Goal: Task Accomplishment & Management: Manage account settings

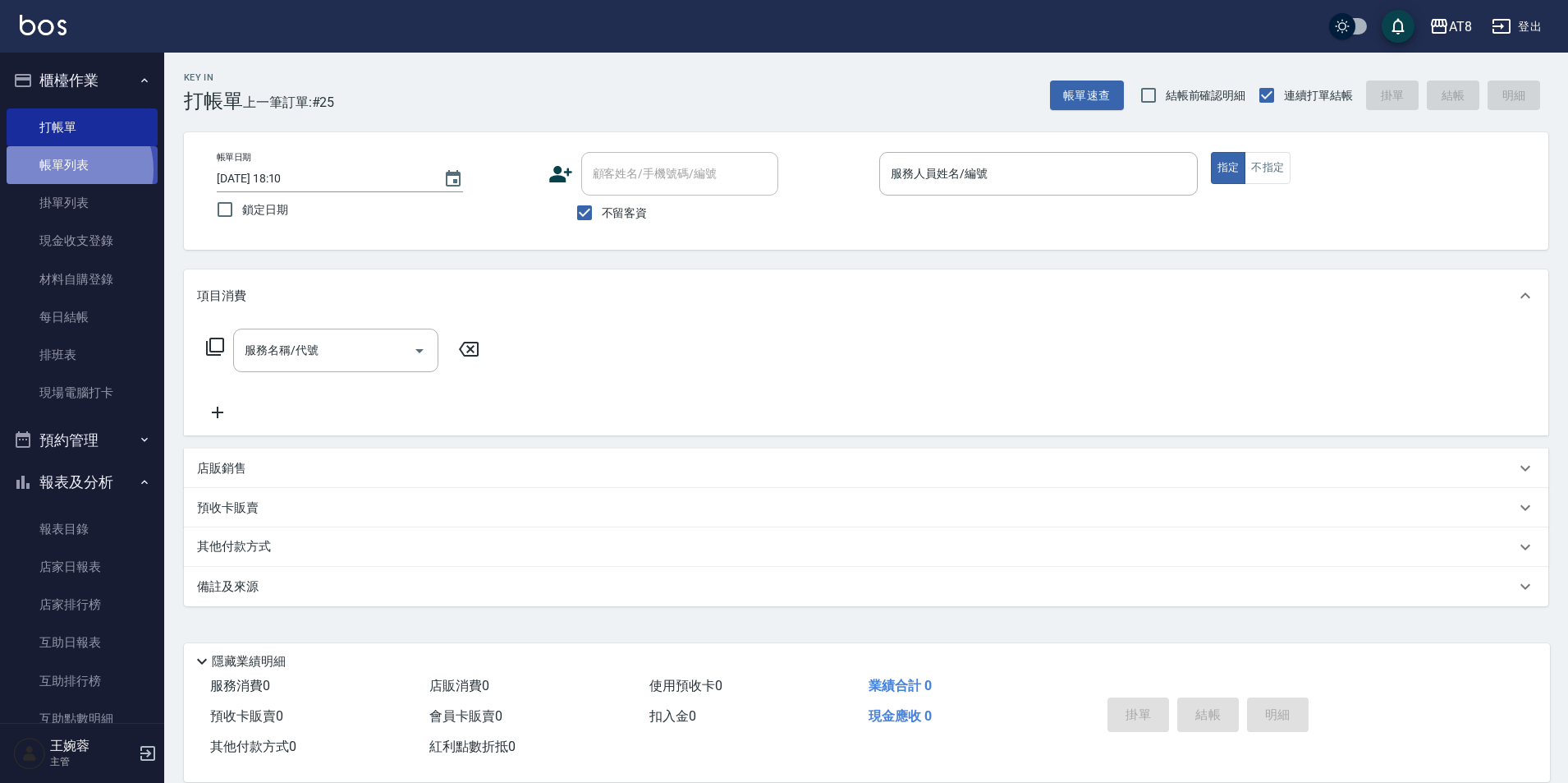
click at [70, 170] on link "帳單列表" at bounding box center [82, 165] width 151 height 38
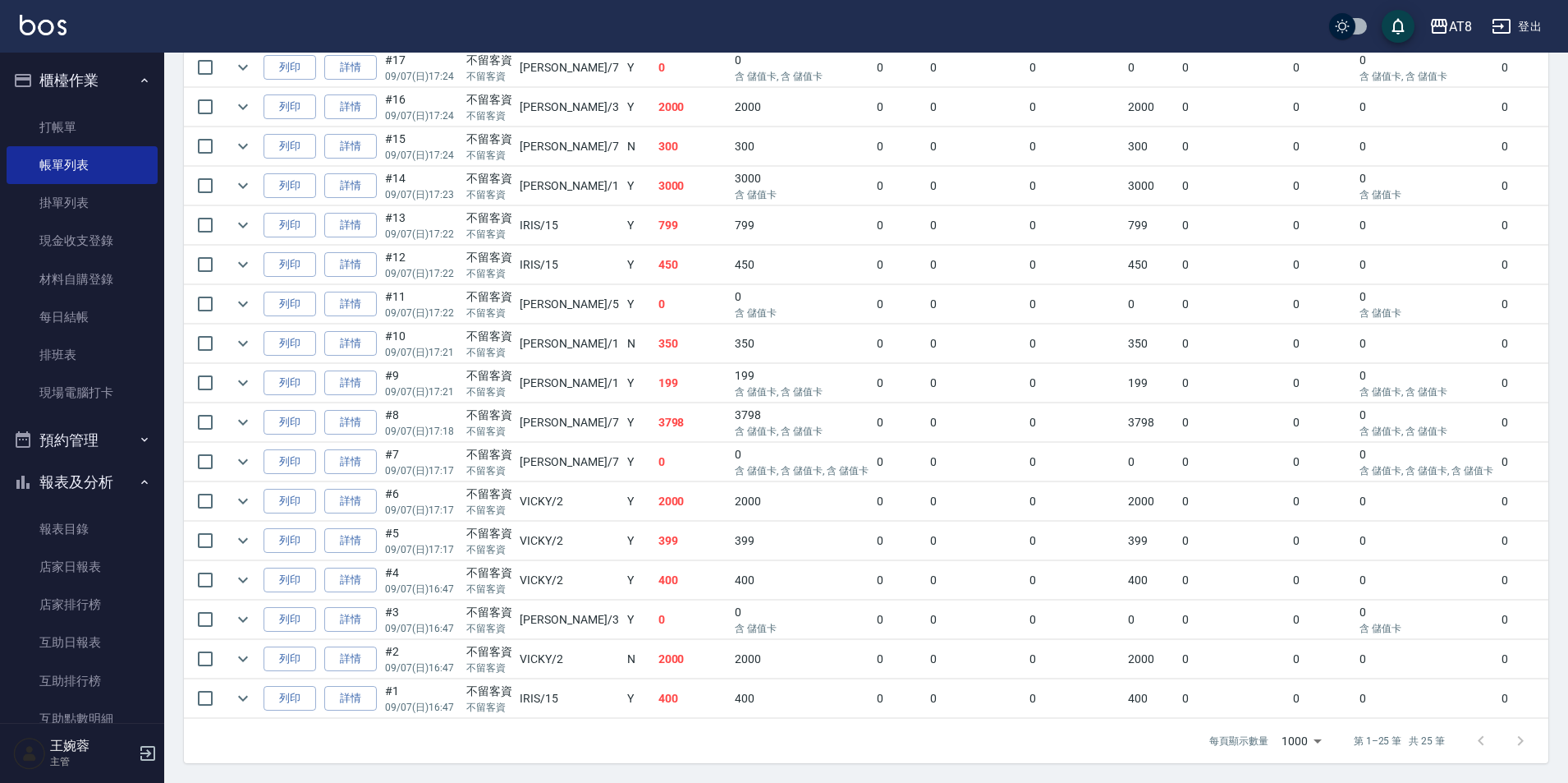
scroll to position [837, 0]
click at [370, 672] on link "詳情" at bounding box center [351, 658] width 53 height 26
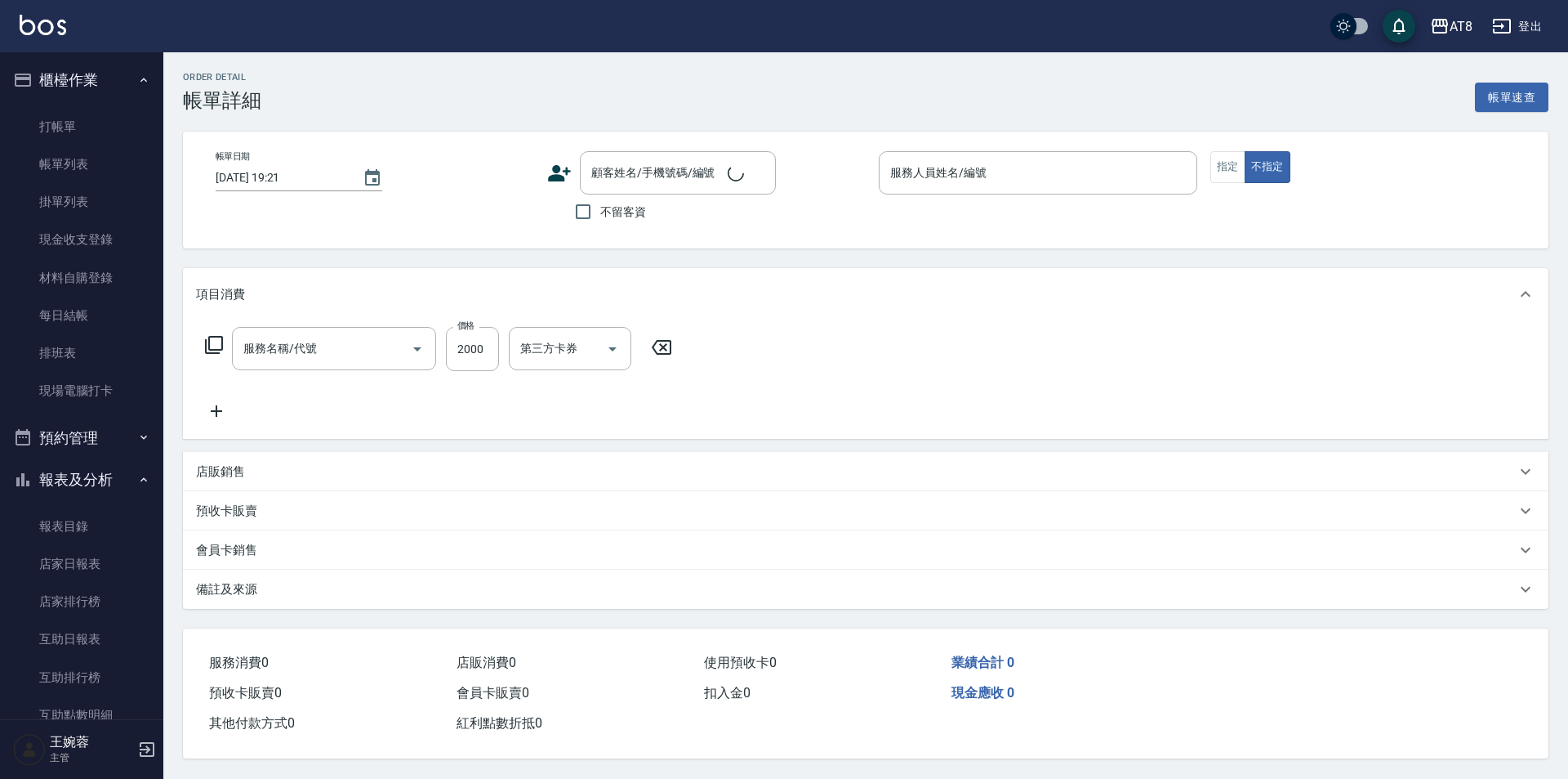
type input "[DATE] 16:47"
checkbox input "true"
type input "VICKY-2"
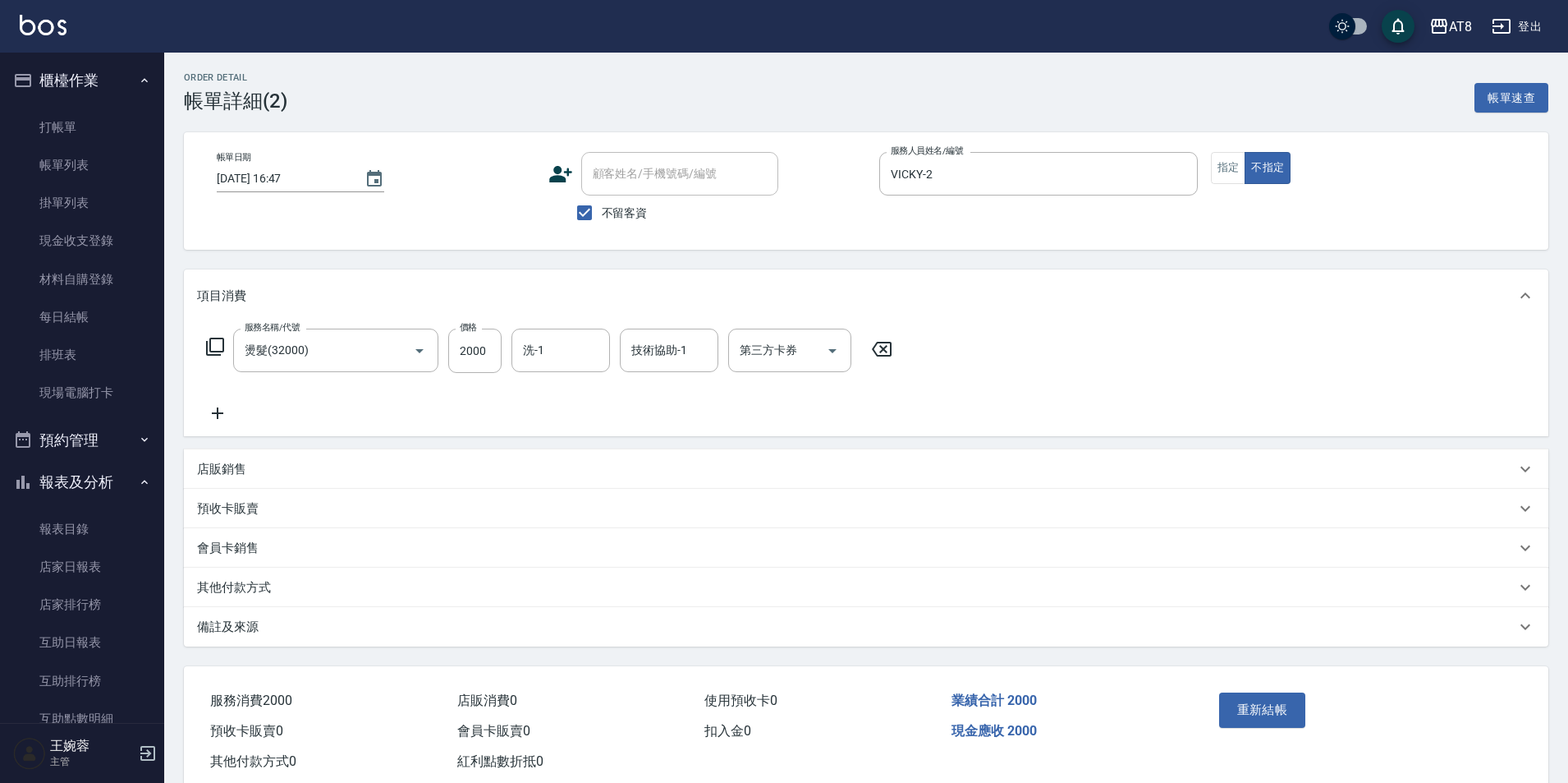
type input "燙髮(32000)"
click at [892, 356] on icon at bounding box center [882, 349] width 20 height 15
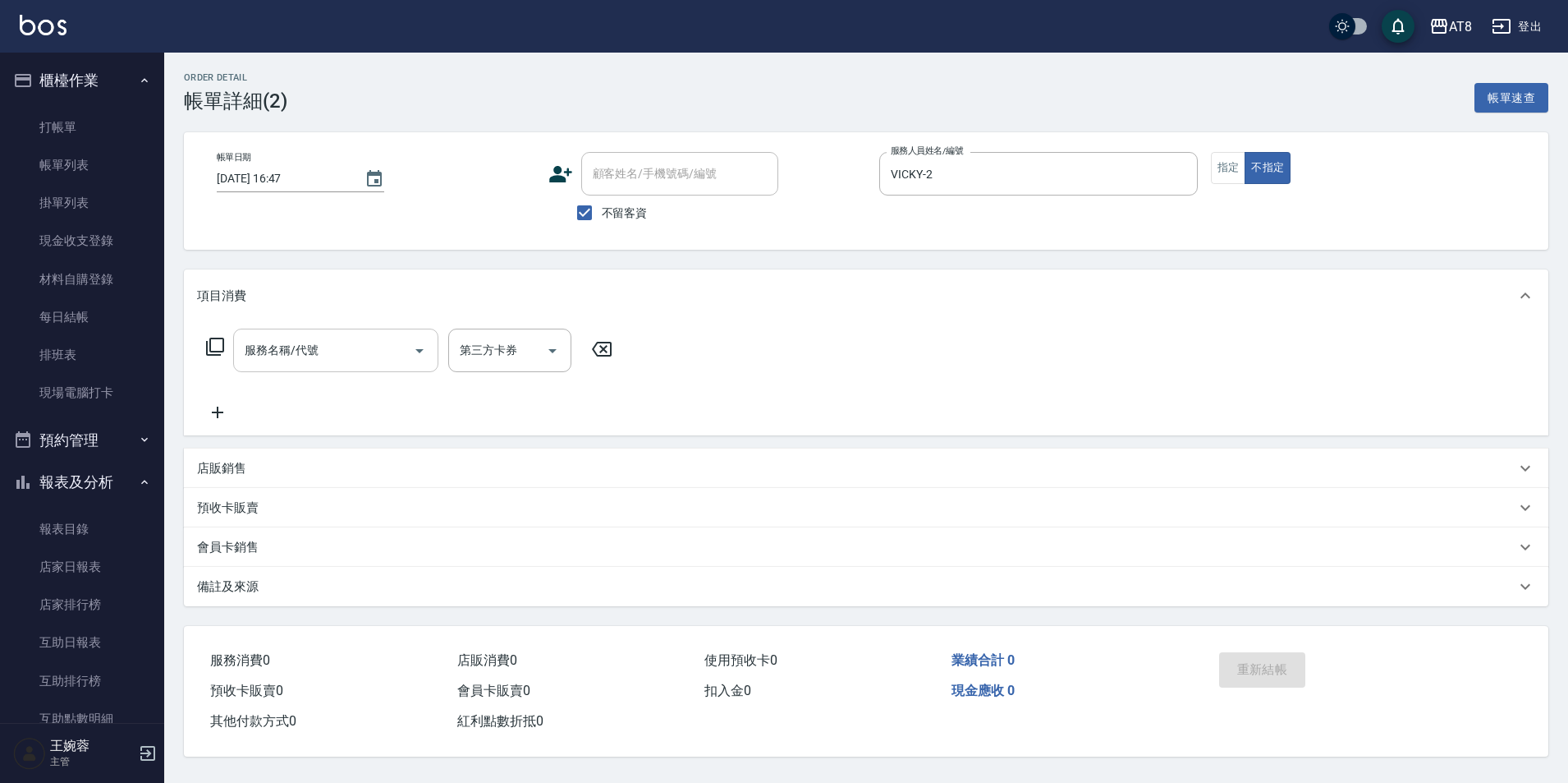
click at [370, 333] on div "服務名稱/代號" at bounding box center [336, 350] width 205 height 44
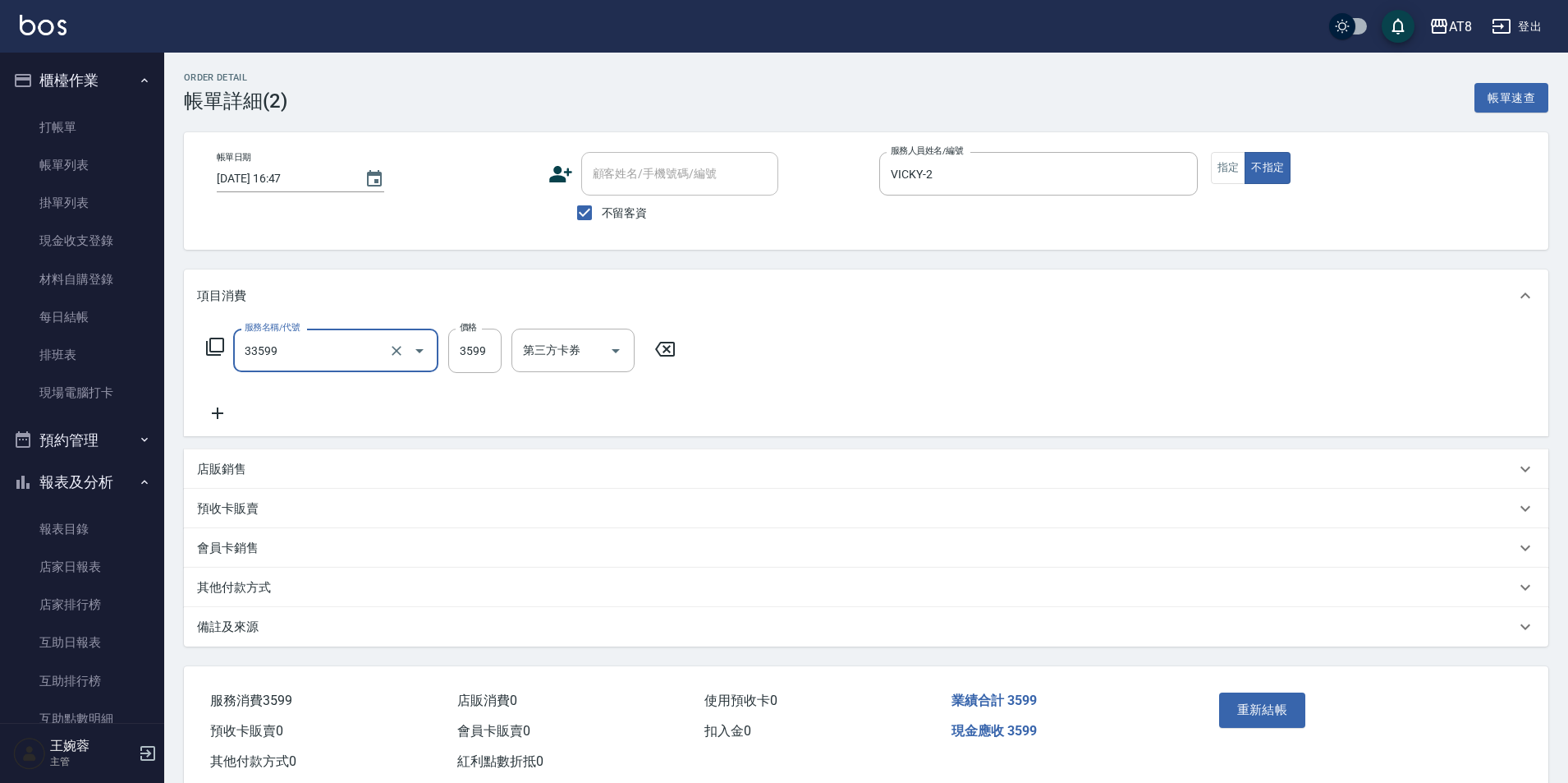
type input "ovc調配燙(33599)"
type input "3699"
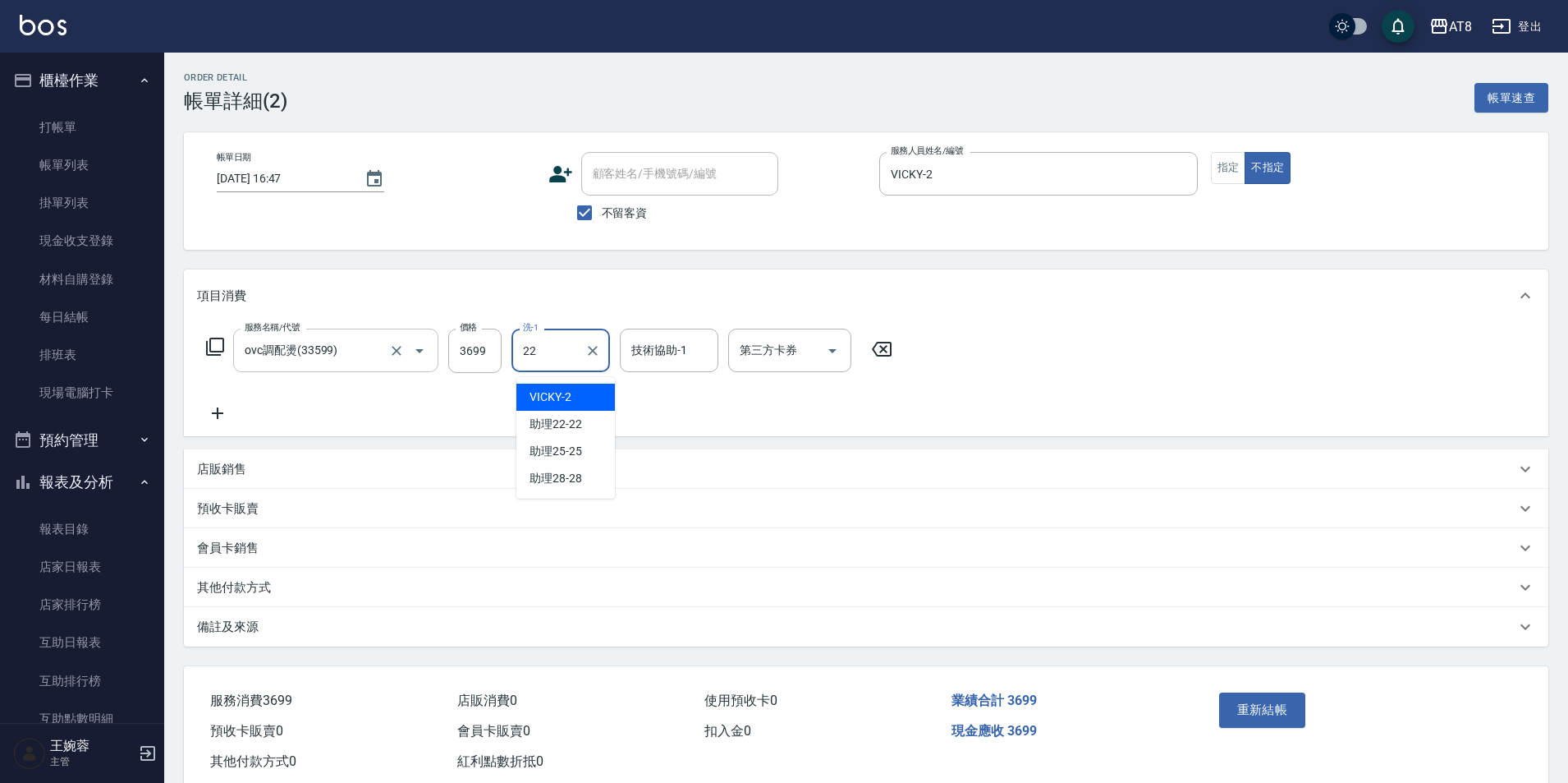
type input "助理22-22"
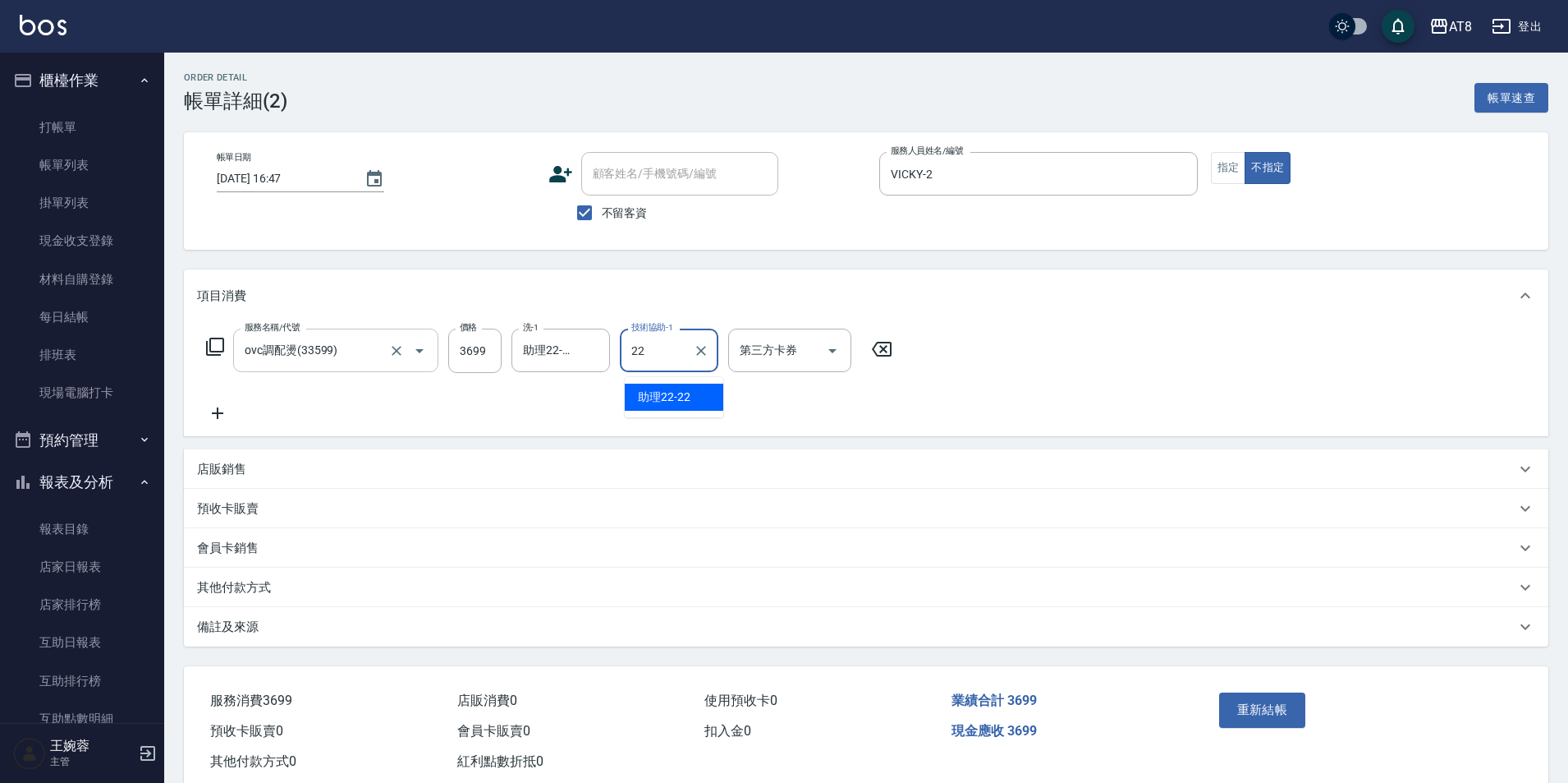
type input "助理22-22"
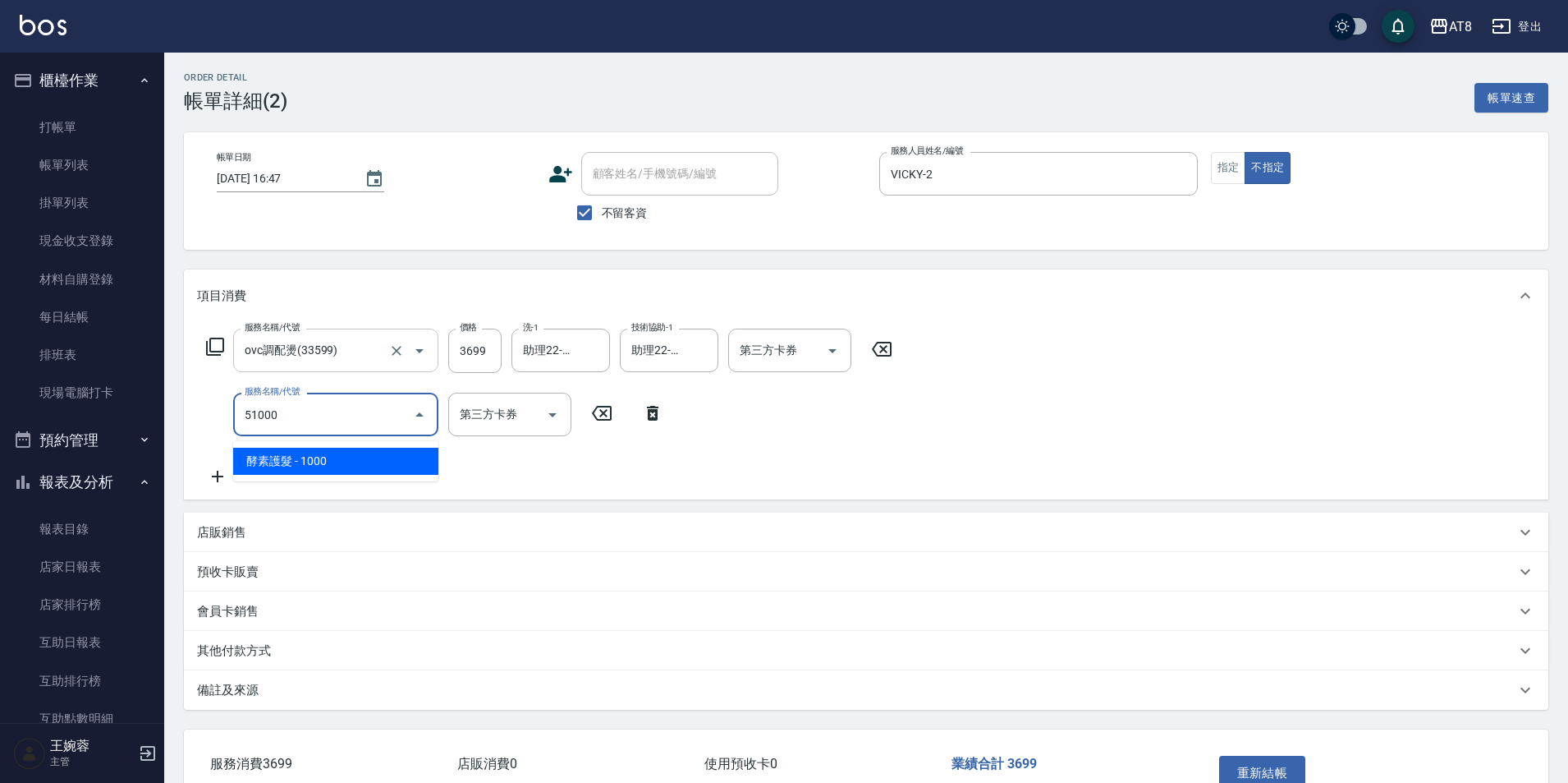
type input "酵素護髮(51000)"
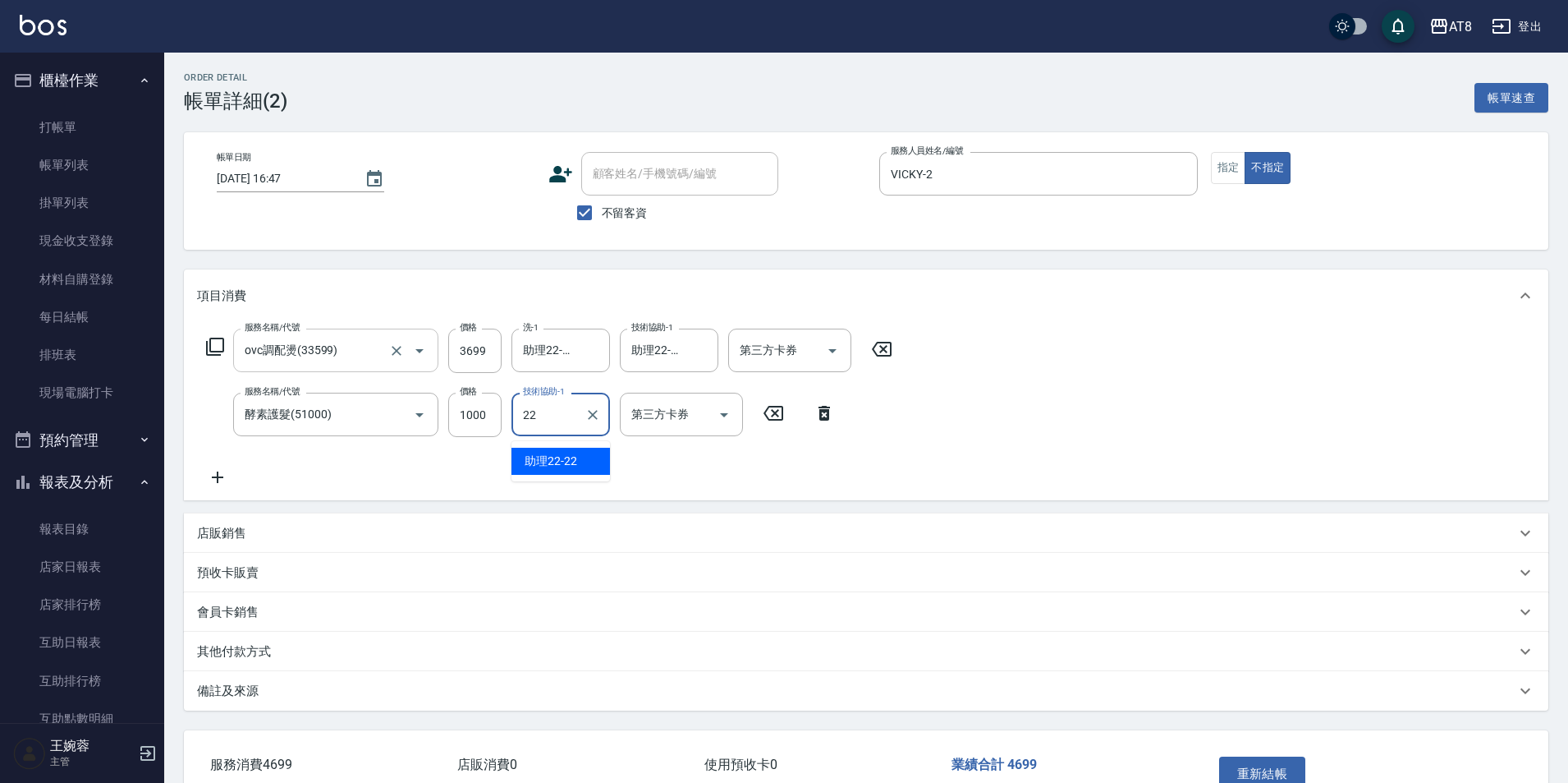
type input "助理22-22"
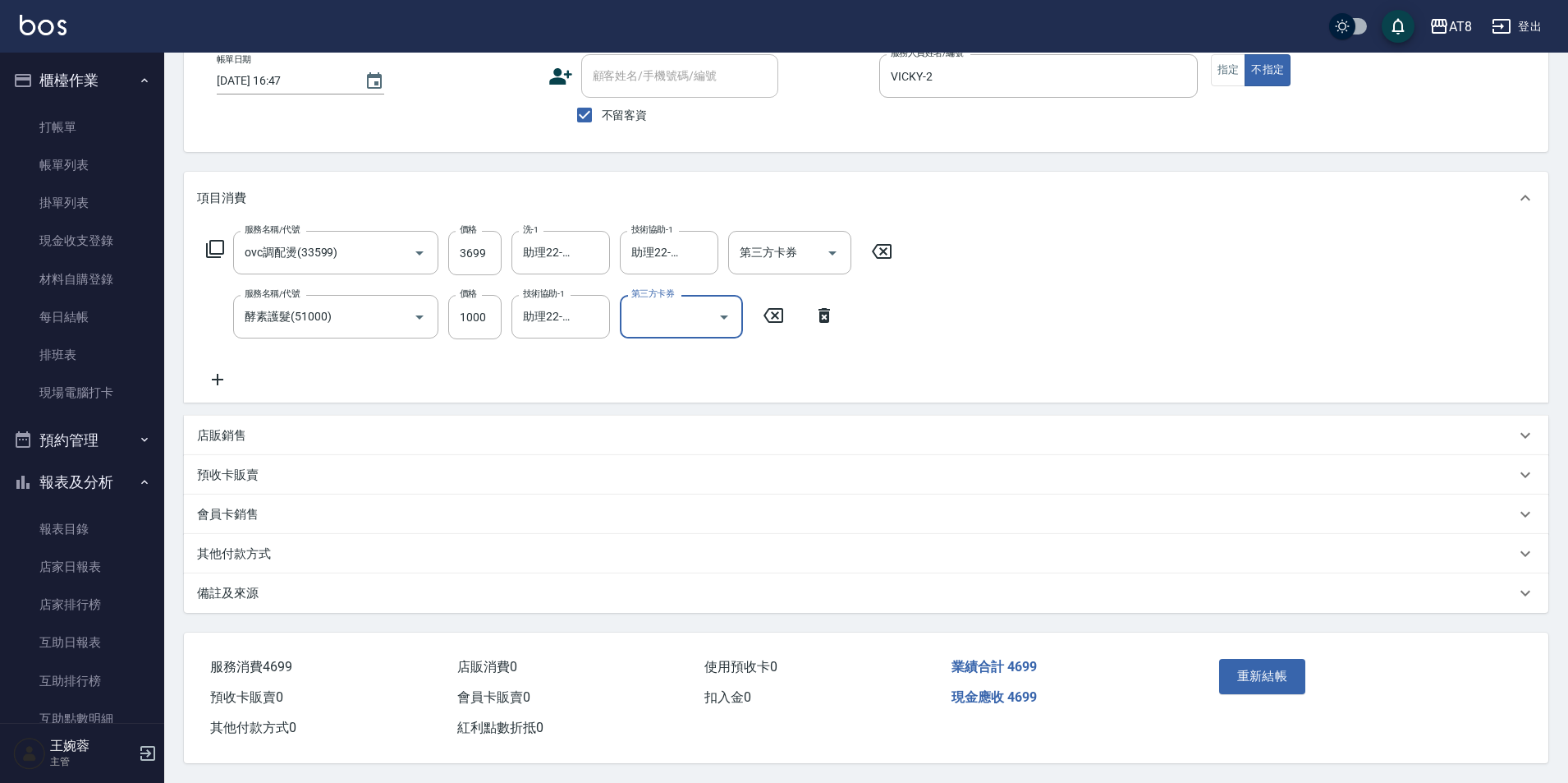
scroll to position [127, 0]
click at [1243, 663] on button "重新結帳" at bounding box center [1263, 676] width 87 height 35
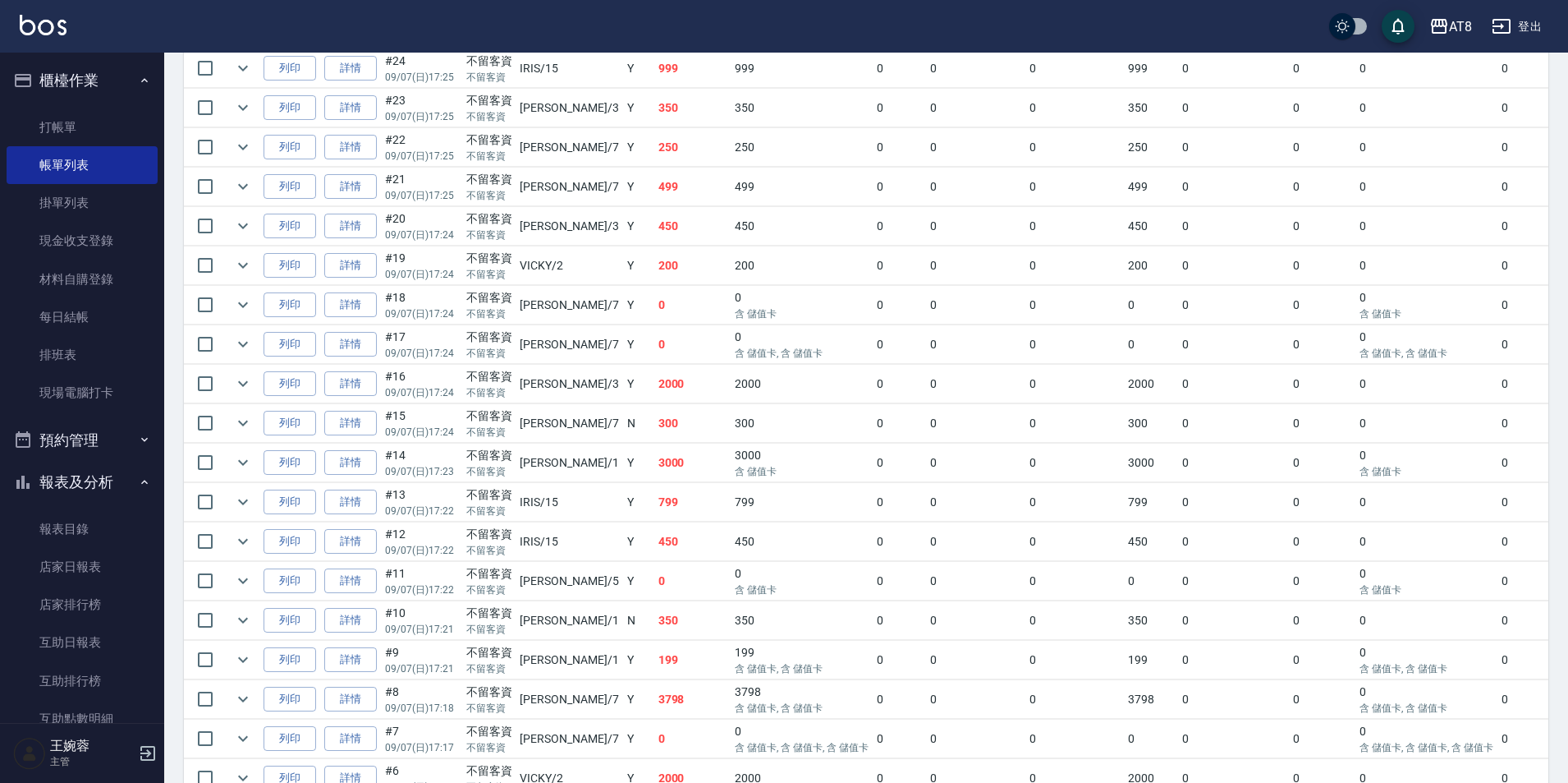
scroll to position [621, 0]
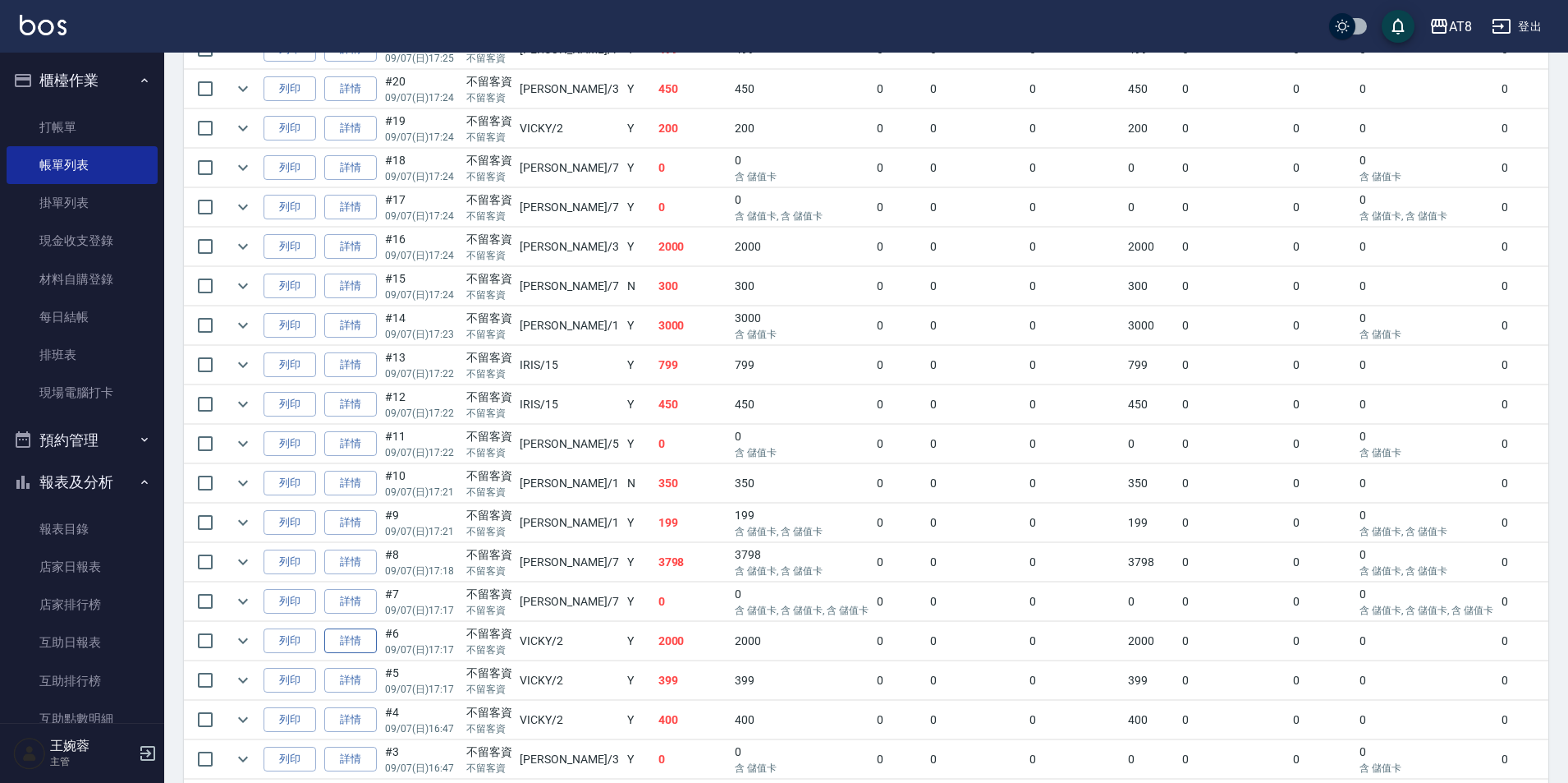
click at [361, 653] on link "詳情" at bounding box center [351, 640] width 53 height 26
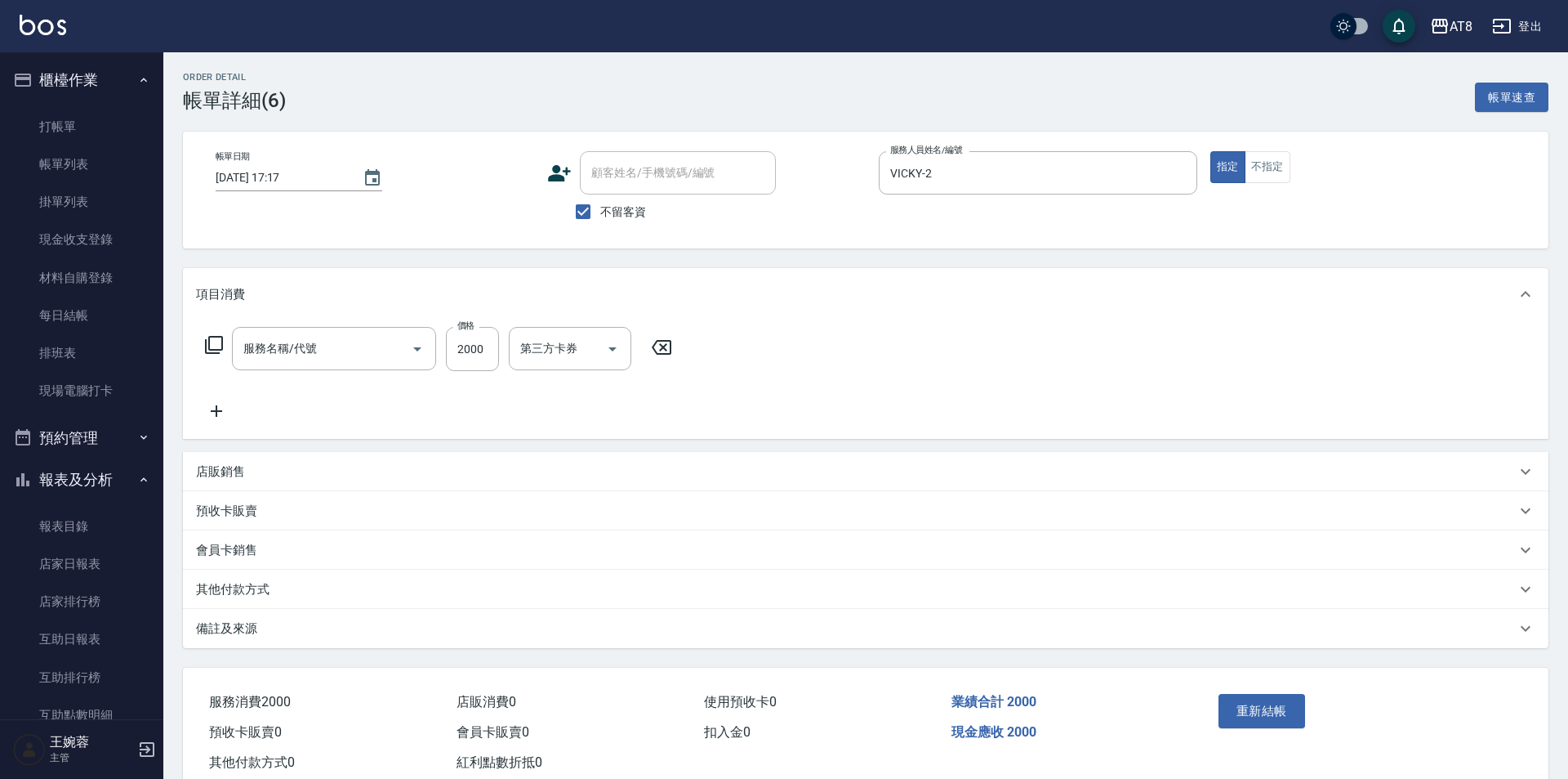
type input "[DATE] 17:17"
checkbox input "true"
type input "VICKY-2"
type input "燙髮(32000)"
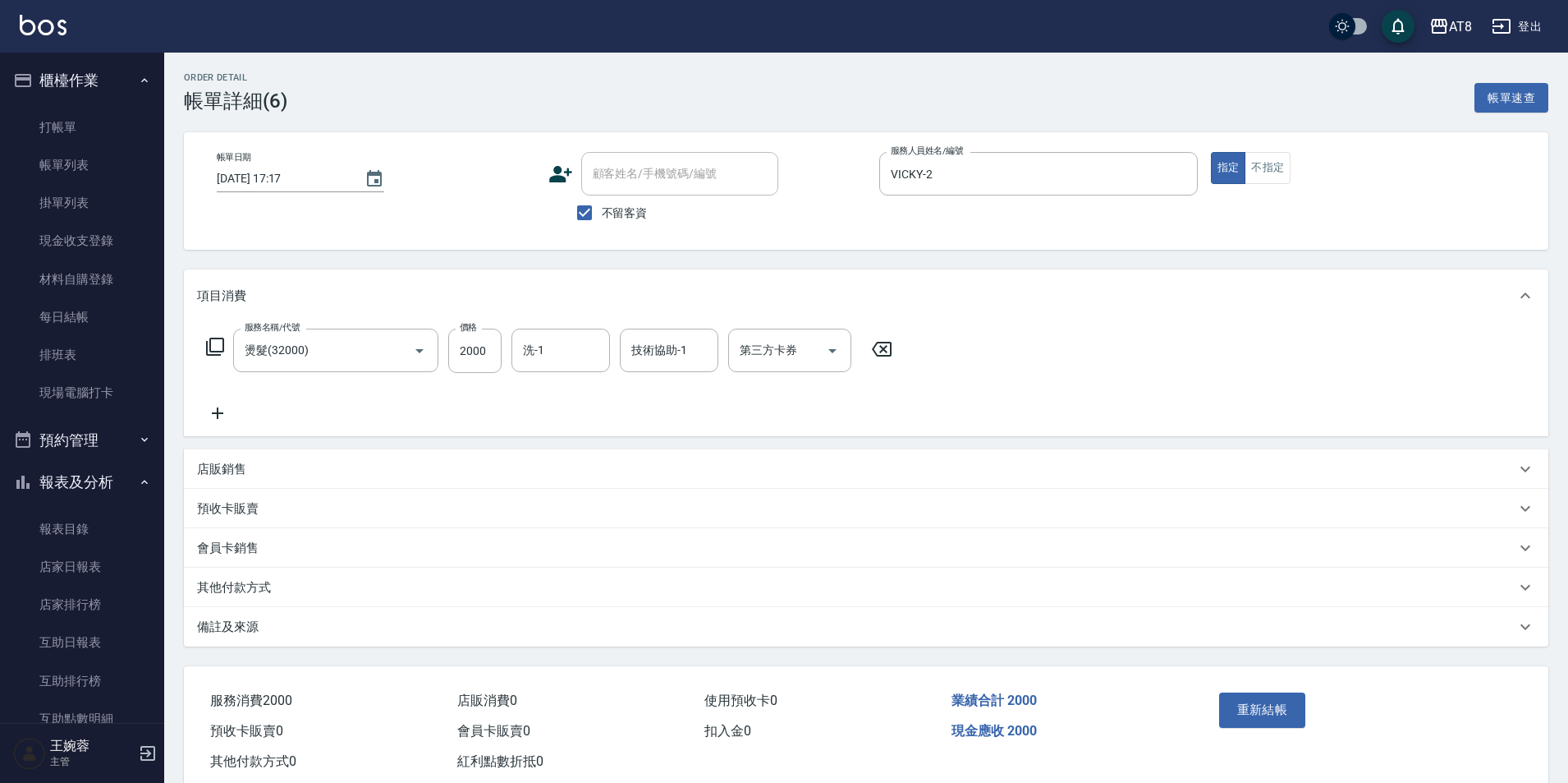
click at [889, 356] on icon at bounding box center [882, 349] width 20 height 15
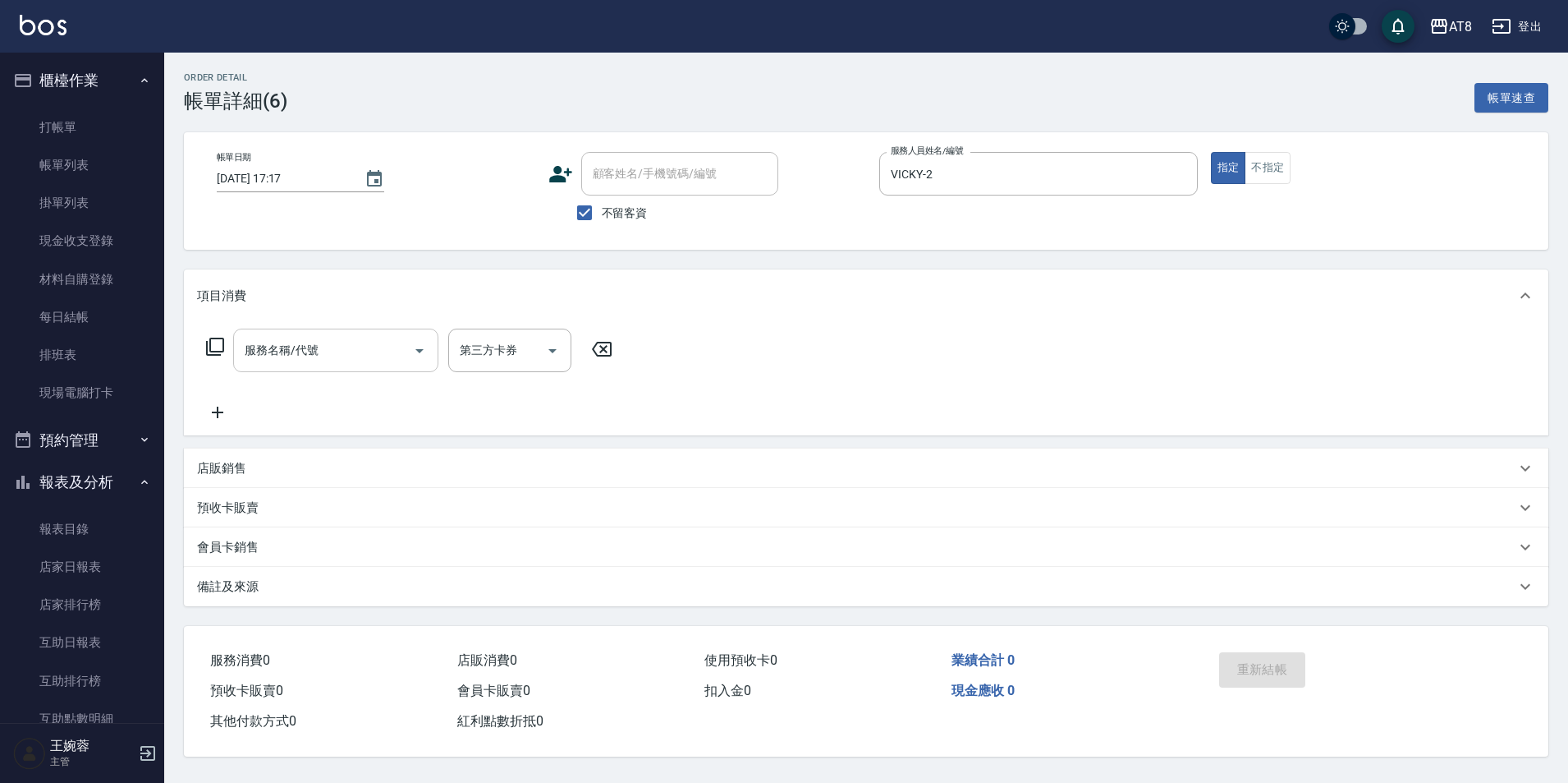
click at [352, 351] on input "服務名稱/代號" at bounding box center [323, 350] width 166 height 29
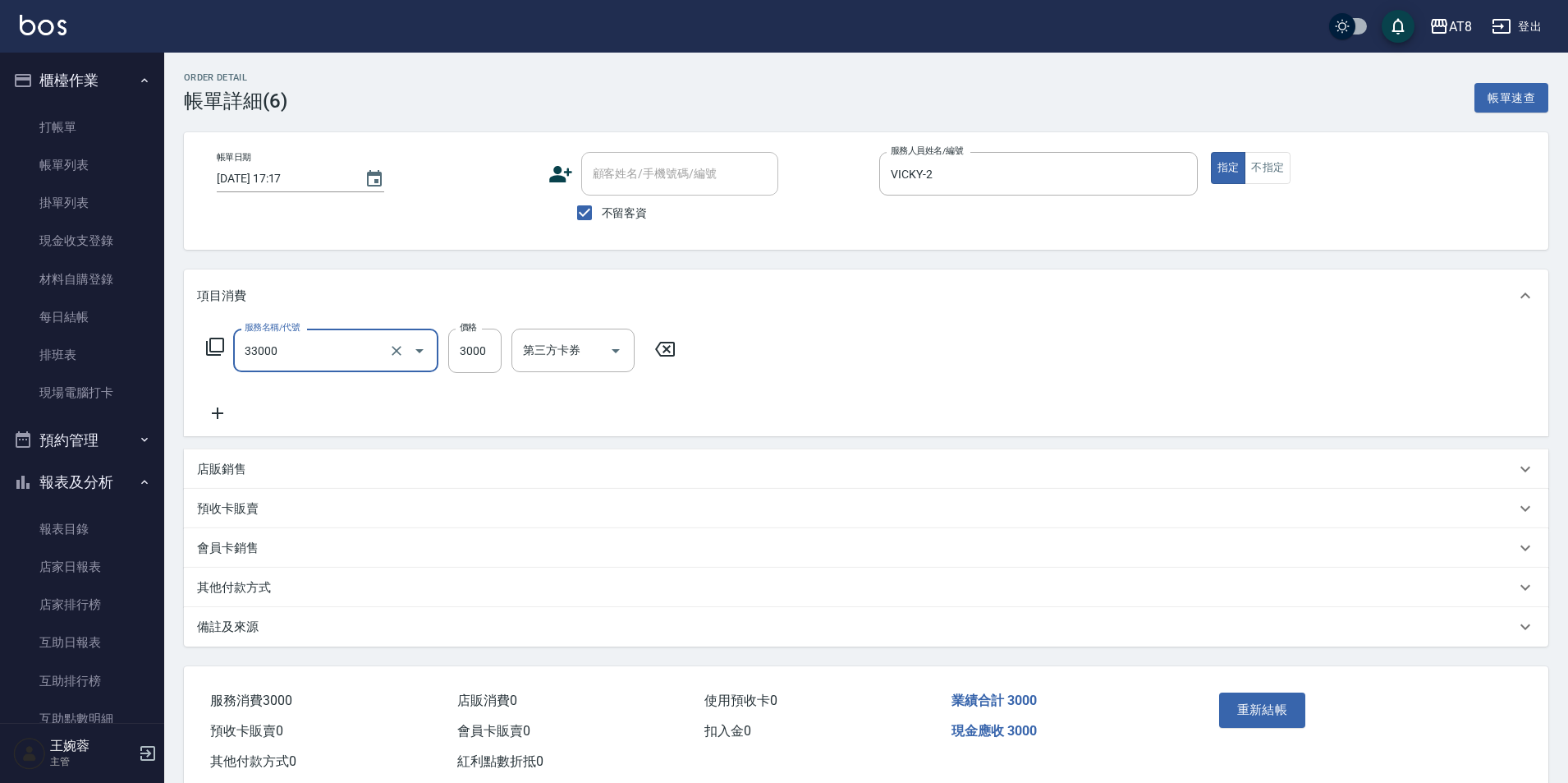
type input "燙髮(33000)"
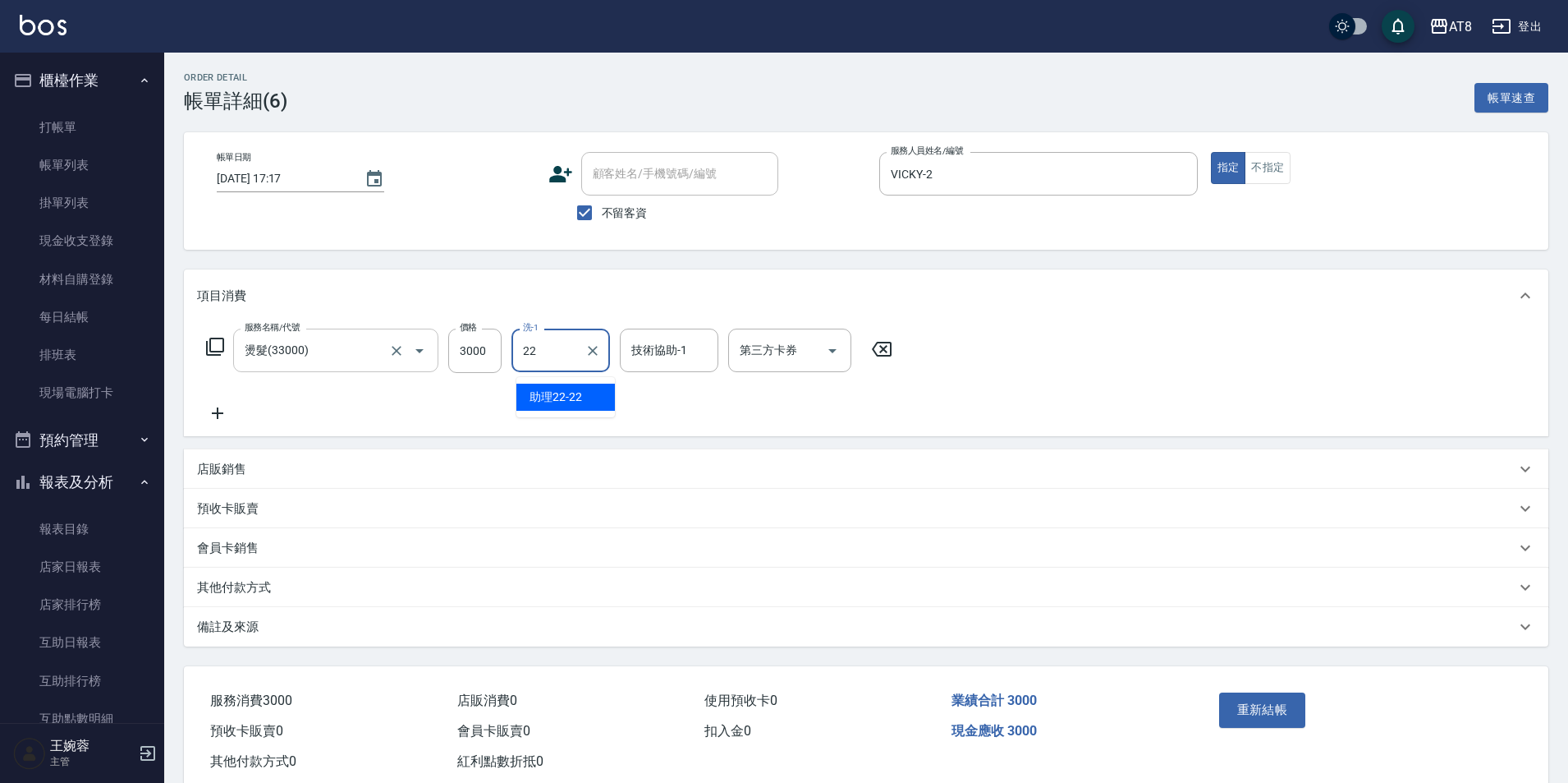
type input "助理22-22"
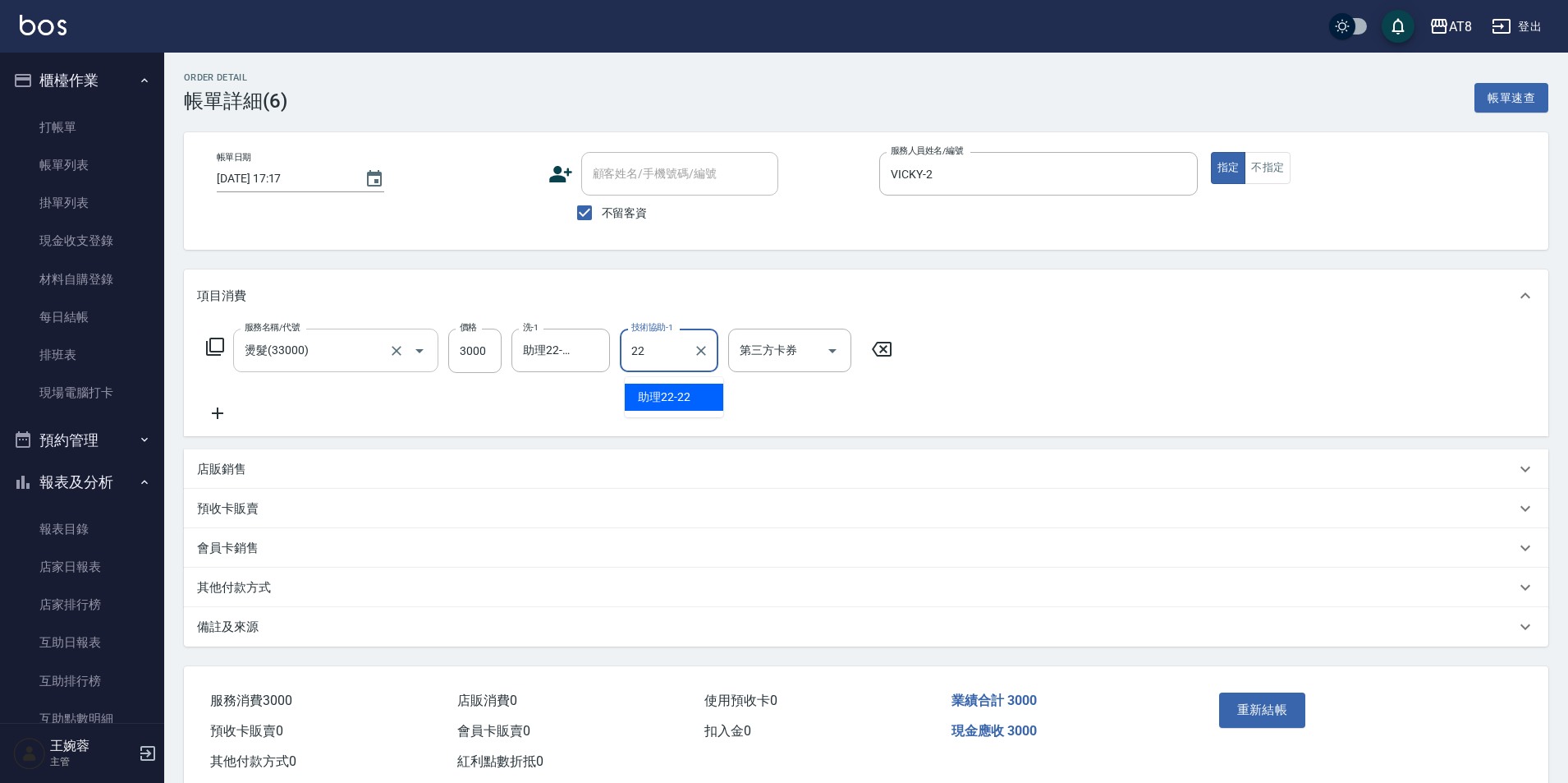
type input "助理22-22"
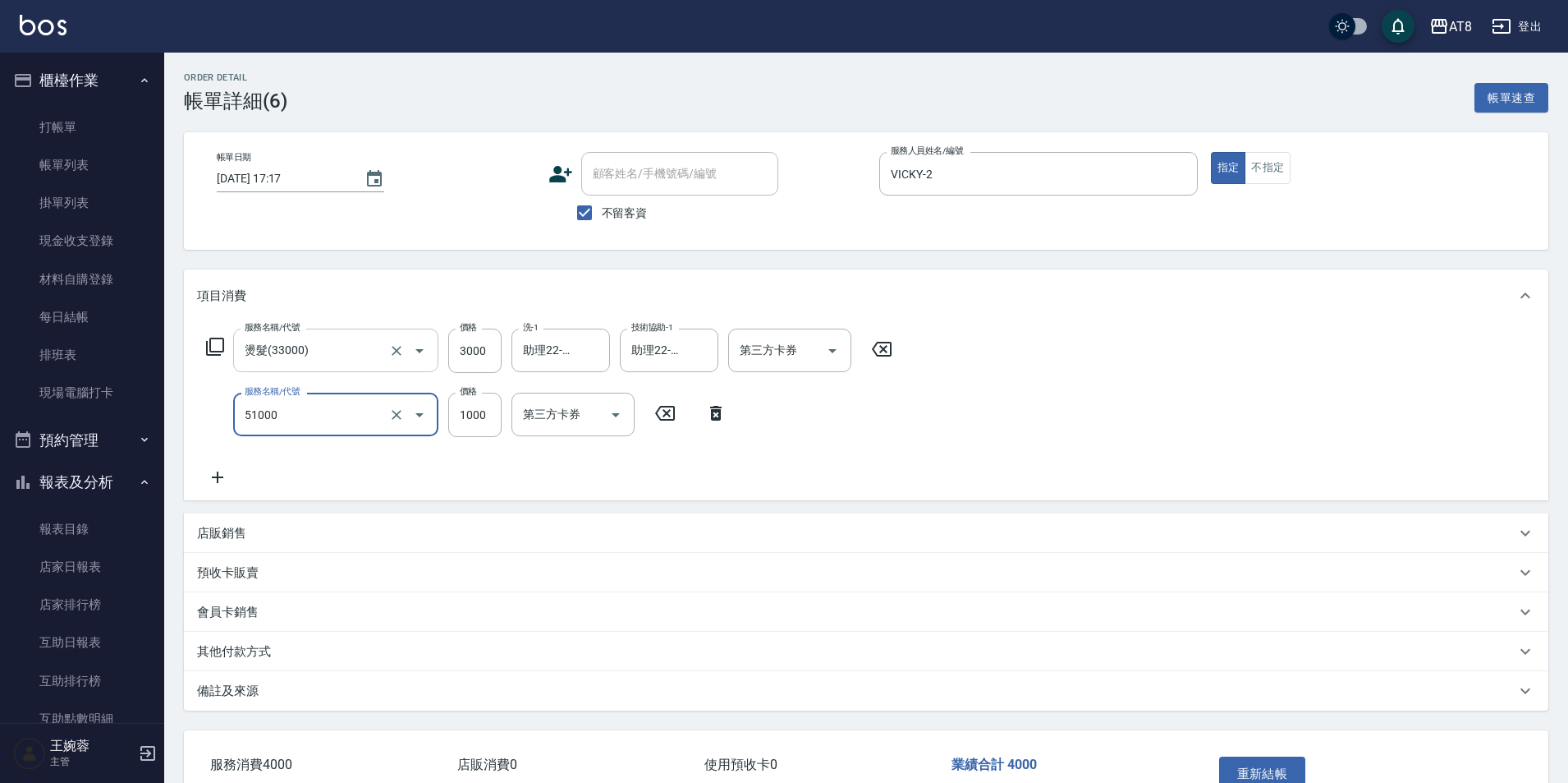
type input "酵素護髮(51000)"
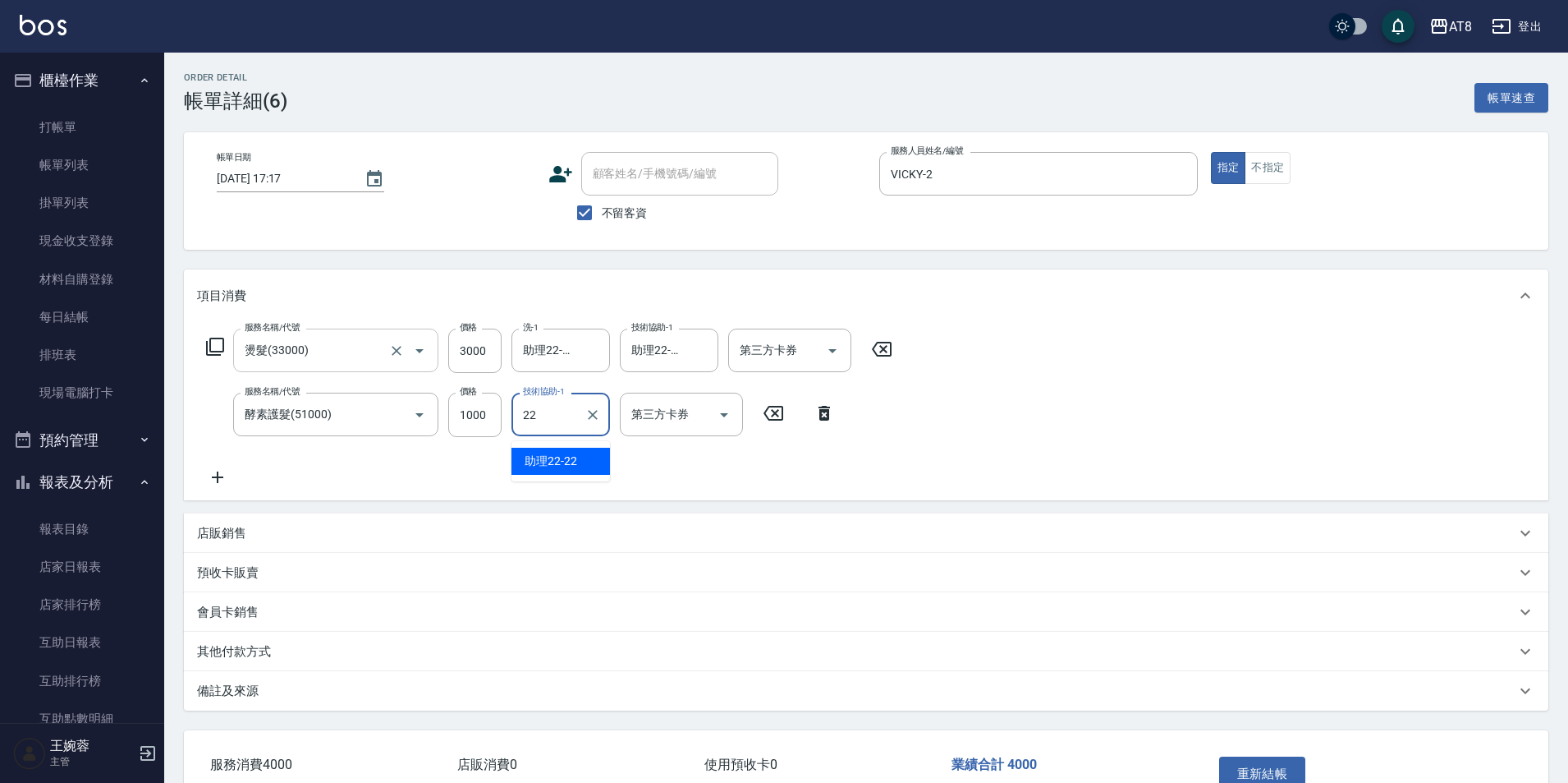
type input "助理22-22"
click at [1269, 776] on button "重新結帳" at bounding box center [1263, 774] width 87 height 35
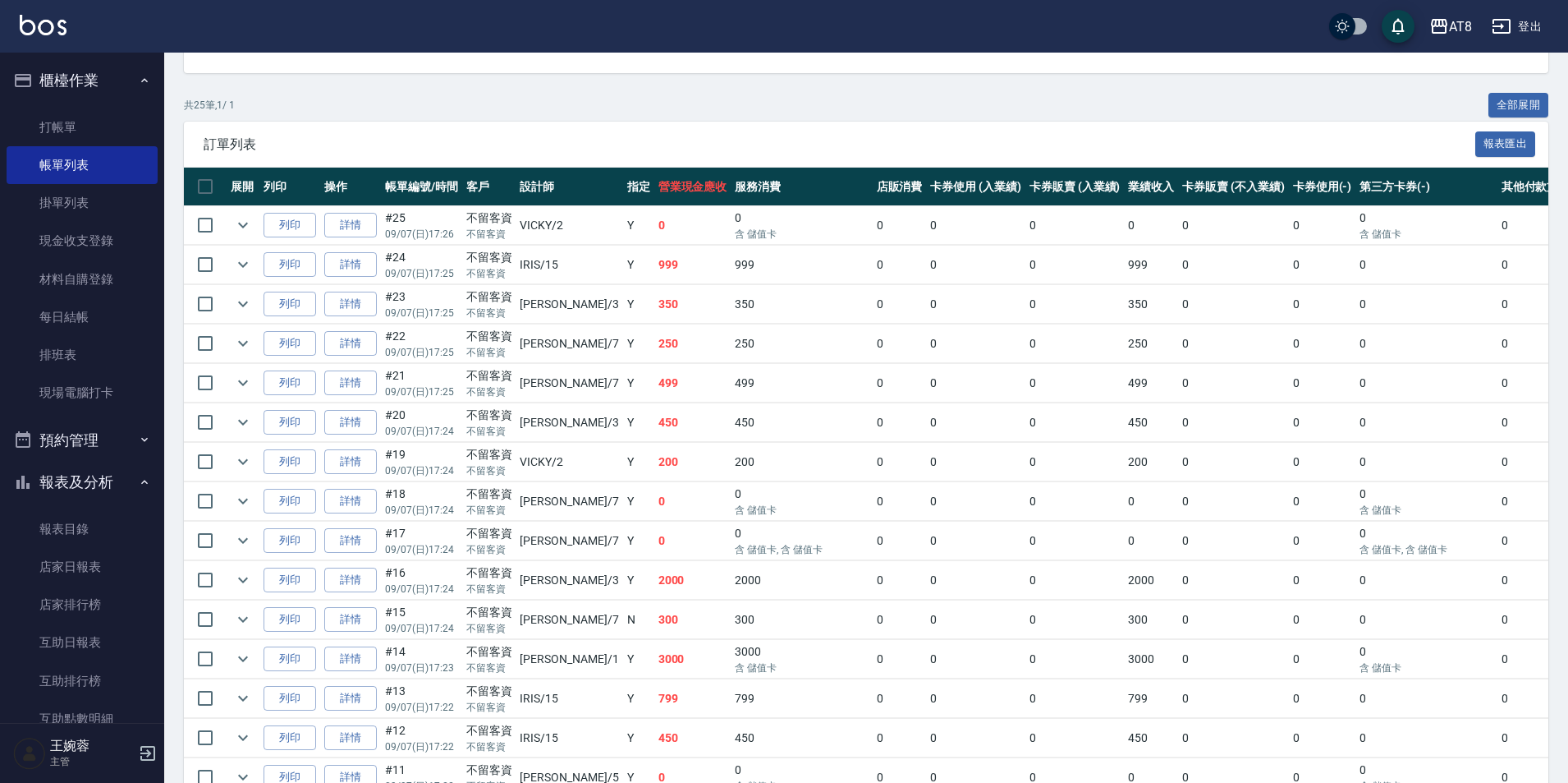
scroll to position [306, 0]
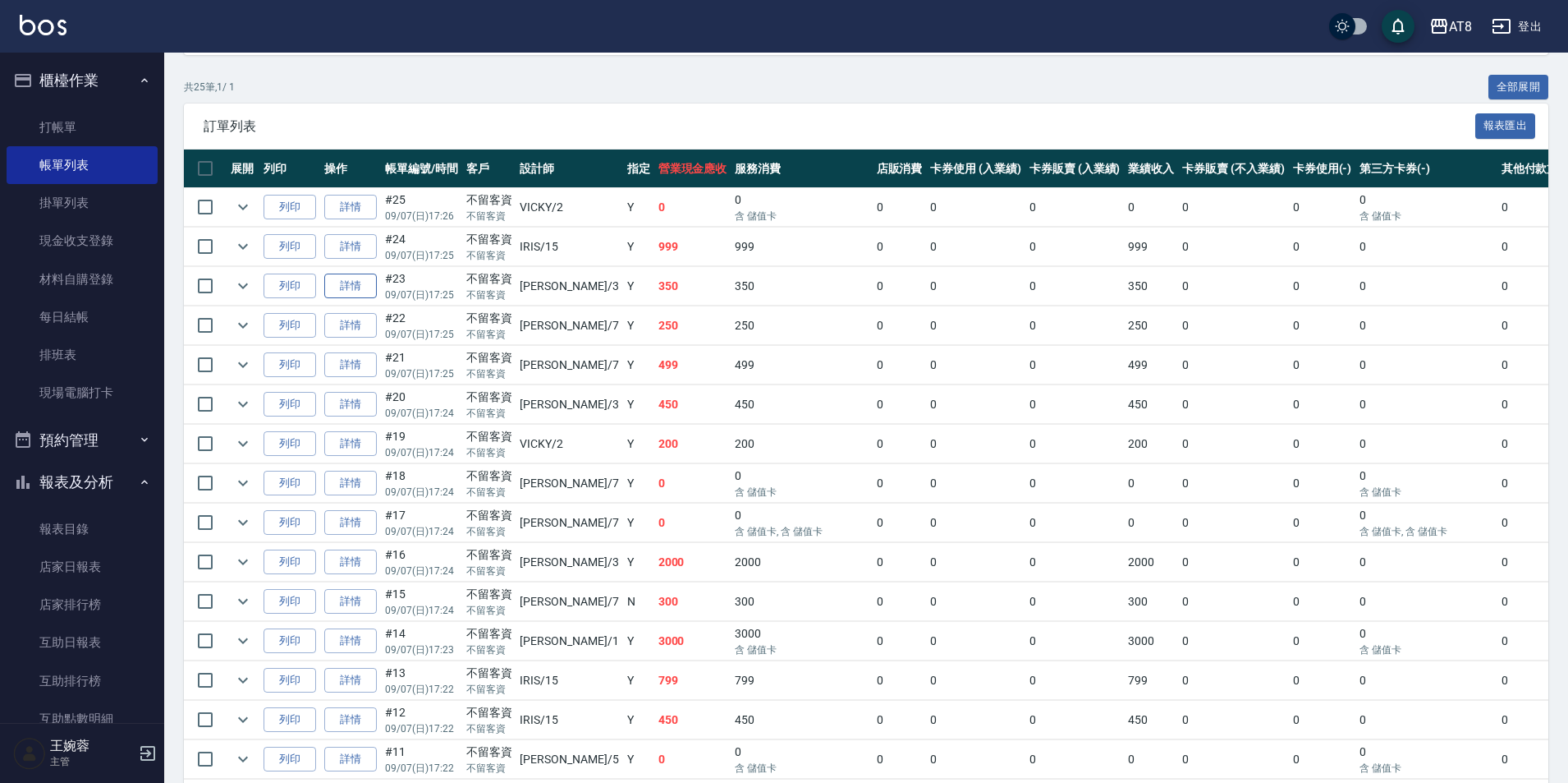
click at [366, 299] on link "詳情" at bounding box center [351, 285] width 53 height 26
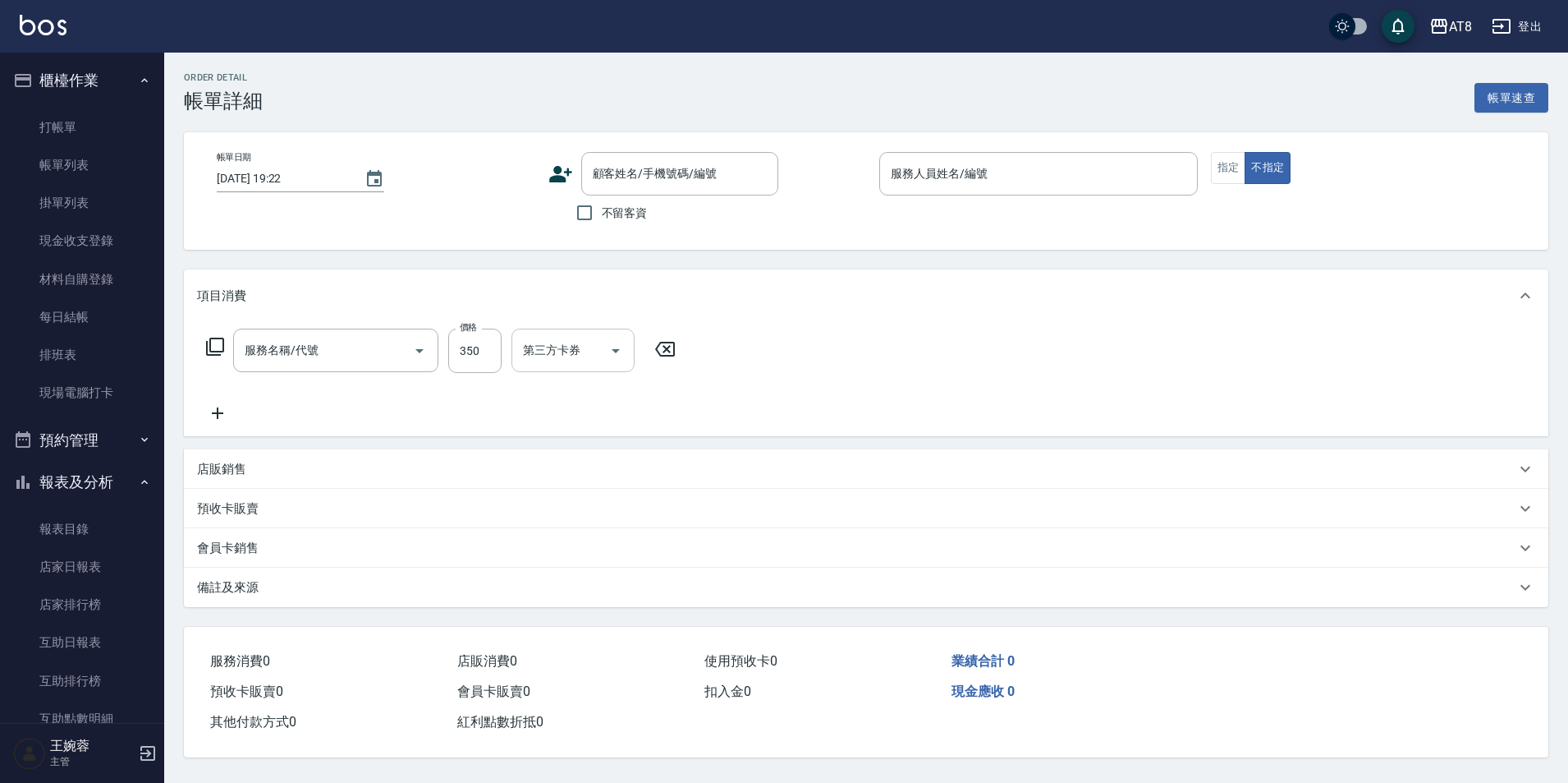
type input "[DATE] 17:25"
checkbox input "true"
type input "[PERSON_NAME]-3"
type input "入金洗剪350(2350)"
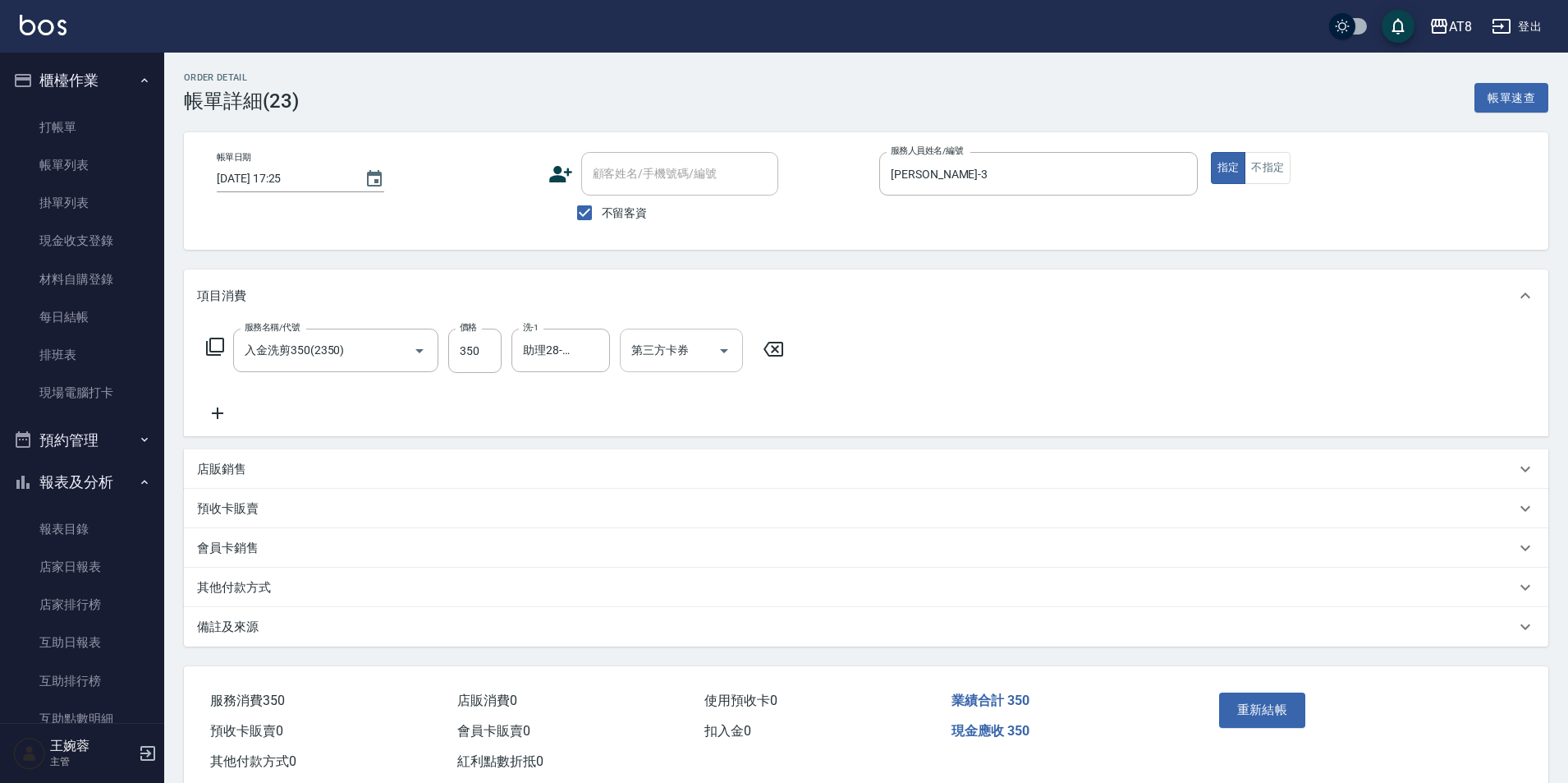
click at [721, 349] on icon "Open" at bounding box center [724, 351] width 20 height 20
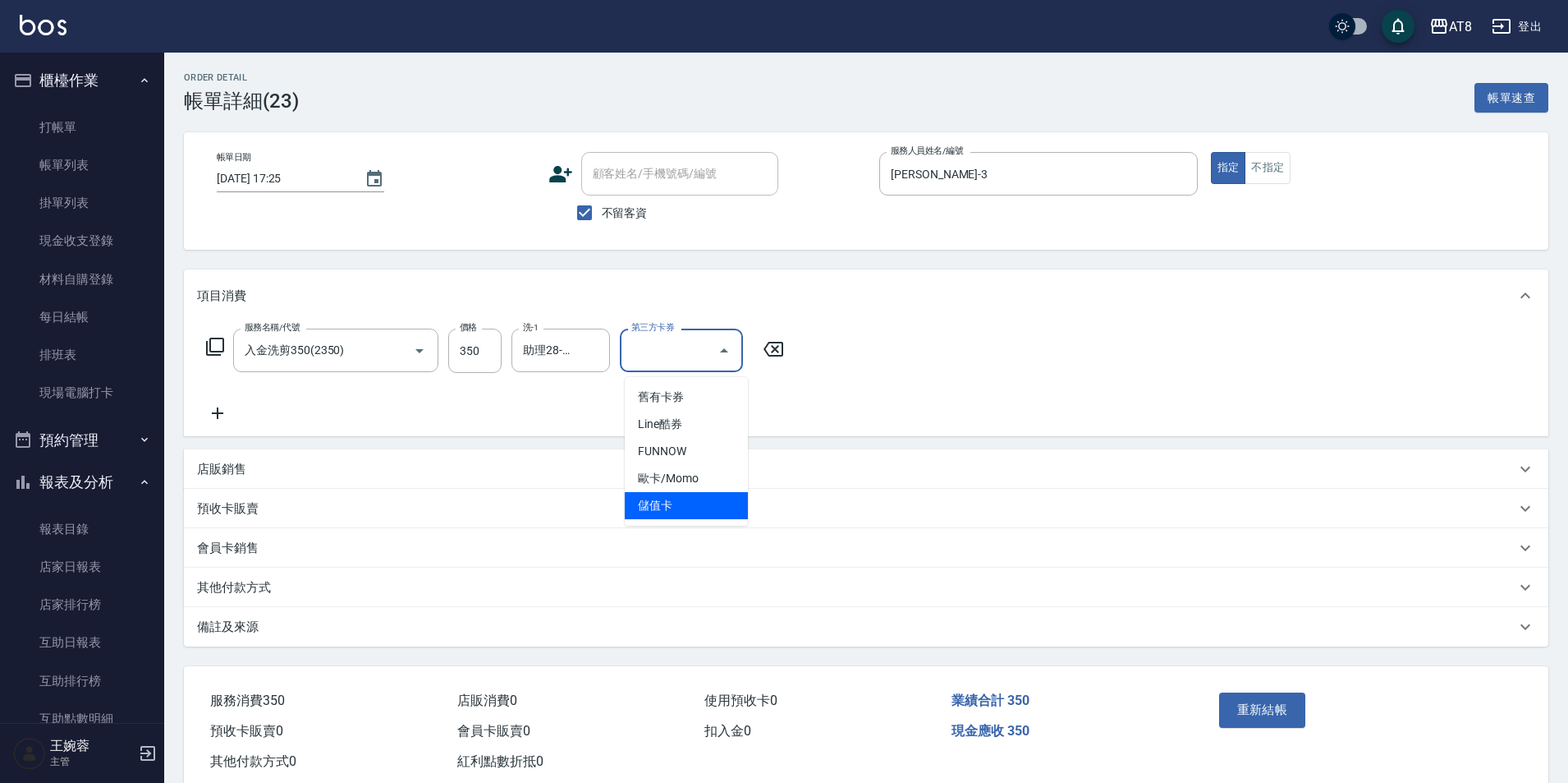
click at [701, 506] on span "儲值卡" at bounding box center [685, 505] width 123 height 27
type input "儲值卡"
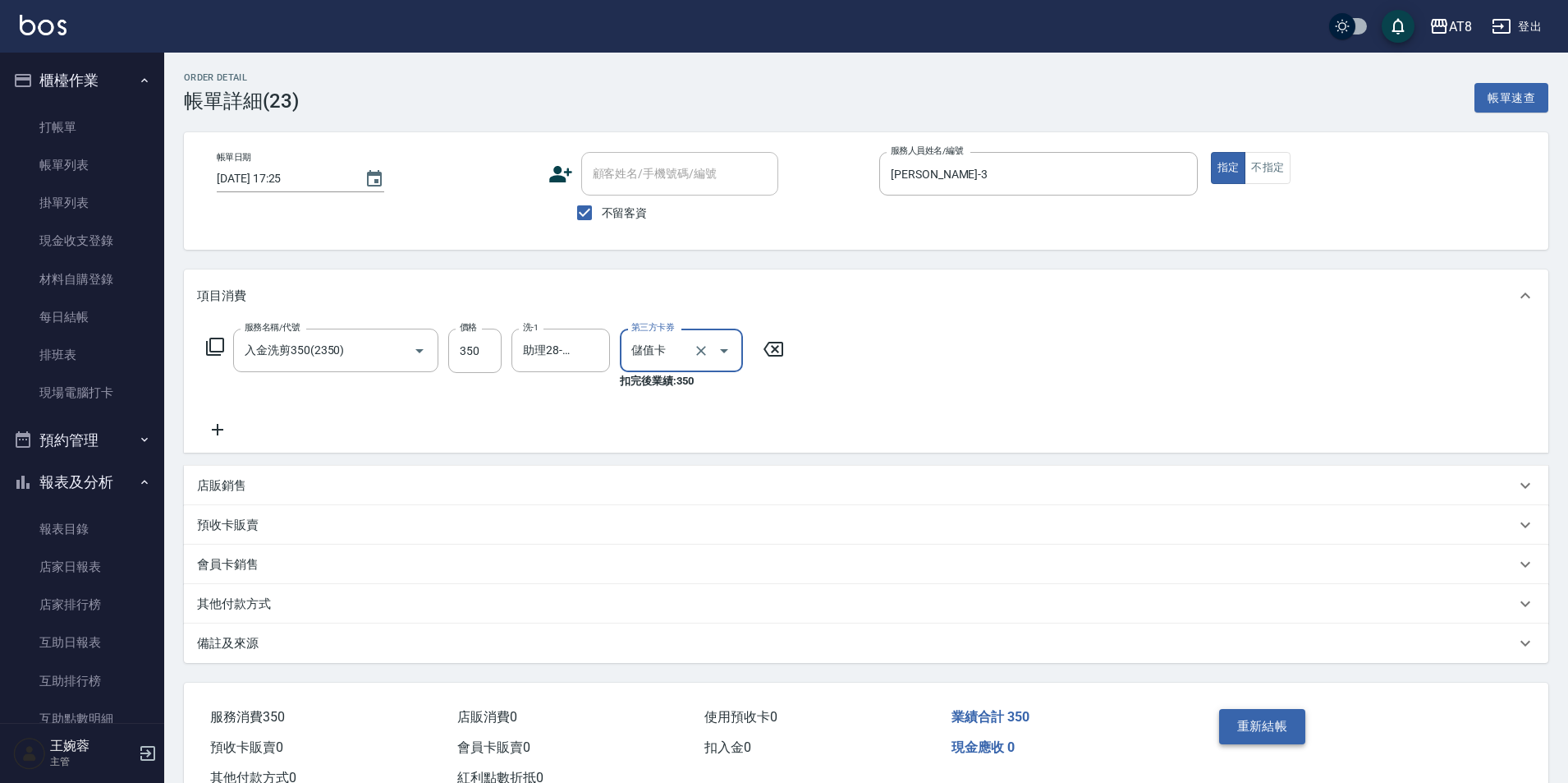
click at [1307, 743] on button "重新結帳" at bounding box center [1263, 726] width 87 height 35
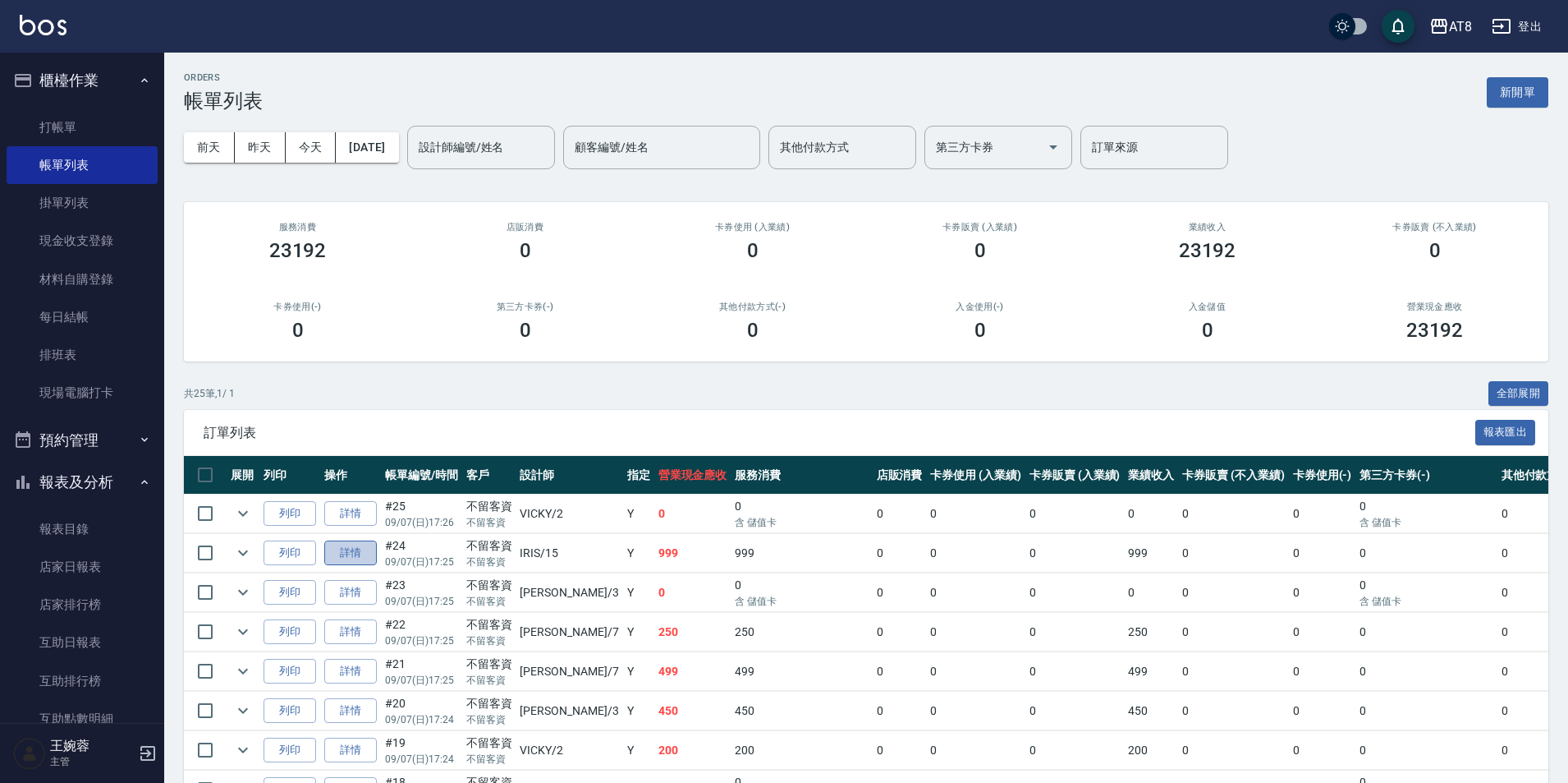
click at [357, 566] on link "詳情" at bounding box center [351, 553] width 53 height 26
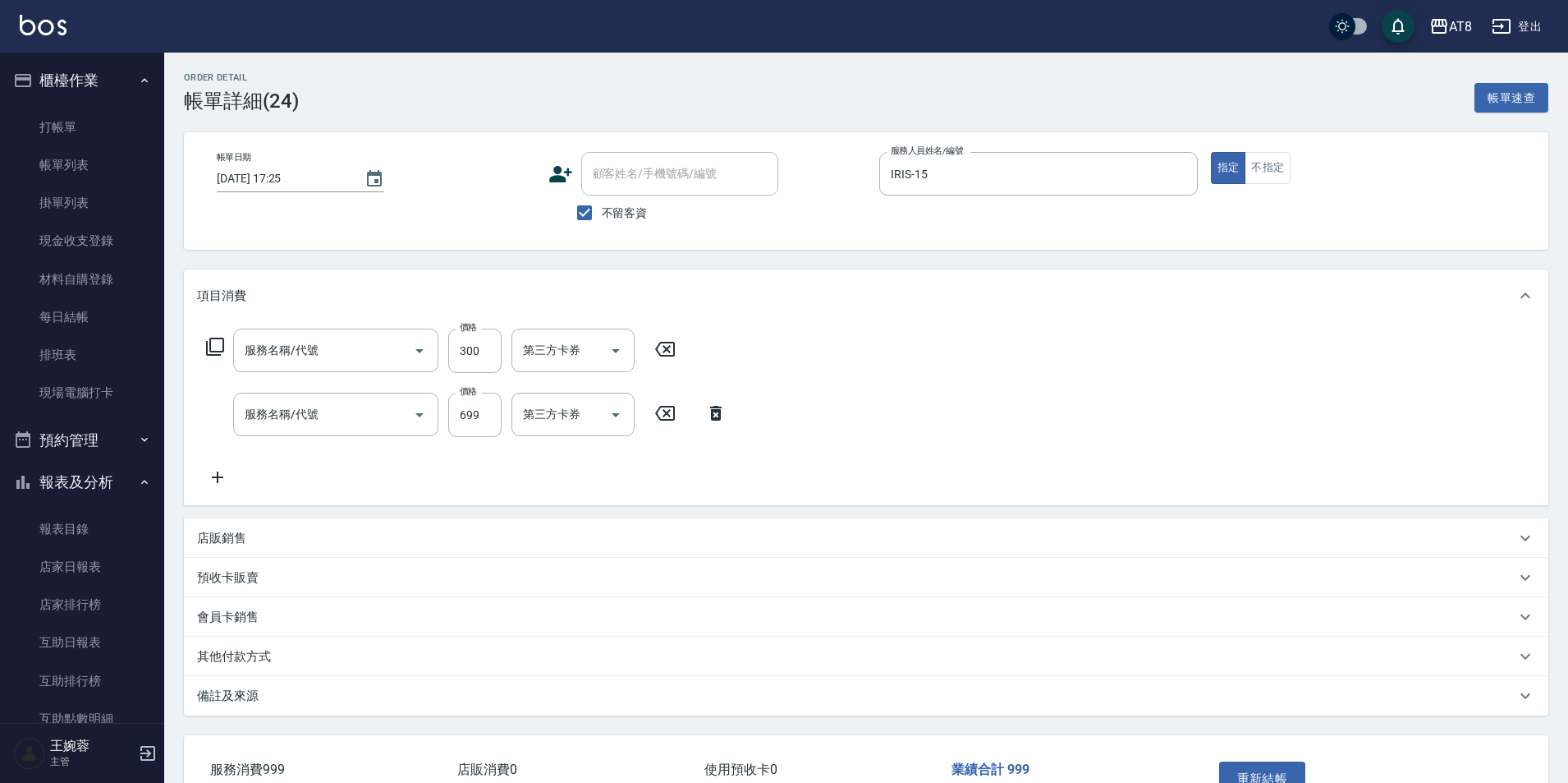
type input "[DATE] 17:25"
checkbox input "true"
type input "IRIS-15"
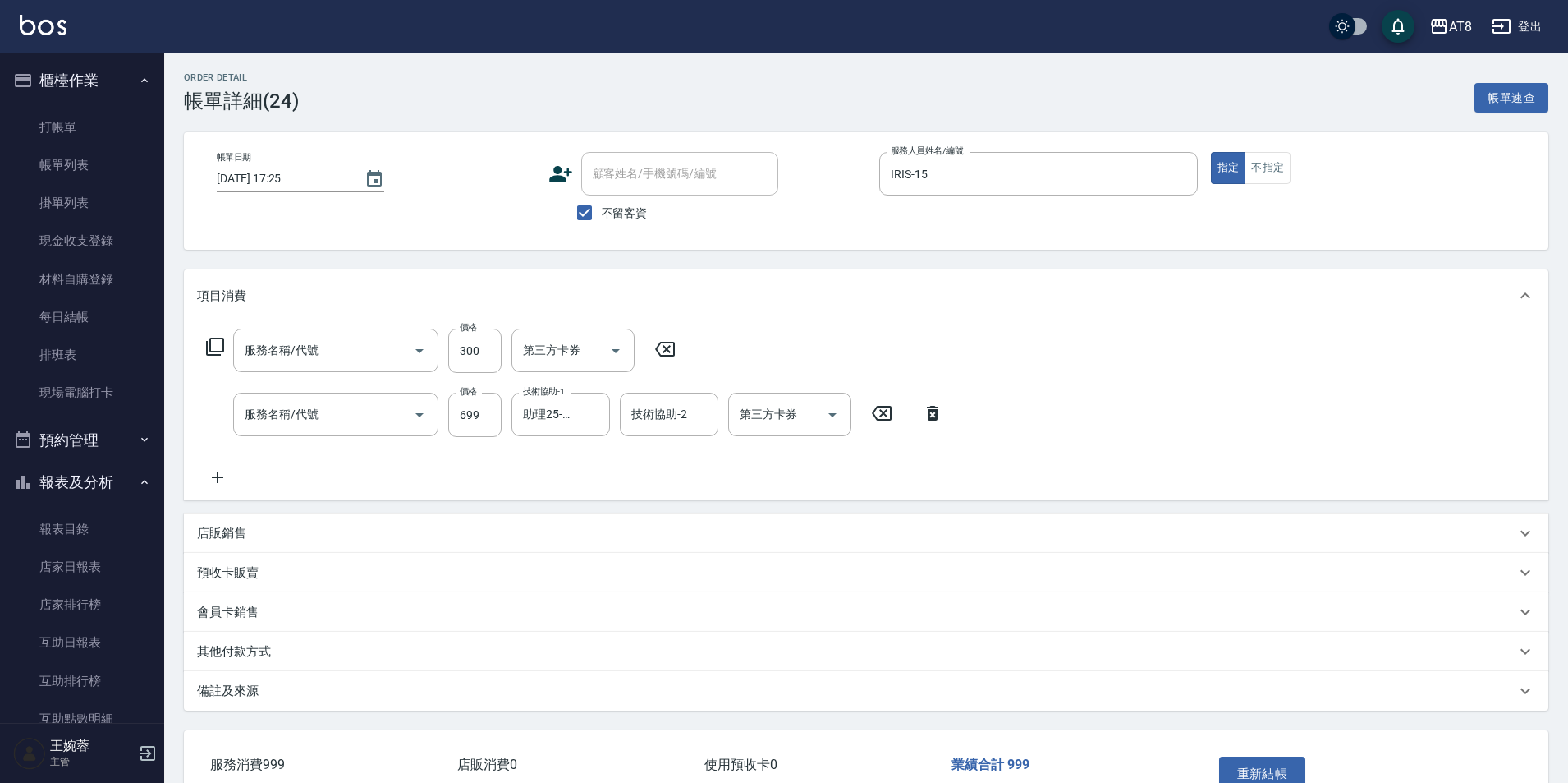
type input "入金剪髮300(20300)"
type input "入金SPA699(60699)"
click at [629, 355] on button "Open" at bounding box center [616, 351] width 26 height 26
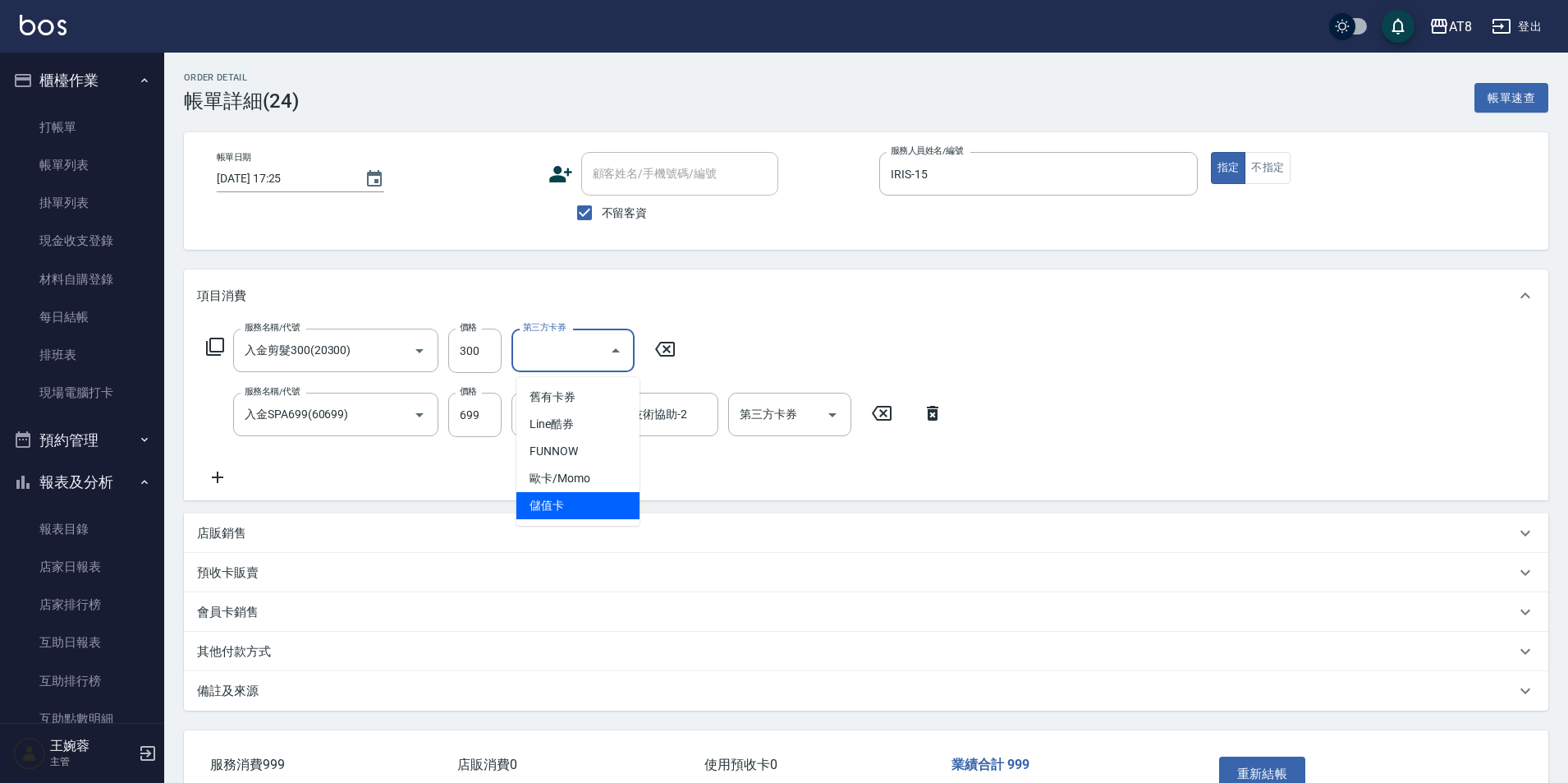
click at [613, 506] on span "儲值卡" at bounding box center [577, 505] width 123 height 27
type input "儲值卡"
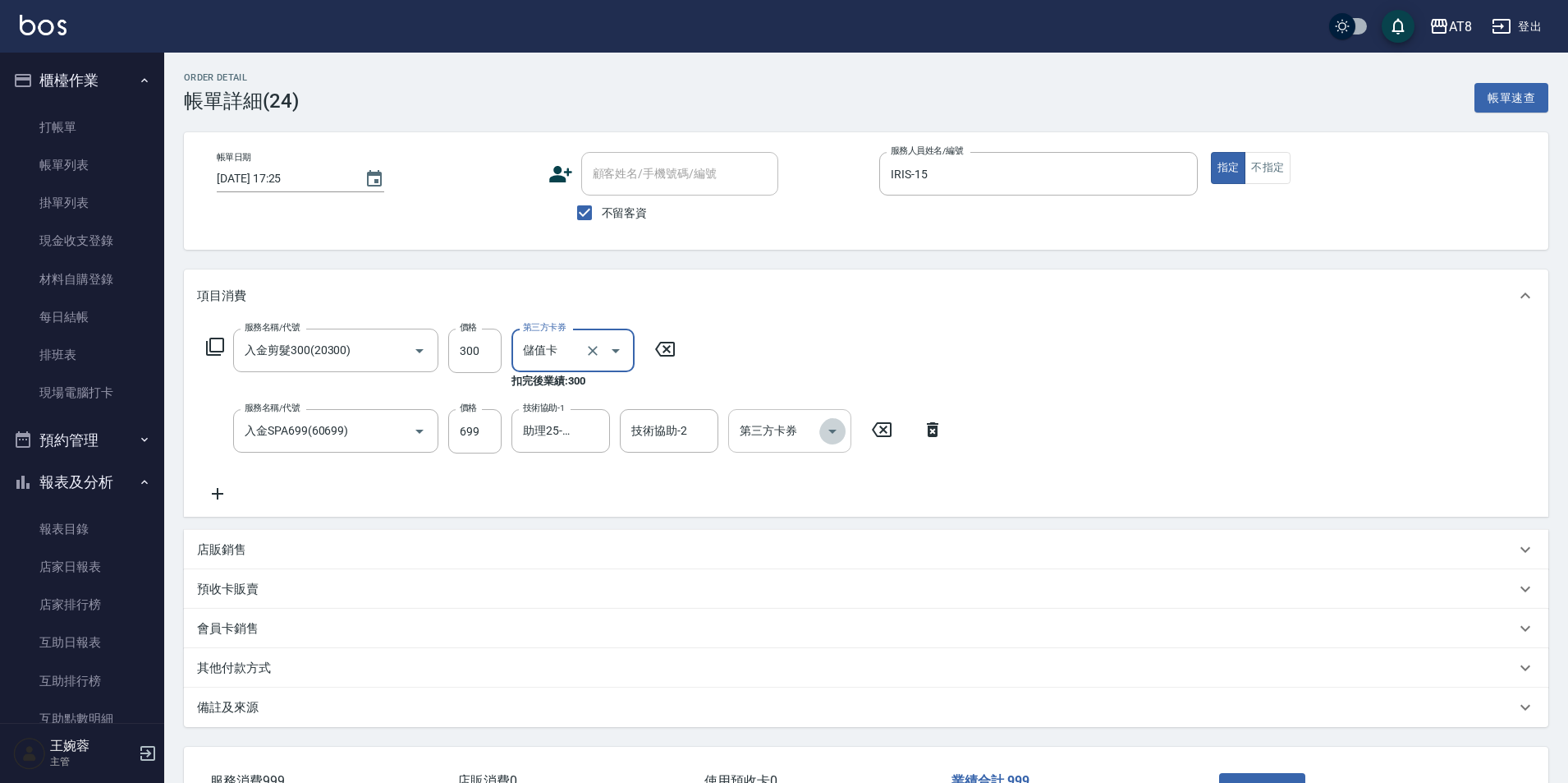
click at [835, 427] on icon "Open" at bounding box center [832, 432] width 20 height 20
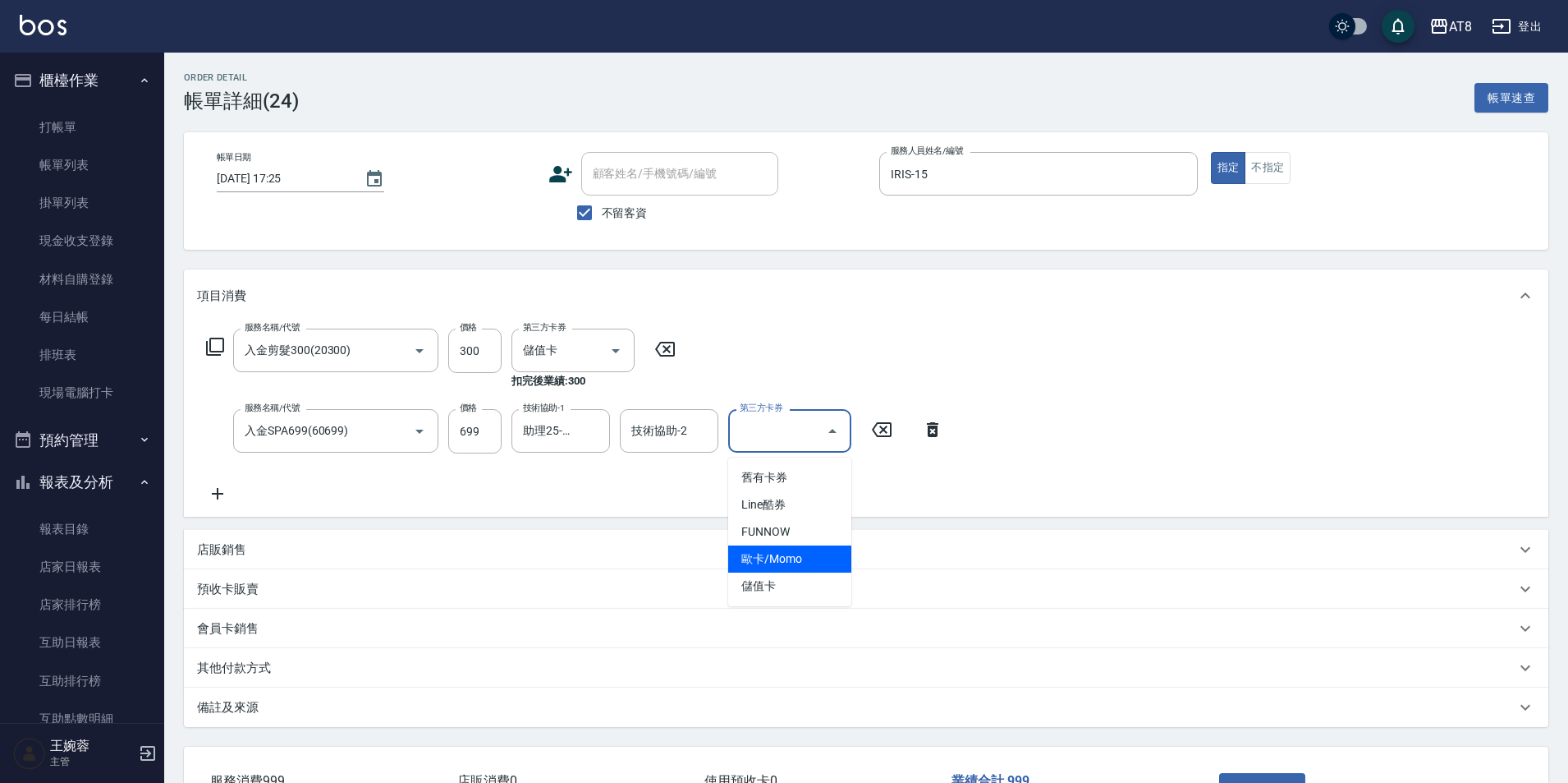
click at [804, 592] on span "儲值卡" at bounding box center [789, 586] width 123 height 27
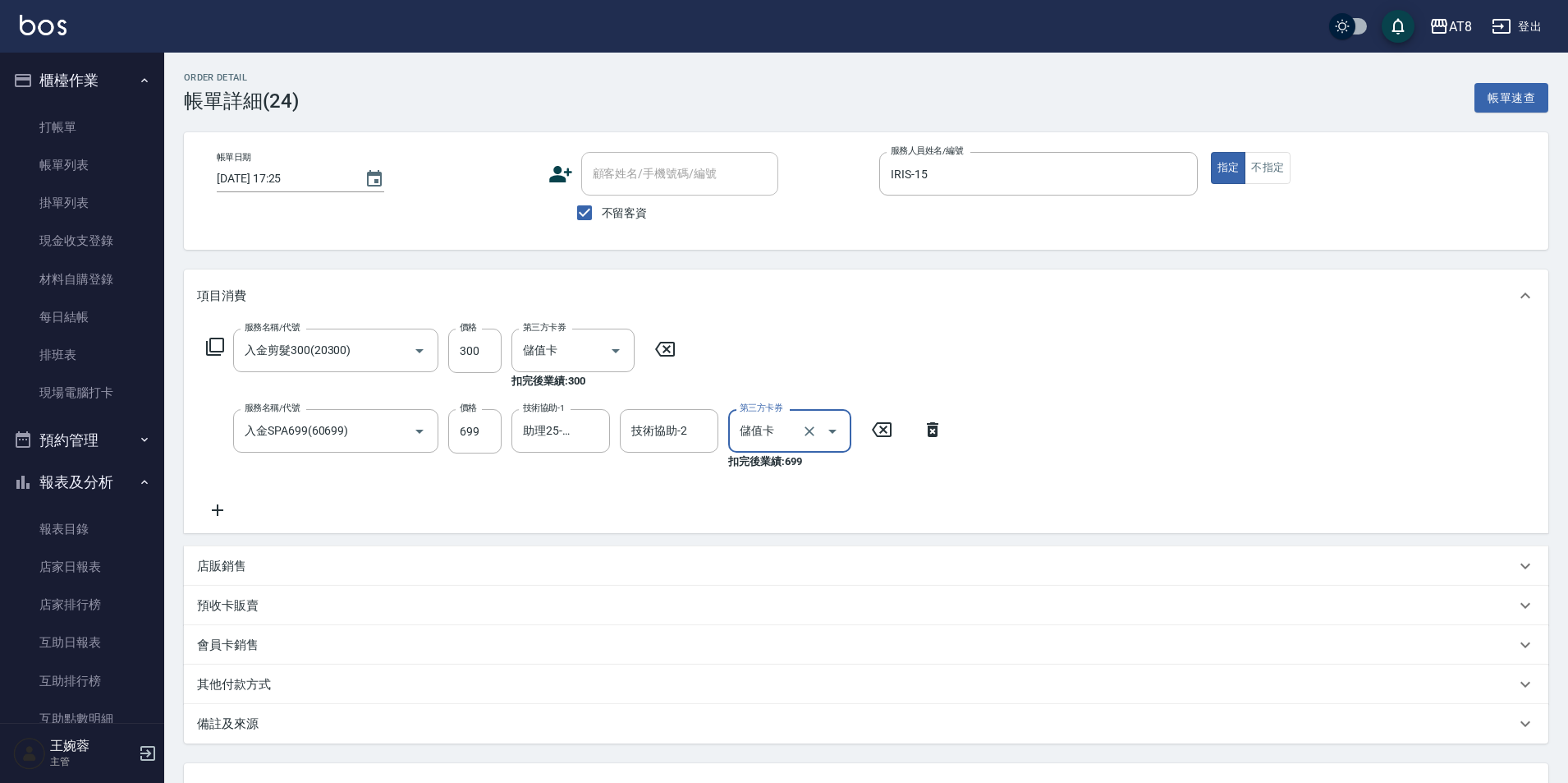
type input "儲值卡"
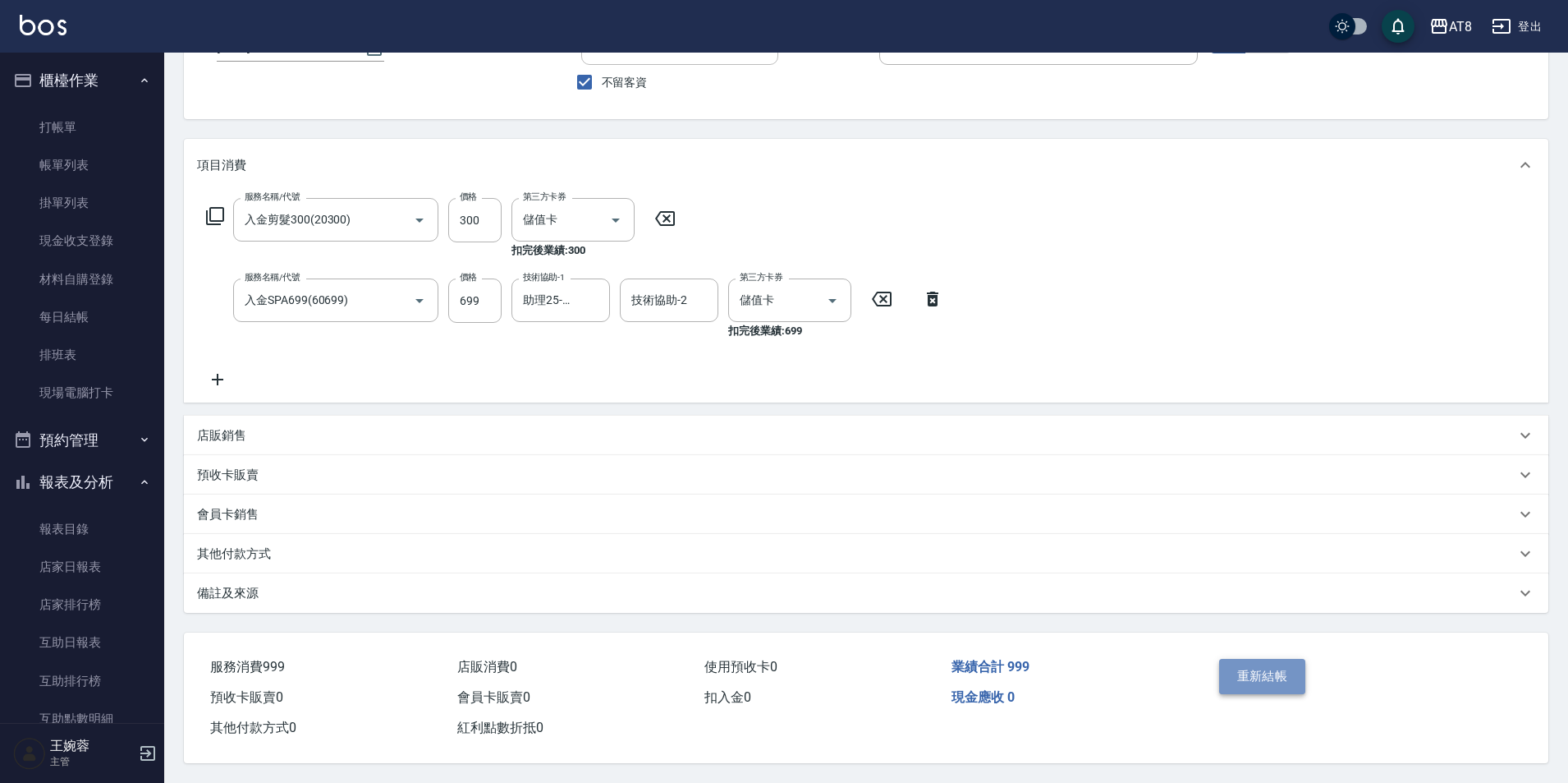
click at [1287, 658] on button "重新結帳" at bounding box center [1263, 676] width 87 height 35
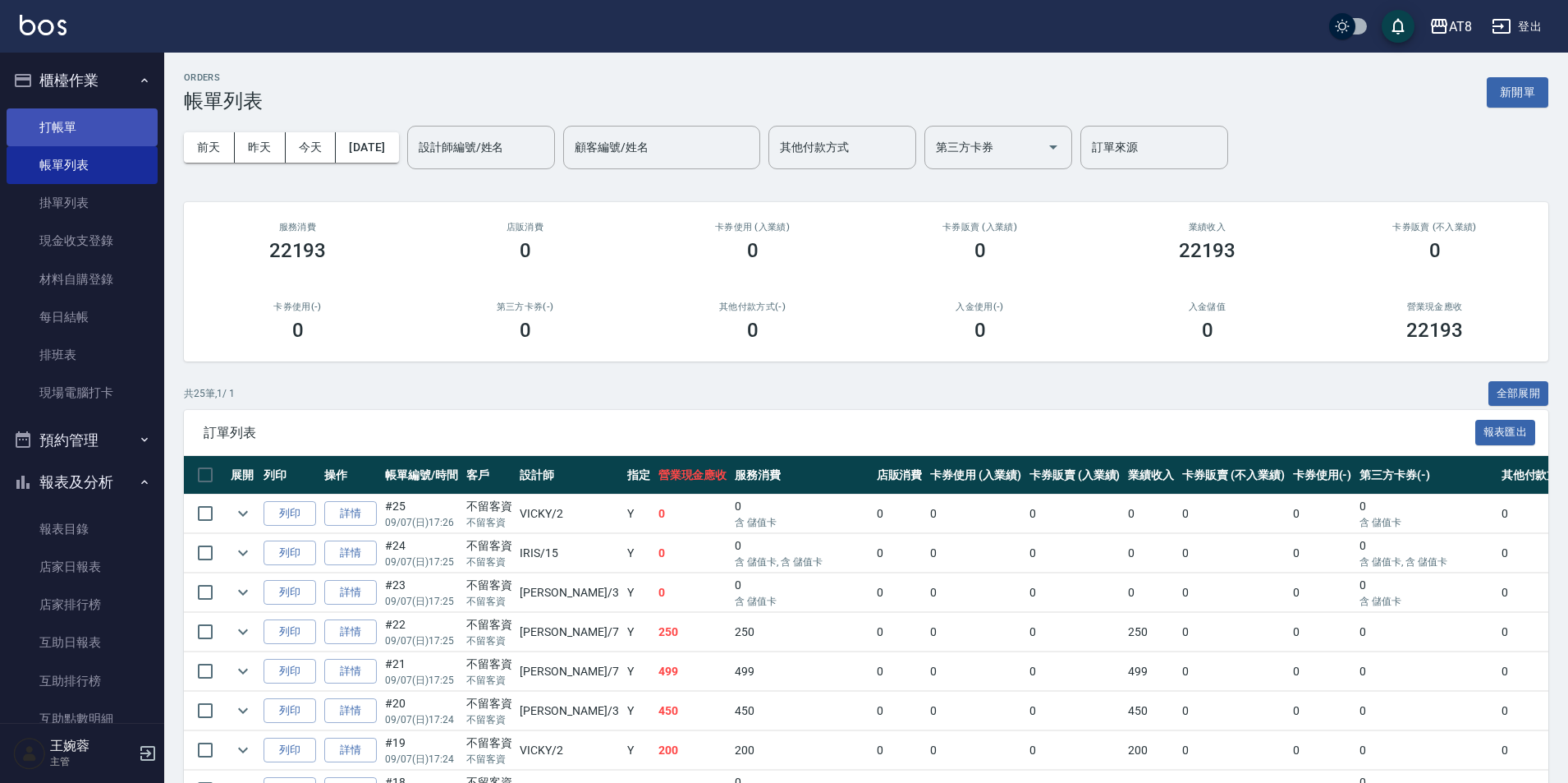
click at [57, 133] on link "打帳單" at bounding box center [82, 127] width 151 height 38
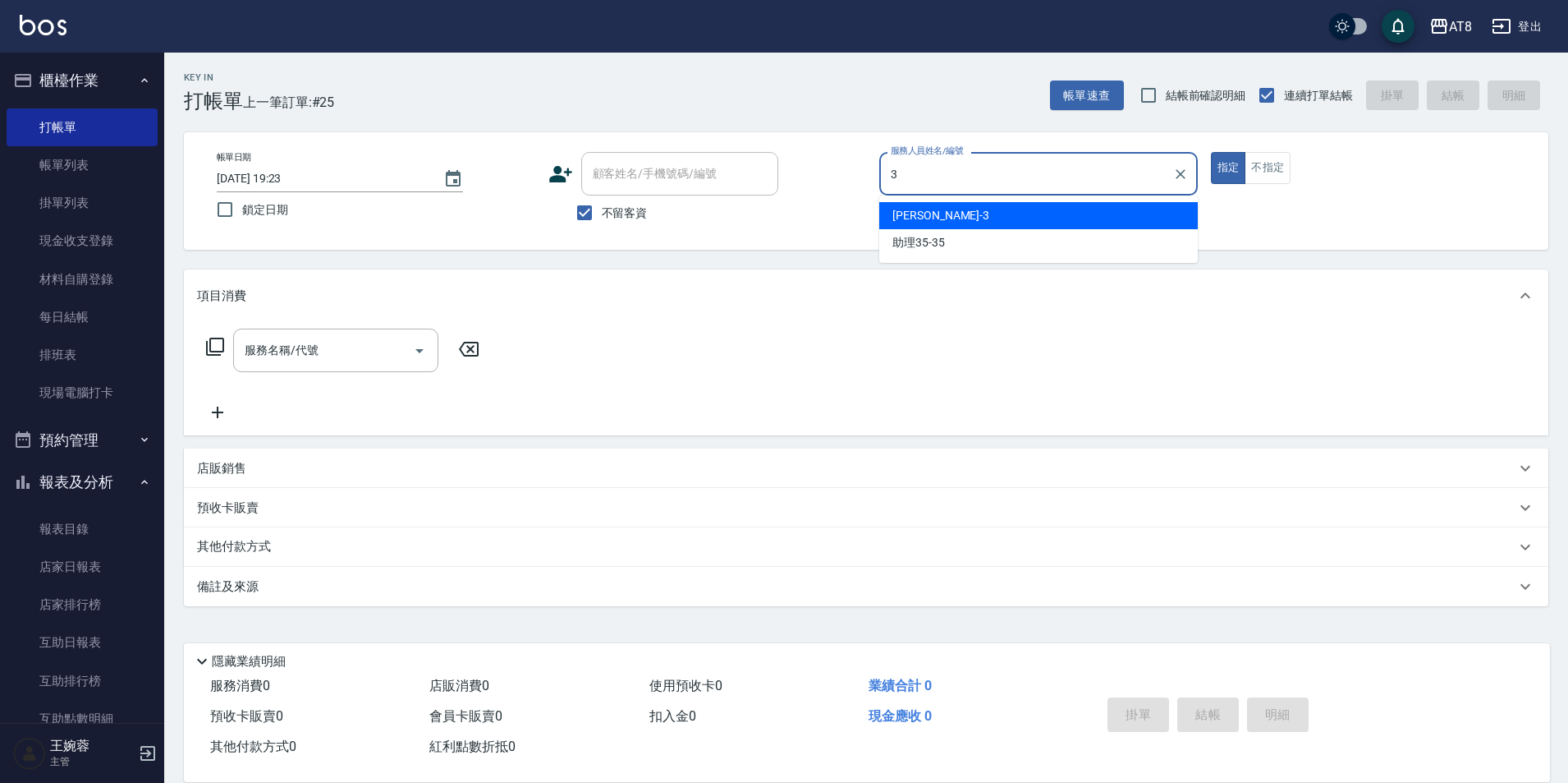
type input "[PERSON_NAME]-3"
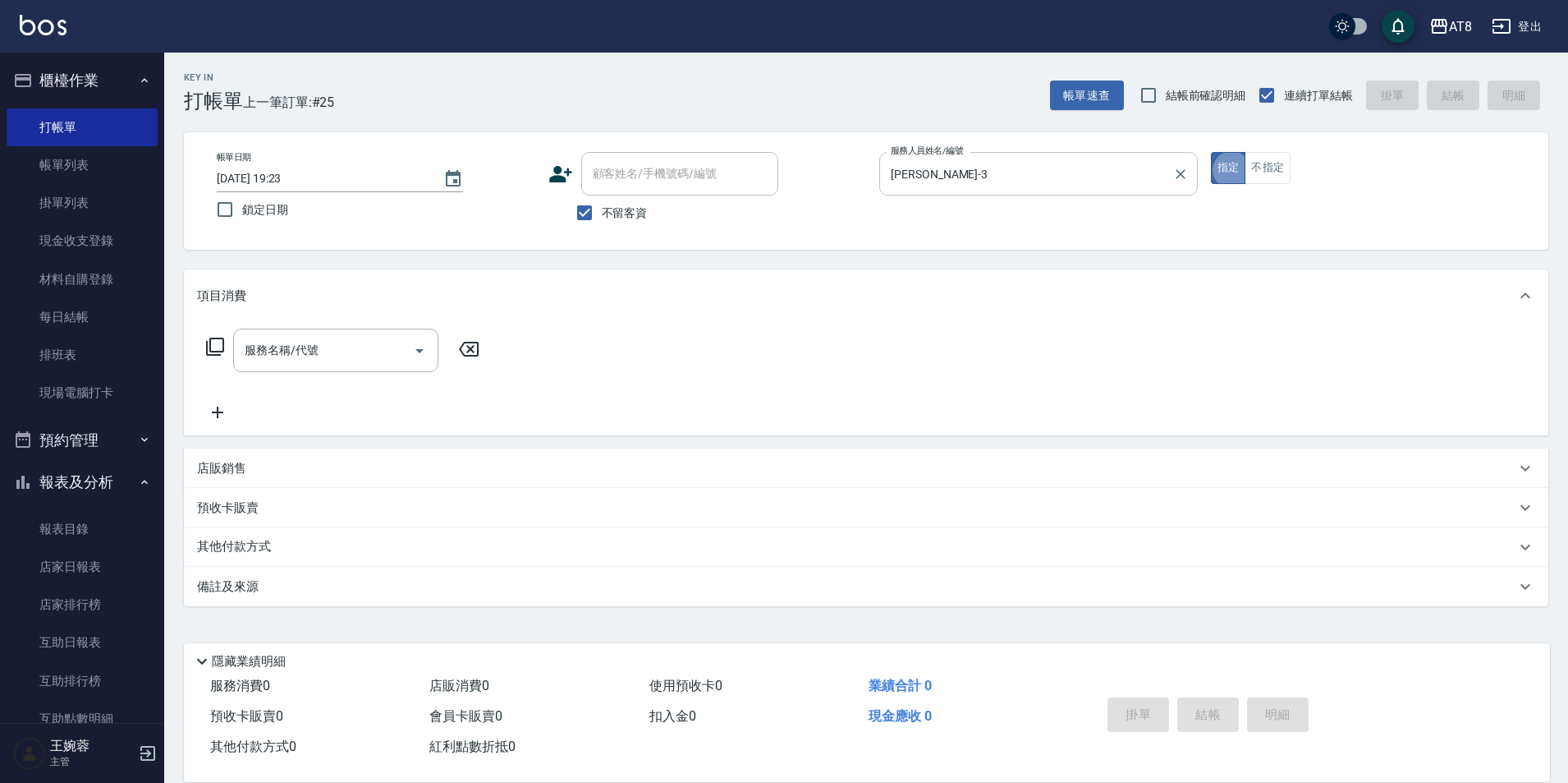
type button "true"
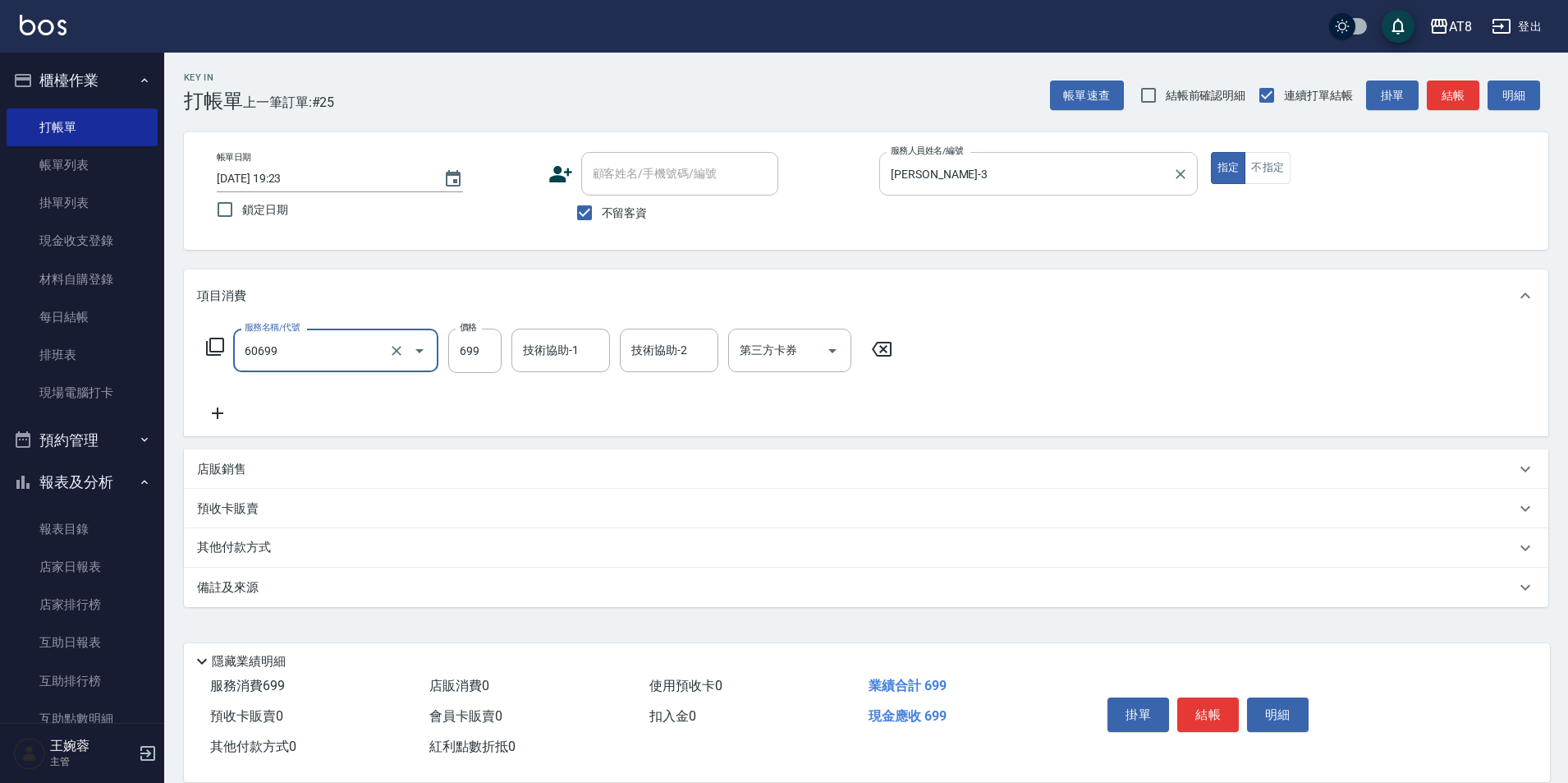
type input "入金SPA699(60699)"
type input "助理28-28"
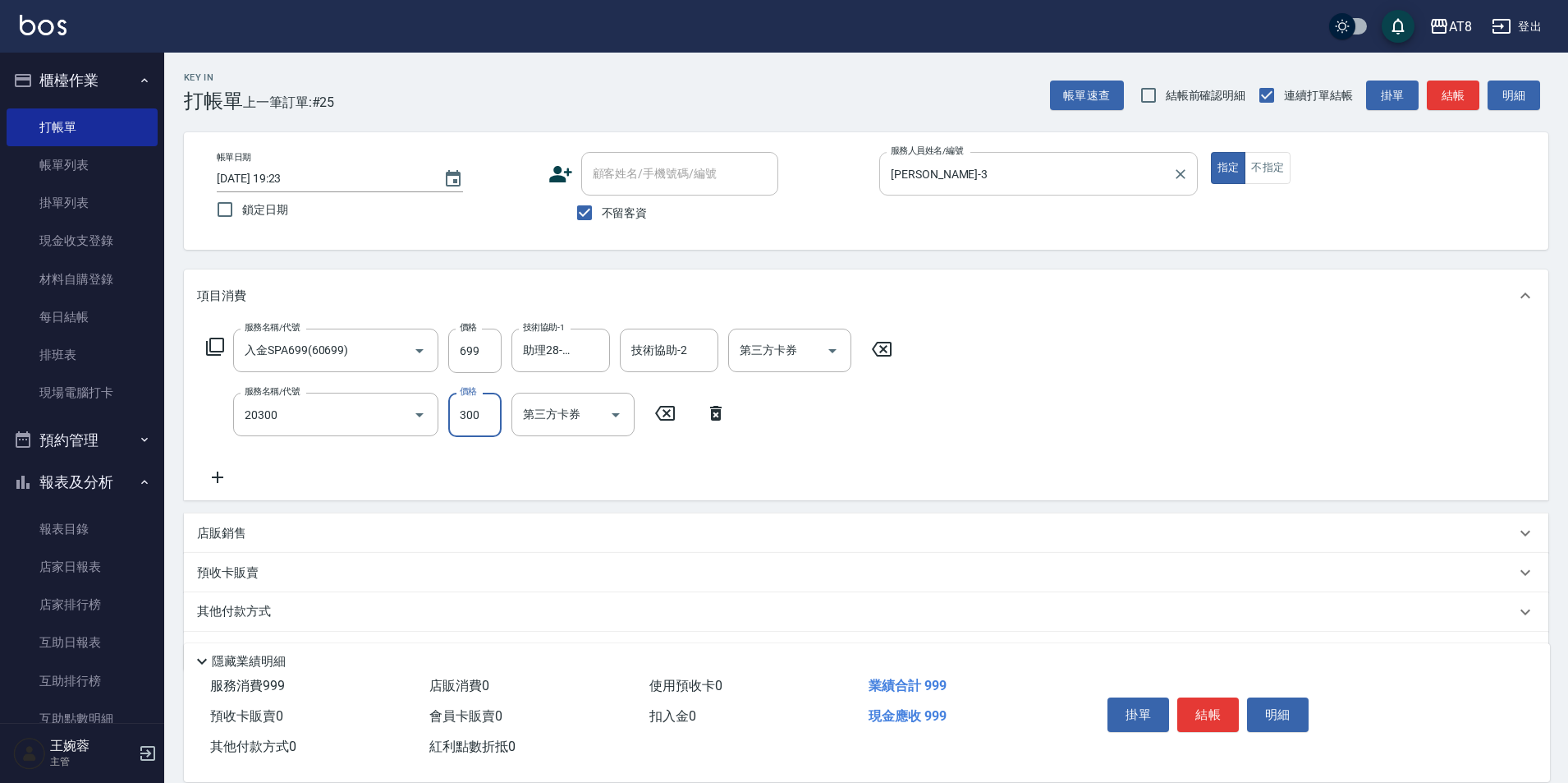
type input "入金剪髮300(20300)"
type input "350"
click at [1210, 705] on button "結帳" at bounding box center [1208, 715] width 62 height 35
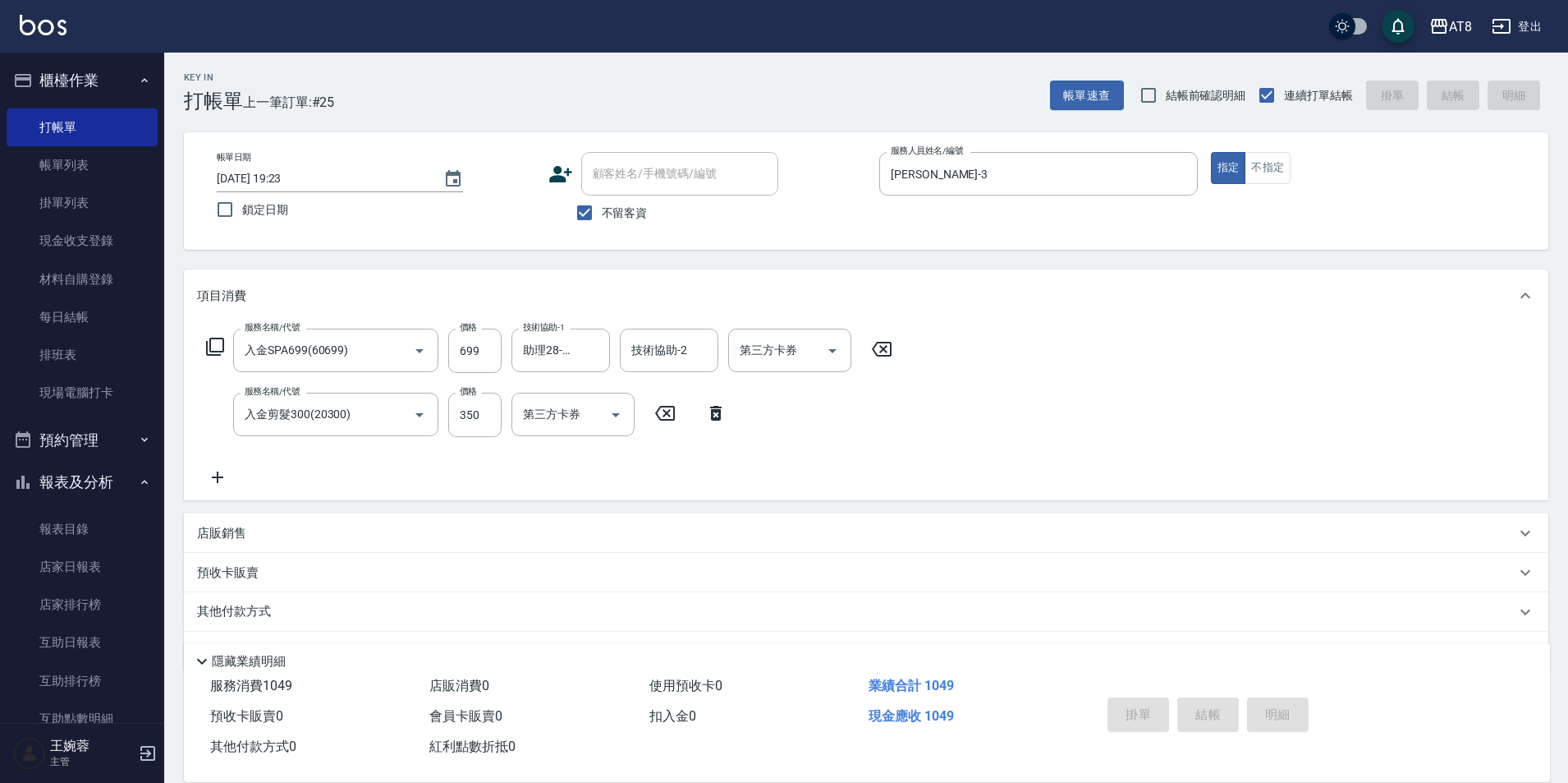
type input "[DATE] 19:25"
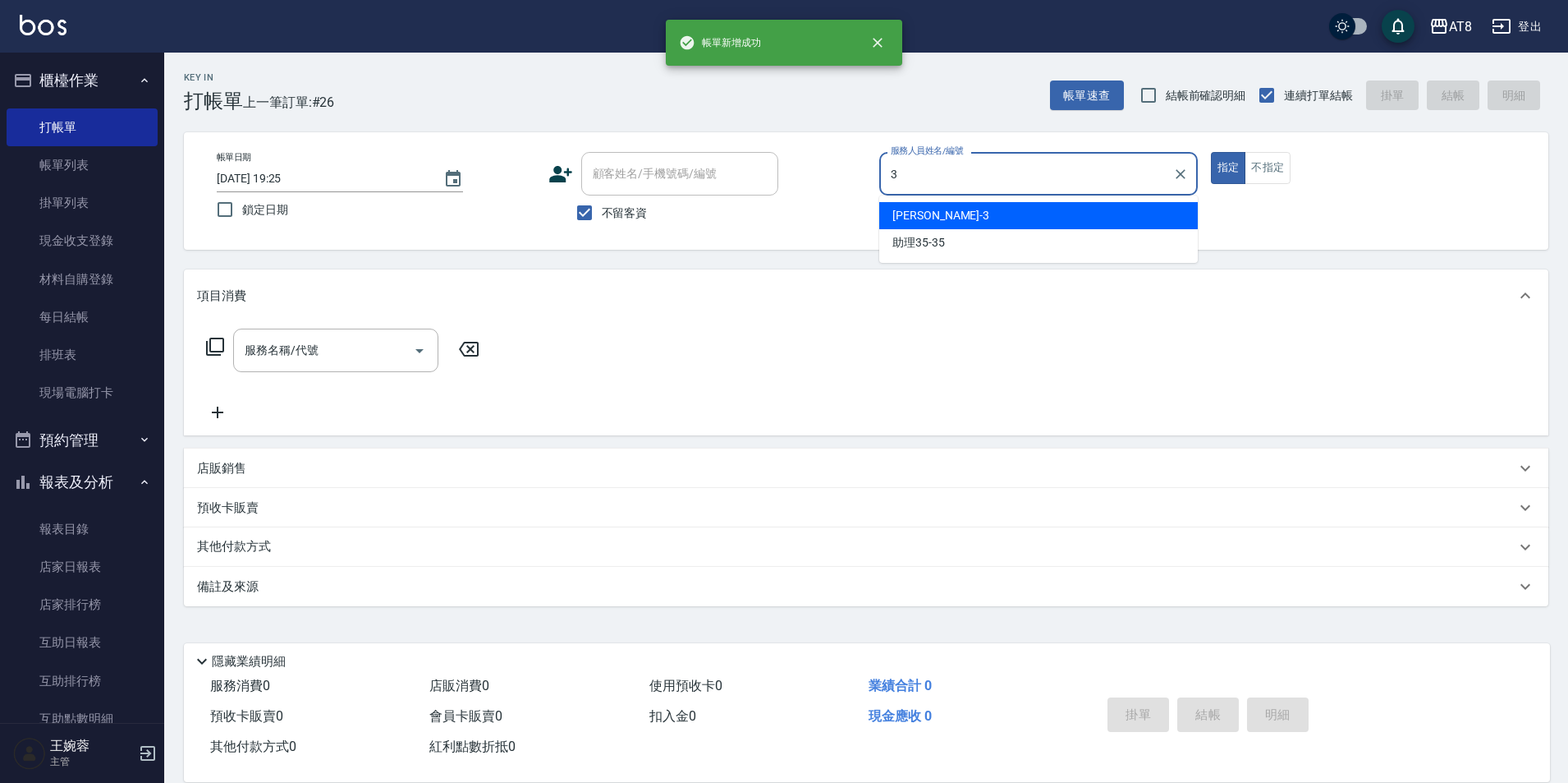
type input "[PERSON_NAME]-3"
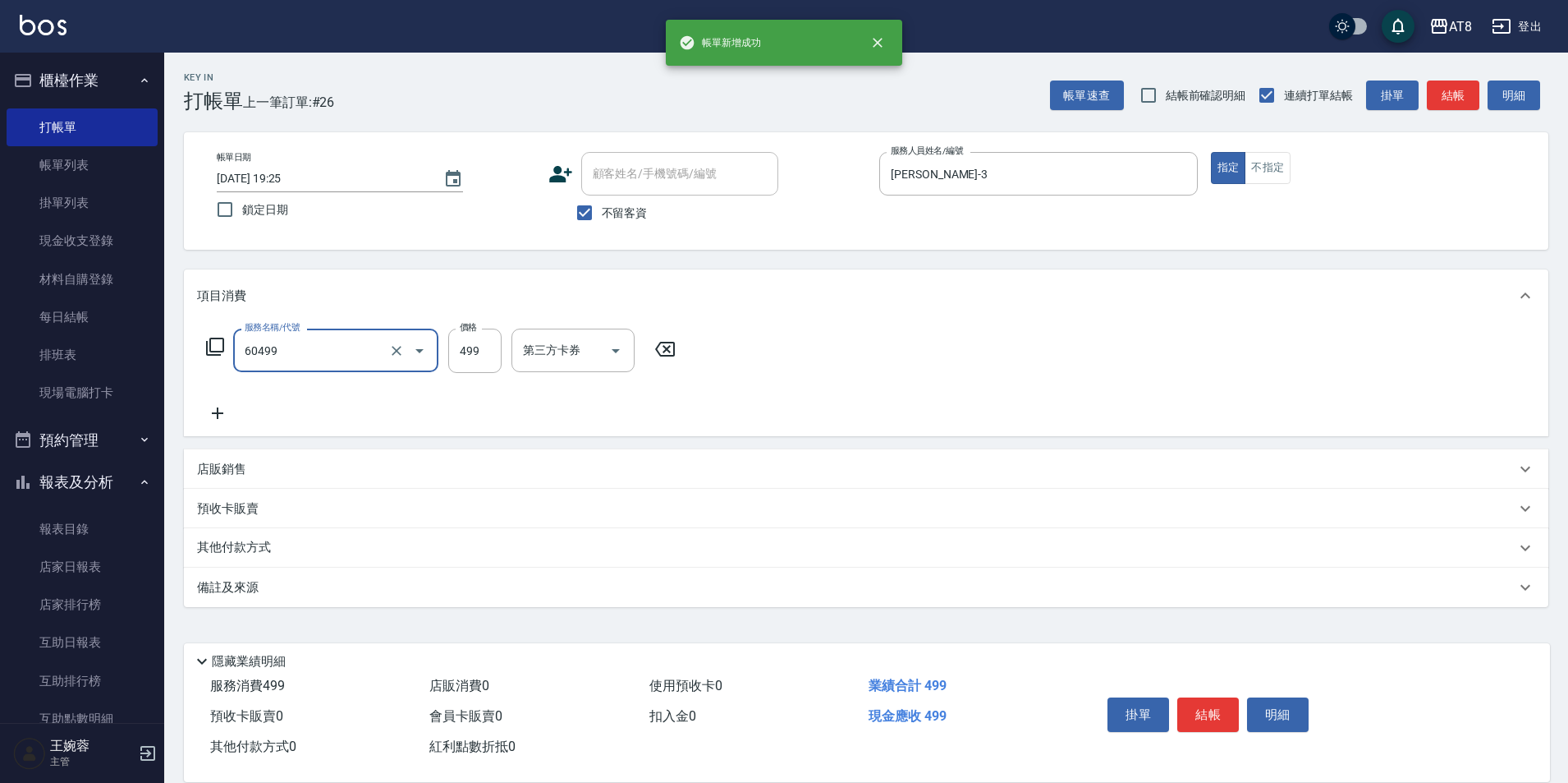
type input "入金SPA499(60499)"
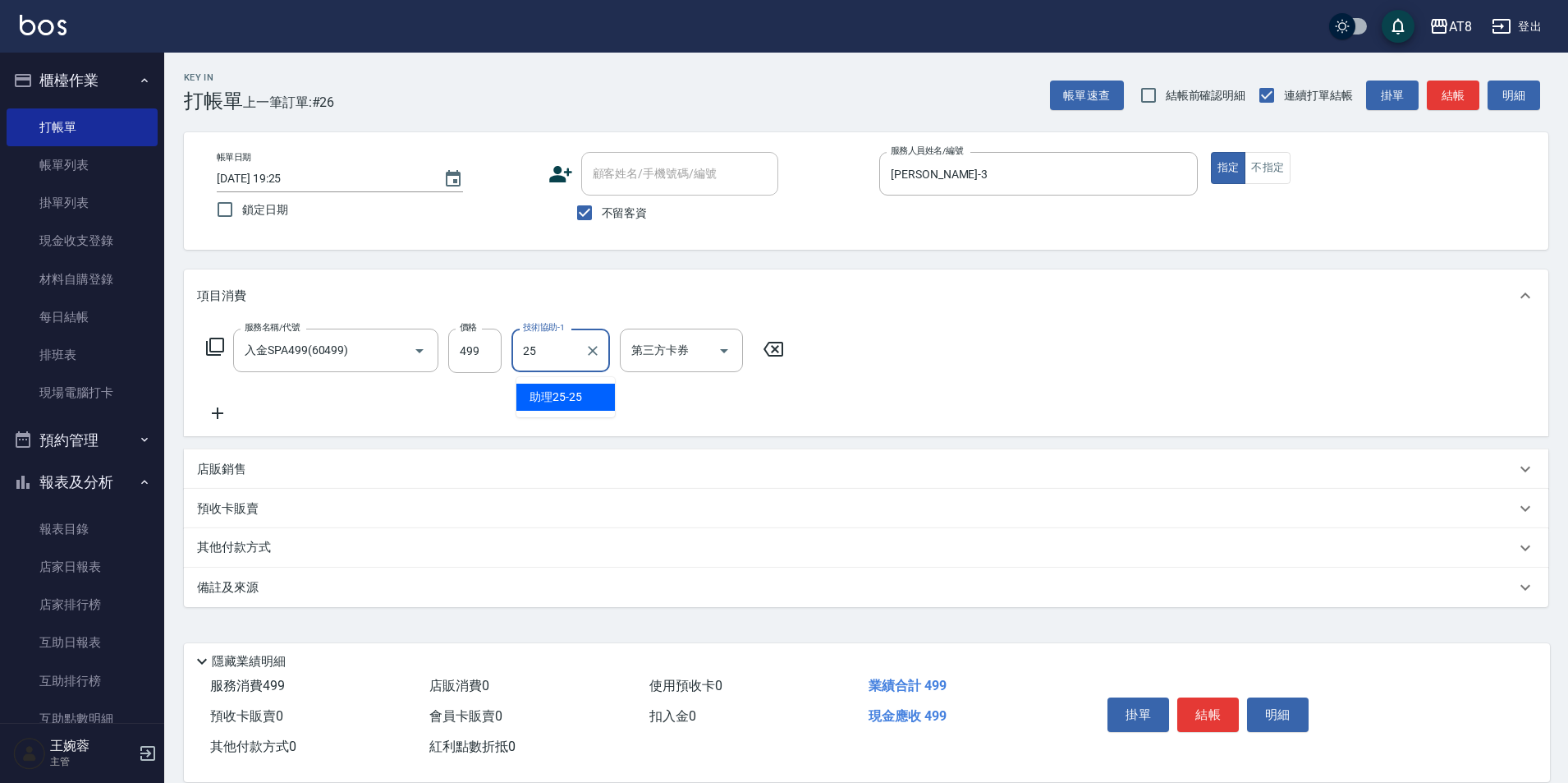
type input "助理25-25"
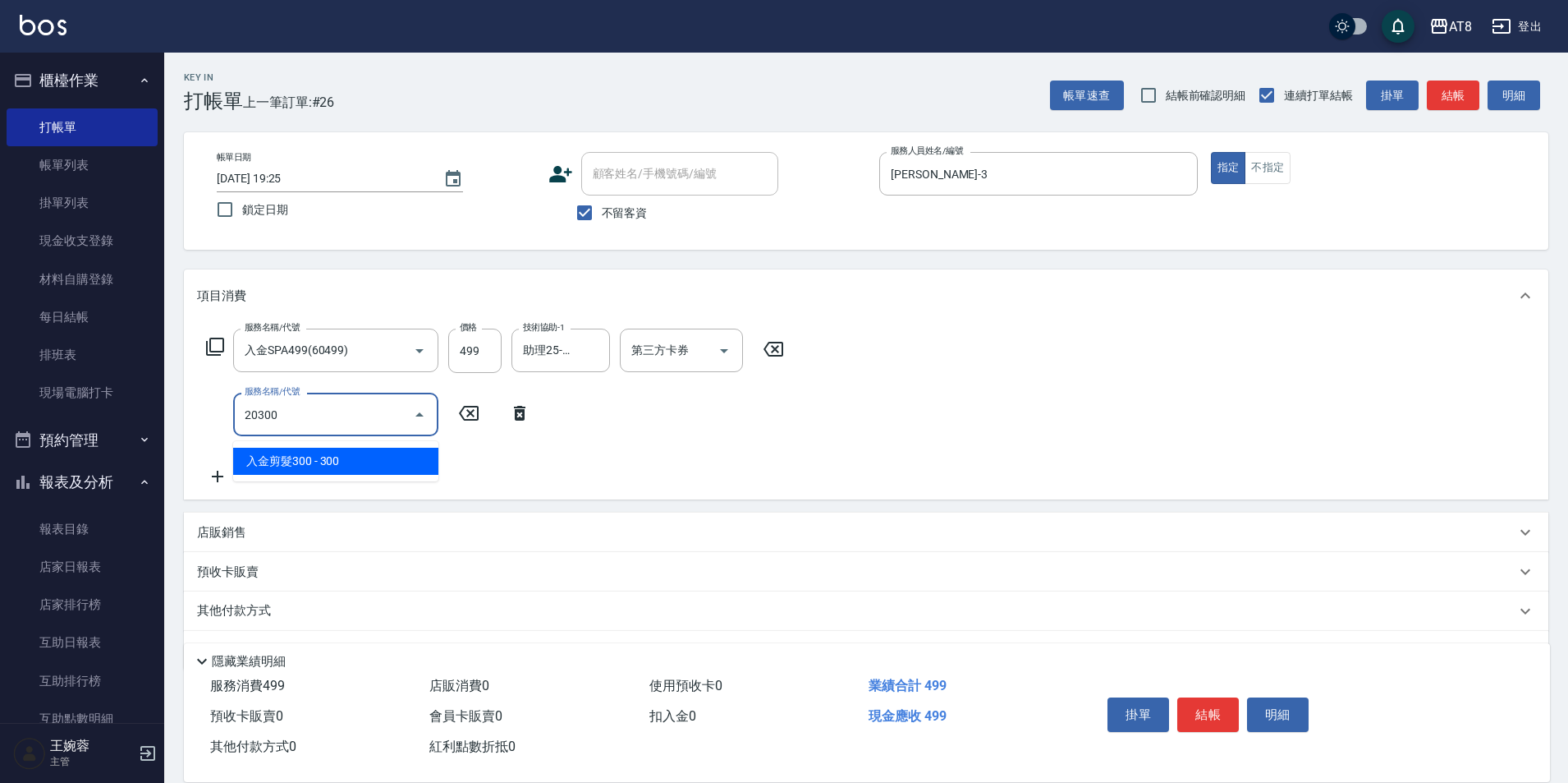
type input "入金剪髮300(20300)"
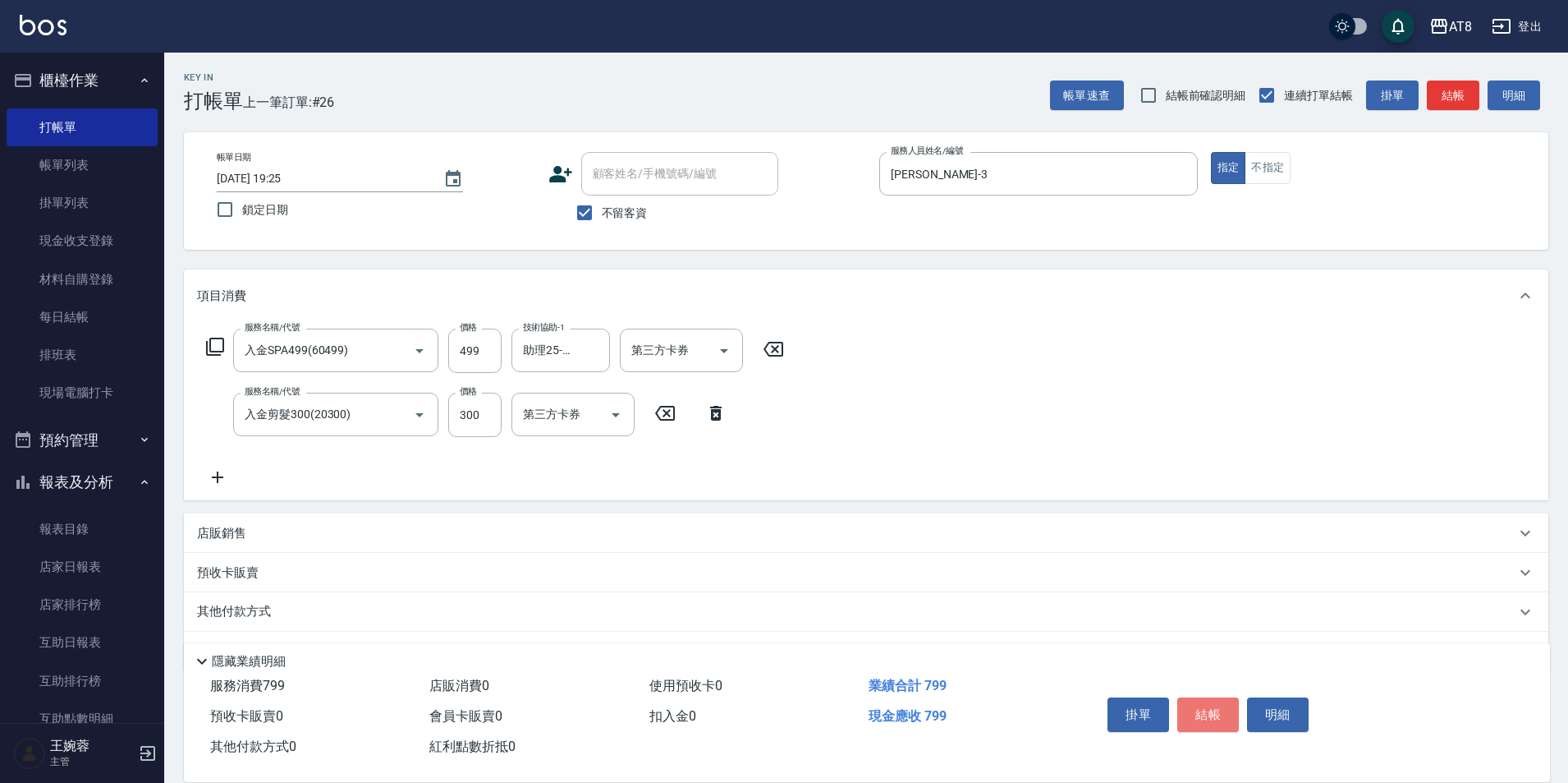
click at [1217, 705] on button "結帳" at bounding box center [1208, 715] width 62 height 35
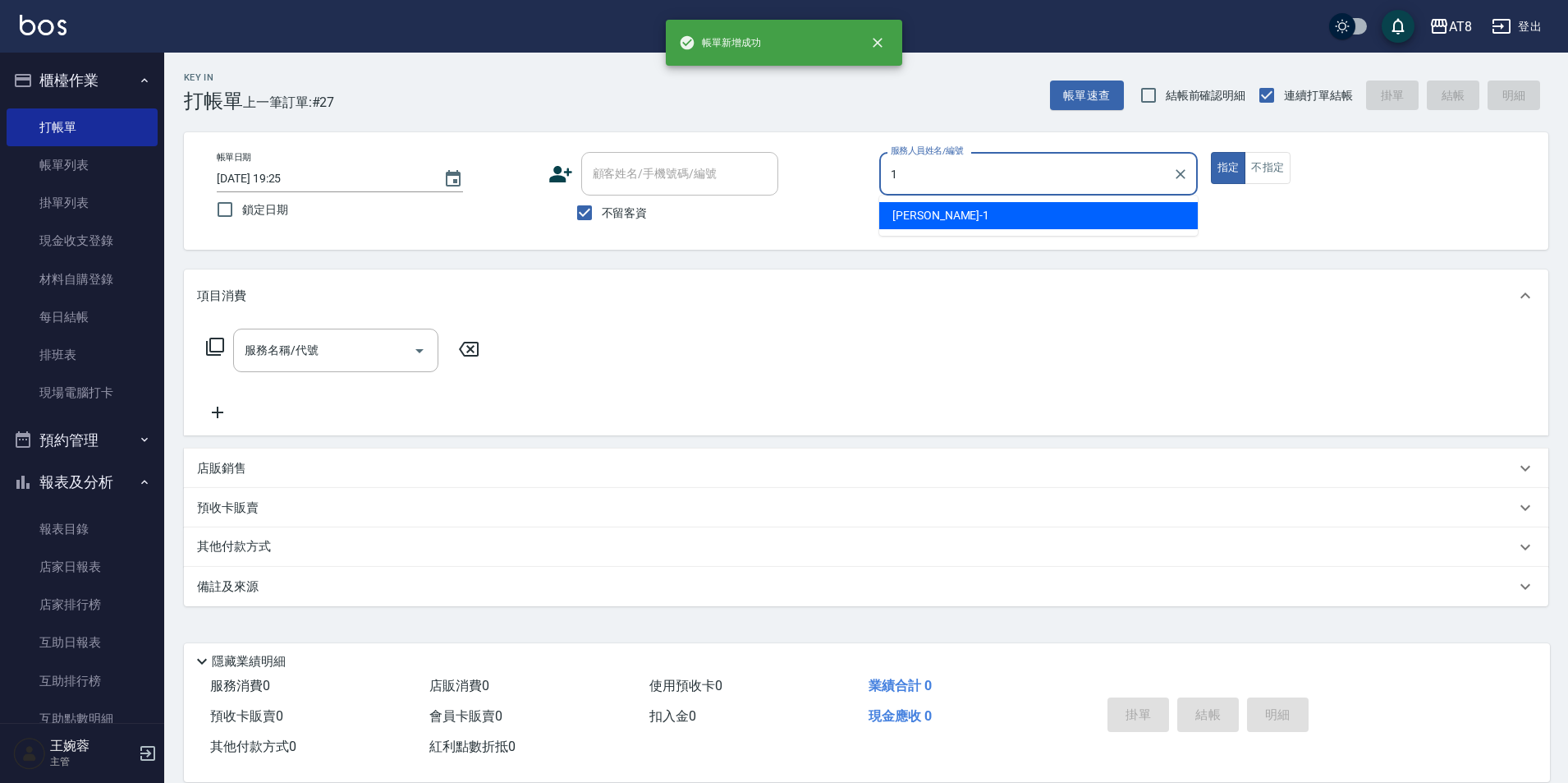
type input "YUKI-1"
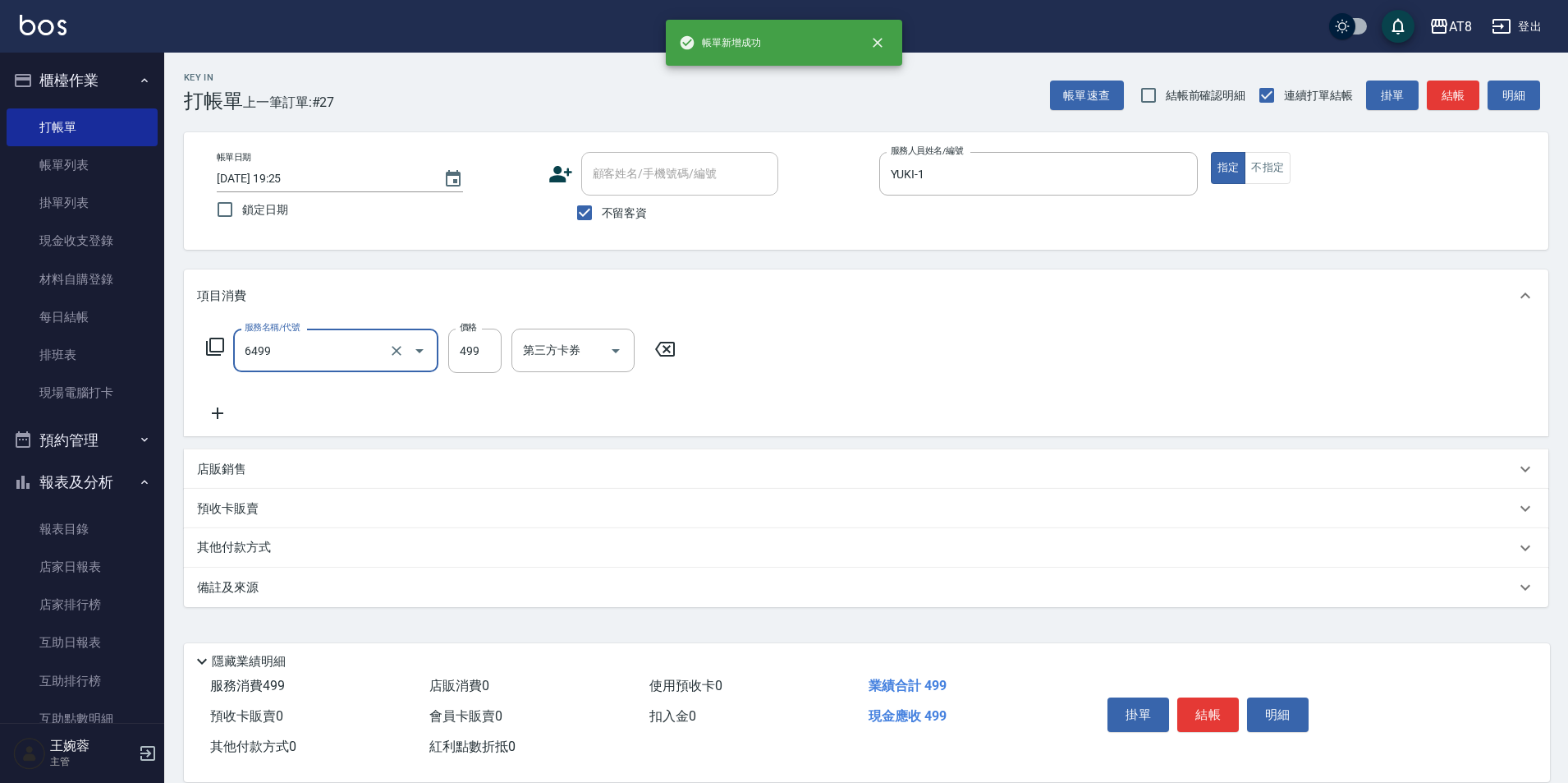
type input "SPA499(6499)"
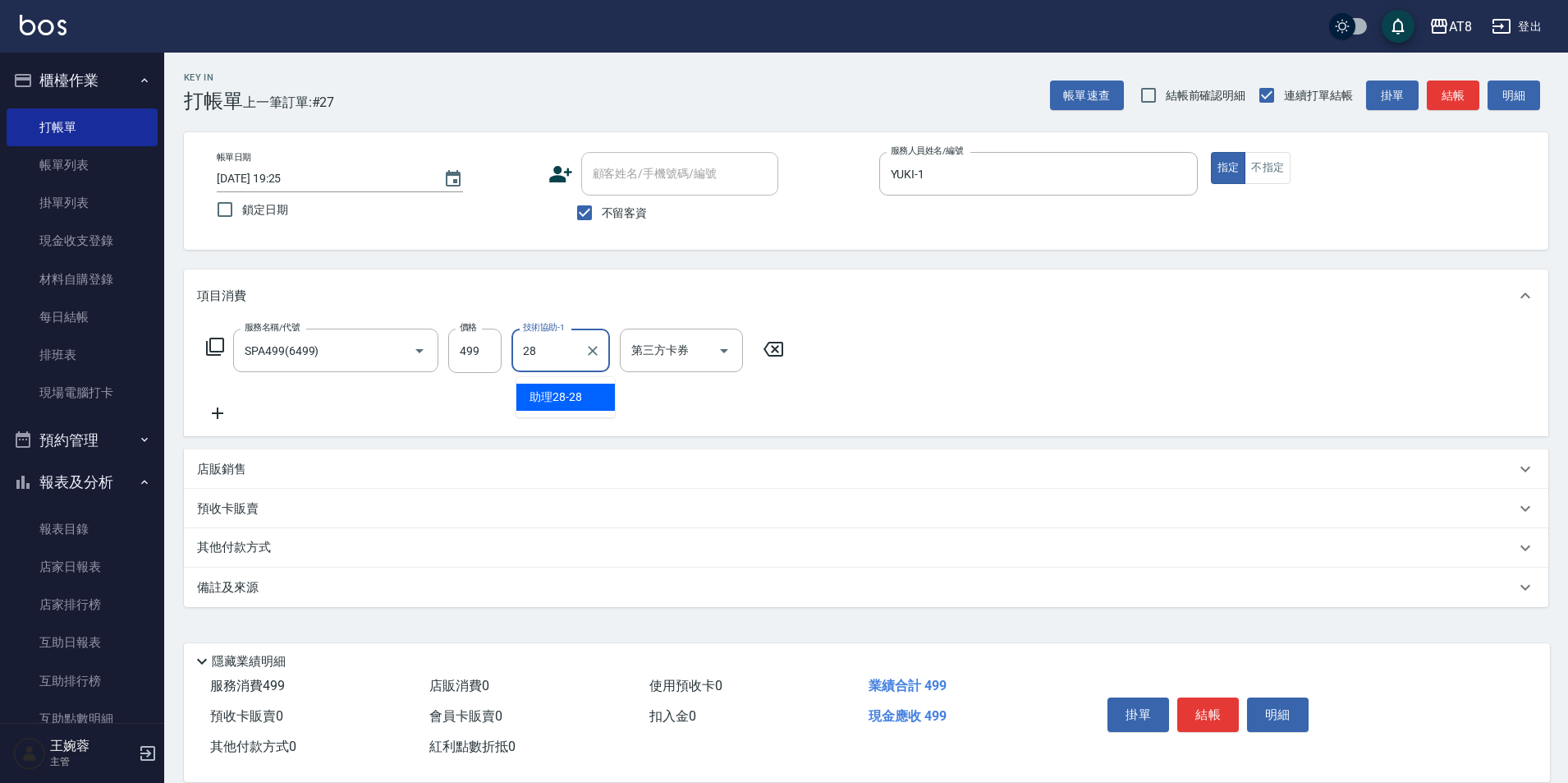
type input "助理28-28"
click at [1217, 705] on button "結帳" at bounding box center [1208, 715] width 62 height 35
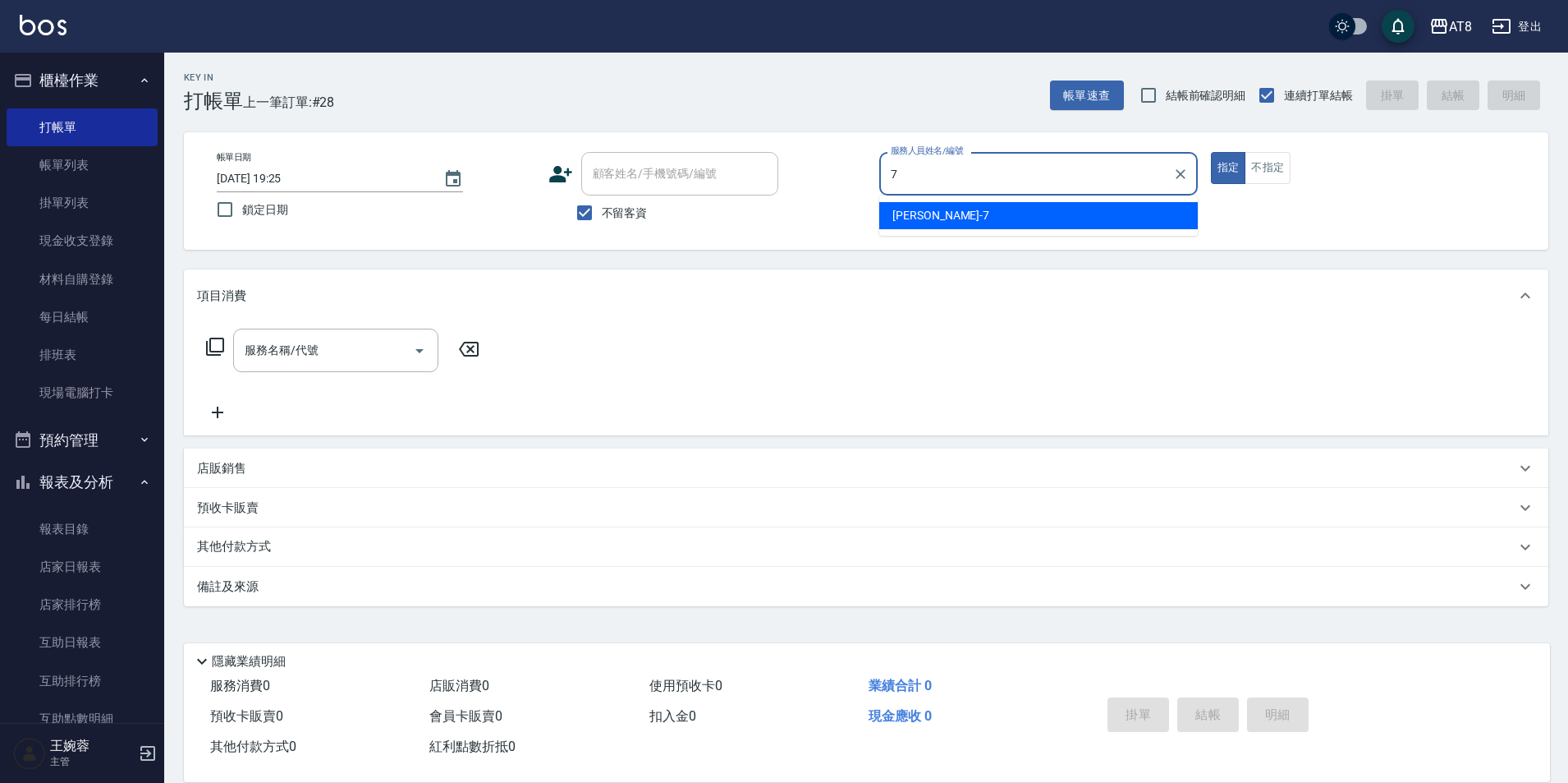
type input "[PERSON_NAME]-7"
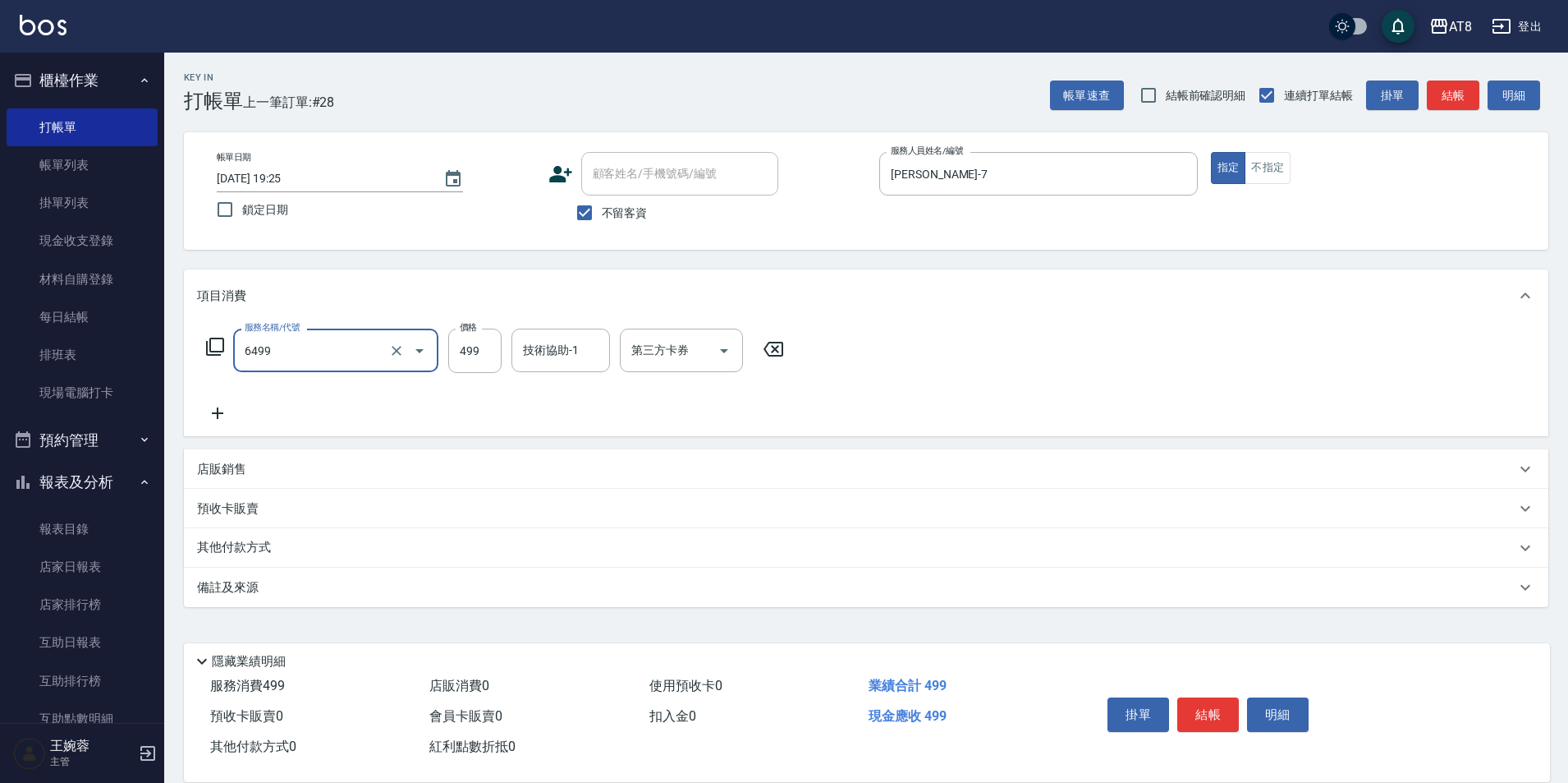
type input "SPA499(6499)"
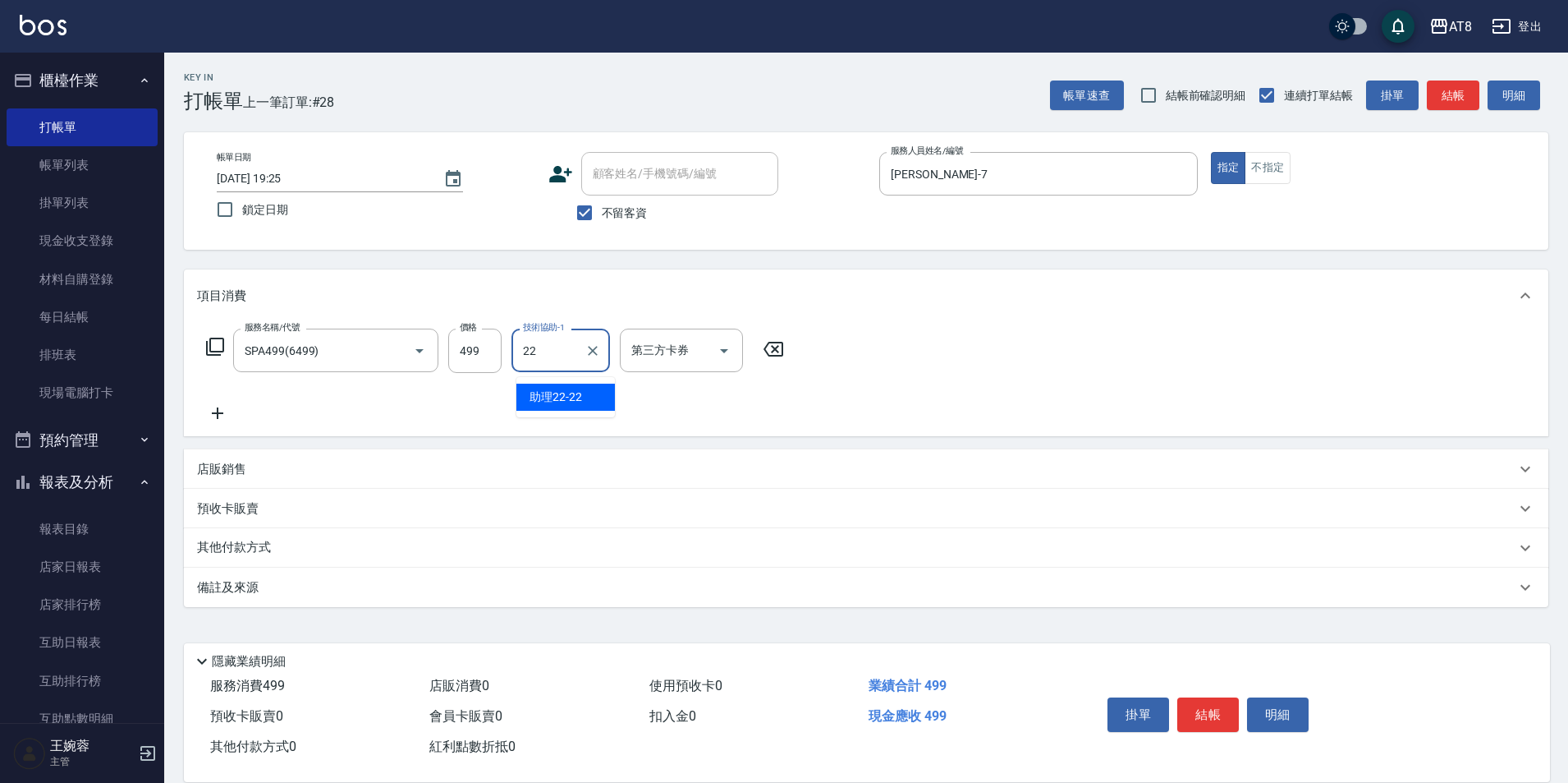
type input "助理22-22"
click at [1217, 705] on button "結帳" at bounding box center [1208, 715] width 62 height 35
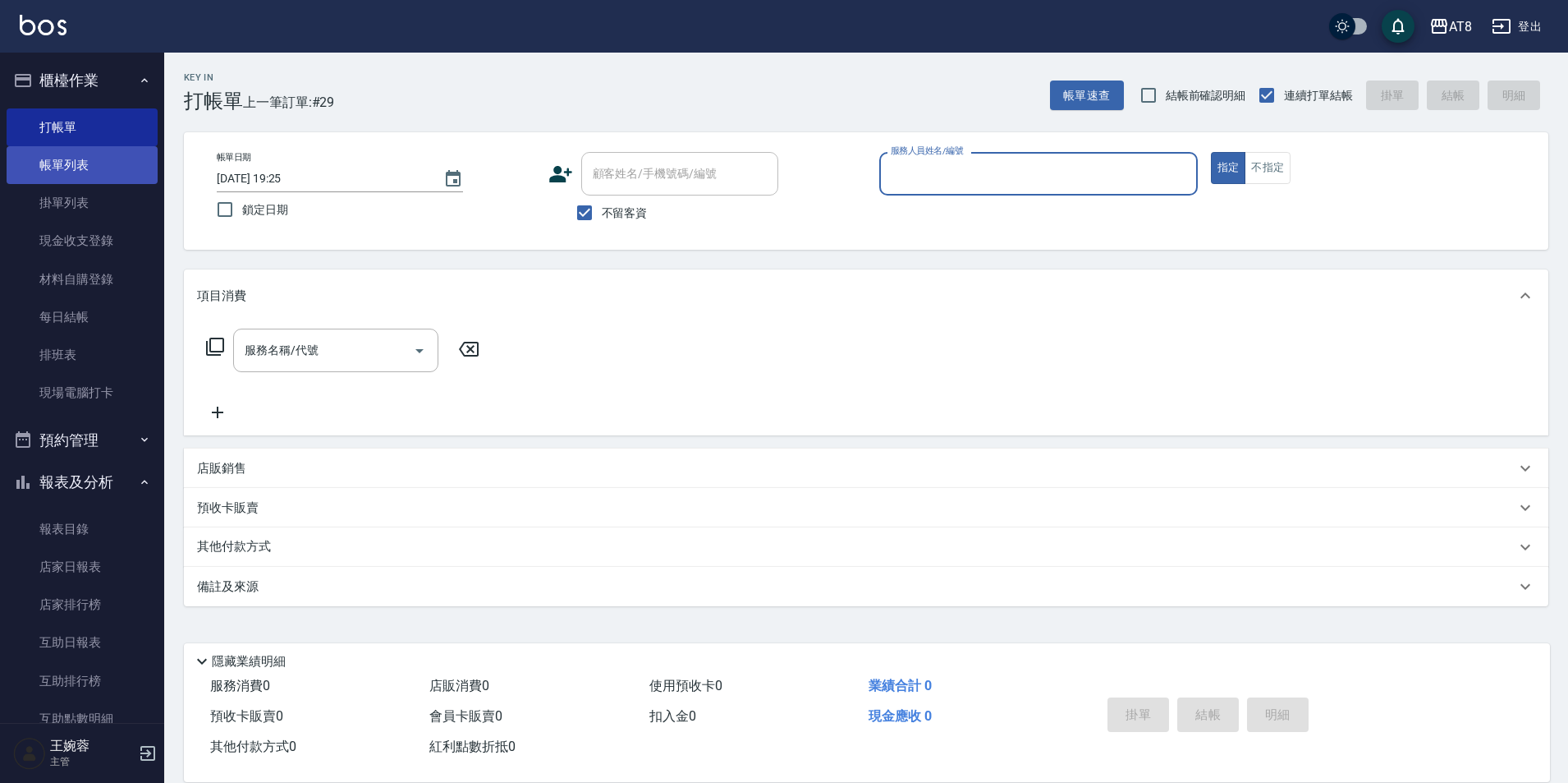
click at [78, 148] on link "帳單列表" at bounding box center [82, 165] width 151 height 38
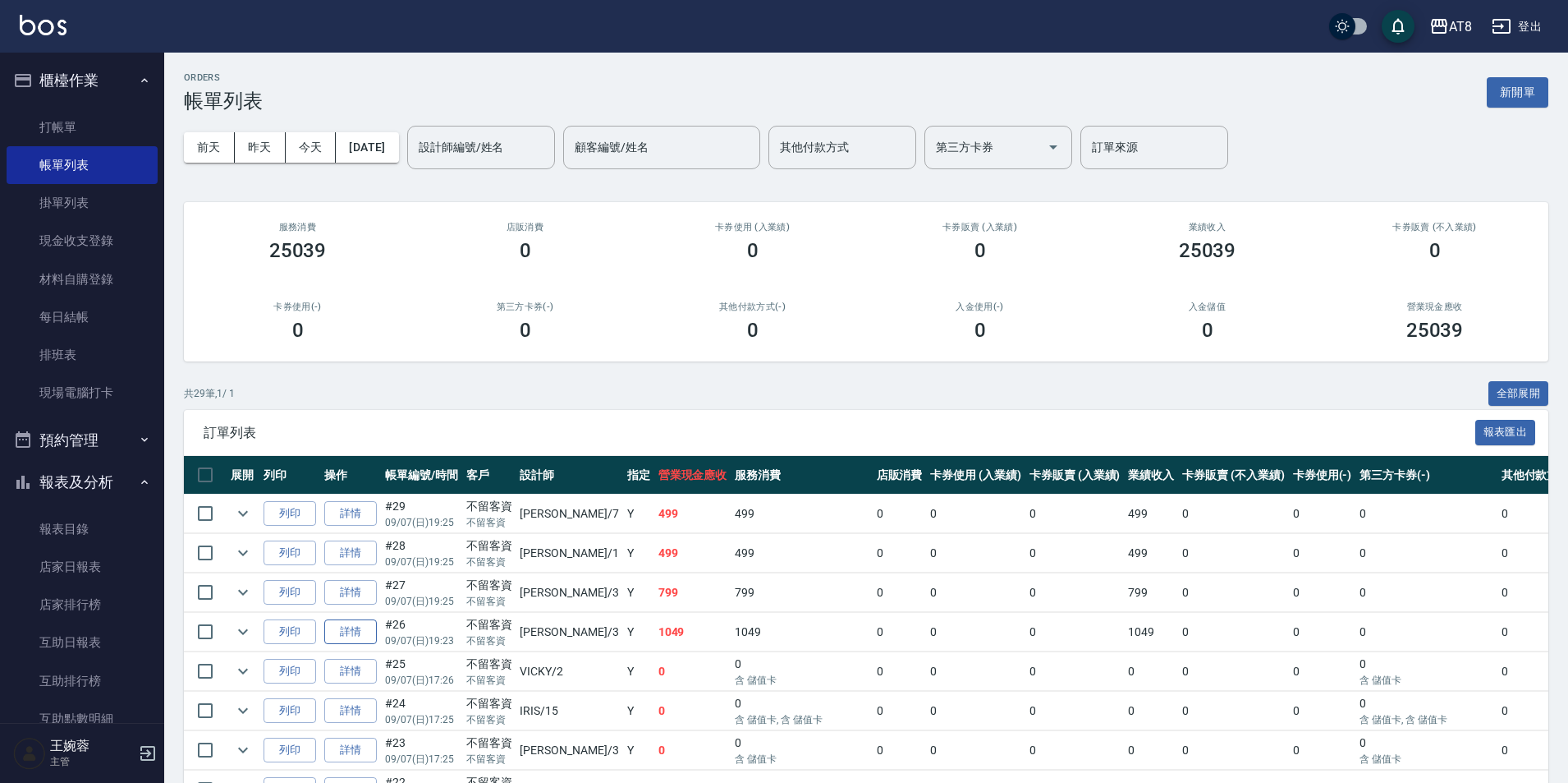
click at [377, 644] on link "詳情" at bounding box center [351, 631] width 53 height 26
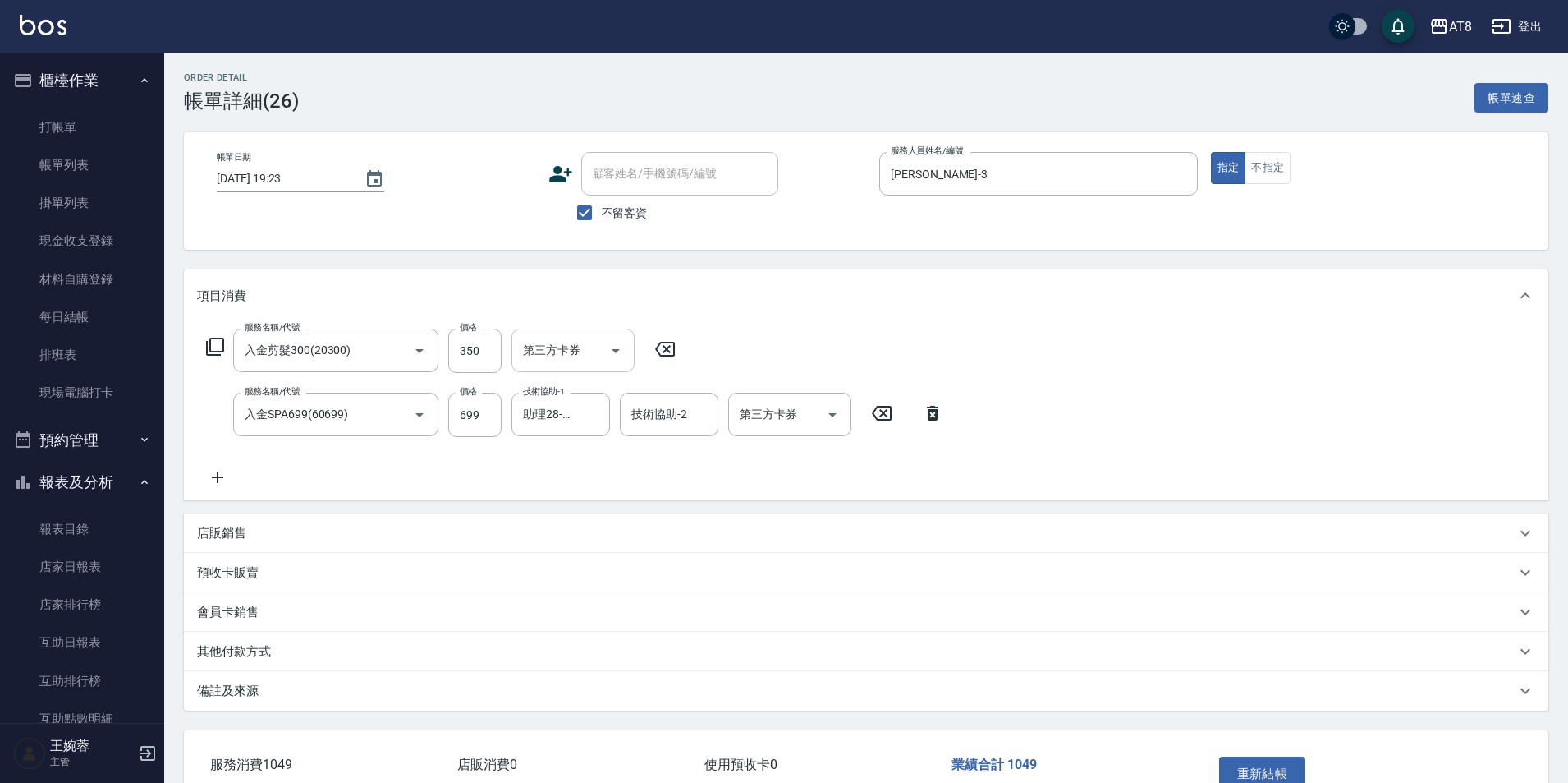
type input "[DATE] 19:23"
checkbox input "true"
type input "[PERSON_NAME]-3"
type input "入金剪髮300(20300)"
type input "入金SPA699(60699)"
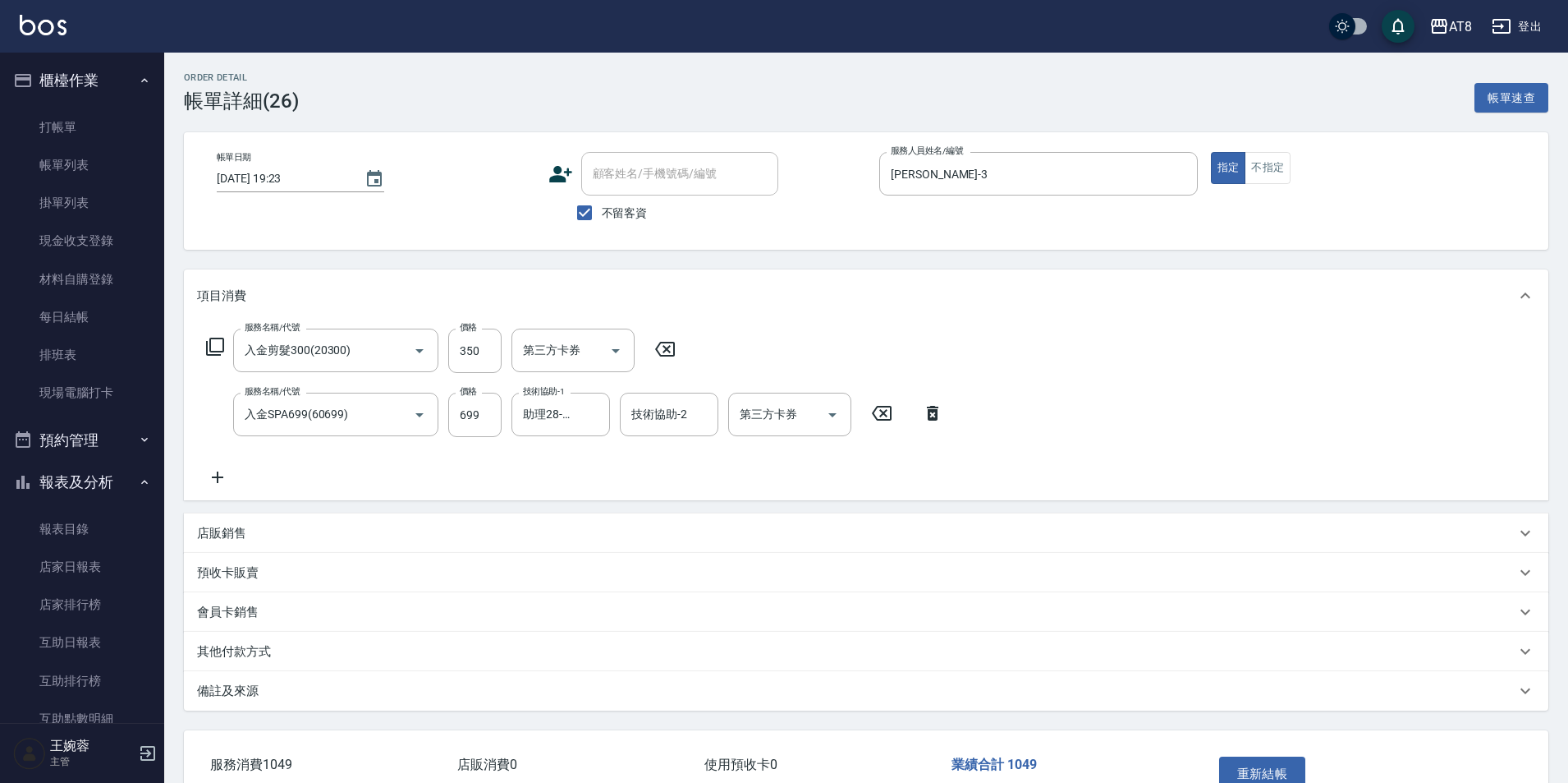
click at [663, 355] on icon at bounding box center [665, 349] width 41 height 20
click at [826, 423] on icon "Open" at bounding box center [832, 414] width 20 height 20
click at [828, 422] on icon "Open" at bounding box center [832, 414] width 20 height 20
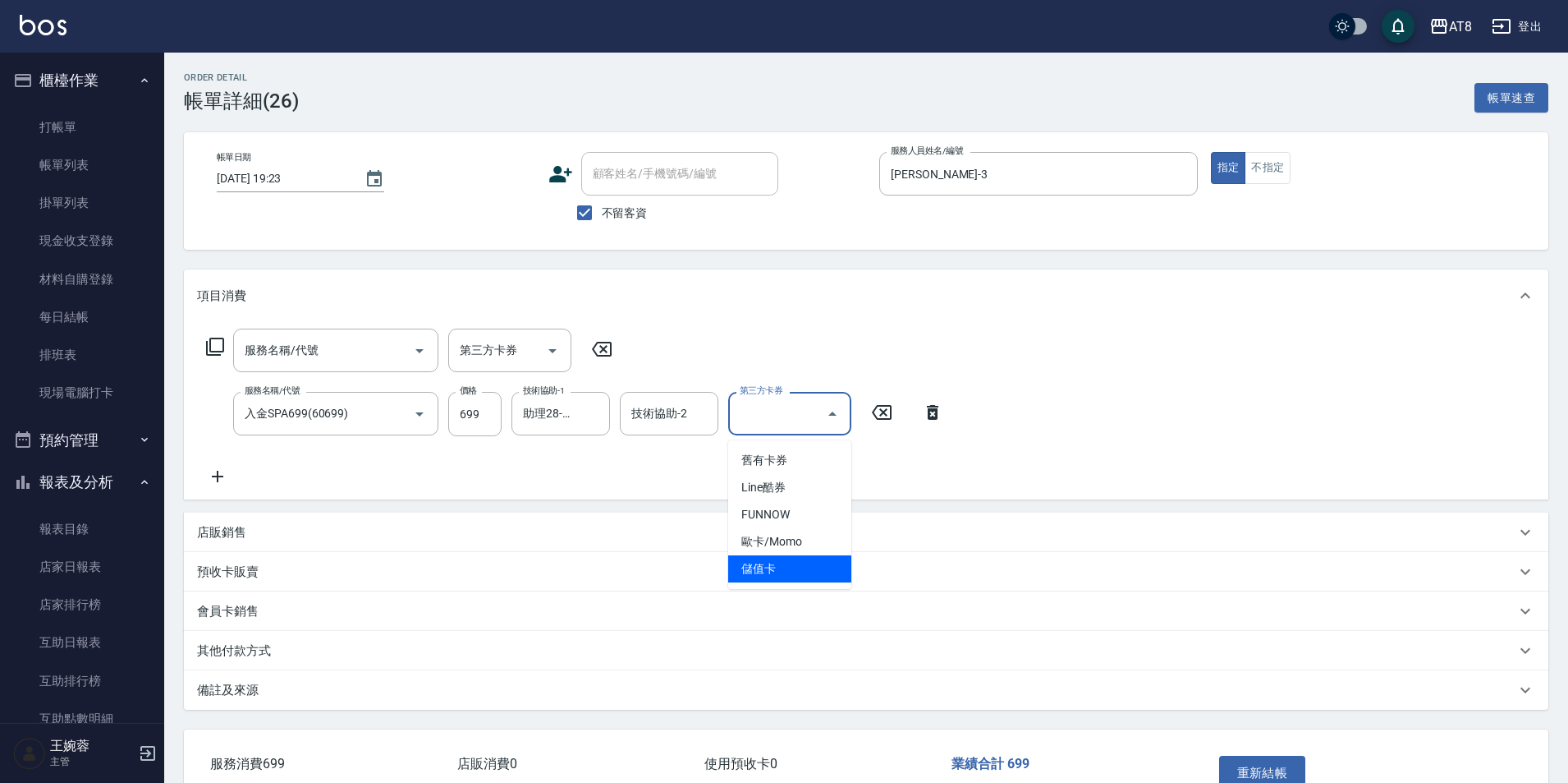
click at [808, 568] on span "儲值卡" at bounding box center [789, 568] width 123 height 27
type input "儲值卡"
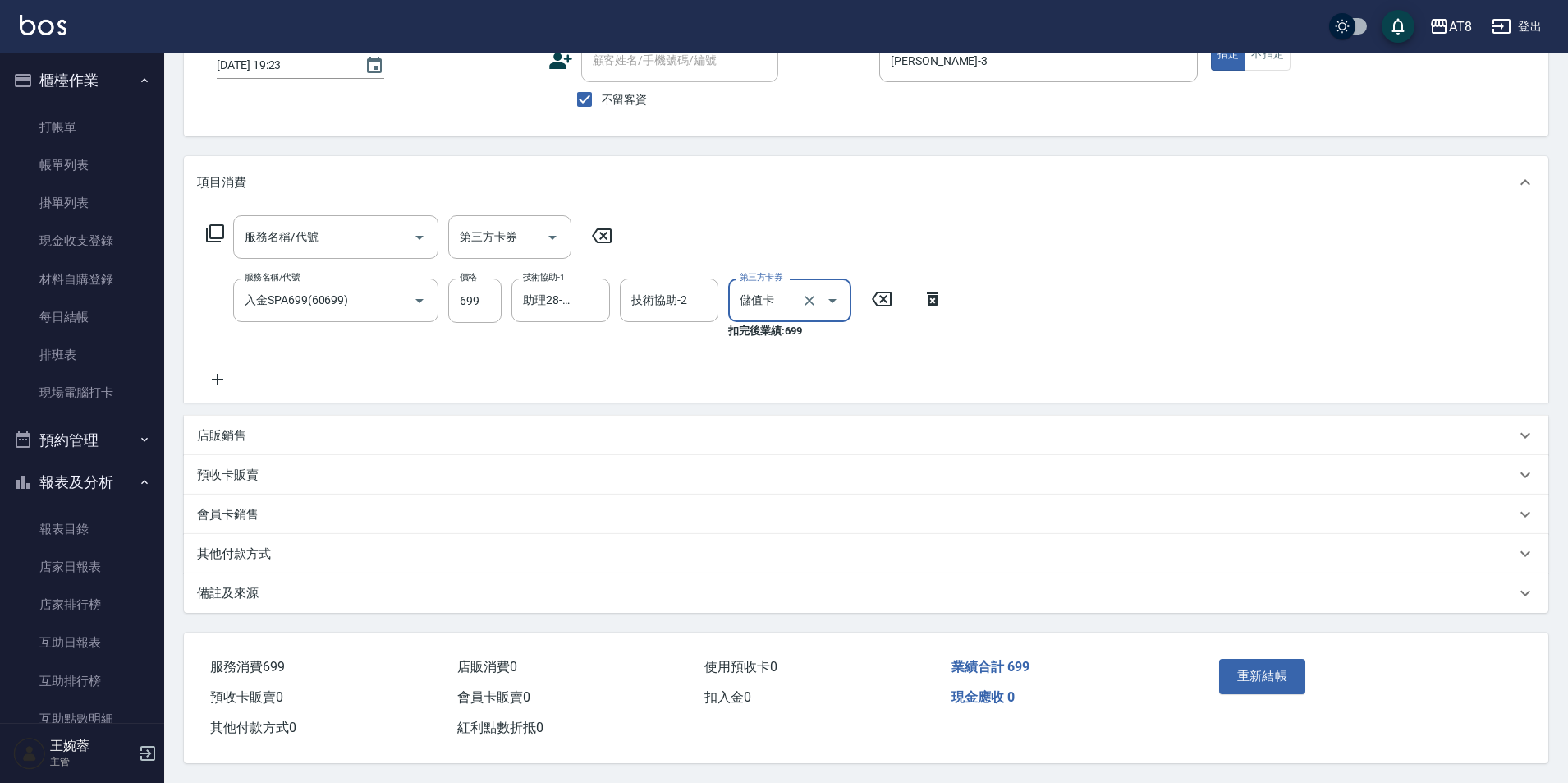
scroll to position [143, 0]
click at [1220, 661] on button "重新結帳" at bounding box center [1263, 676] width 87 height 35
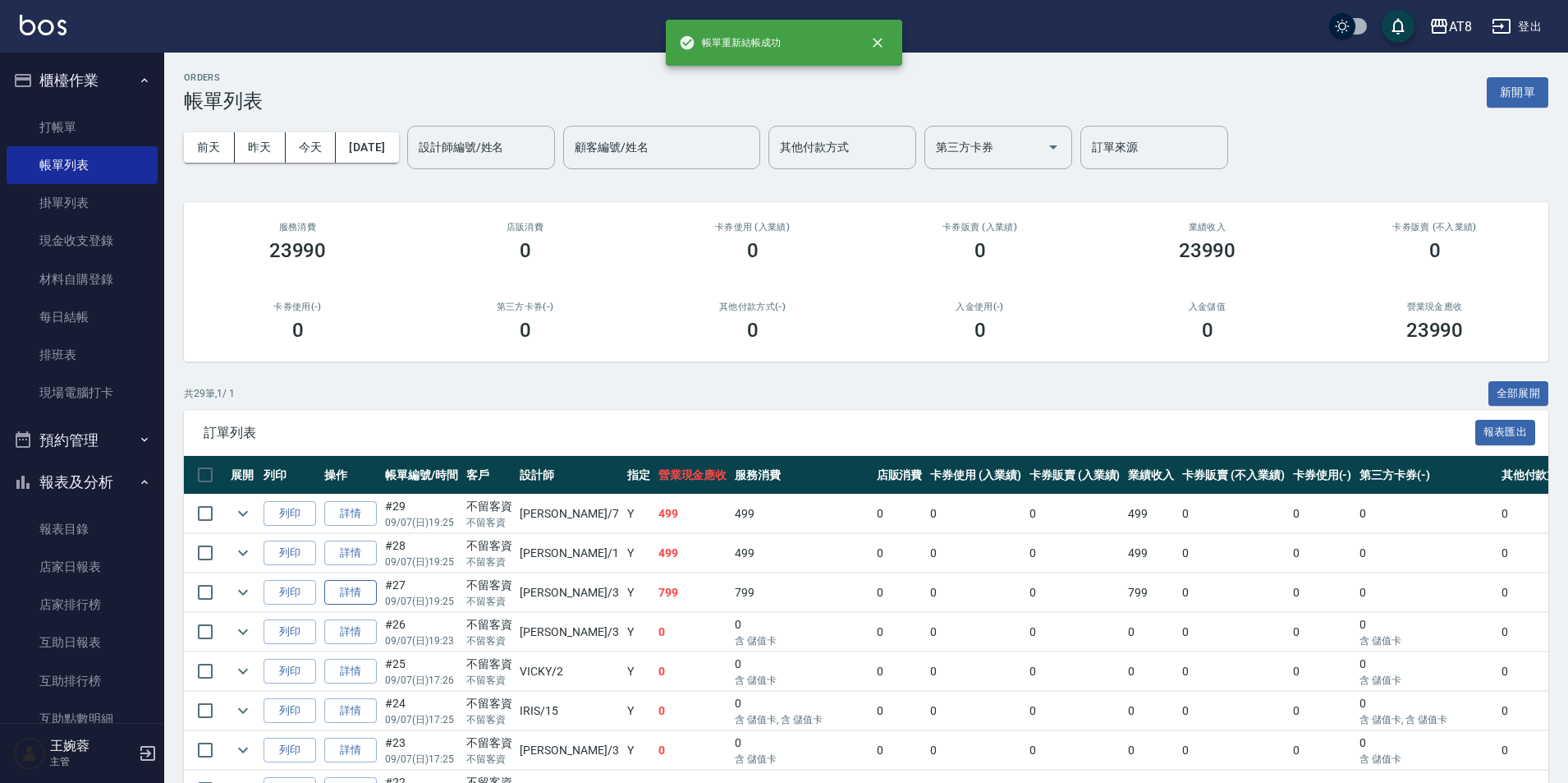
click at [365, 606] on link "詳情" at bounding box center [351, 592] width 53 height 26
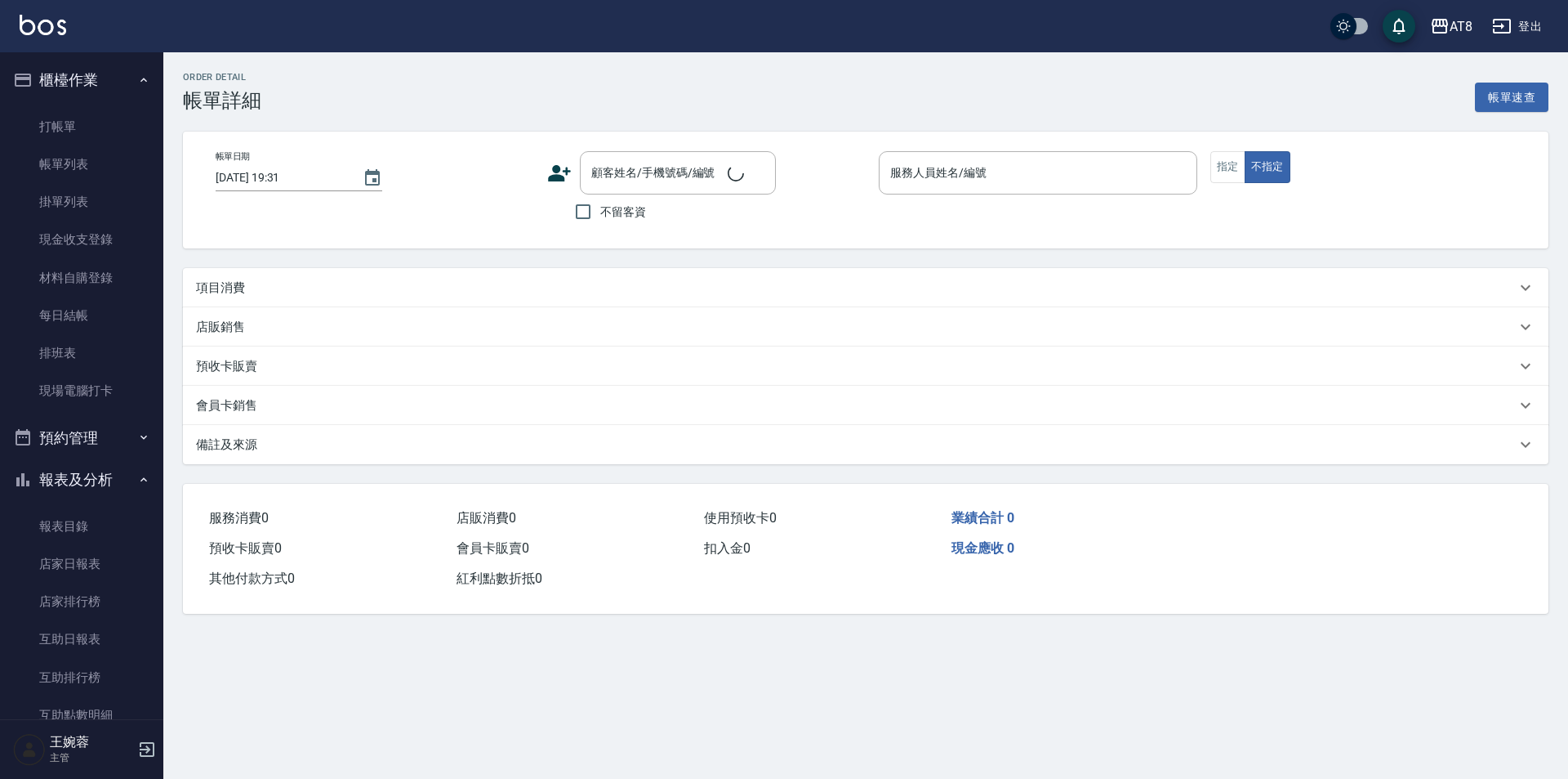
type input "[DATE] 19:25"
checkbox input "true"
type input "[PERSON_NAME]-3"
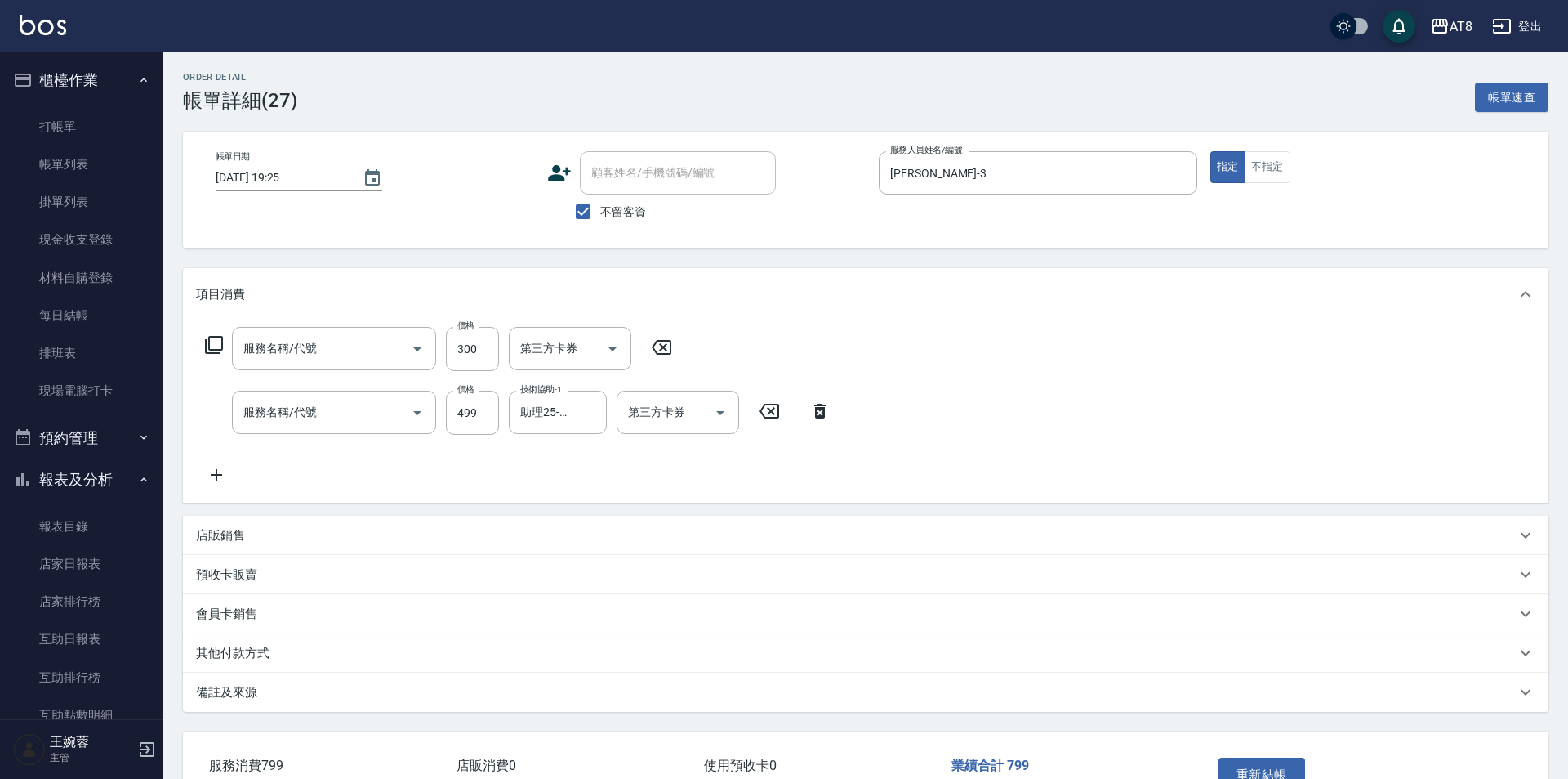
type input "入金剪髮300(20300)"
type input "入金SPA499(60499)"
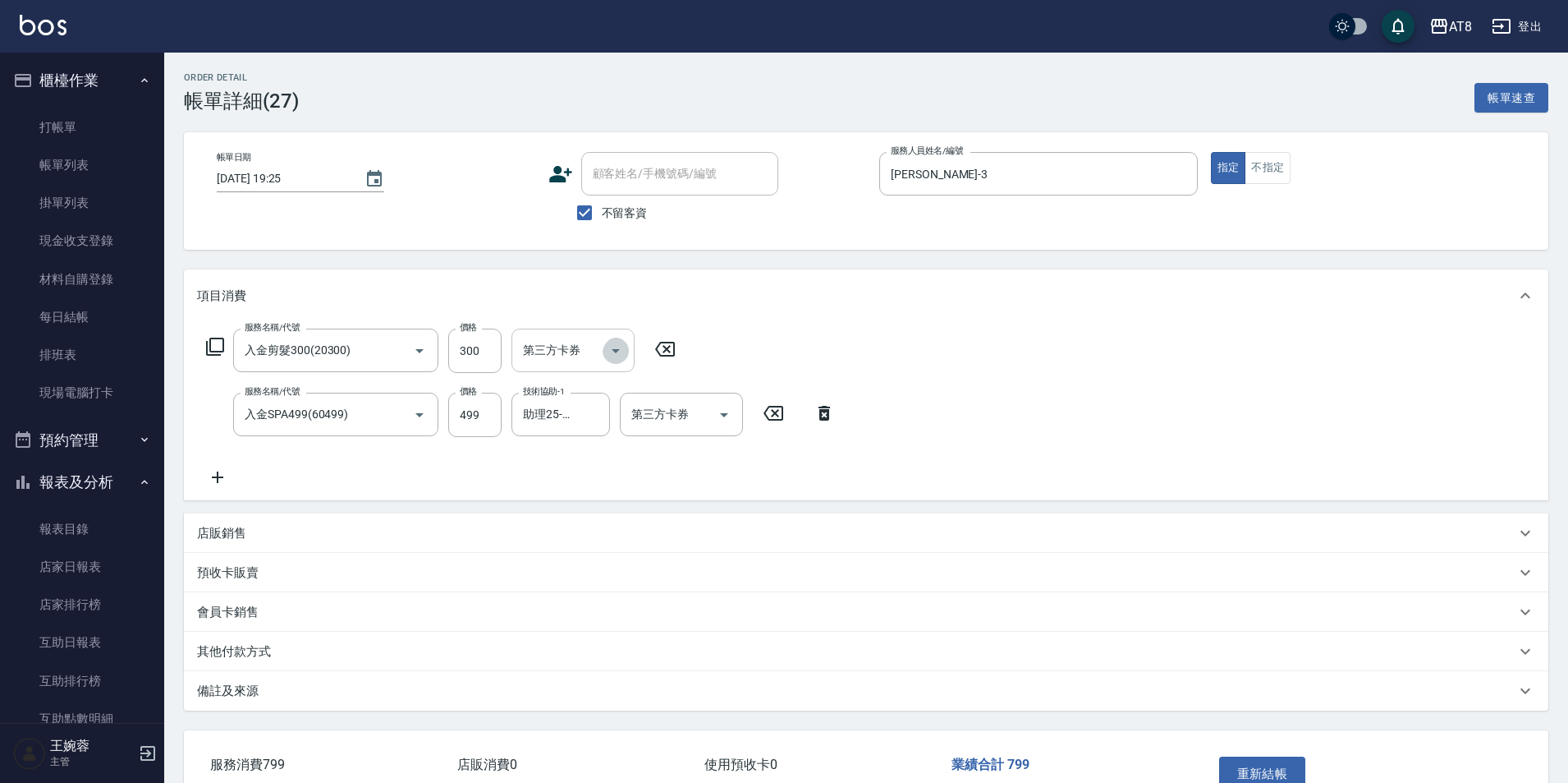
click at [618, 353] on icon "Open" at bounding box center [616, 351] width 8 height 4
click at [620, 498] on span "儲值卡" at bounding box center [577, 505] width 123 height 27
type input "儲值卡"
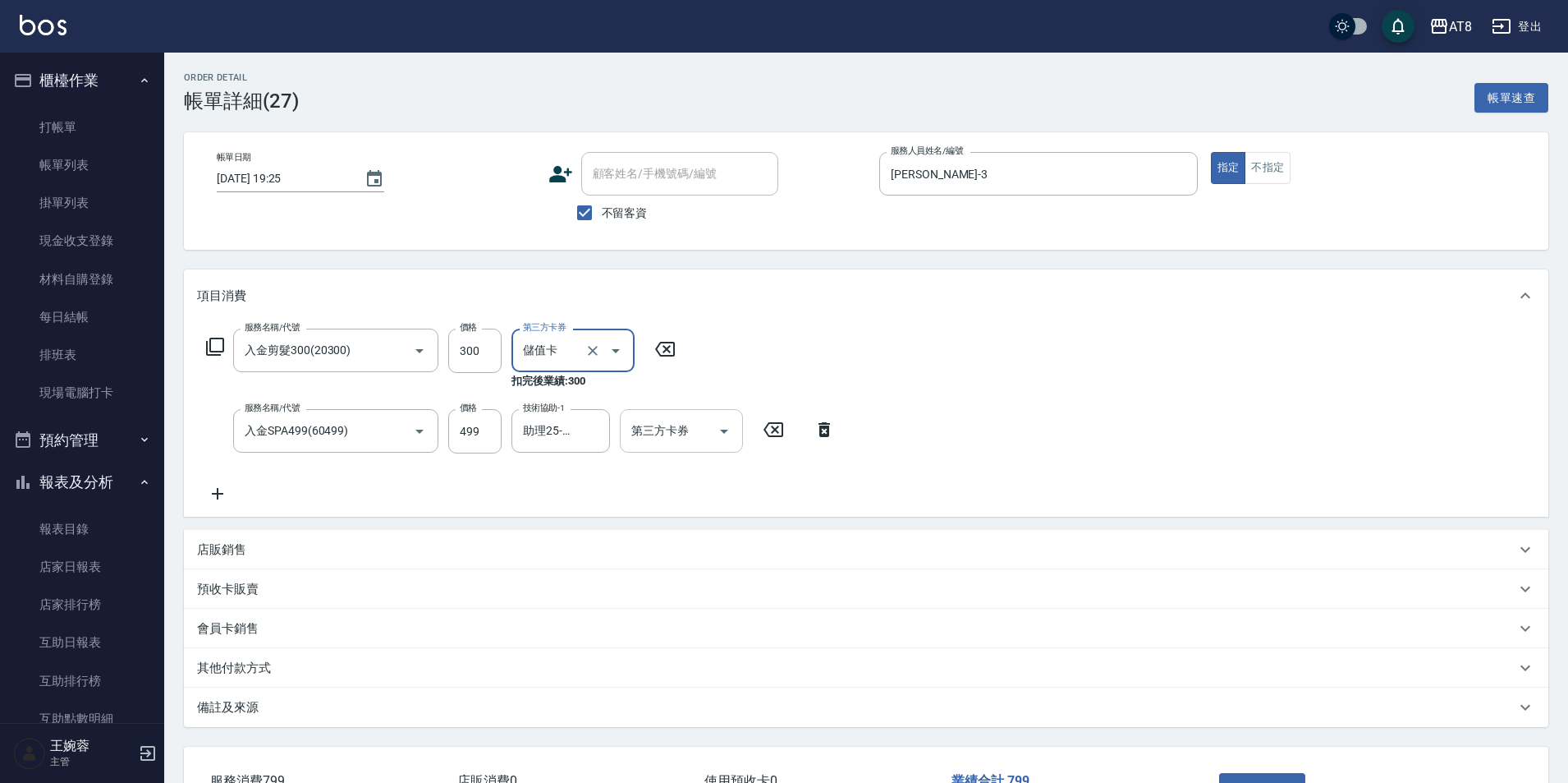
click at [711, 423] on div at bounding box center [723, 431] width 25 height 44
click at [734, 443] on button "Open" at bounding box center [724, 432] width 26 height 26
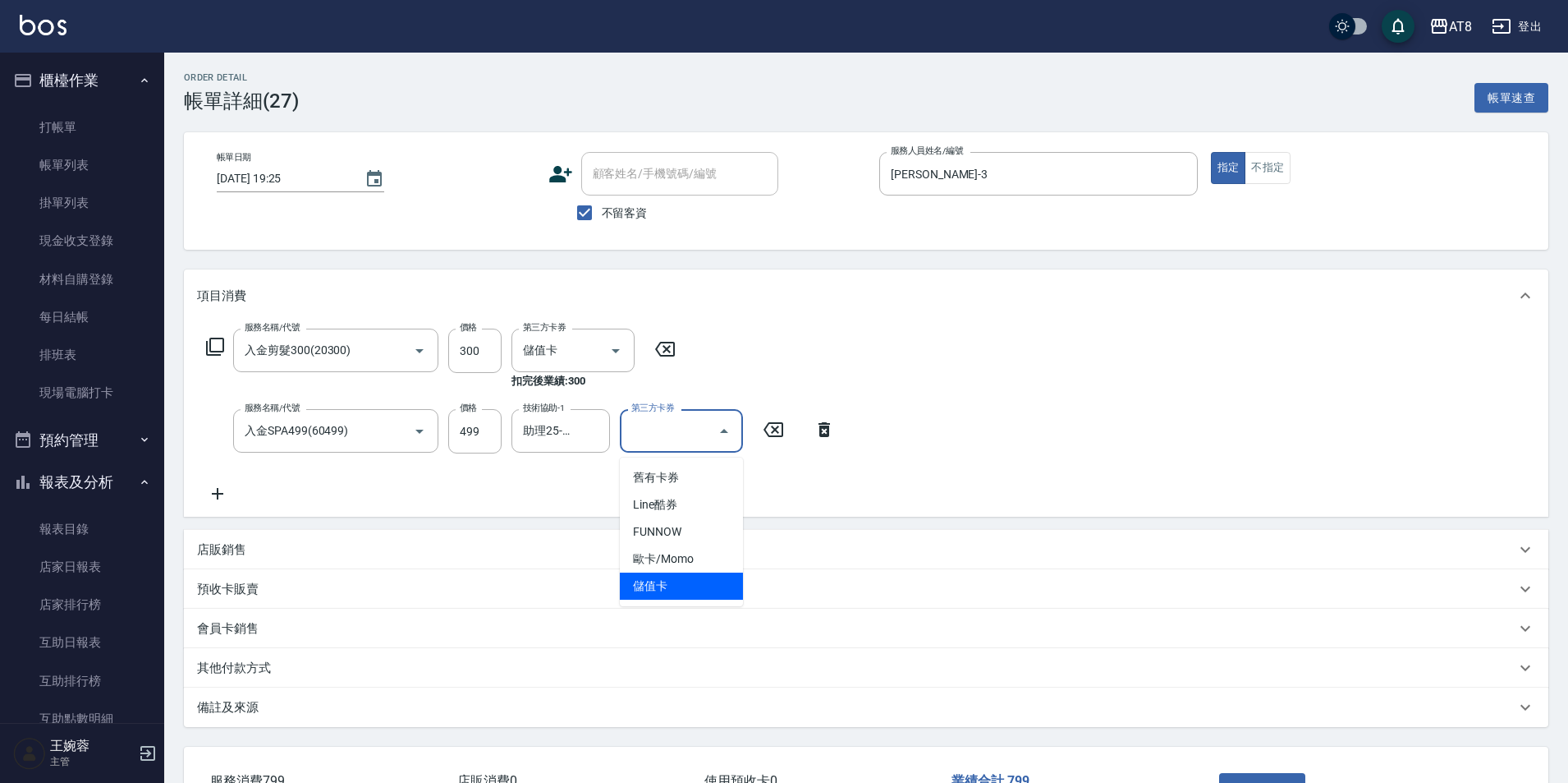
click at [696, 583] on span "儲值卡" at bounding box center [680, 586] width 123 height 27
type input "儲值卡"
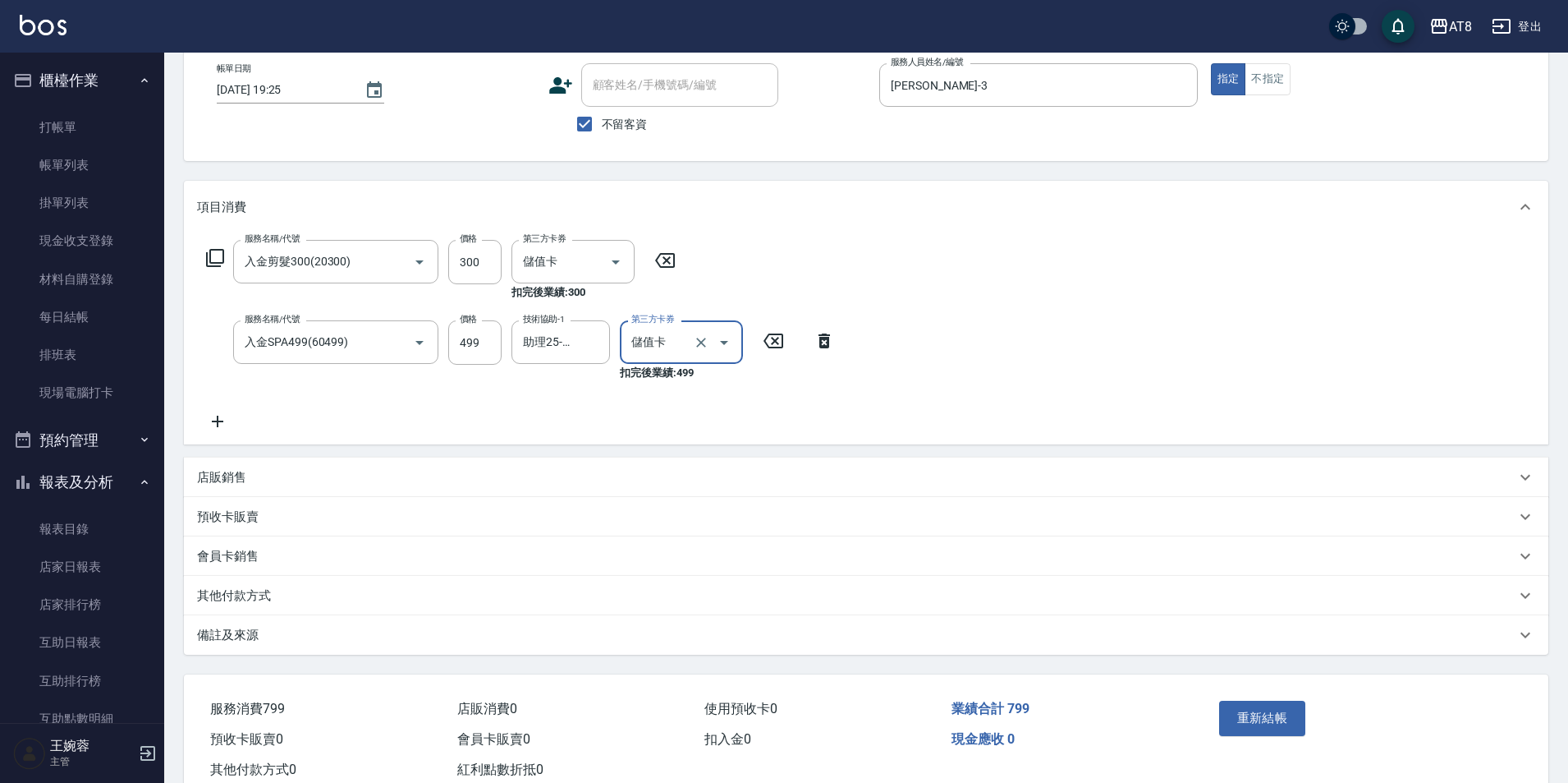
scroll to position [160, 0]
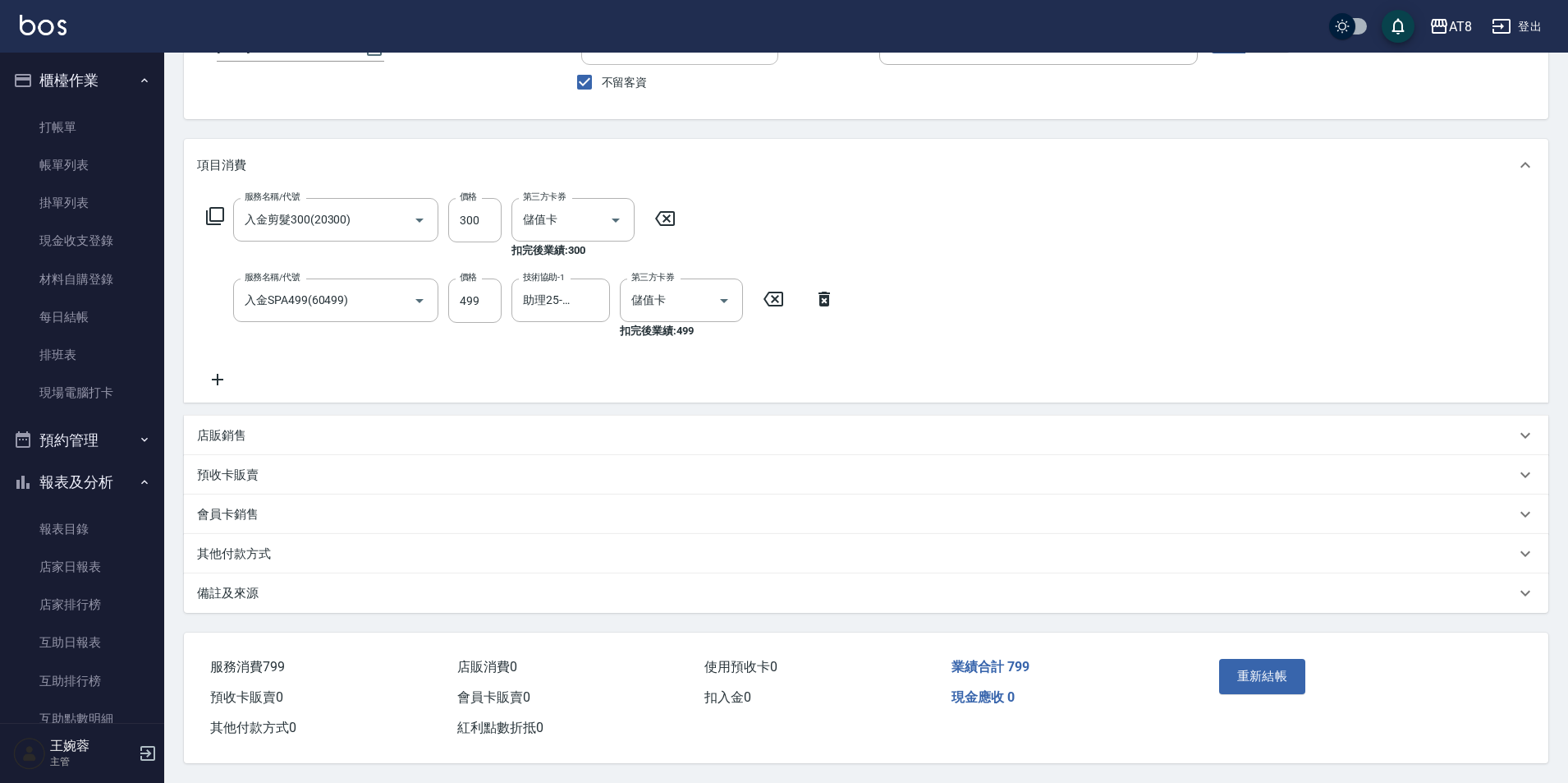
click at [1215, 652] on div "重新結帳" at bounding box center [1287, 687] width 148 height 72
click at [1252, 659] on button "重新結帳" at bounding box center [1263, 676] width 87 height 35
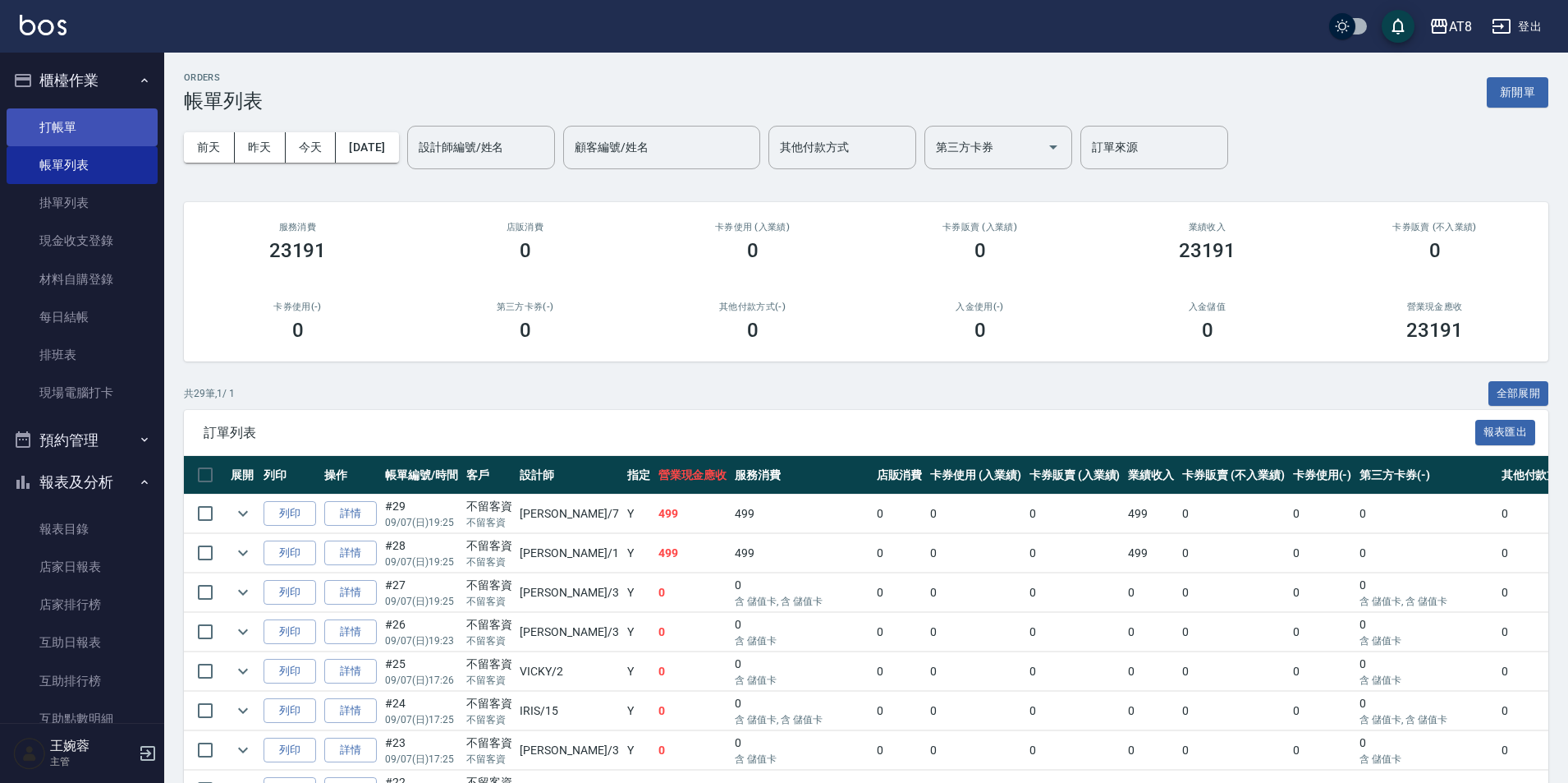
click at [64, 122] on link "打帳單" at bounding box center [82, 127] width 151 height 38
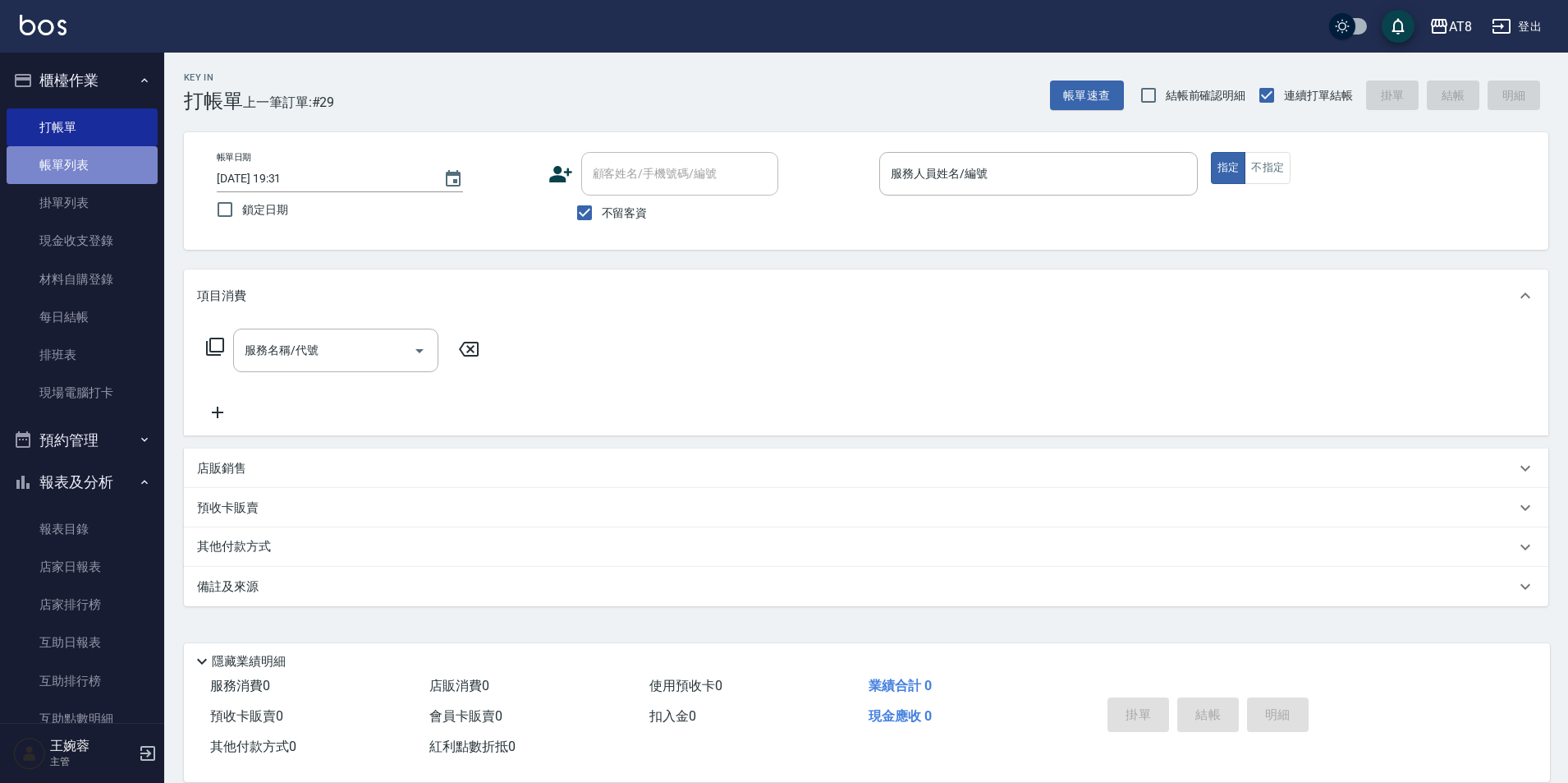
click at [99, 169] on link "帳單列表" at bounding box center [82, 165] width 151 height 38
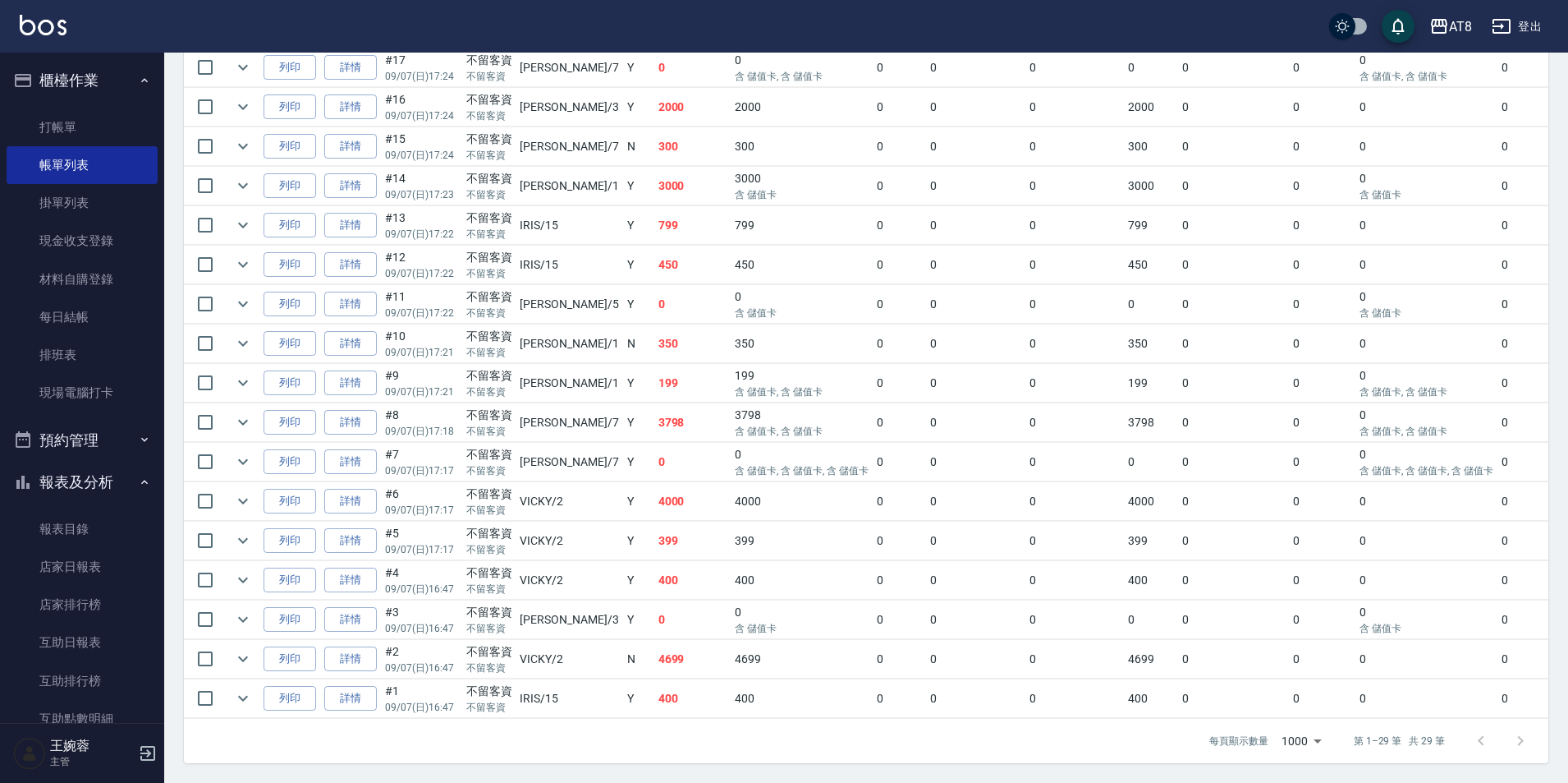
scroll to position [998, 0]
click at [49, 127] on link "打帳單" at bounding box center [82, 127] width 151 height 38
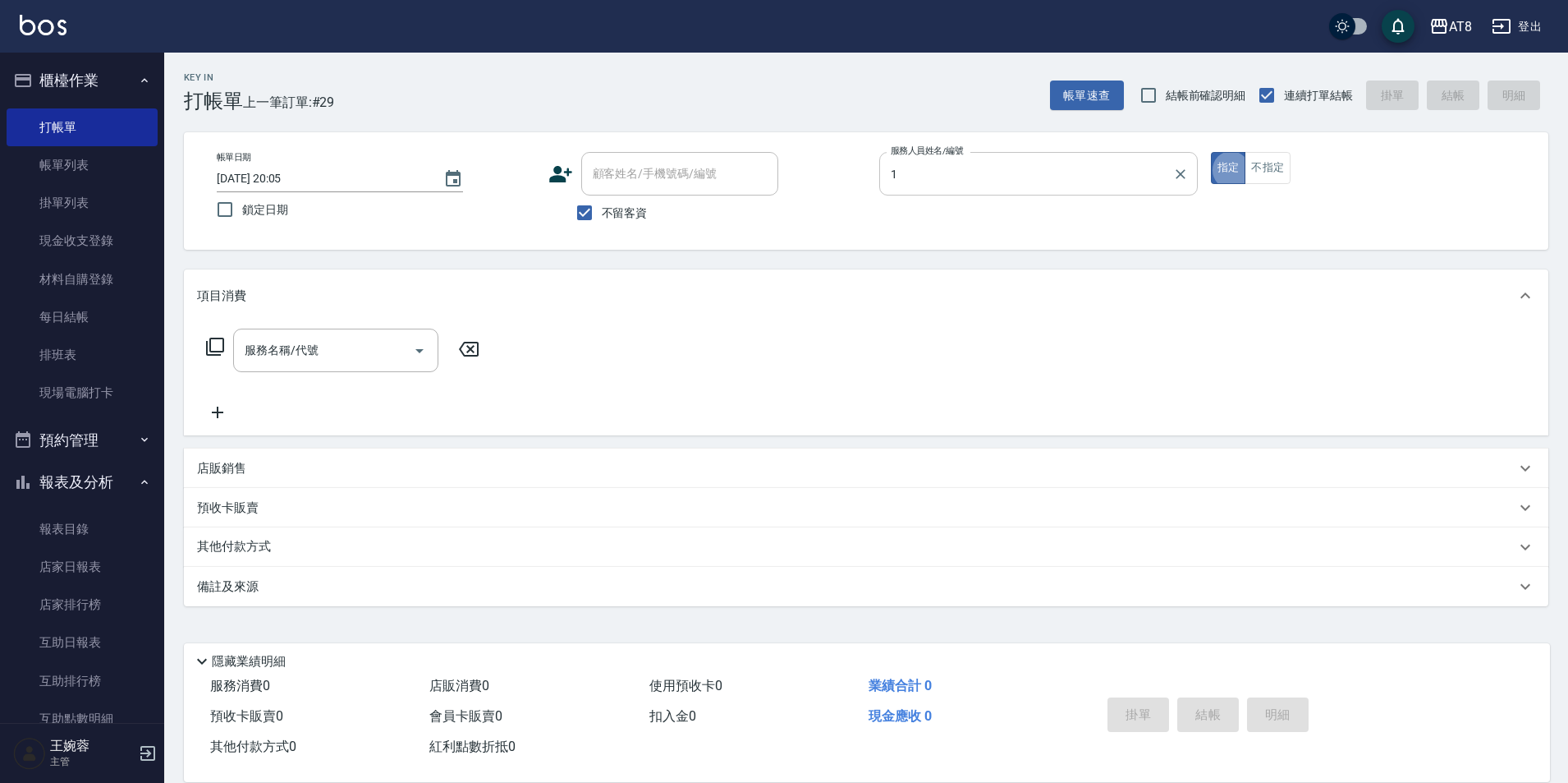
type input "YUKI-1"
type button "true"
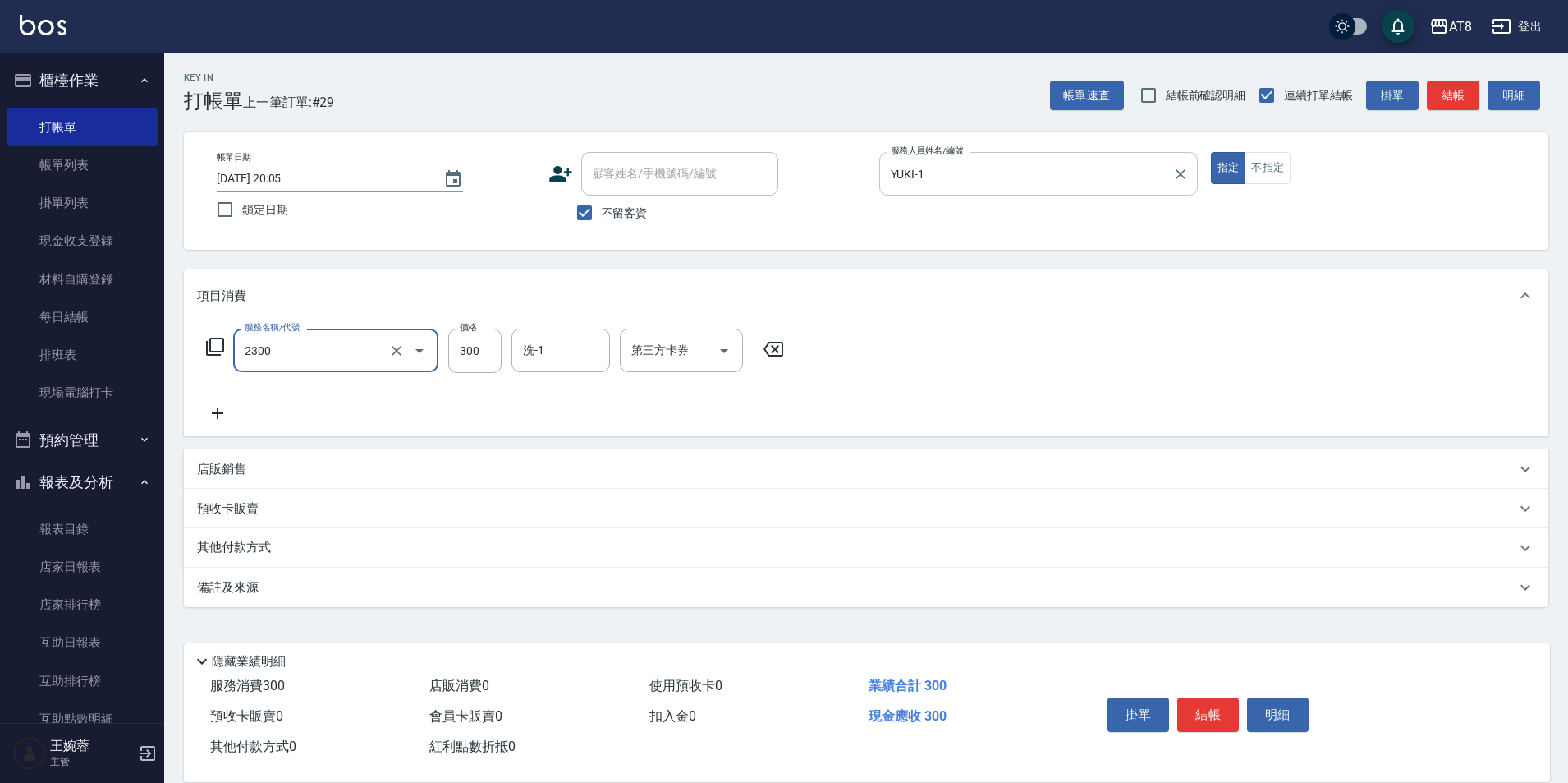
type input "入金洗剪300(2300)"
type input "助理25-25"
click at [1204, 699] on button "結帳" at bounding box center [1208, 715] width 62 height 35
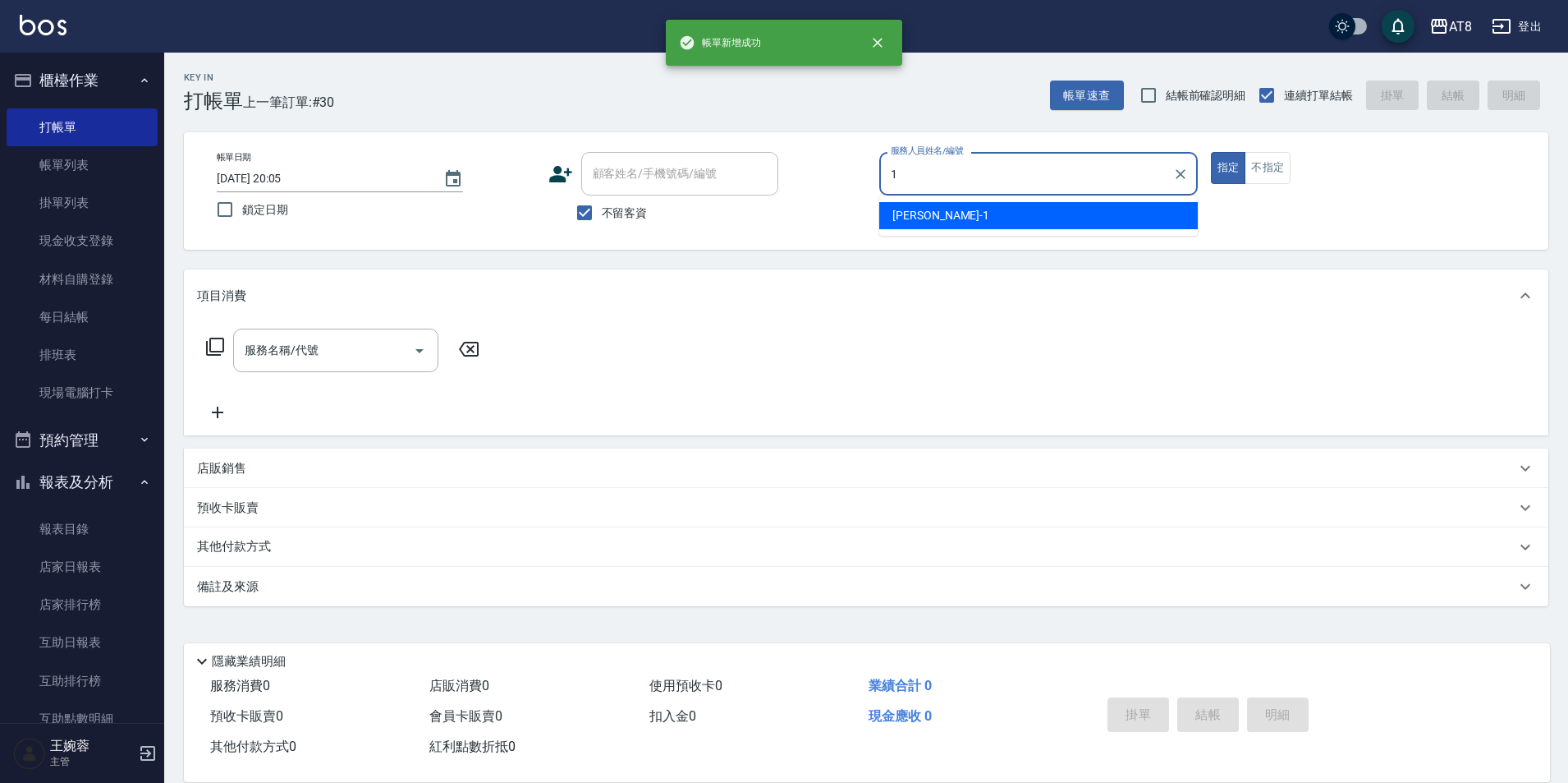
type input "YUKI-1"
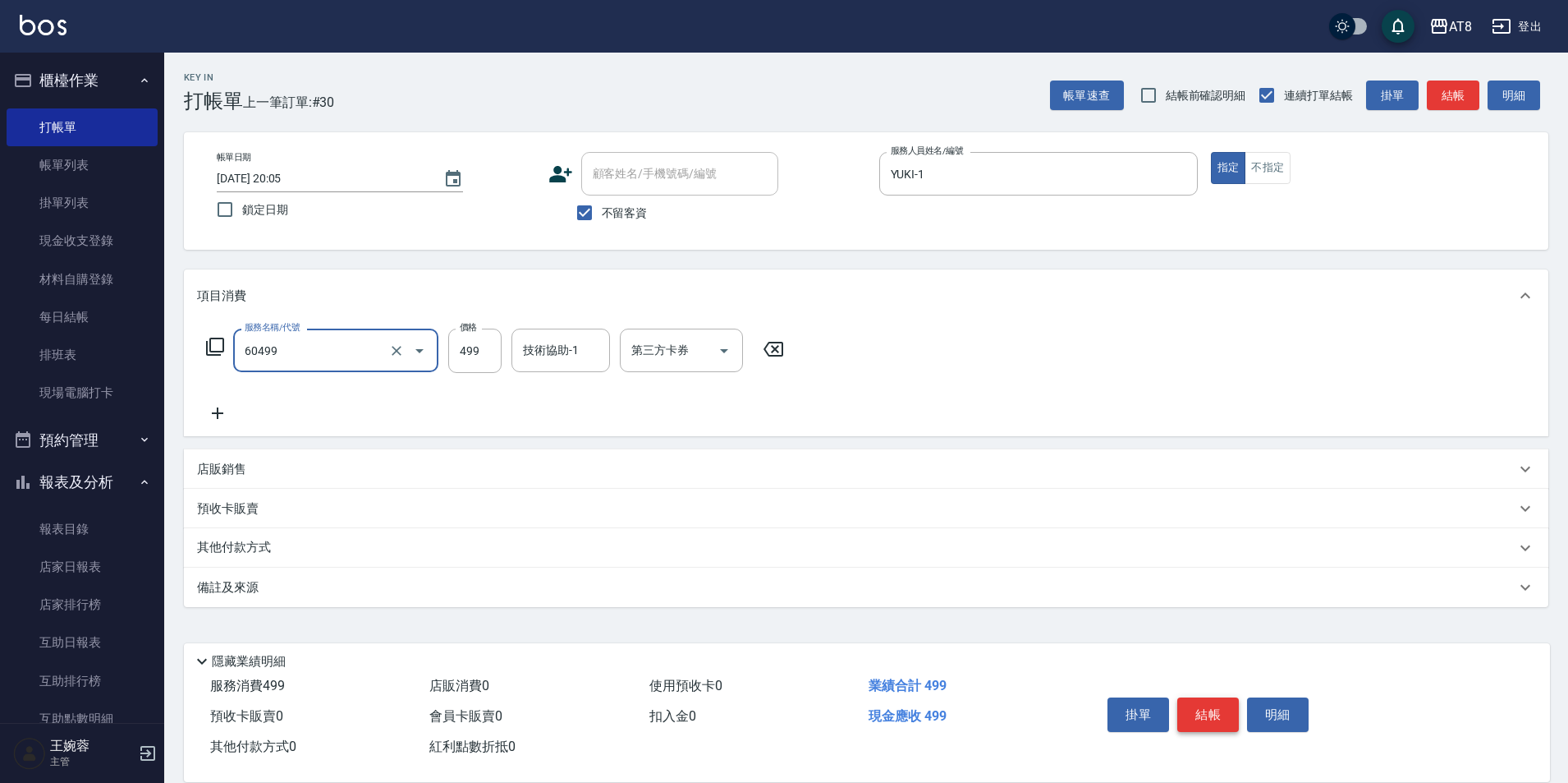
type input "入金SPA499(60499)"
type input "助理28-28"
click at [1213, 691] on div "掛單 結帳 明細" at bounding box center [1208, 716] width 214 height 52
click at [1213, 697] on button "結帳" at bounding box center [1208, 715] width 62 height 35
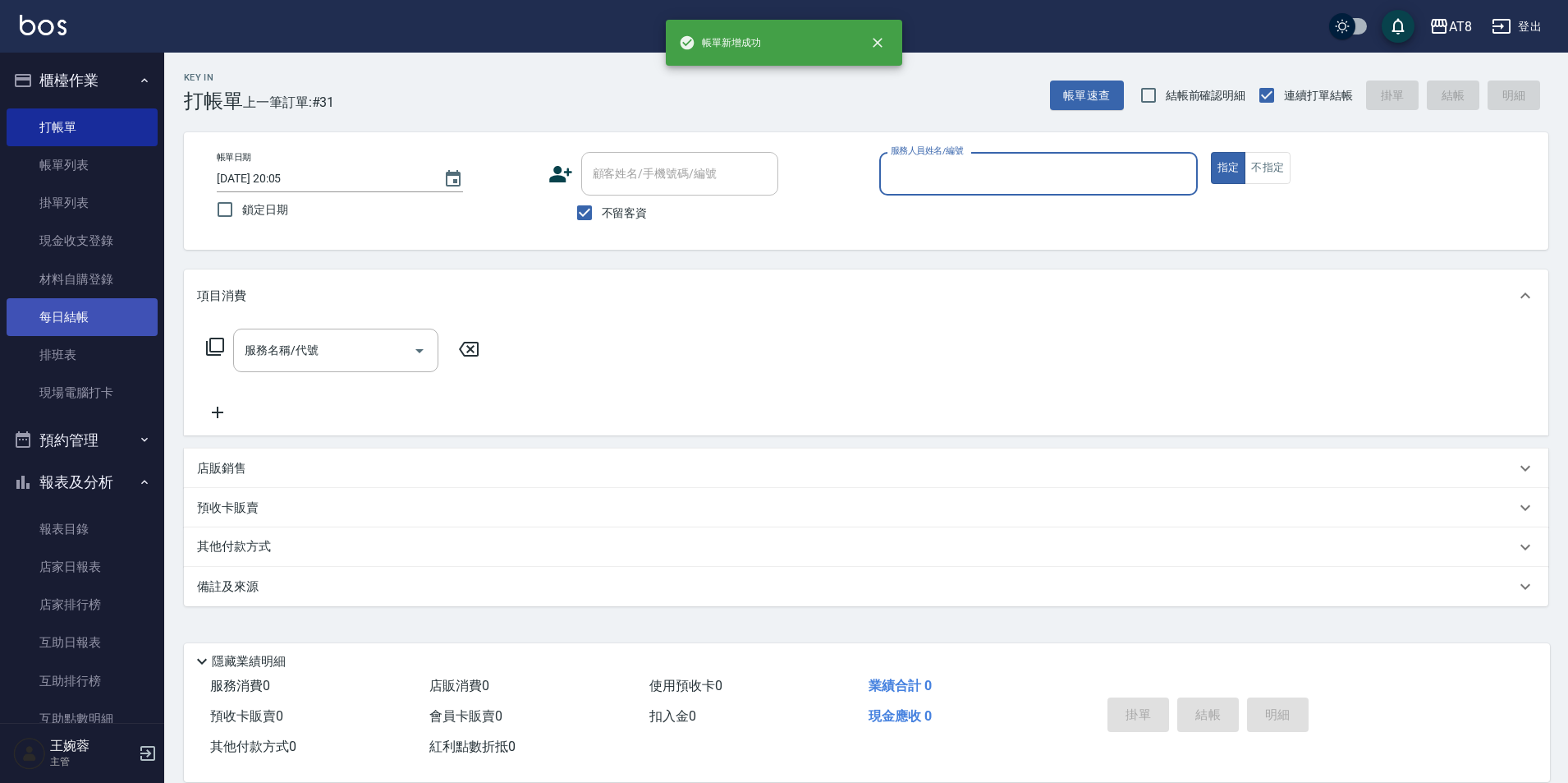
click at [107, 323] on link "每日結帳" at bounding box center [82, 317] width 151 height 38
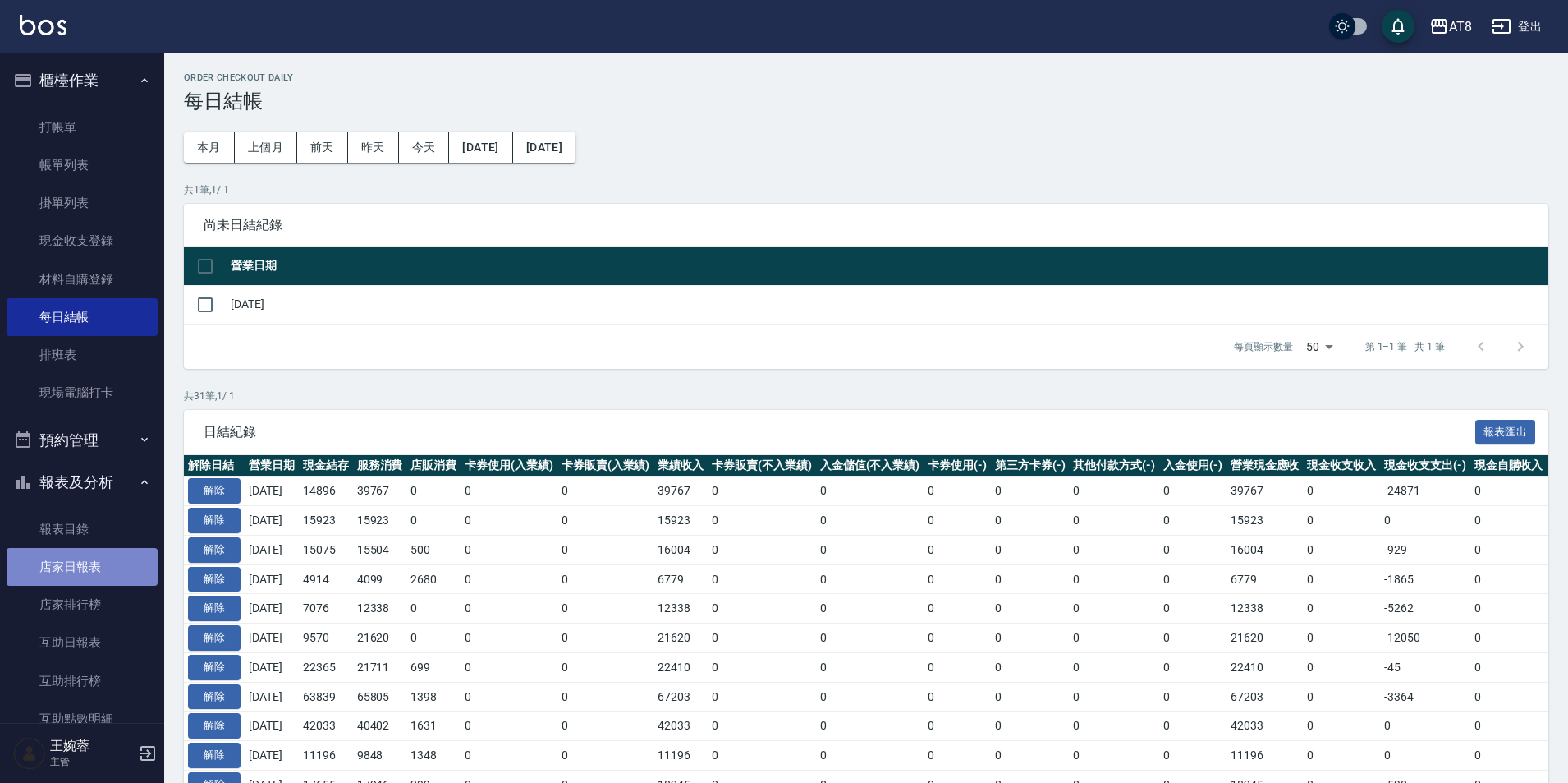
click at [95, 563] on link "店家日報表" at bounding box center [82, 567] width 151 height 38
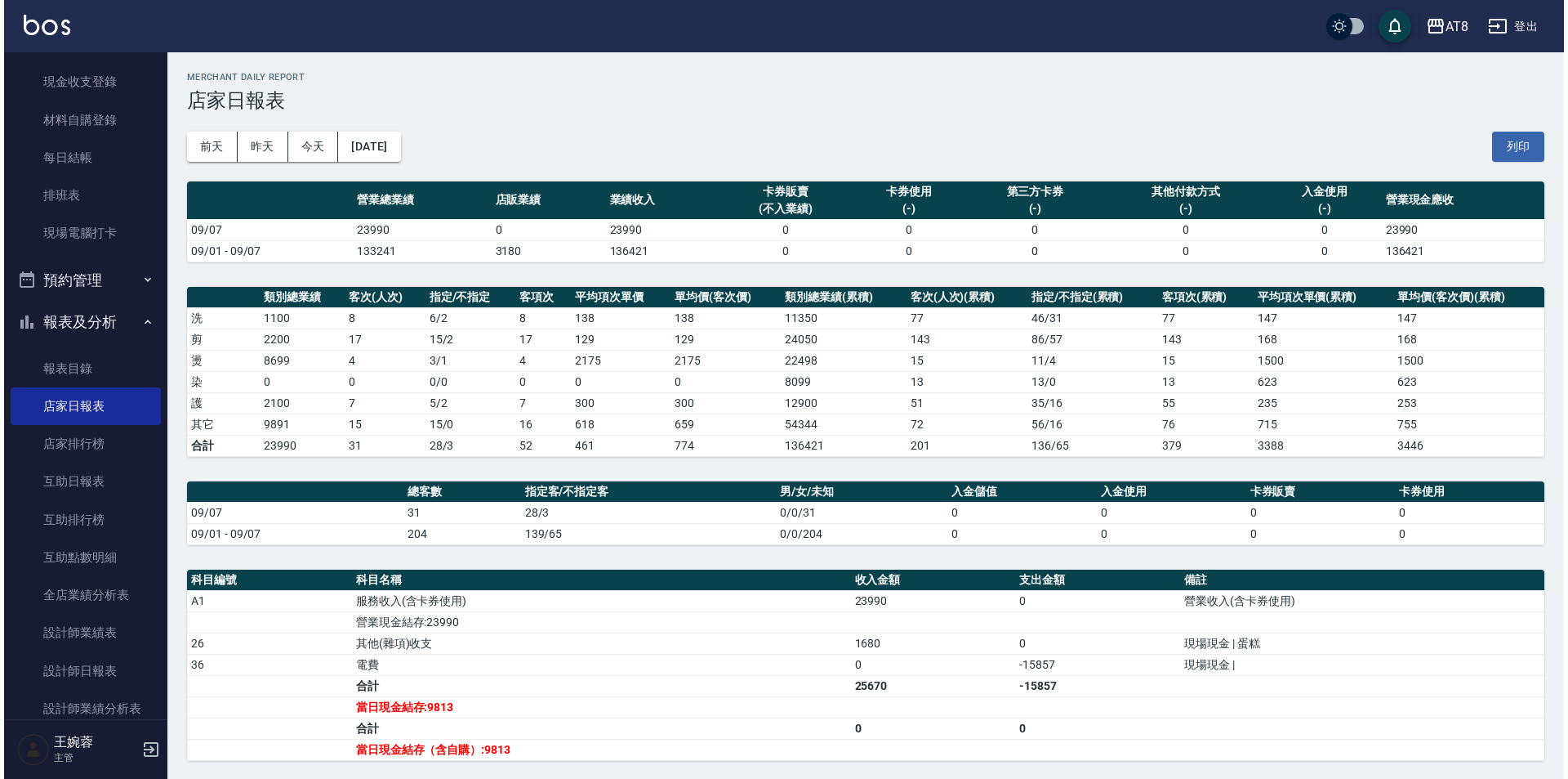
scroll to position [276, 0]
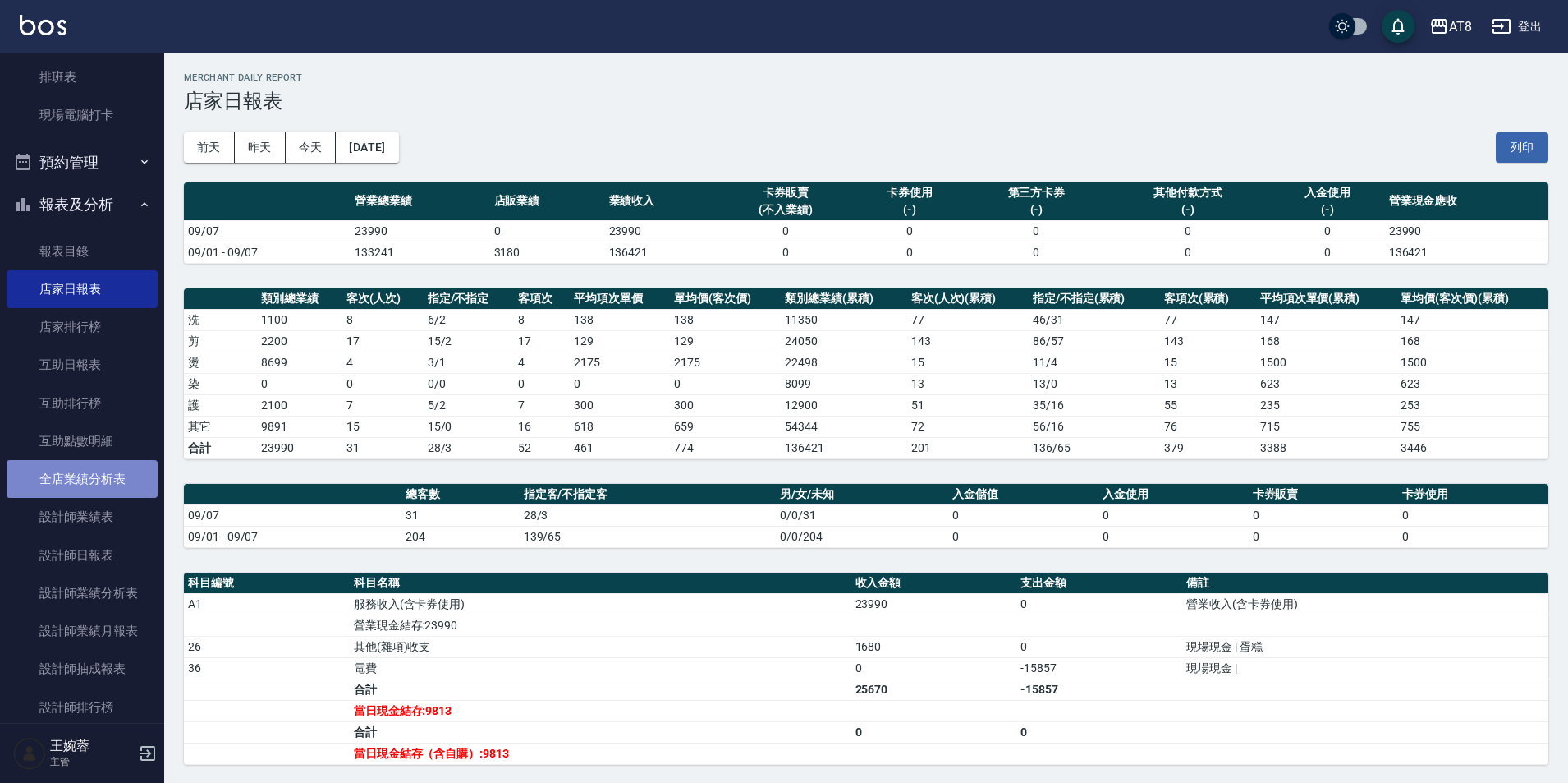
click at [122, 475] on link "全店業績分析表" at bounding box center [82, 479] width 151 height 38
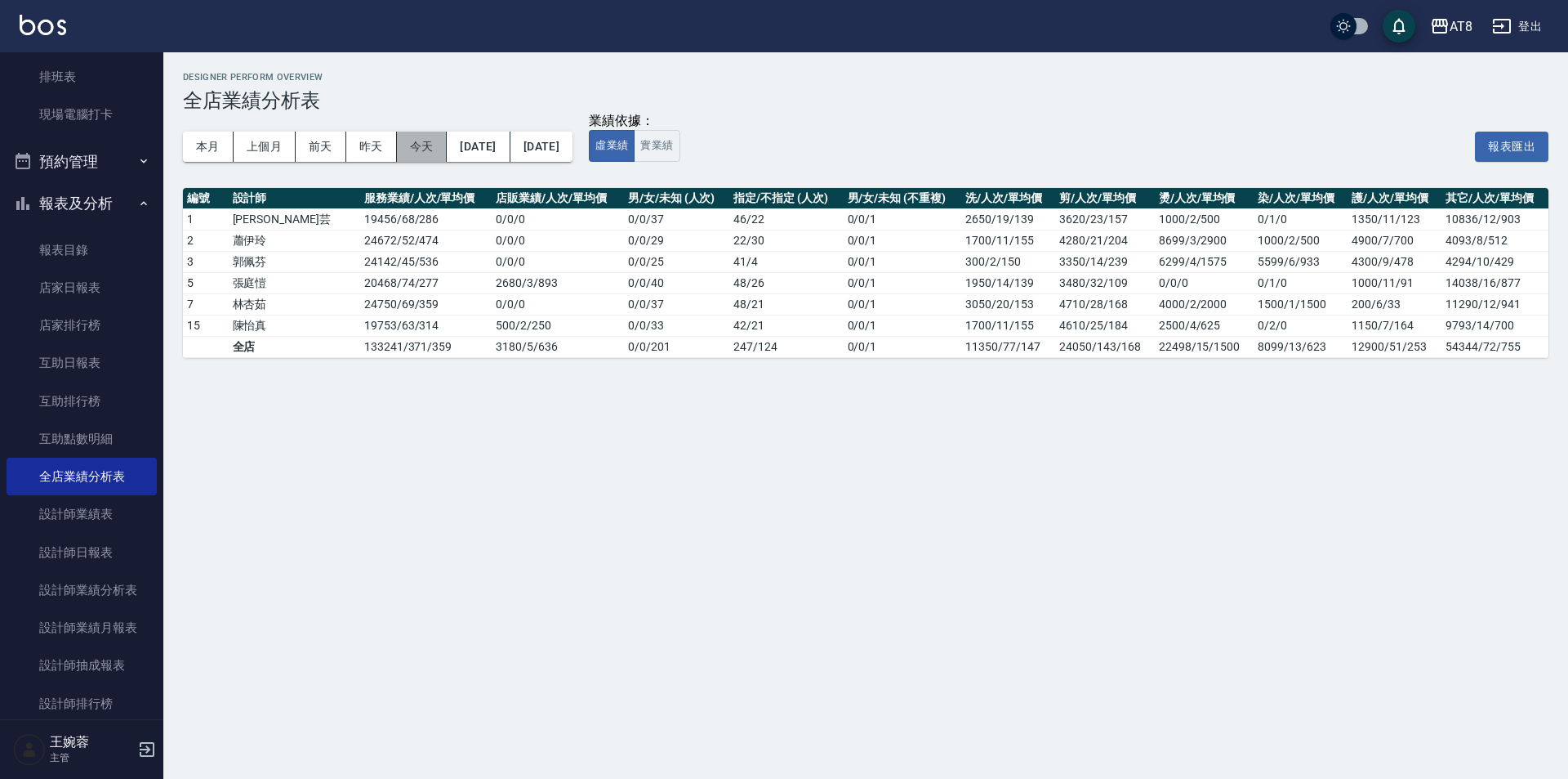
click at [421, 152] on button "今天" at bounding box center [423, 146] width 51 height 30
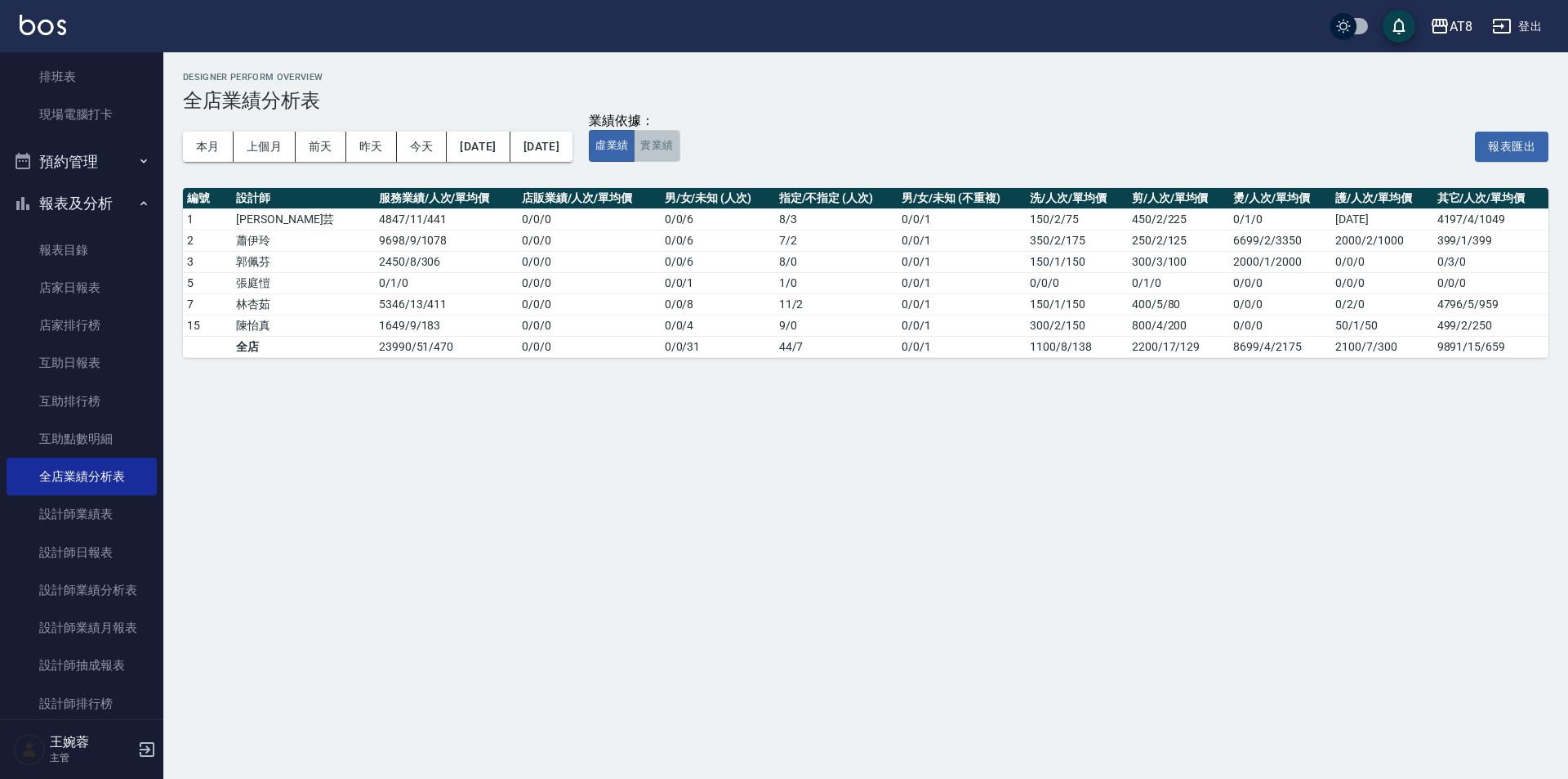
click at [679, 151] on button "實業績" at bounding box center [656, 145] width 46 height 32
click at [154, 220] on nav "櫃檯作業 打帳單 帳單列表 掛單列表 現金收支登錄 材料自購登錄 每日結帳 排班表 現場電腦打卡 預約管理 預約管理 單日預約紀錄 單週預約紀錄 報表及分析 …" at bounding box center [81, 386] width 163 height 667
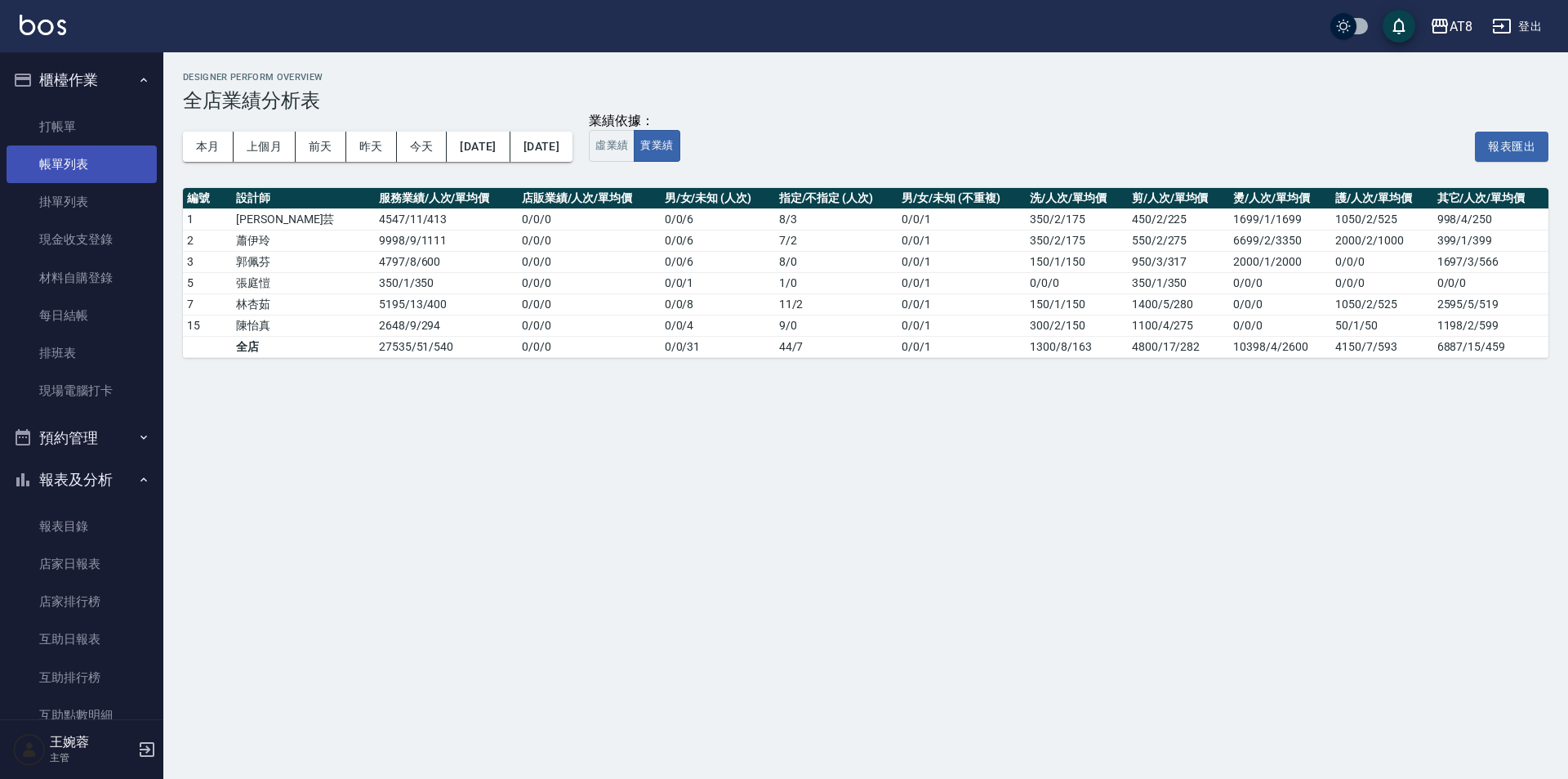
click at [81, 161] on link "帳單列表" at bounding box center [81, 164] width 150 height 38
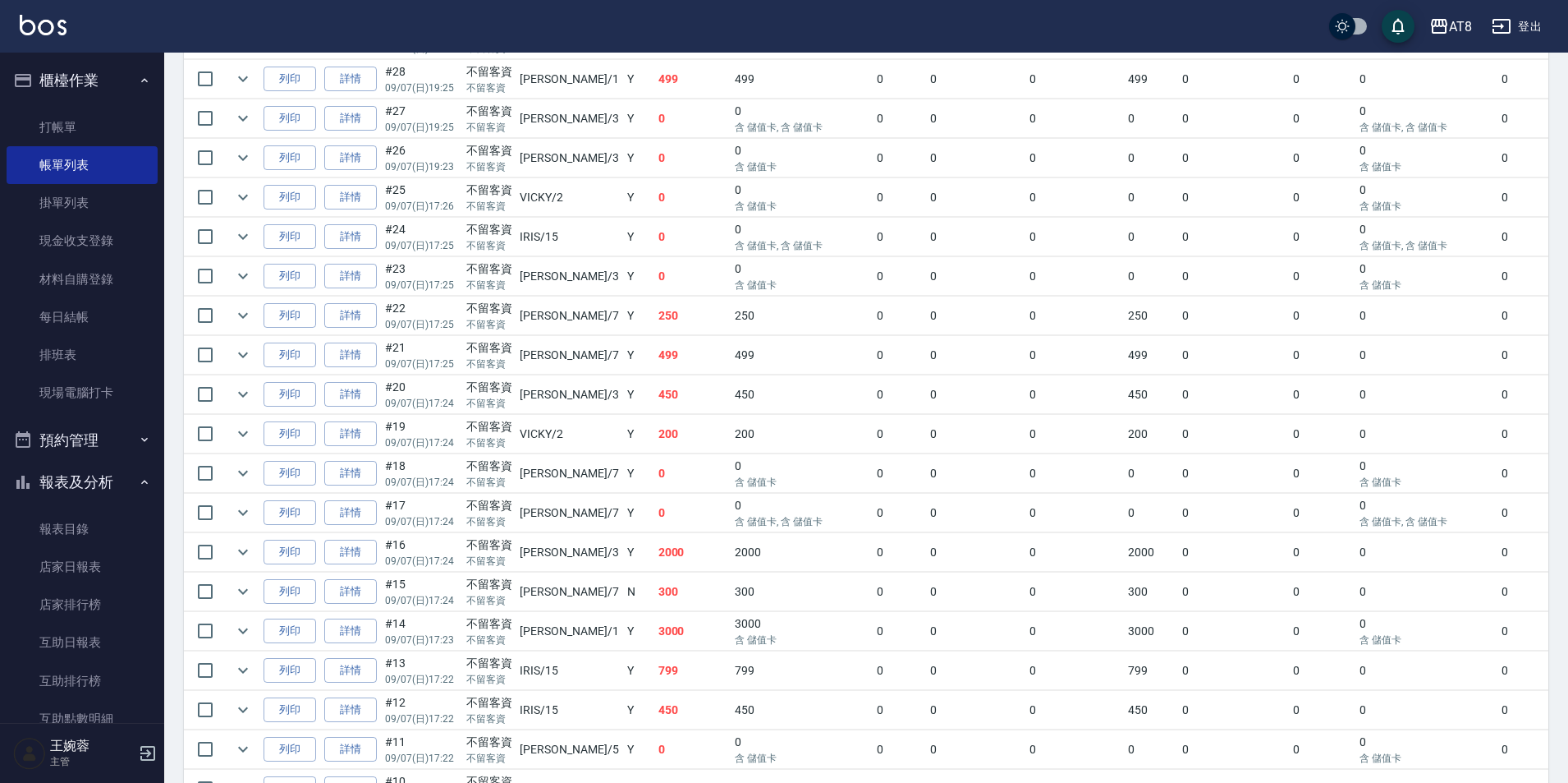
scroll to position [557, 0]
click at [362, 561] on link "詳情" at bounding box center [351, 548] width 53 height 26
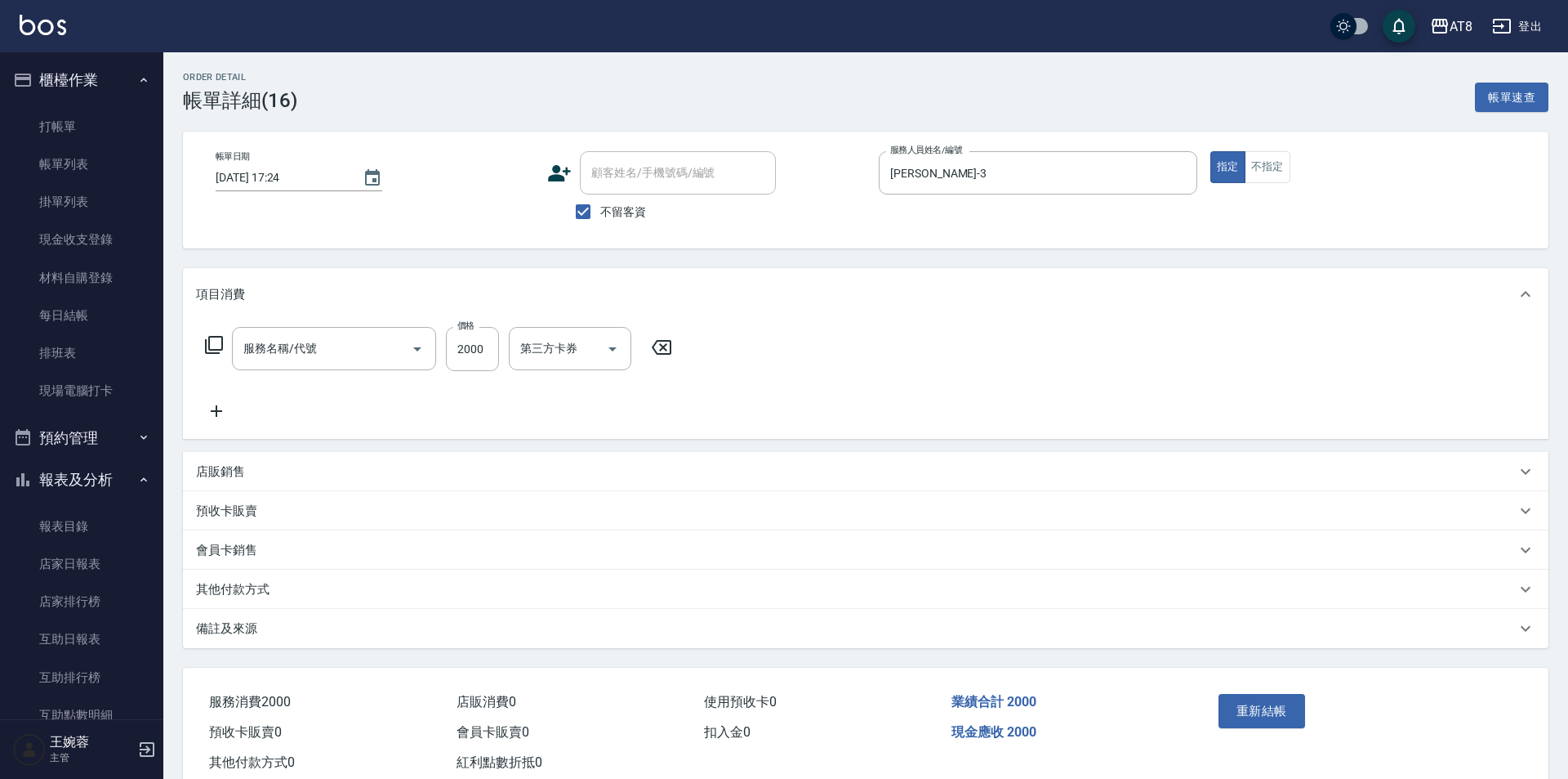
type input "[DATE] 17:24"
checkbox input "true"
type input "[PERSON_NAME]-3"
type input "燙髮(32000)"
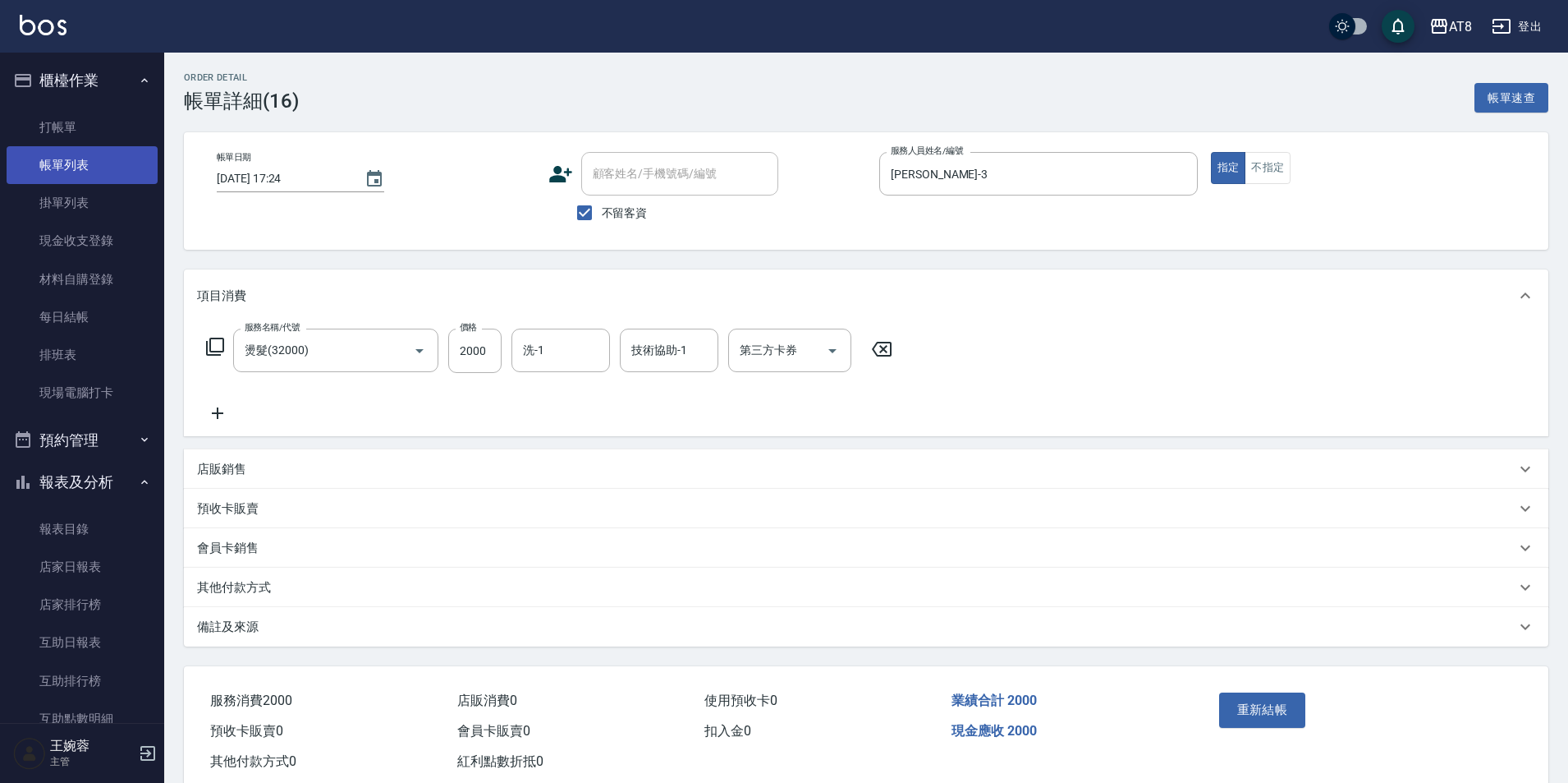
click at [85, 157] on link "帳單列表" at bounding box center [82, 165] width 151 height 38
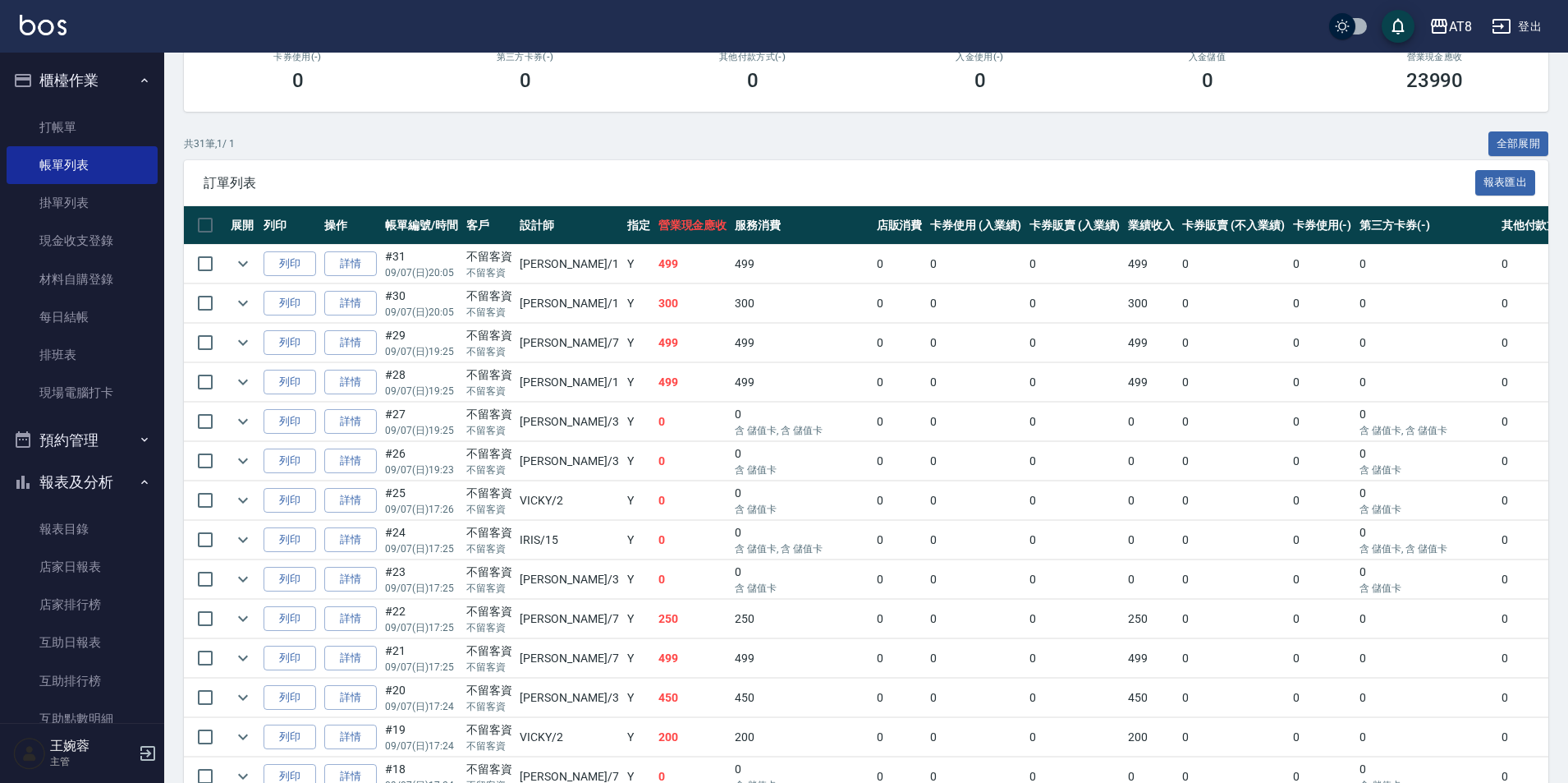
scroll to position [258, 0]
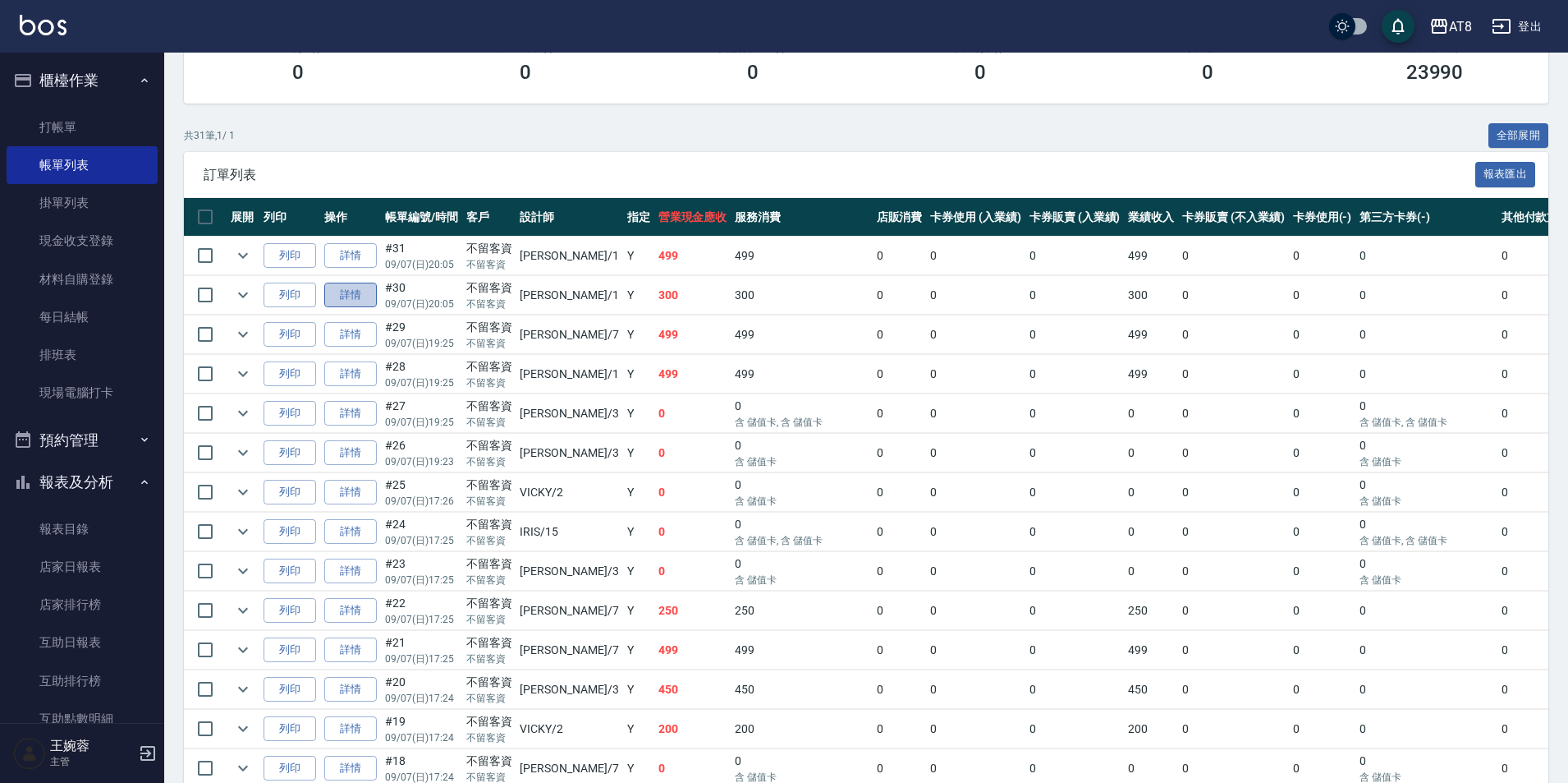
click at [357, 308] on link "詳情" at bounding box center [351, 295] width 53 height 26
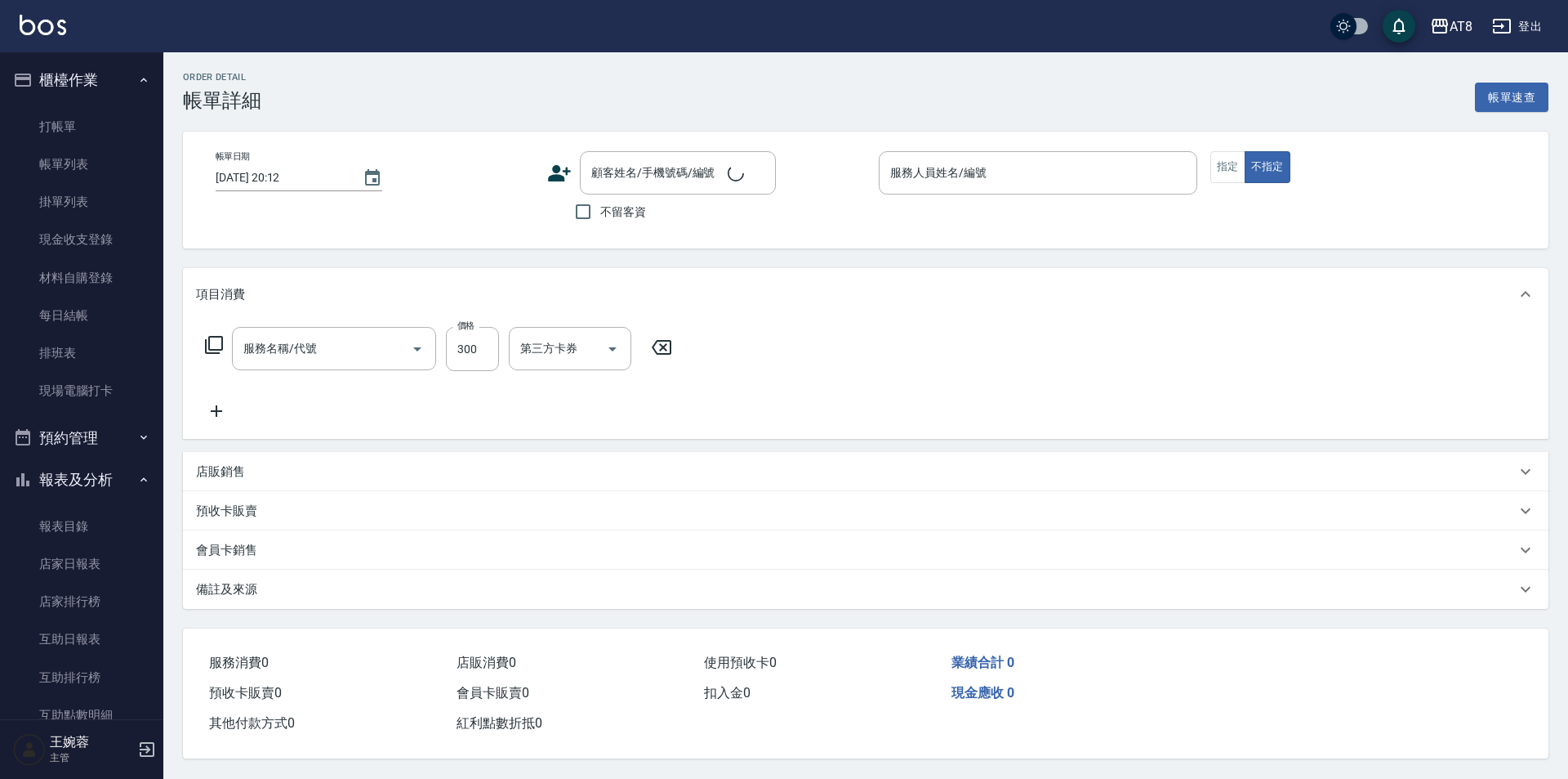
type input "入金洗剪300(2300)"
type input "[DATE] 20:05"
checkbox input "true"
type input "YUKI-1"
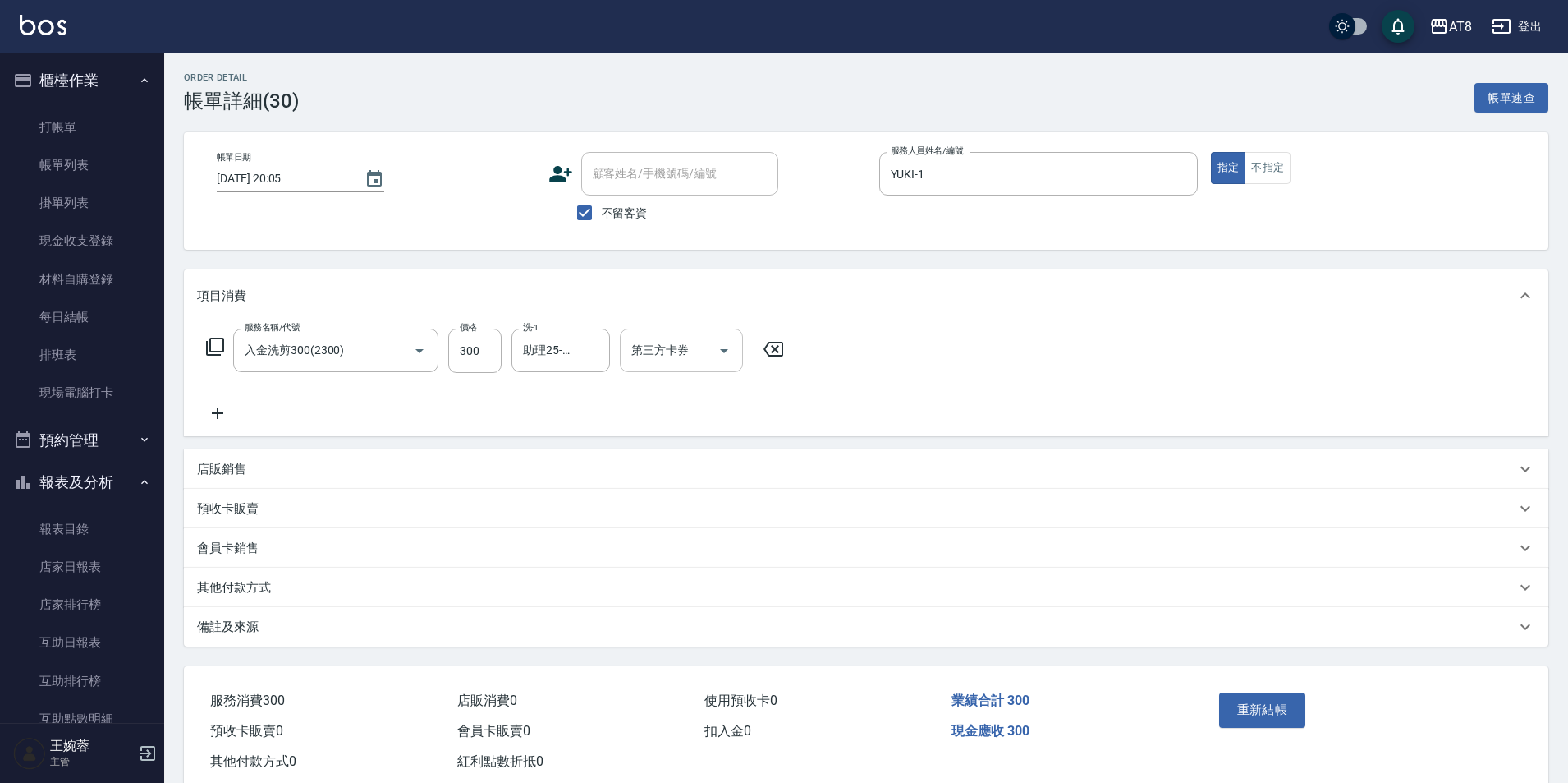
click at [729, 361] on icon "Open" at bounding box center [724, 351] width 20 height 20
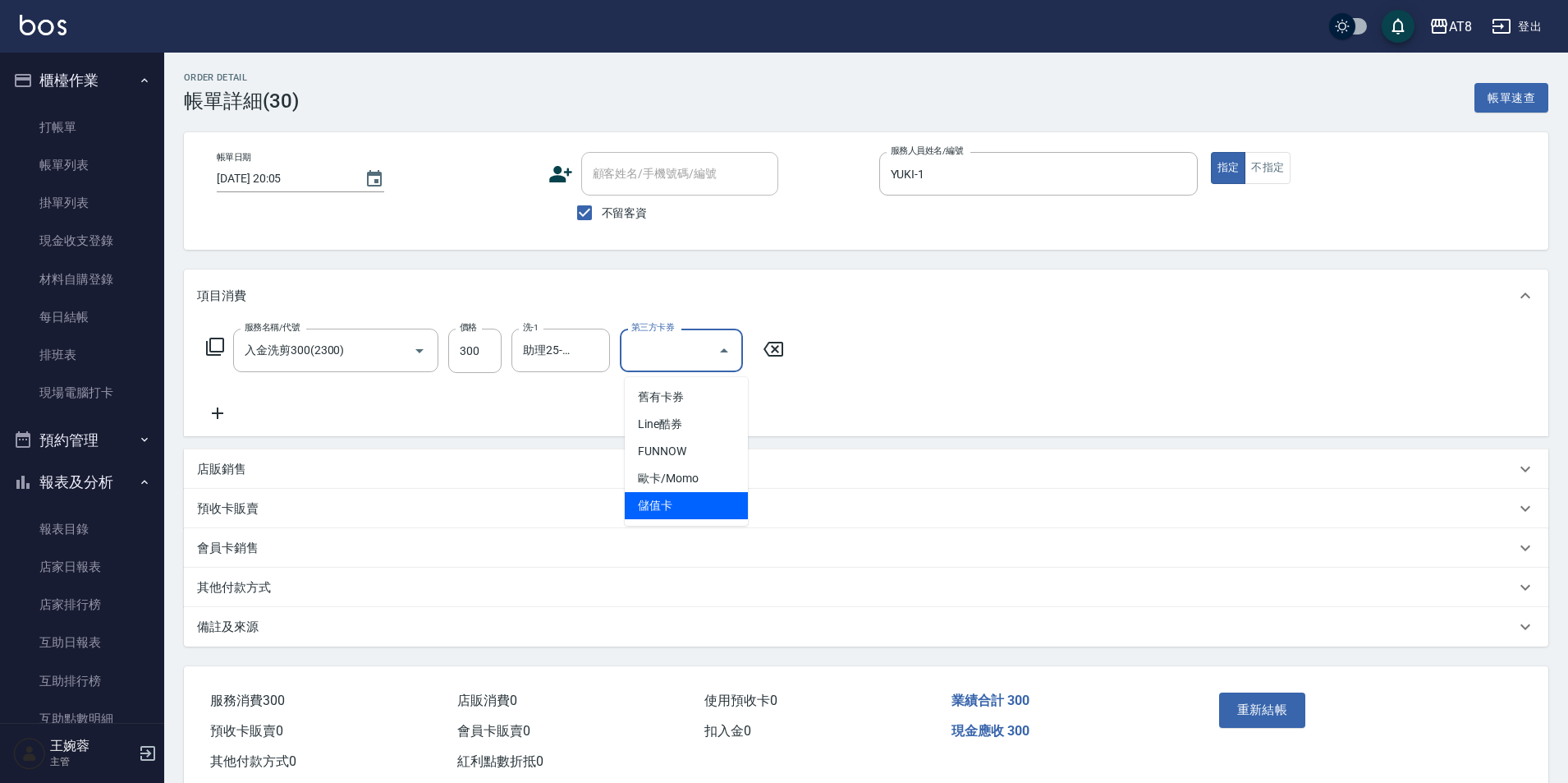
click at [712, 498] on span "儲值卡" at bounding box center [685, 505] width 123 height 27
type input "儲值卡"
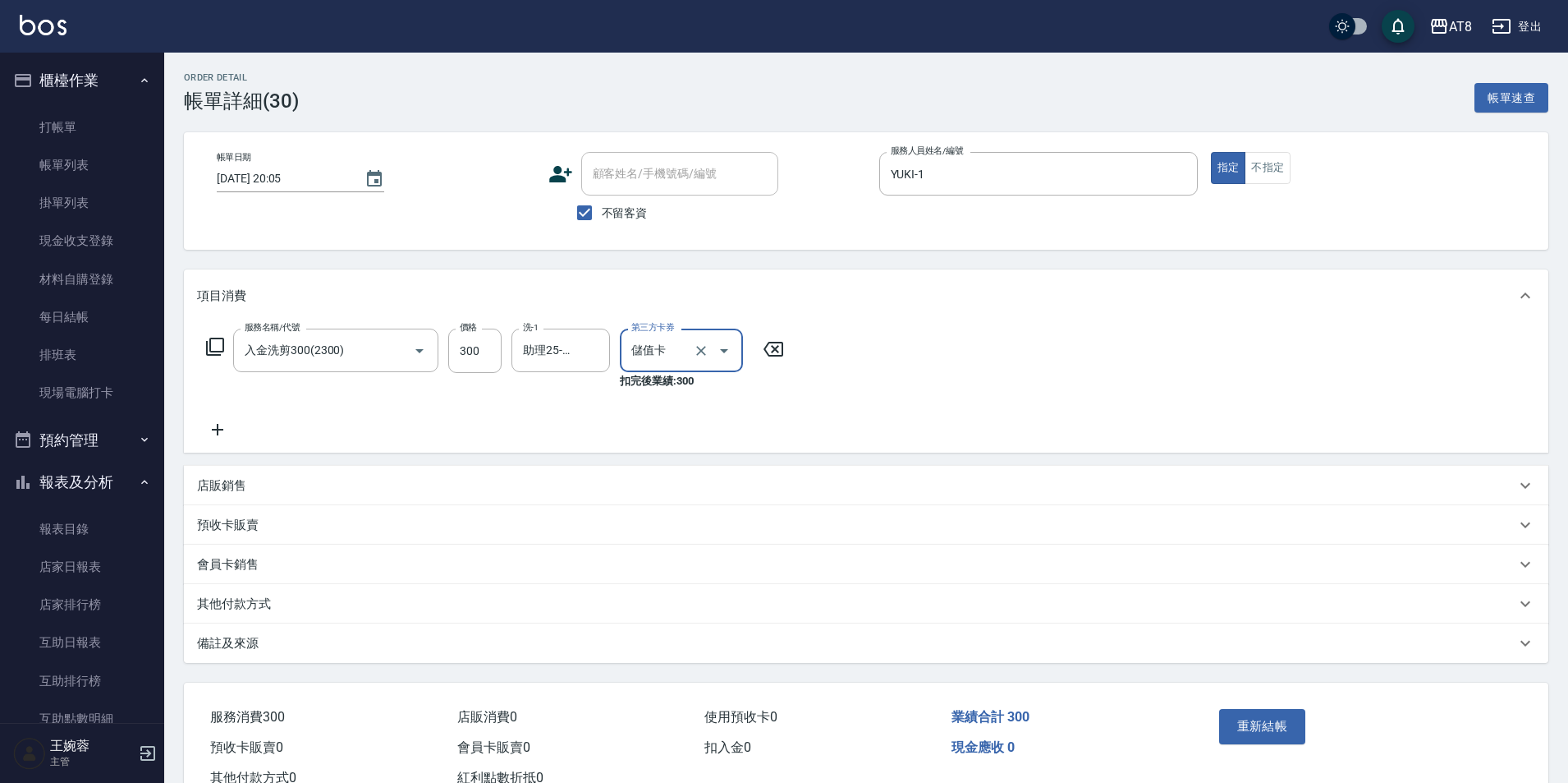
click at [214, 439] on icon at bounding box center [218, 430] width 41 height 20
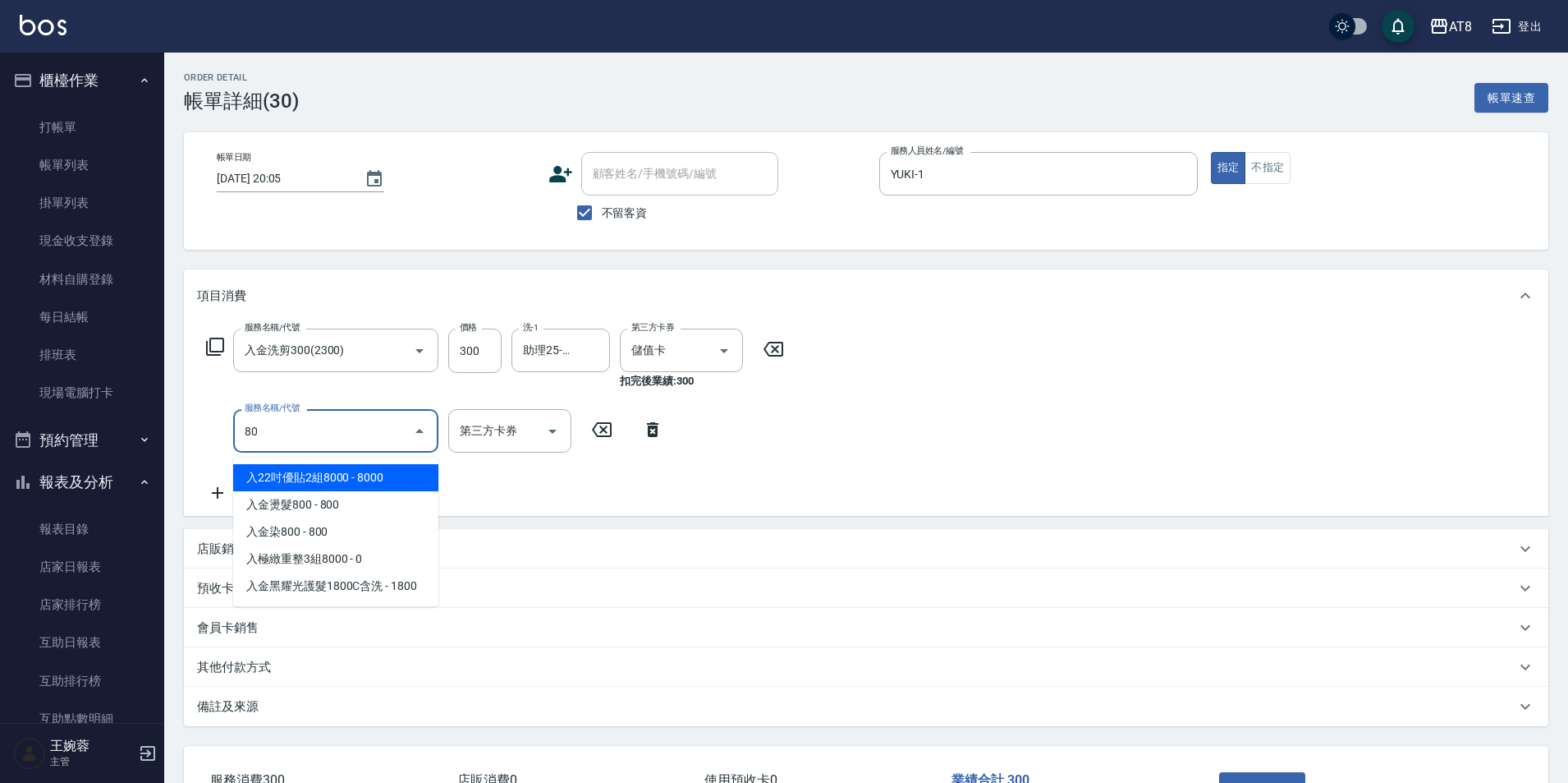
type input "802"
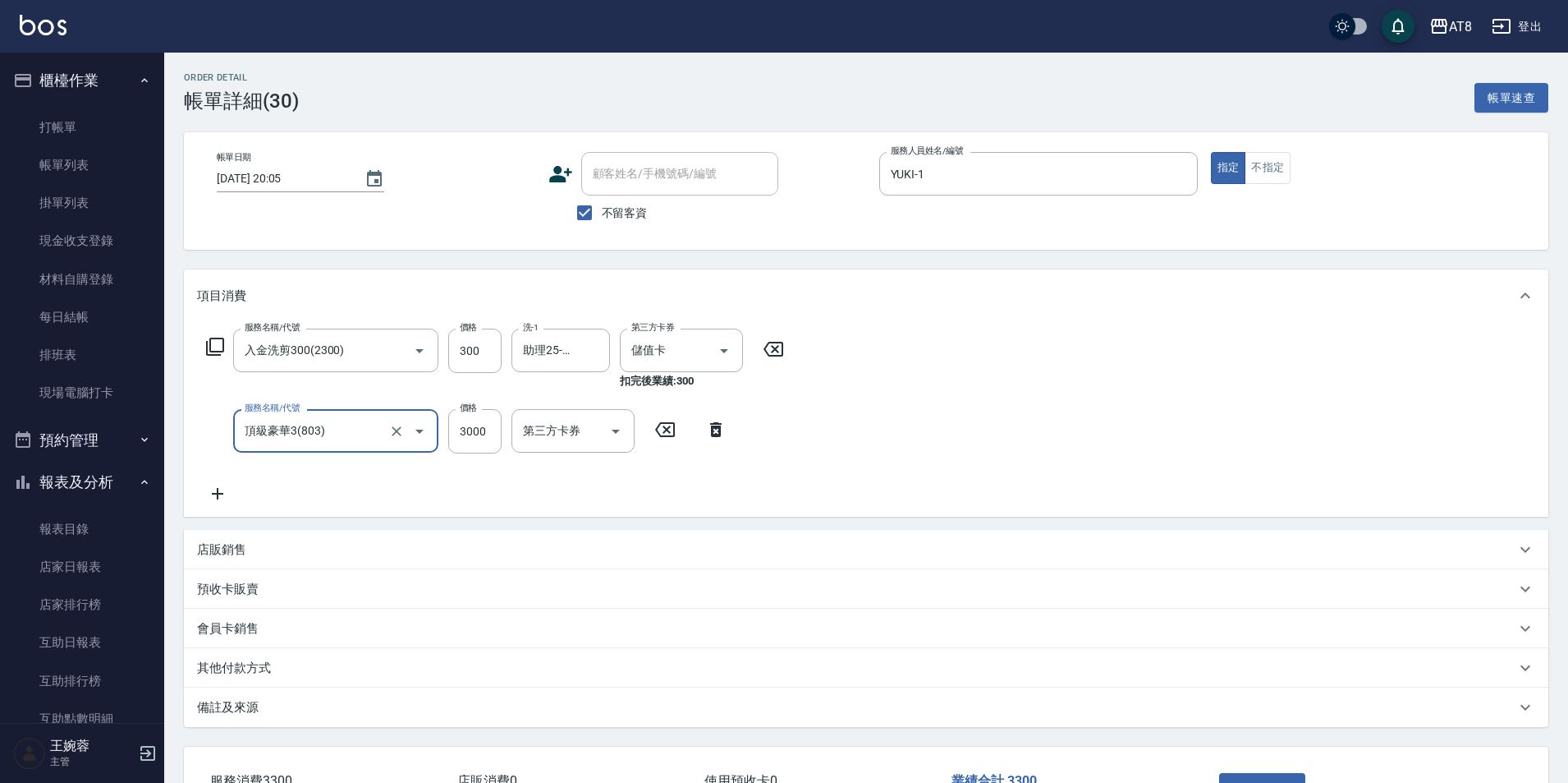
type input "頂級豪華3(803)"
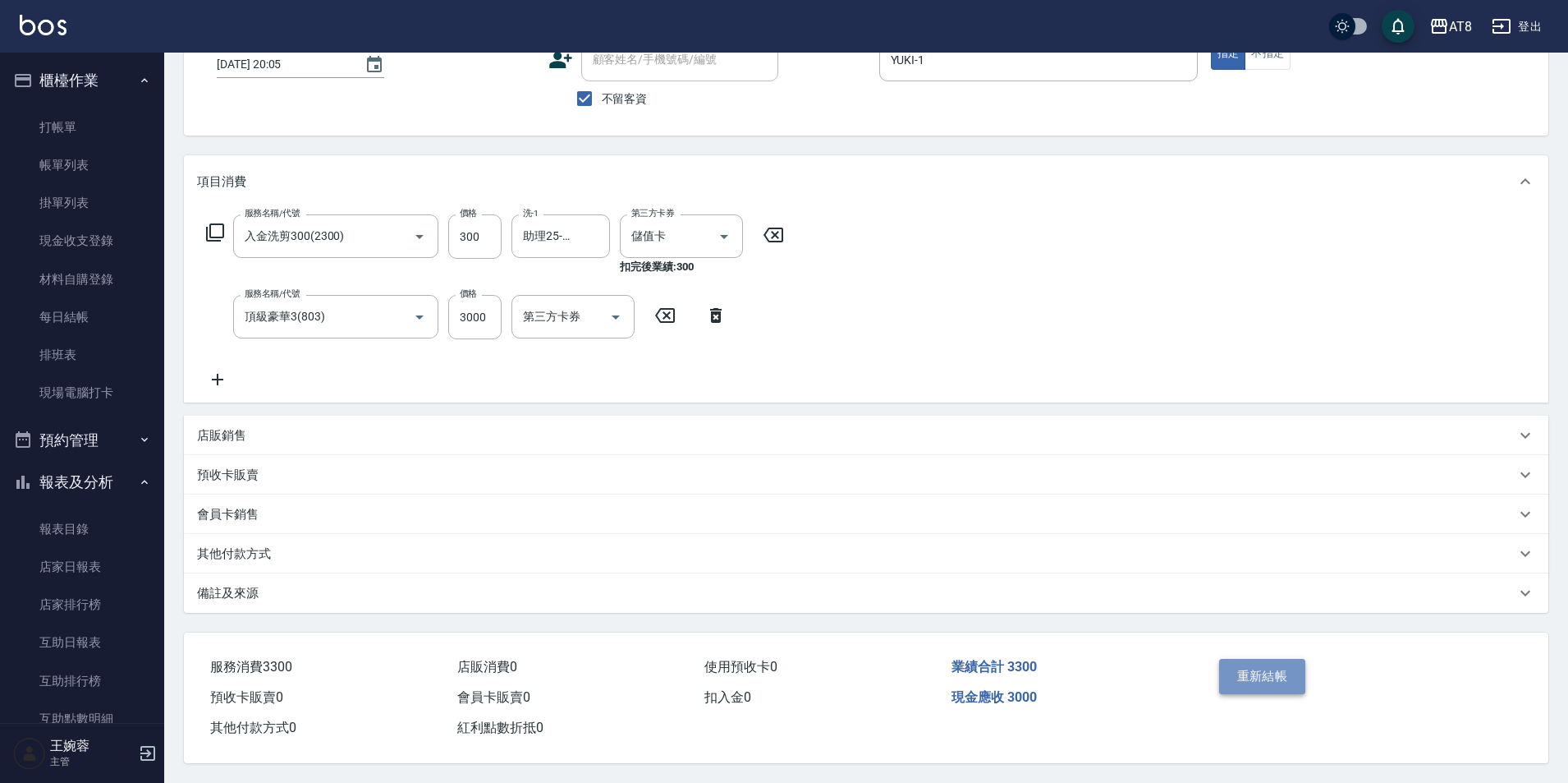
click at [1287, 665] on button "重新結帳" at bounding box center [1263, 676] width 87 height 35
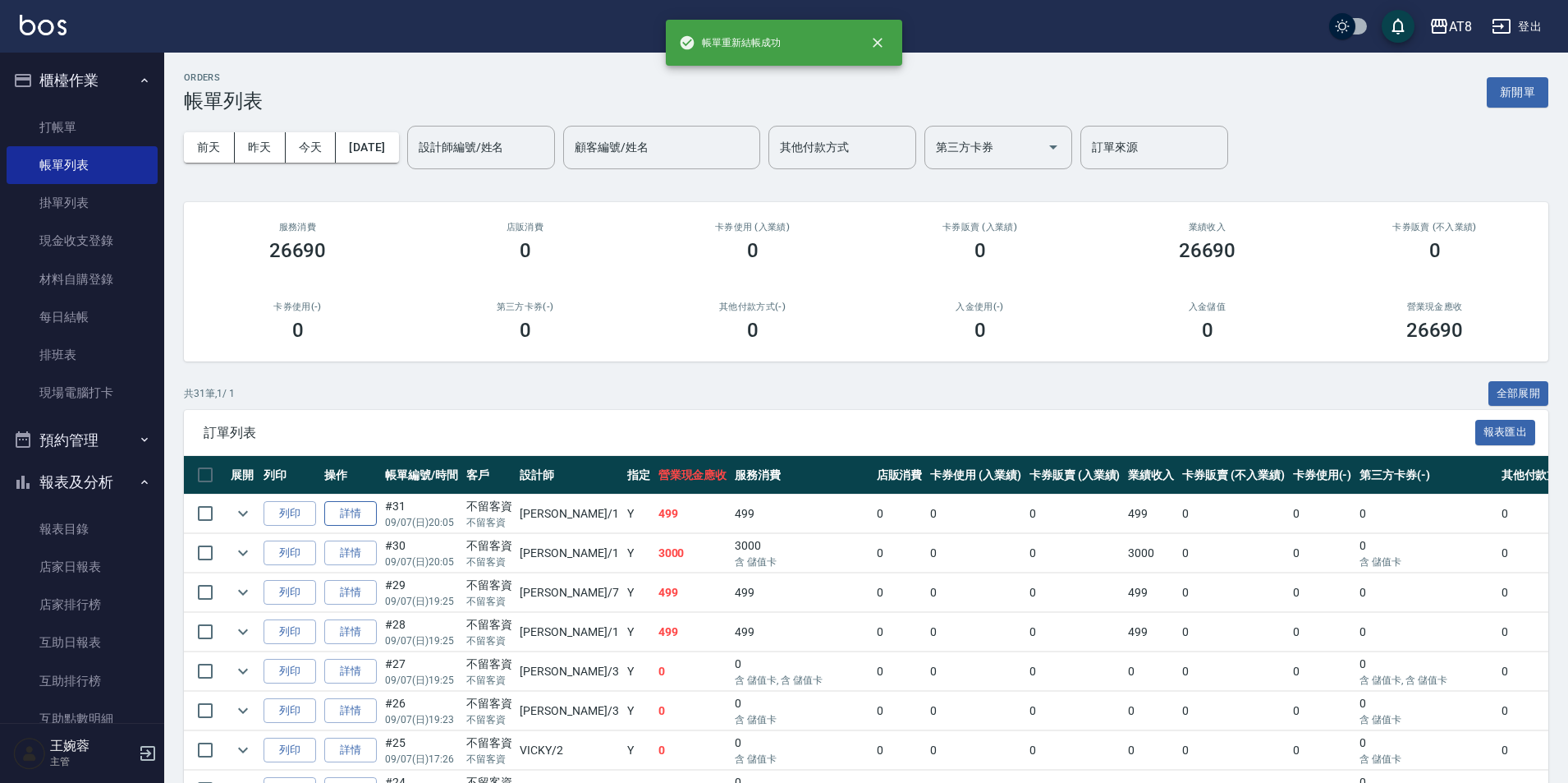
click at [366, 526] on link "詳情" at bounding box center [351, 513] width 53 height 26
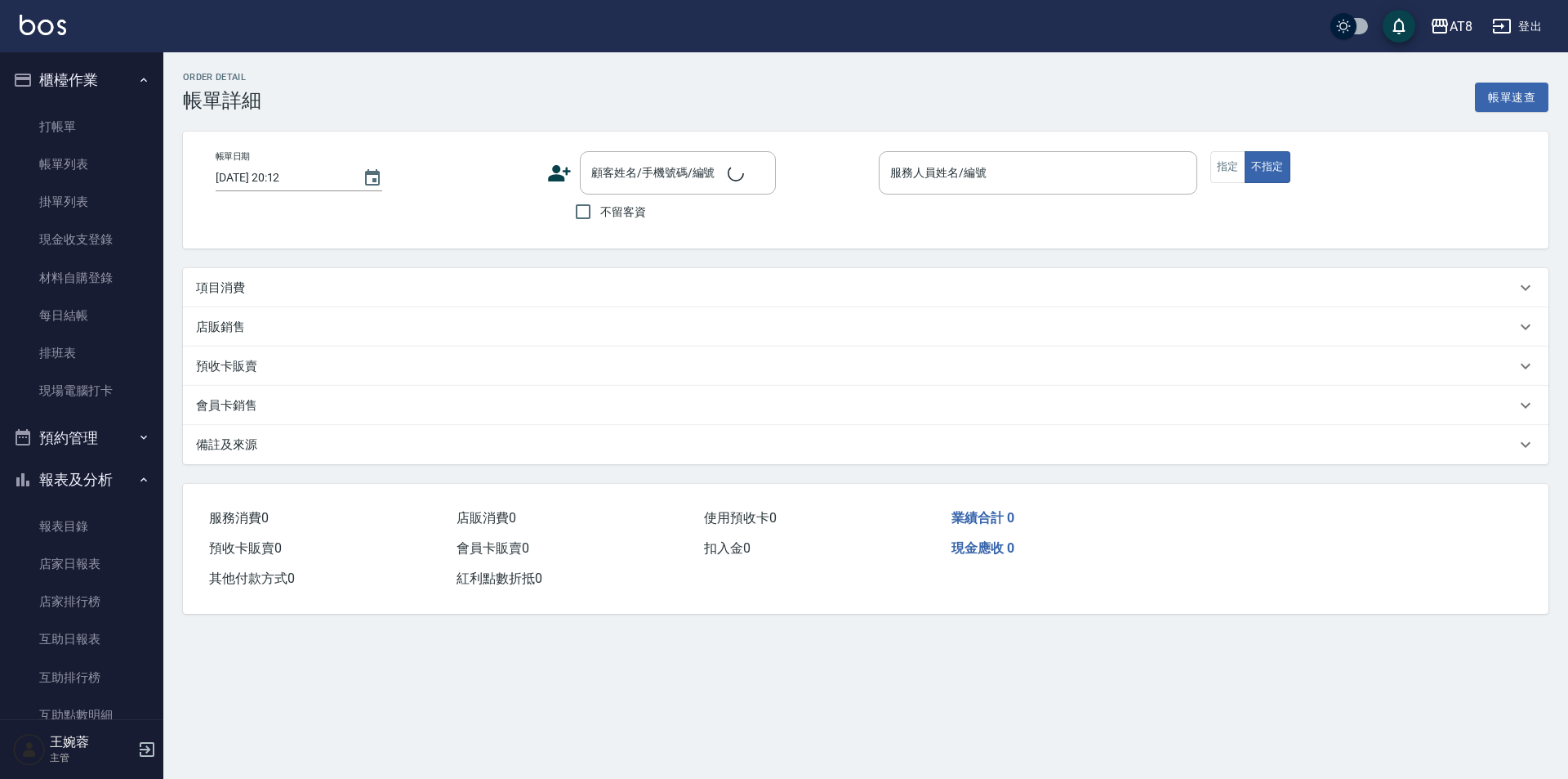
type input "[DATE] 20:05"
checkbox input "true"
type input "YUKI-1"
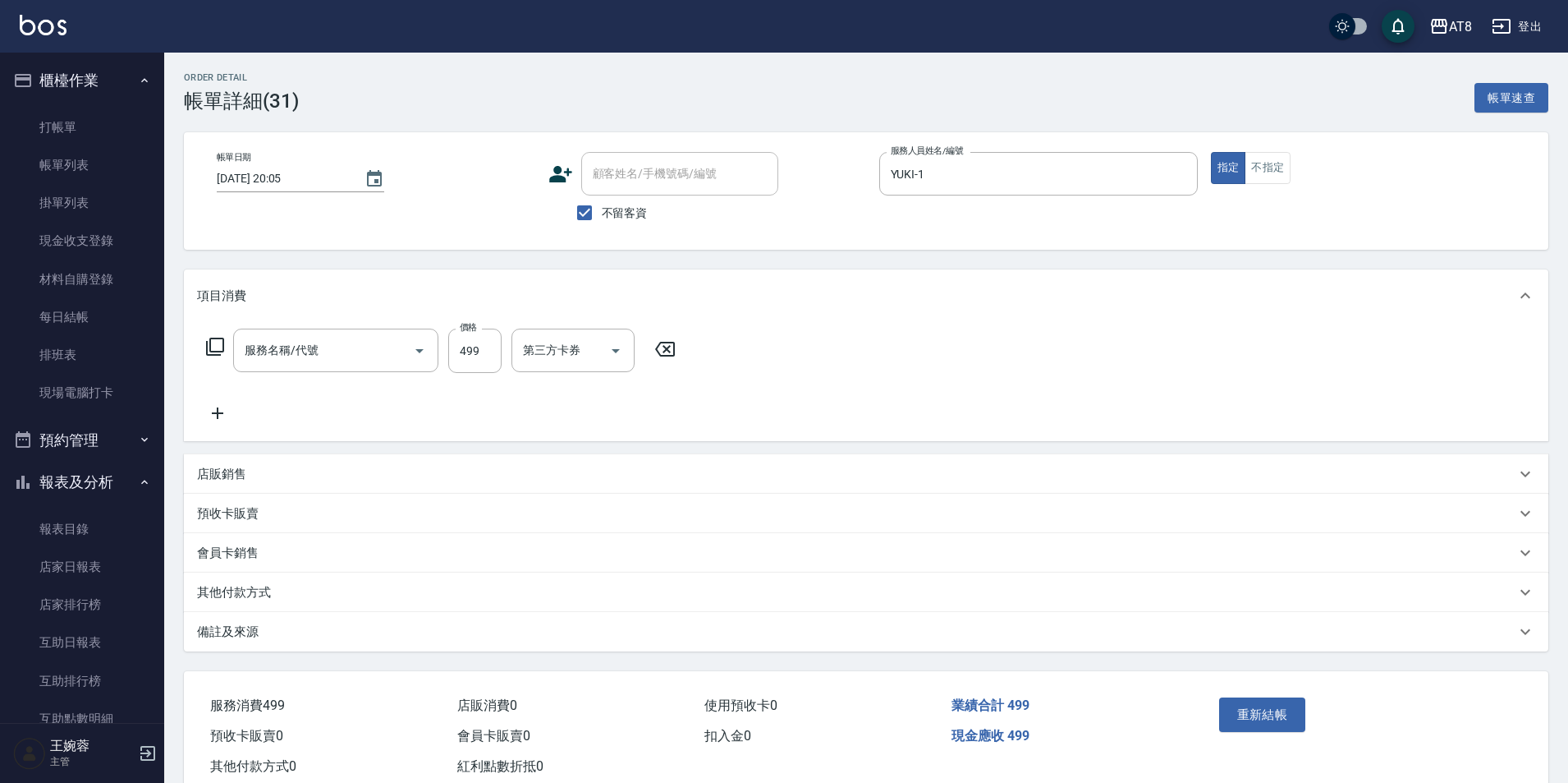
type input "入金SPA499(60499)"
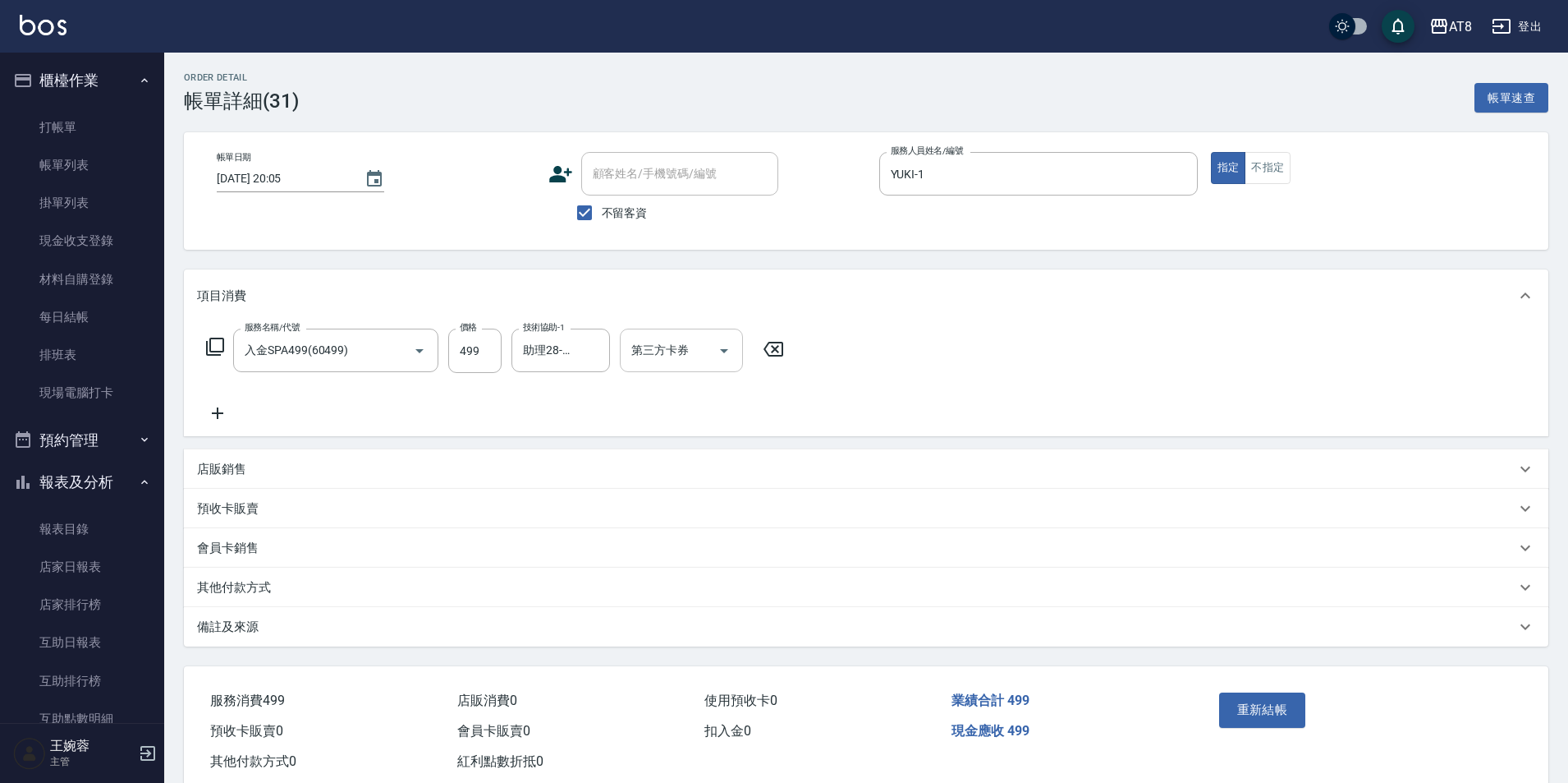
click at [734, 361] on icon "Open" at bounding box center [724, 351] width 20 height 20
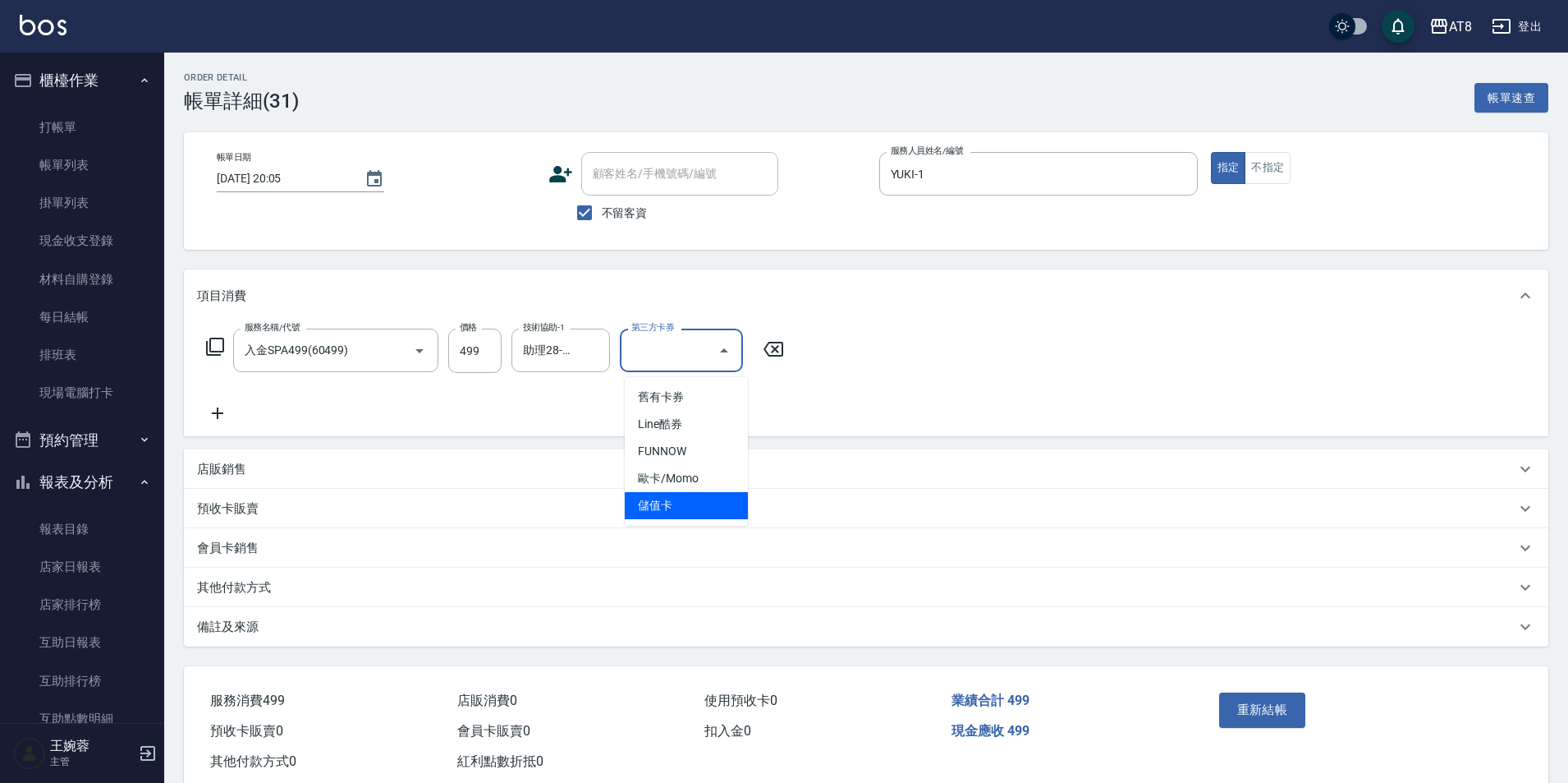
click at [705, 515] on span "儲值卡" at bounding box center [685, 505] width 123 height 27
type input "儲值卡"
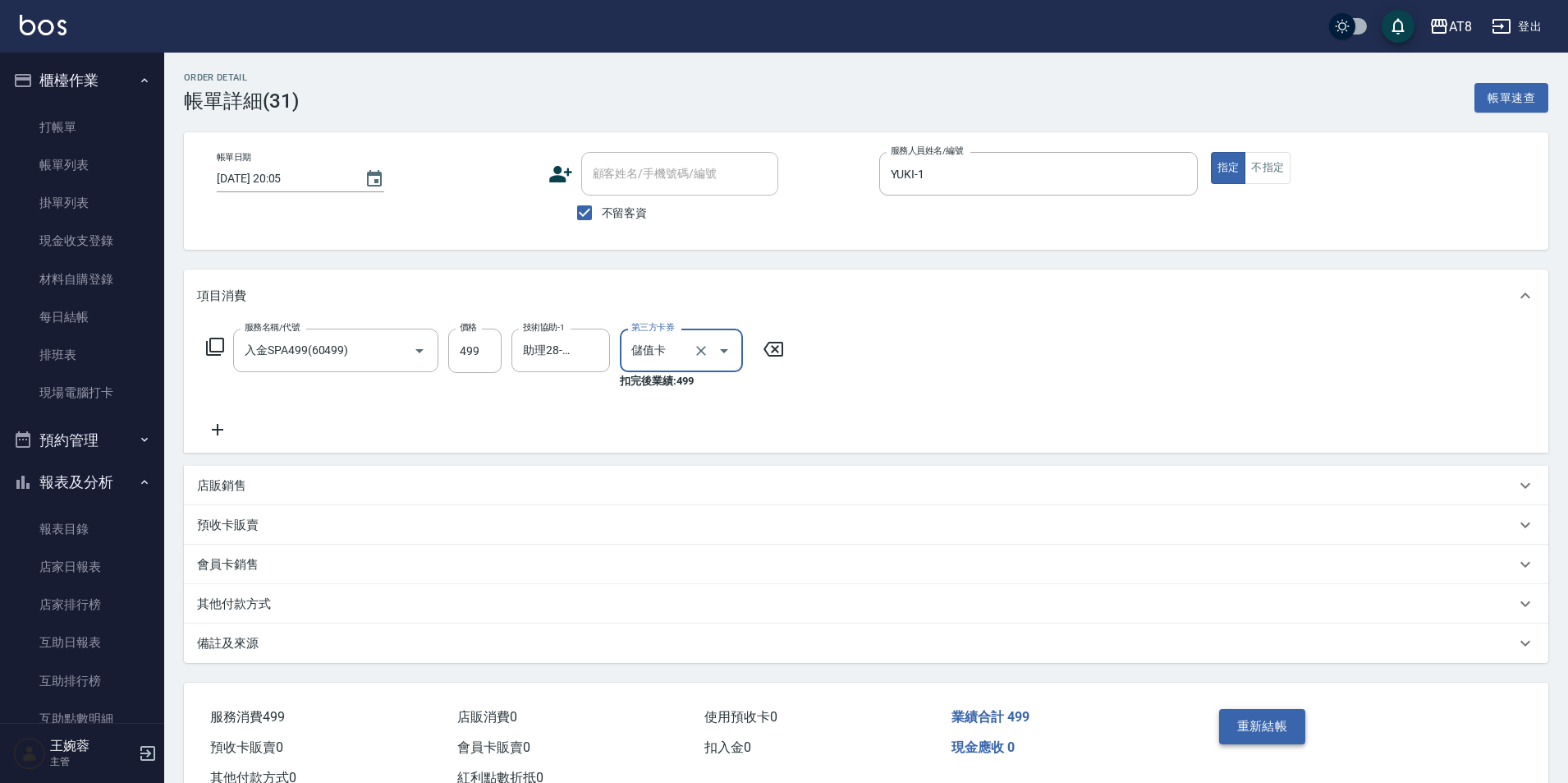
click at [1235, 739] on button "重新結帳" at bounding box center [1263, 726] width 87 height 35
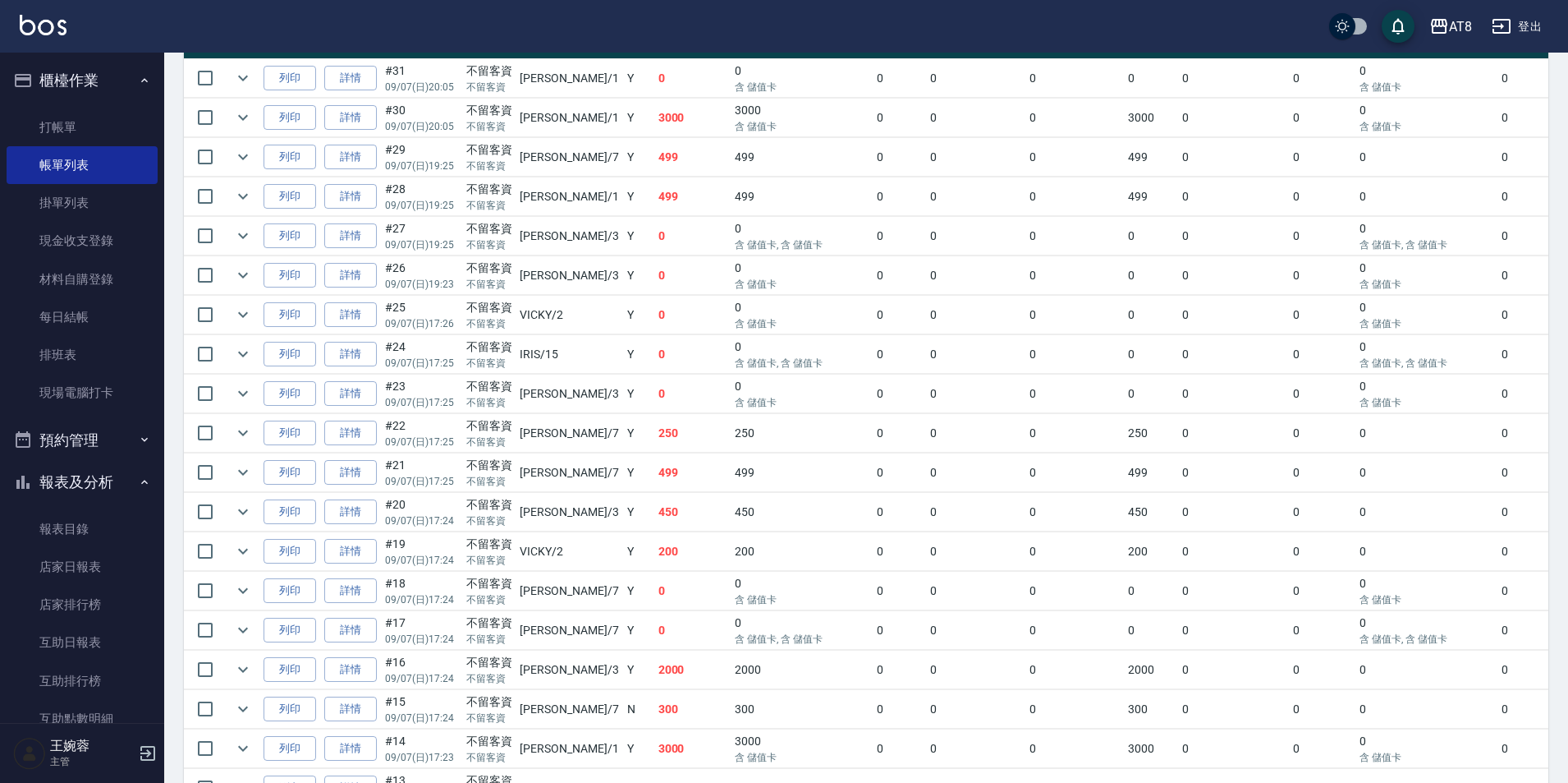
scroll to position [449, 0]
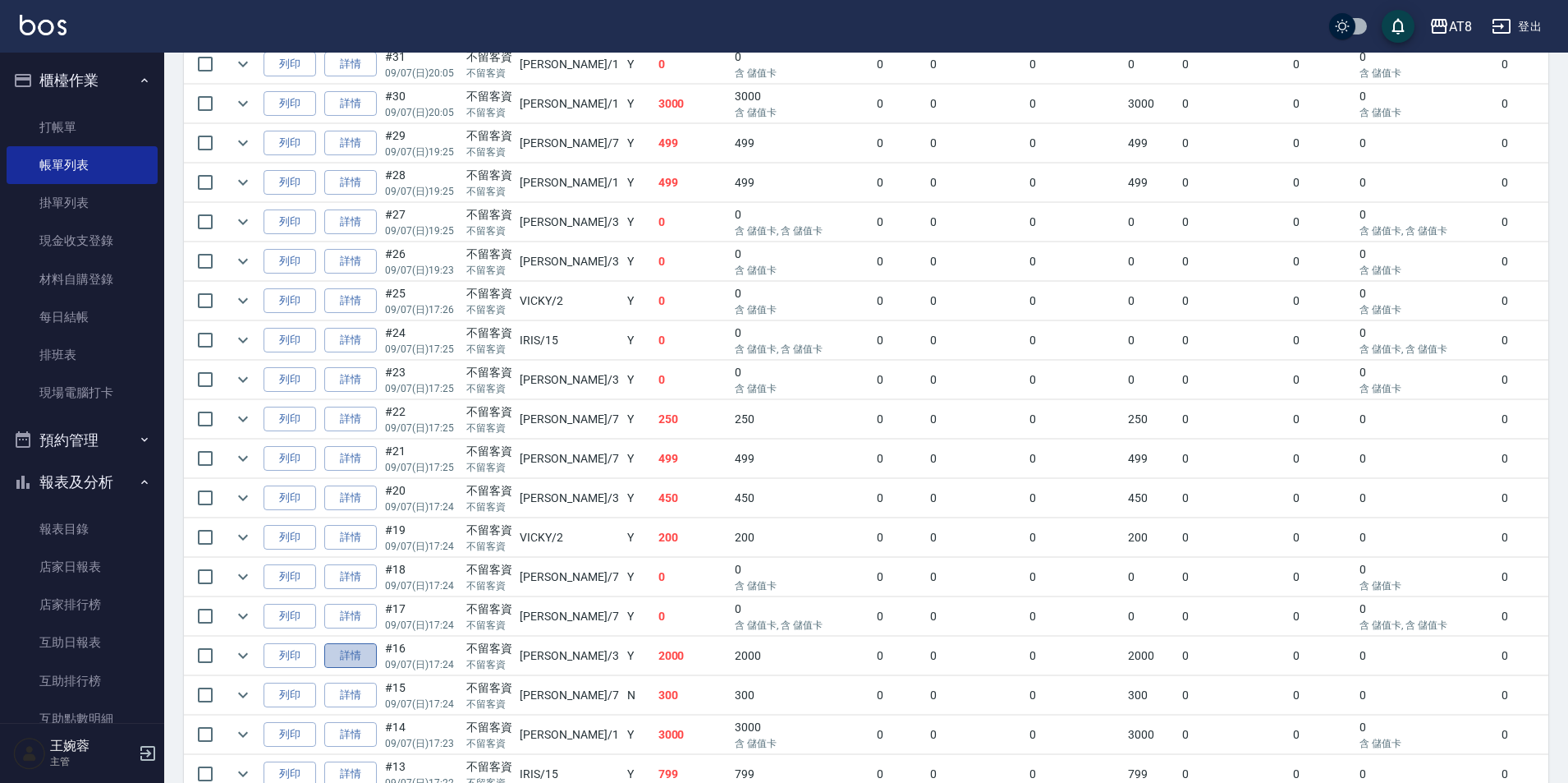
click at [360, 668] on link "詳情" at bounding box center [351, 655] width 53 height 26
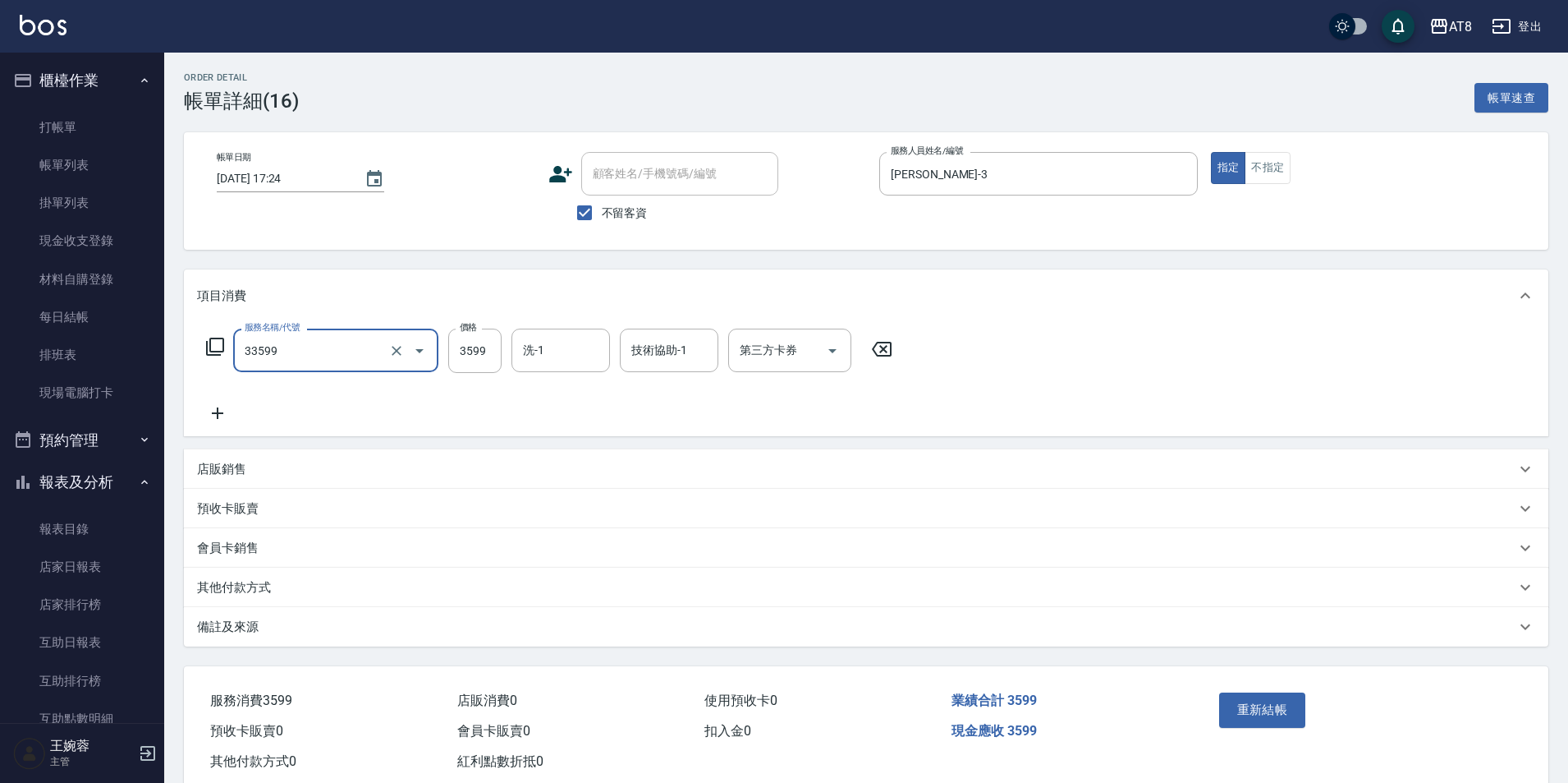
type input "ovc調配燙(33599)"
type input "3800"
type input "助理25-25"
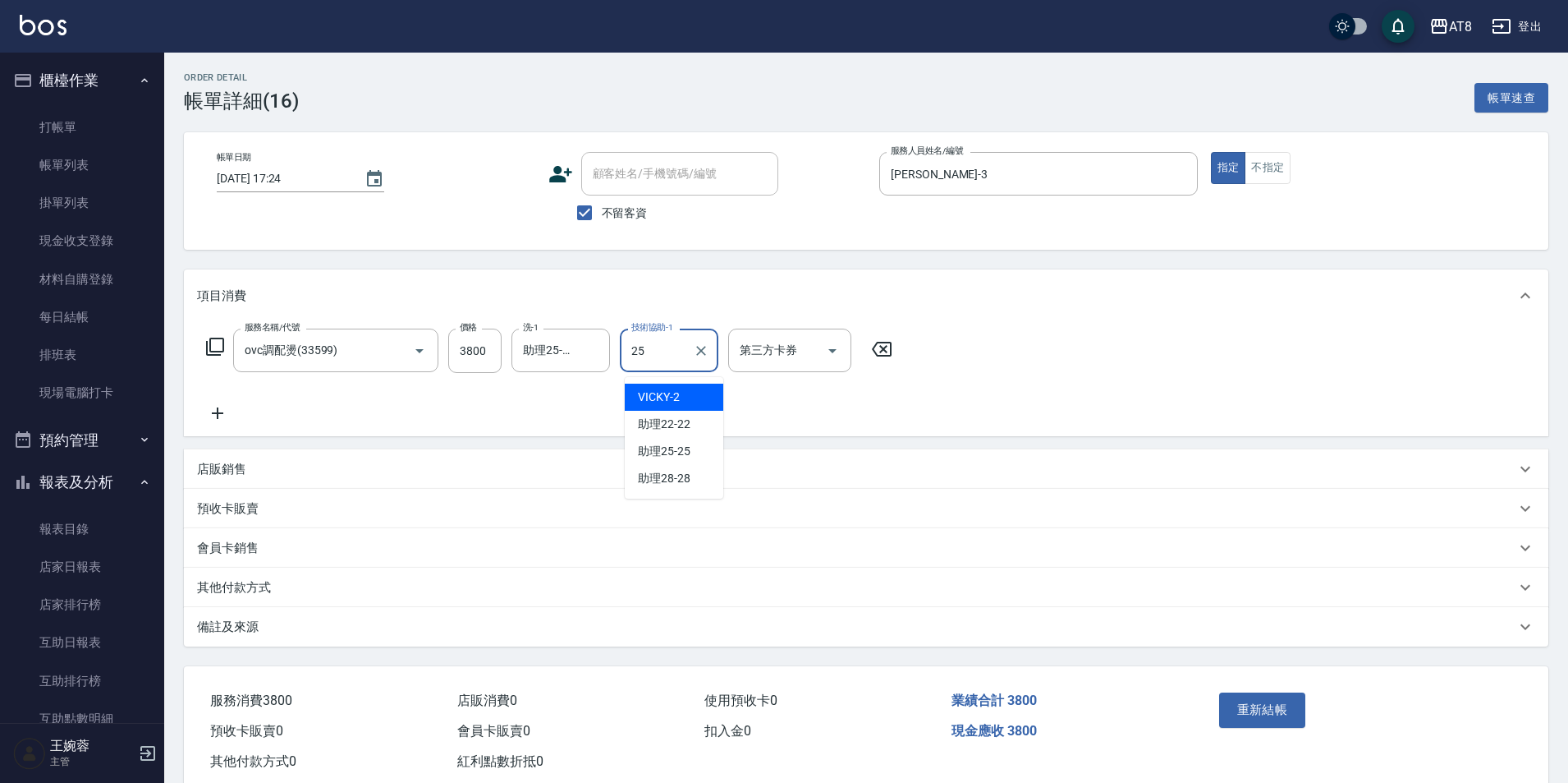
type input "助理25-25"
click at [1260, 727] on button "重新結帳" at bounding box center [1263, 710] width 87 height 35
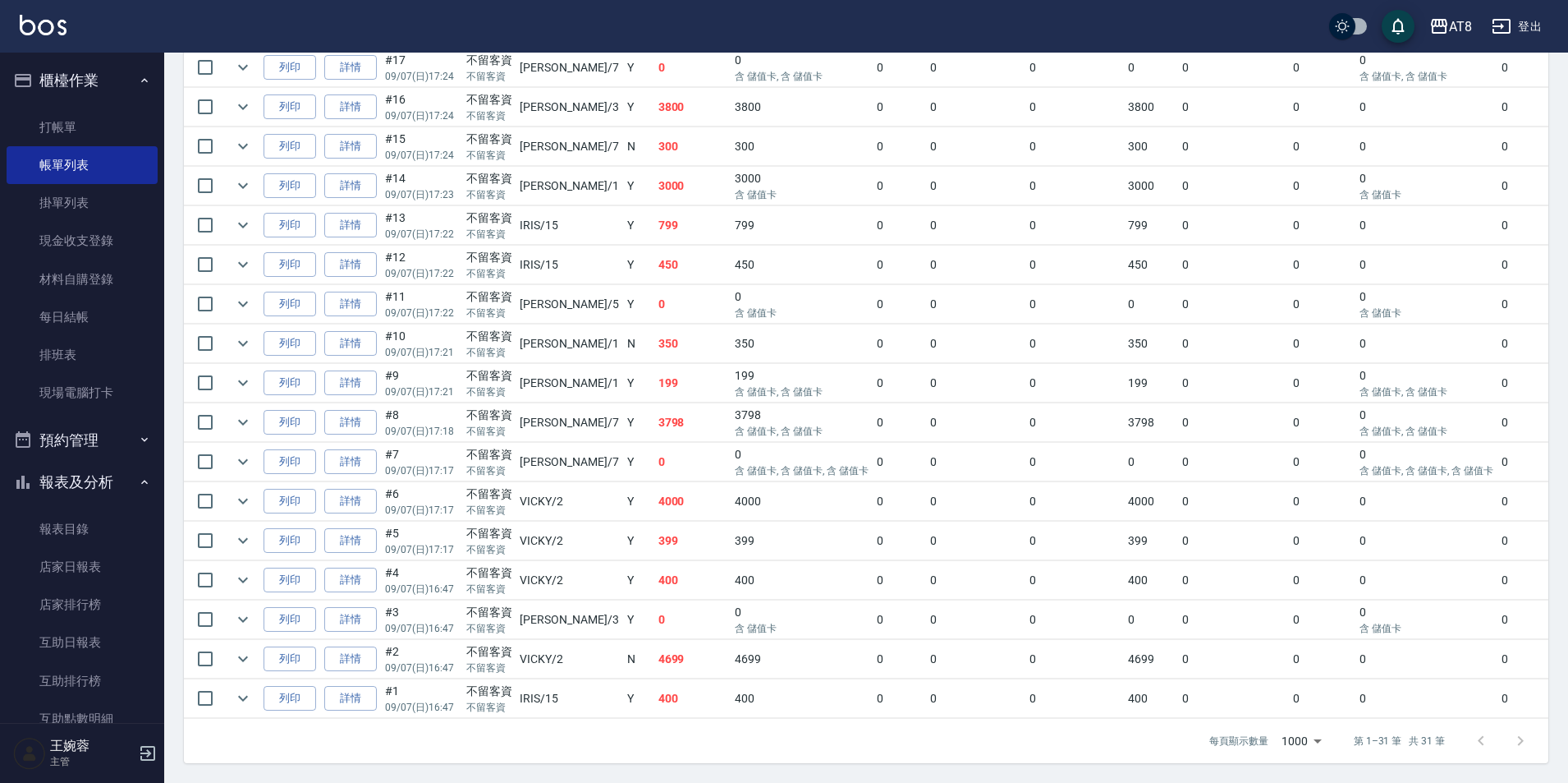
scroll to position [1182, 0]
click at [102, 309] on link "每日結帳" at bounding box center [82, 317] width 151 height 38
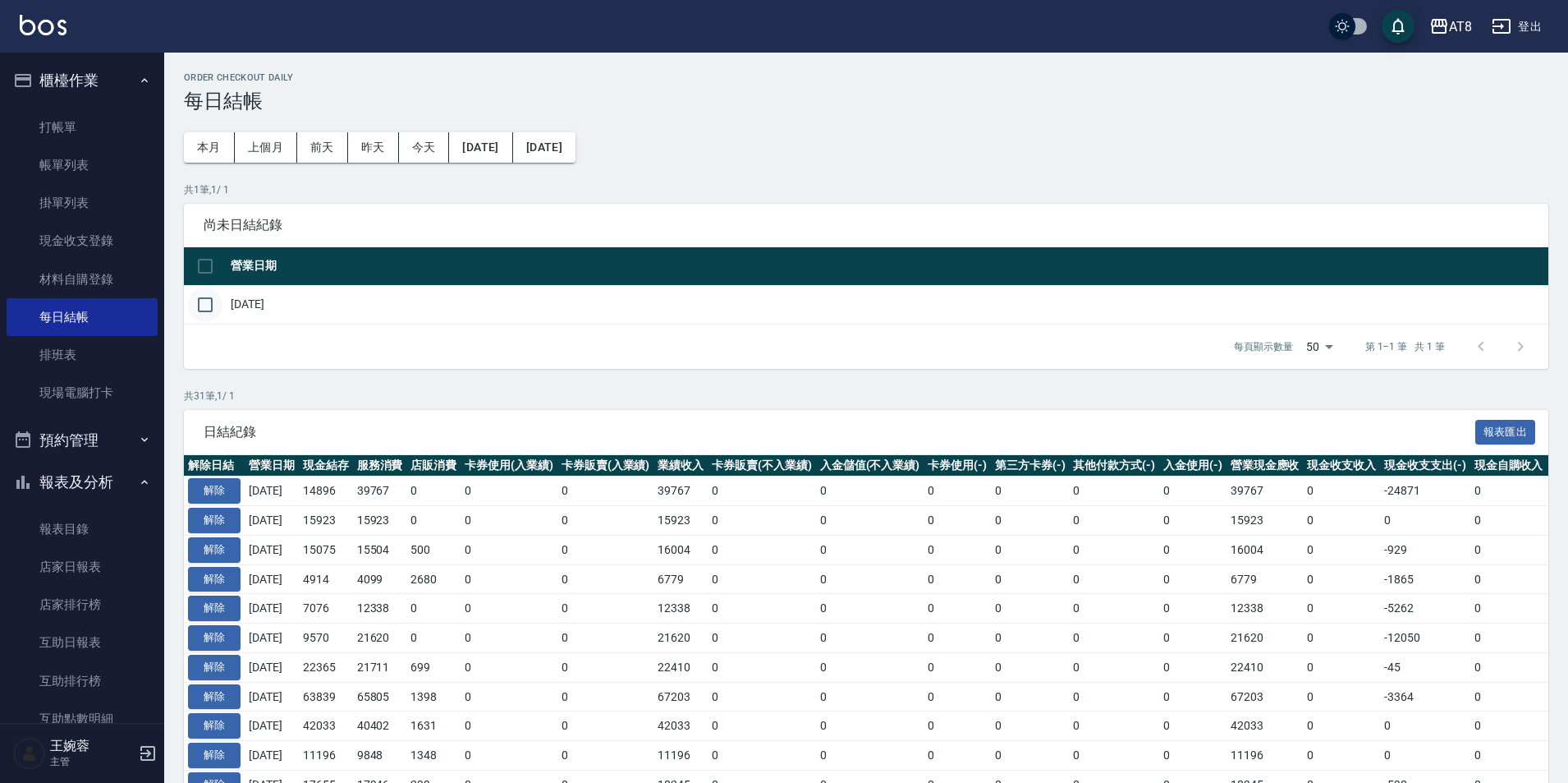
click at [207, 310] on input "checkbox" at bounding box center [205, 304] width 35 height 35
checkbox input "true"
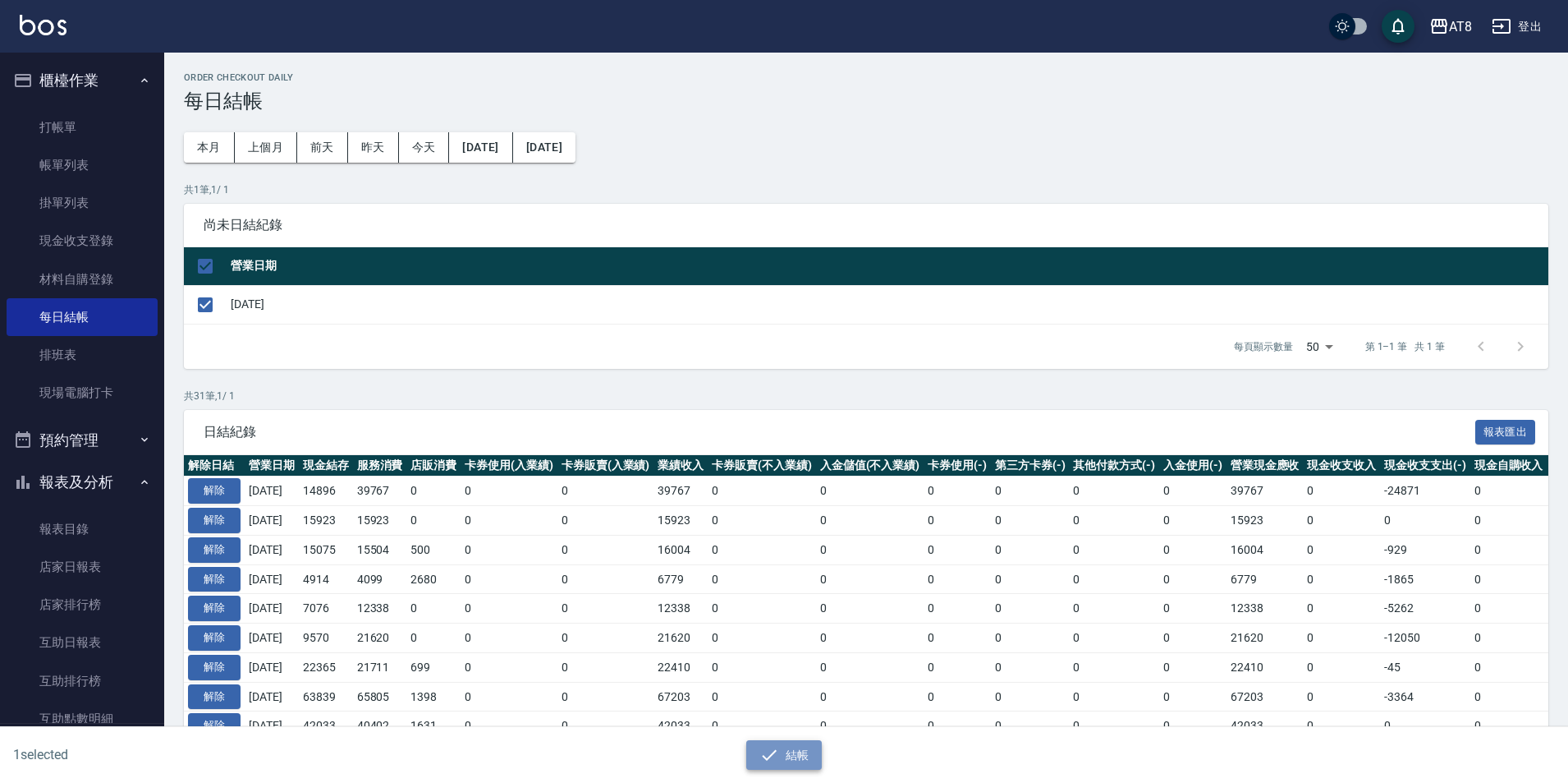
click at [788, 759] on button "結帳" at bounding box center [784, 755] width 77 height 31
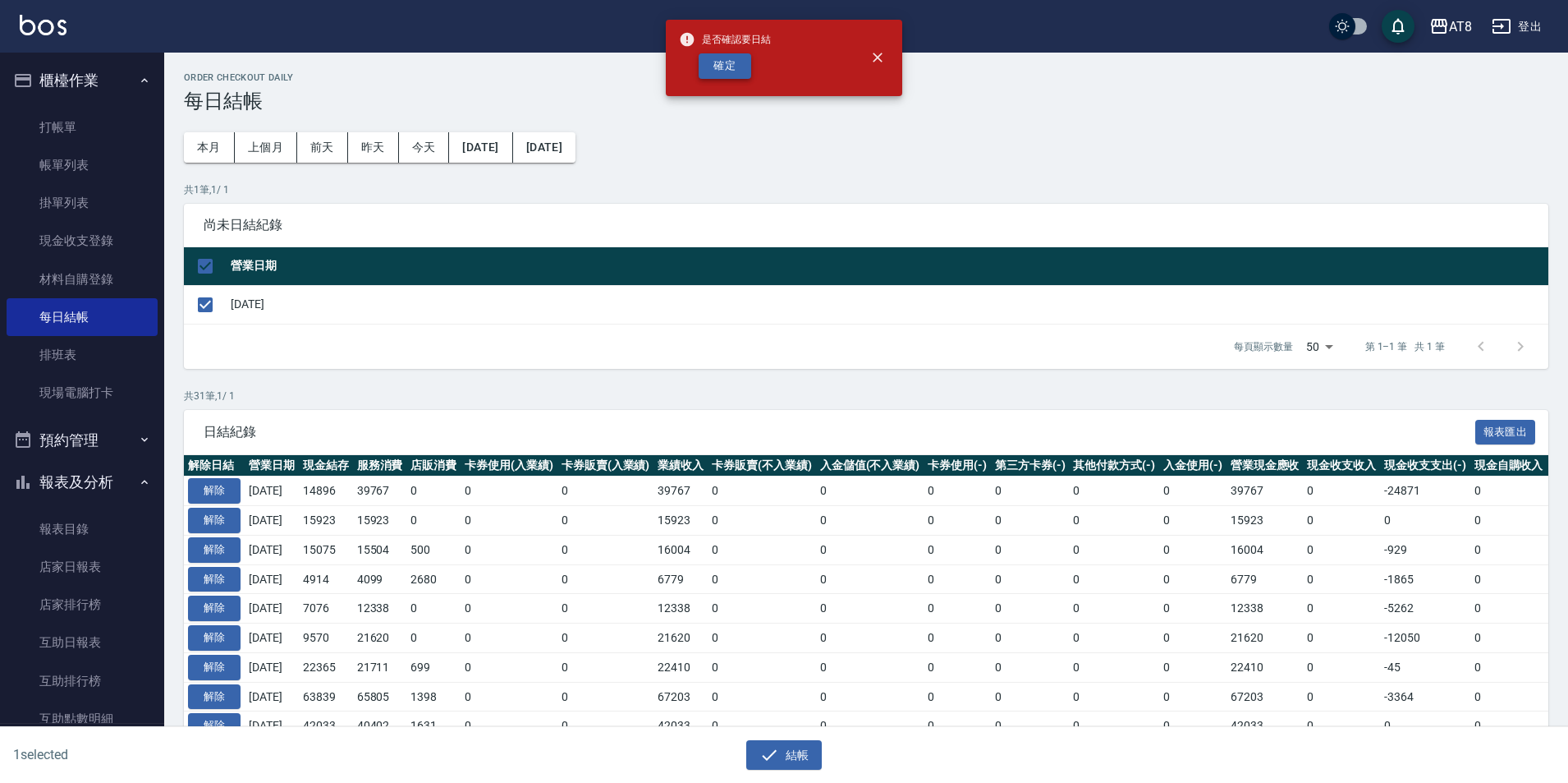
click at [734, 54] on button "確定" at bounding box center [725, 66] width 53 height 26
checkbox input "false"
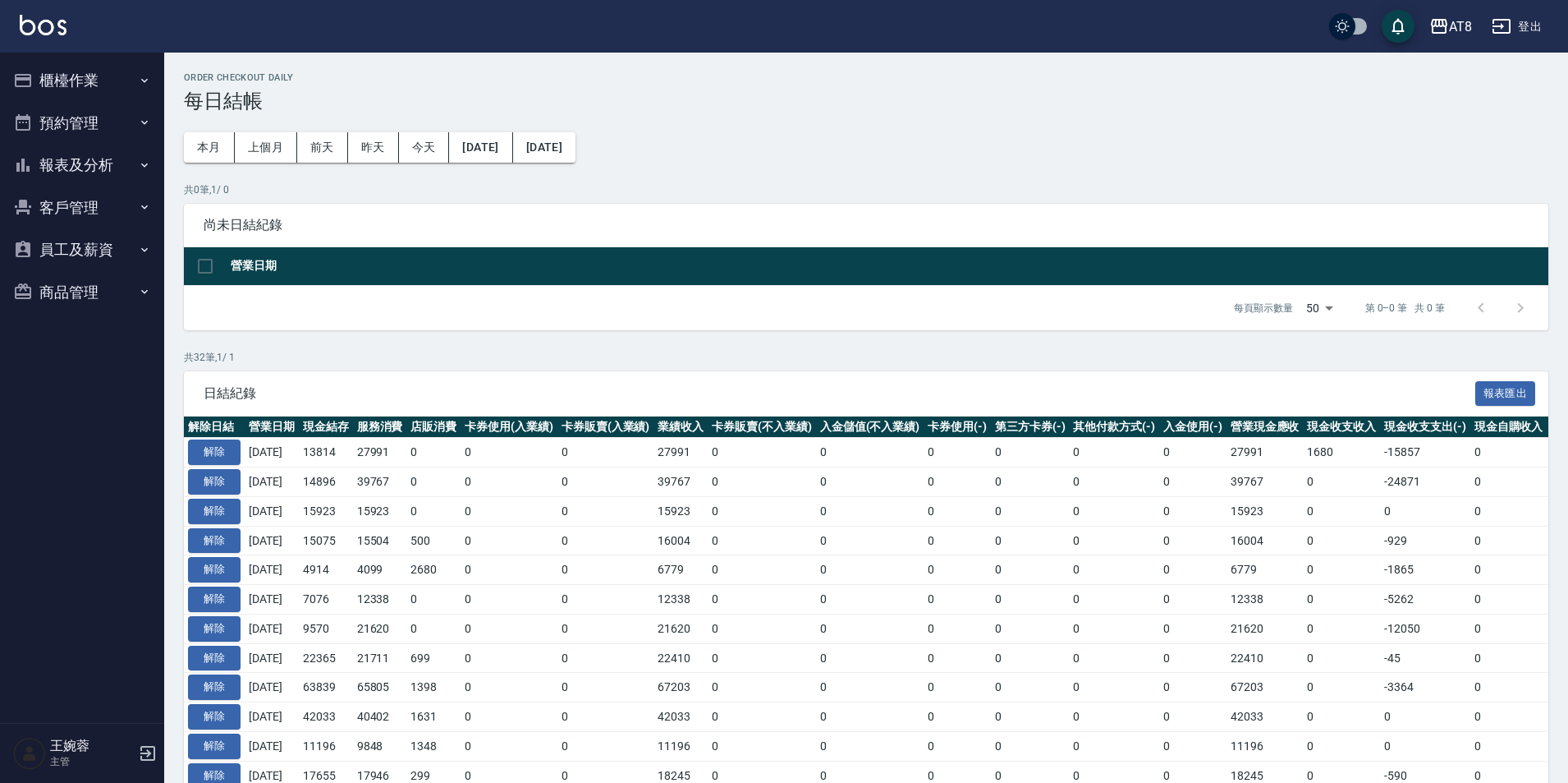
click at [69, 182] on button "報表及分析" at bounding box center [82, 165] width 151 height 43
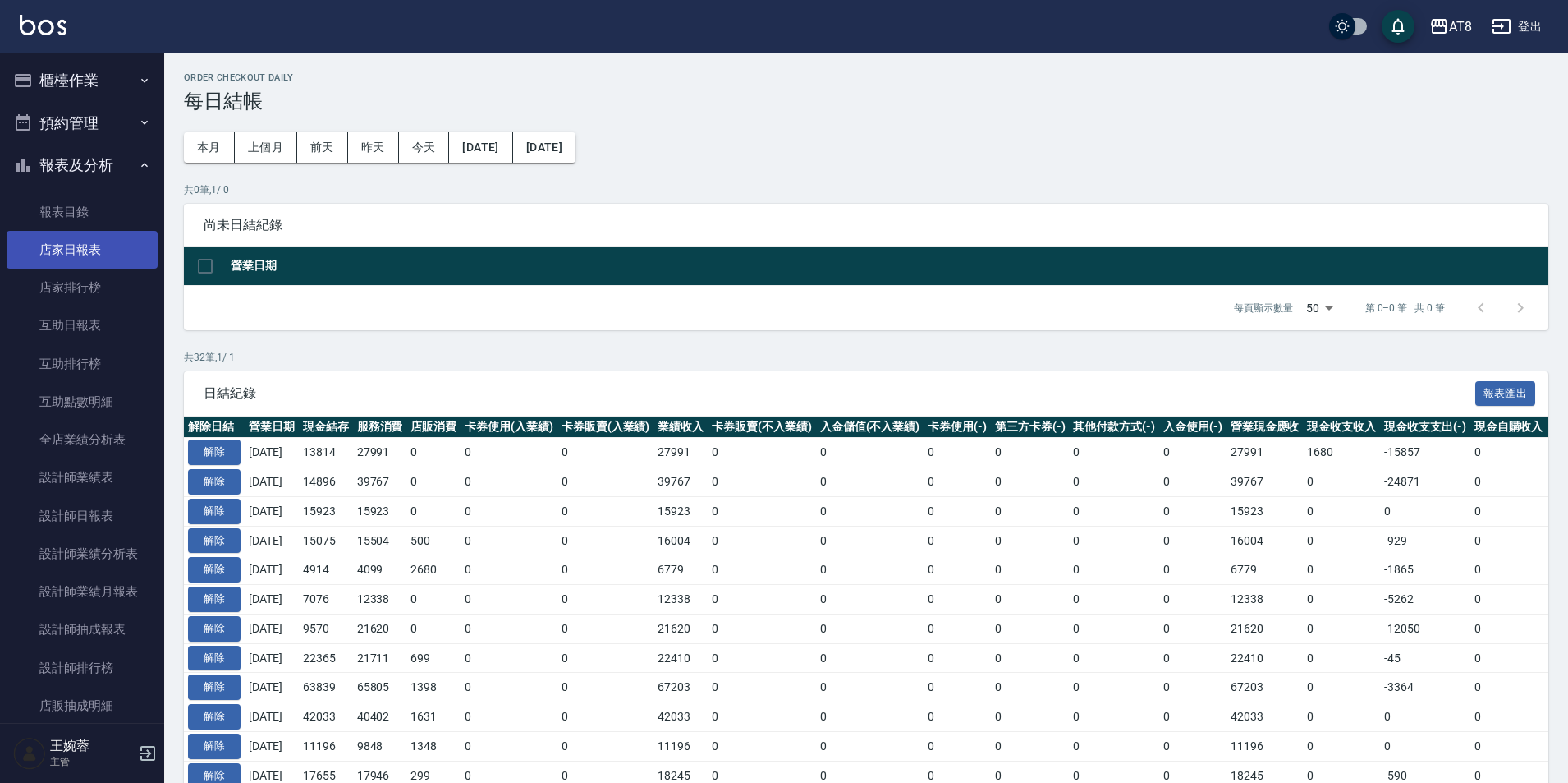
click at [70, 252] on link "店家日報表" at bounding box center [82, 250] width 151 height 38
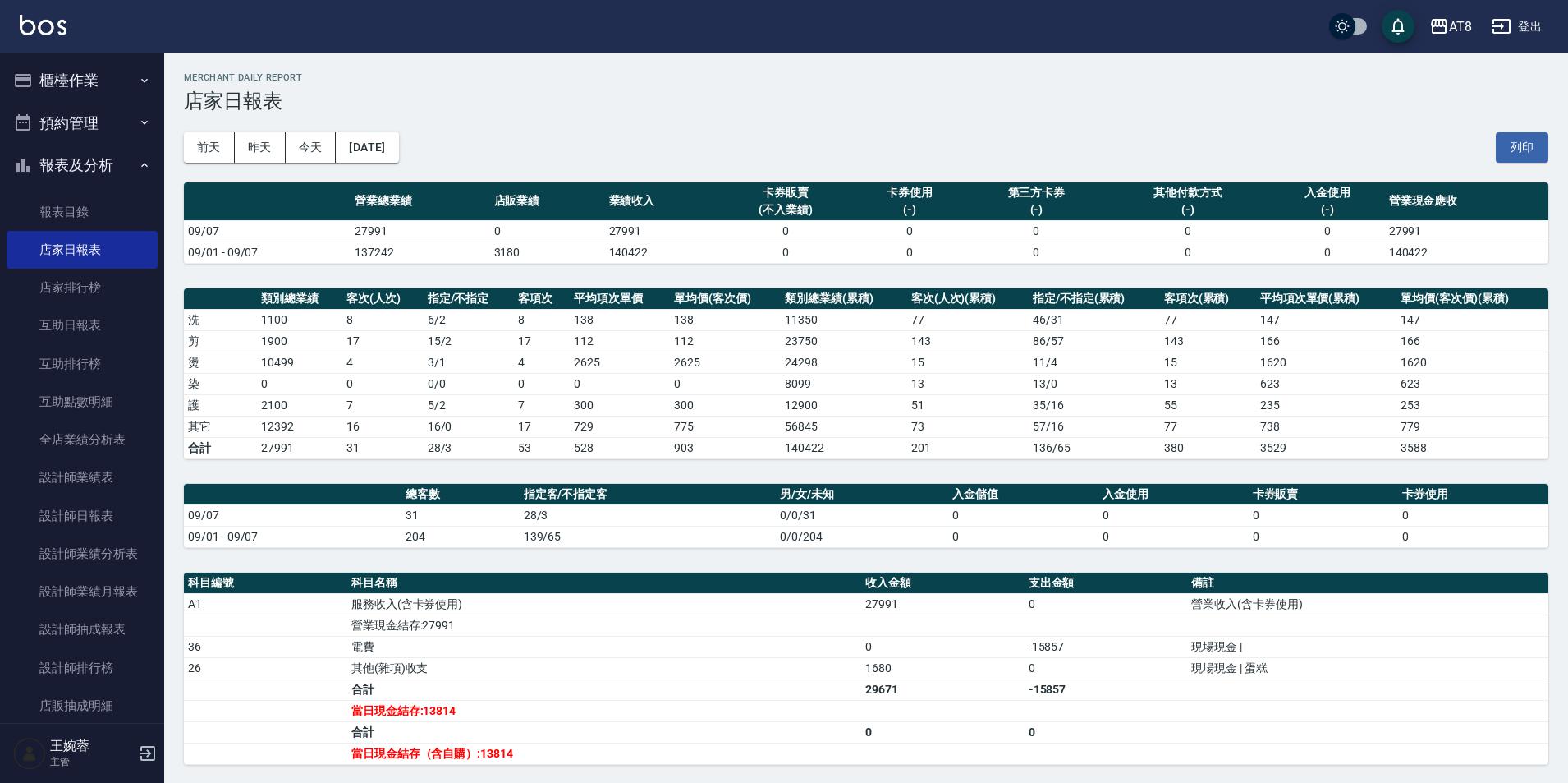
click at [77, 149] on button "報表及分析" at bounding box center [82, 165] width 151 height 43
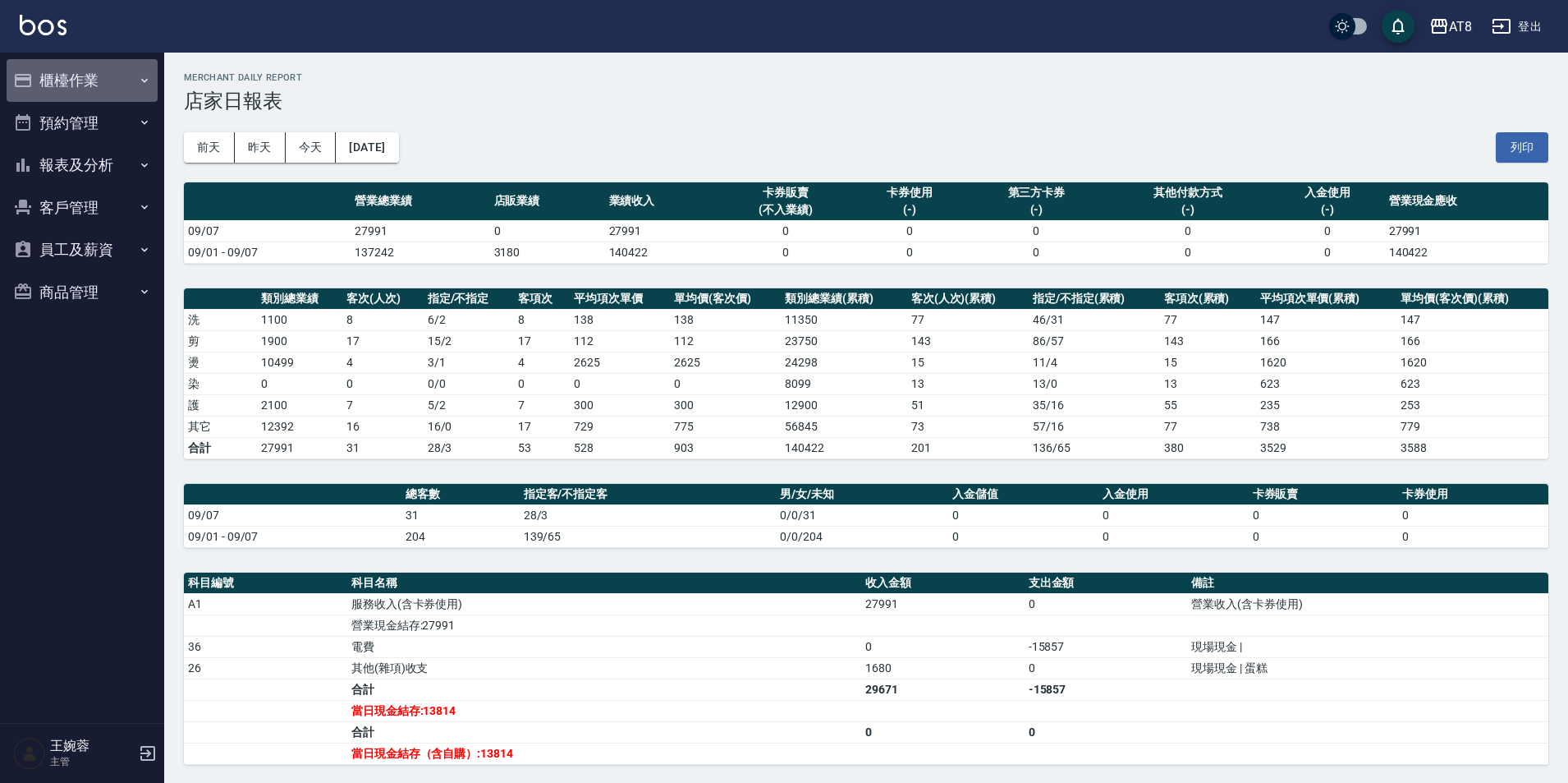
click at [93, 79] on button "櫃檯作業" at bounding box center [82, 81] width 151 height 43
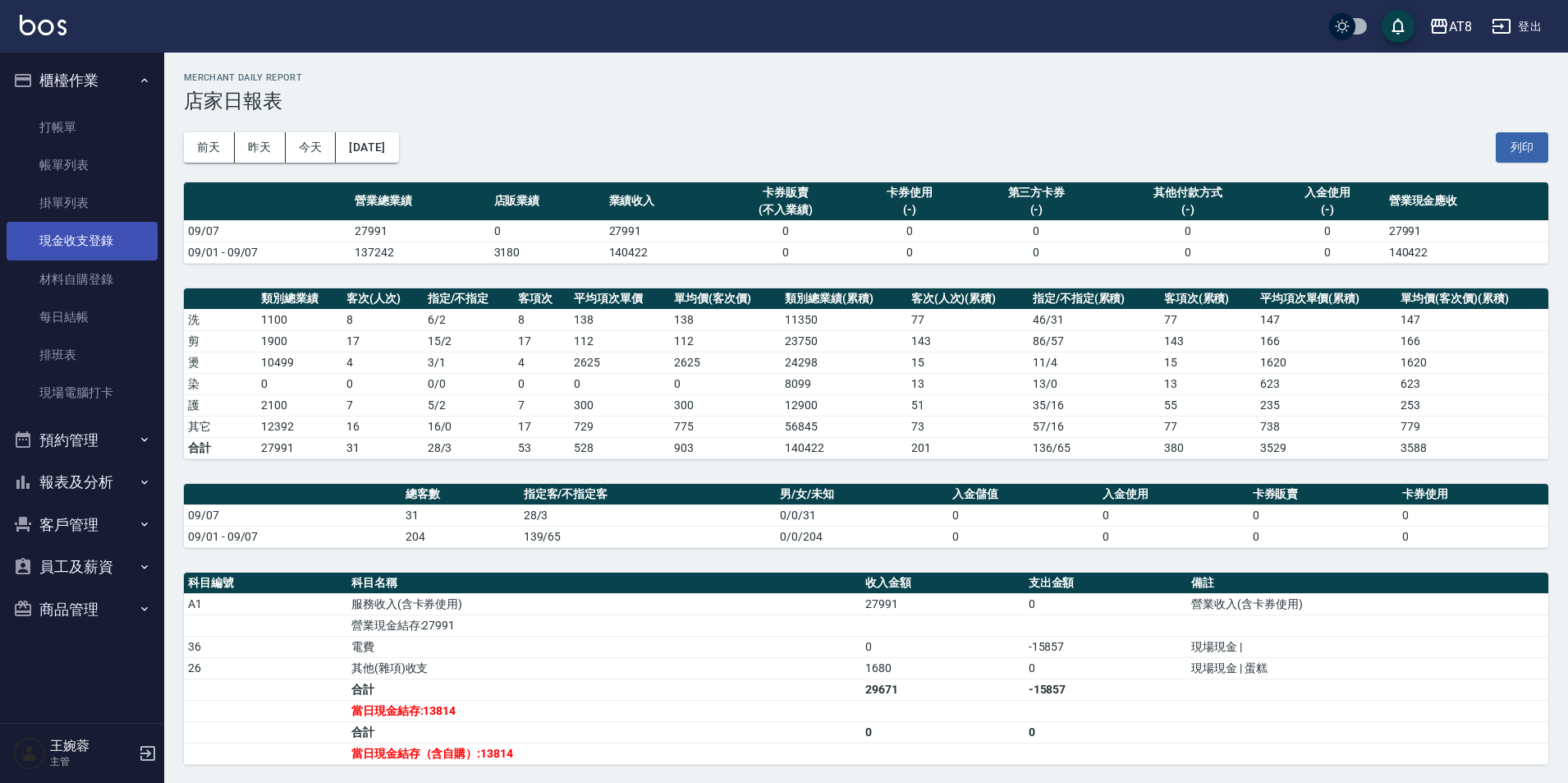
click at [119, 239] on link "現金收支登錄" at bounding box center [82, 241] width 151 height 38
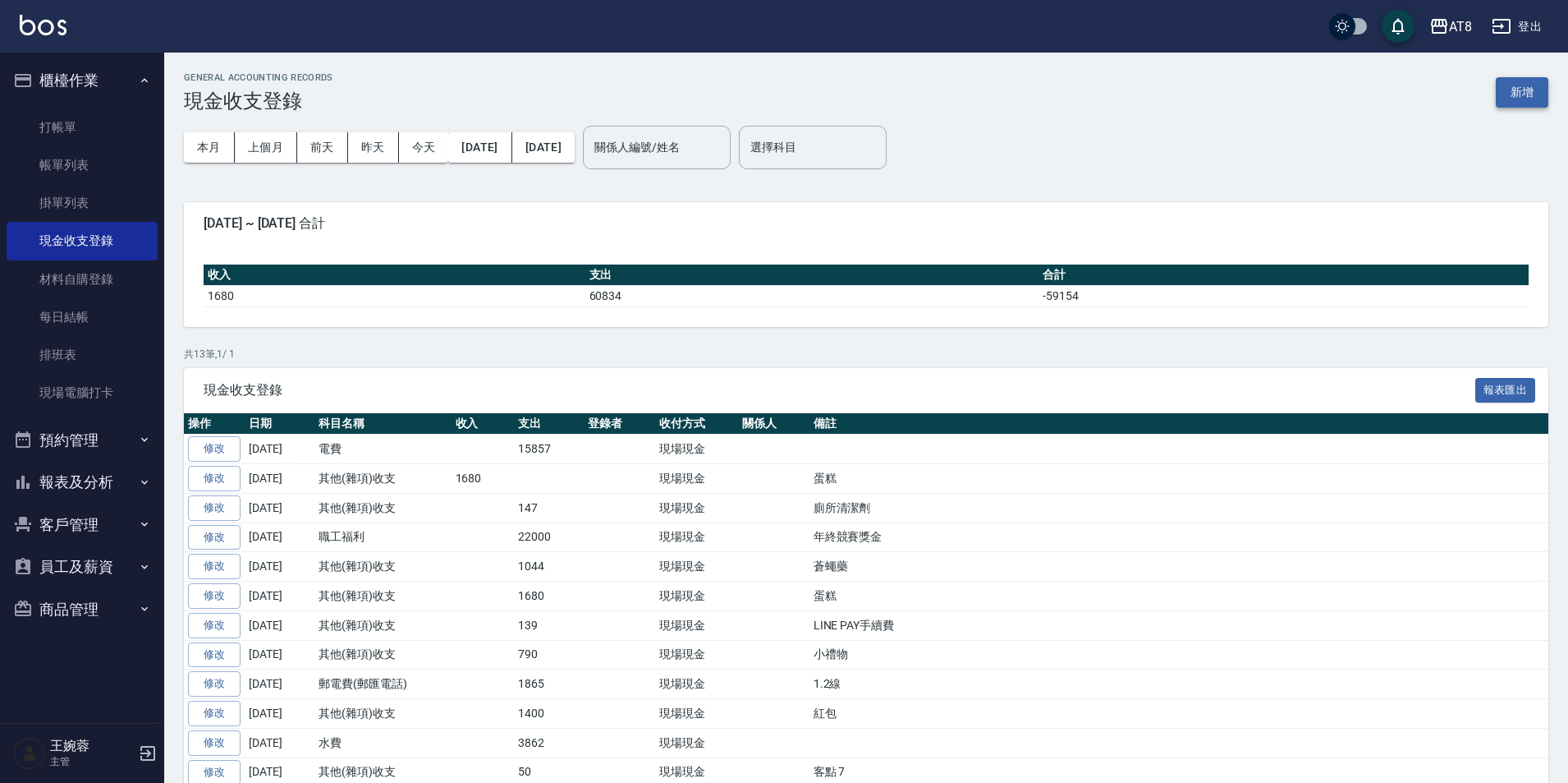
click at [1509, 92] on button "新增" at bounding box center [1522, 92] width 53 height 31
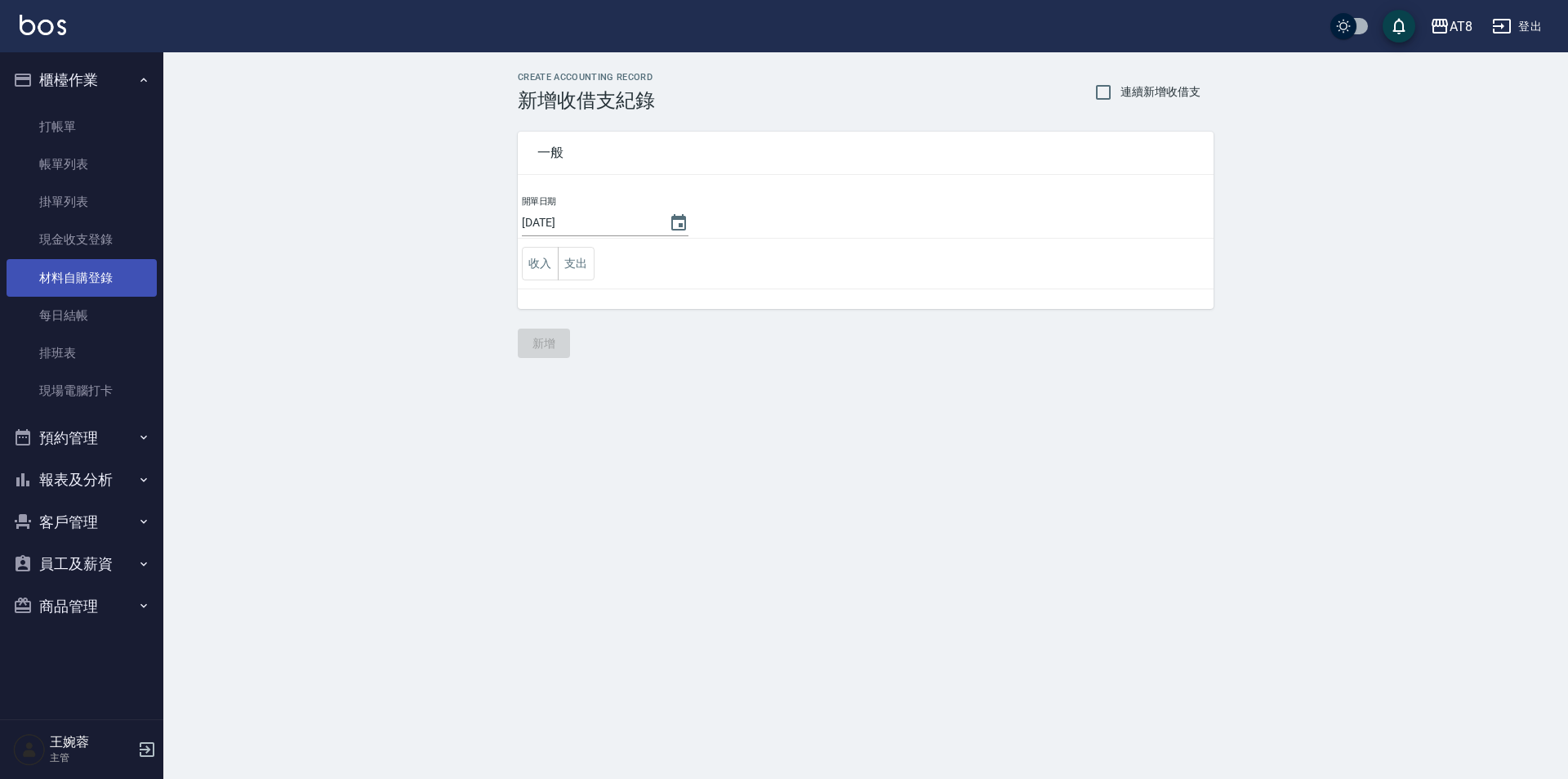
click at [83, 294] on link "材料自購登錄" at bounding box center [81, 278] width 150 height 38
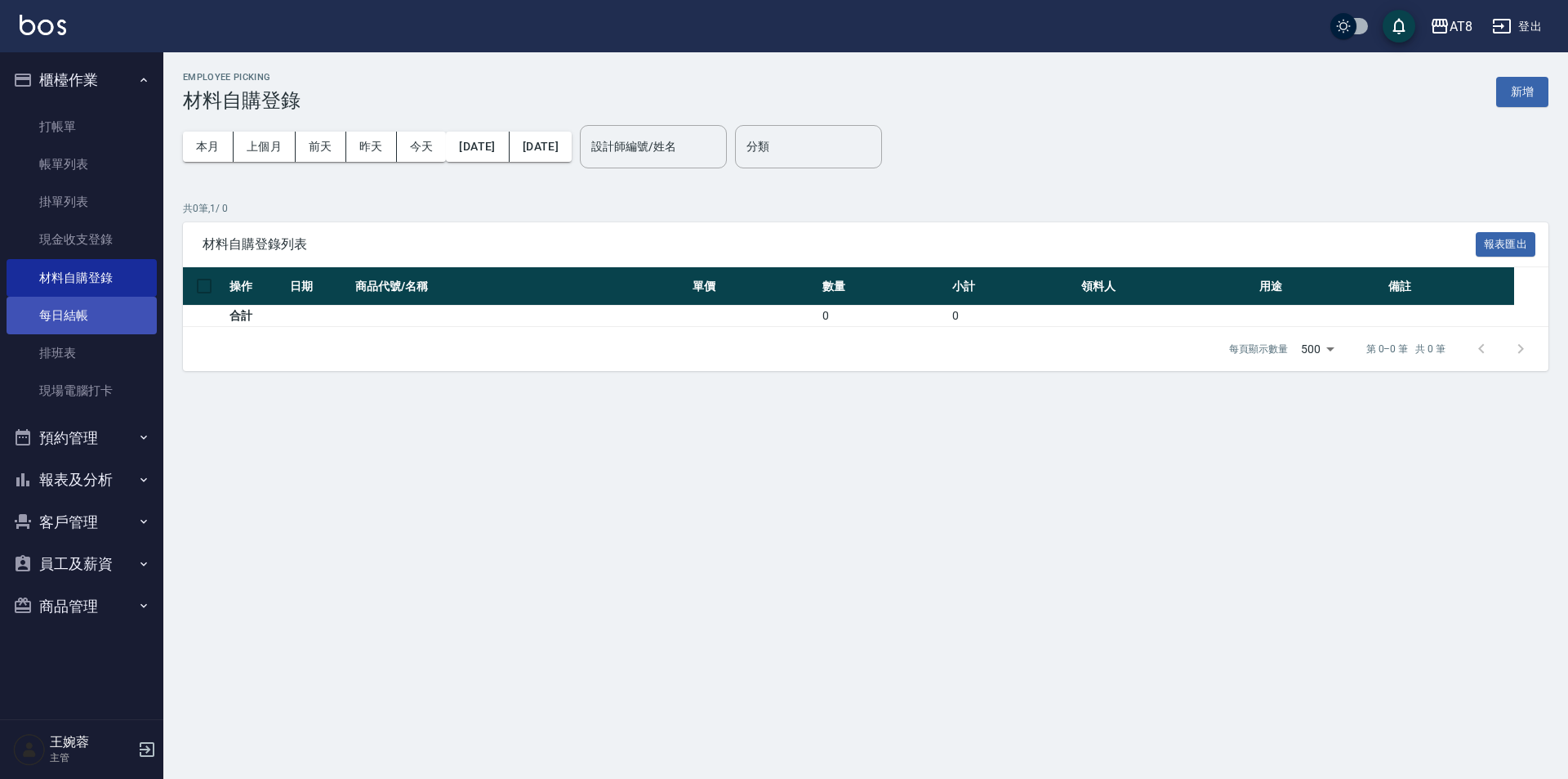
click at [79, 310] on link "每日結帳" at bounding box center [81, 315] width 150 height 38
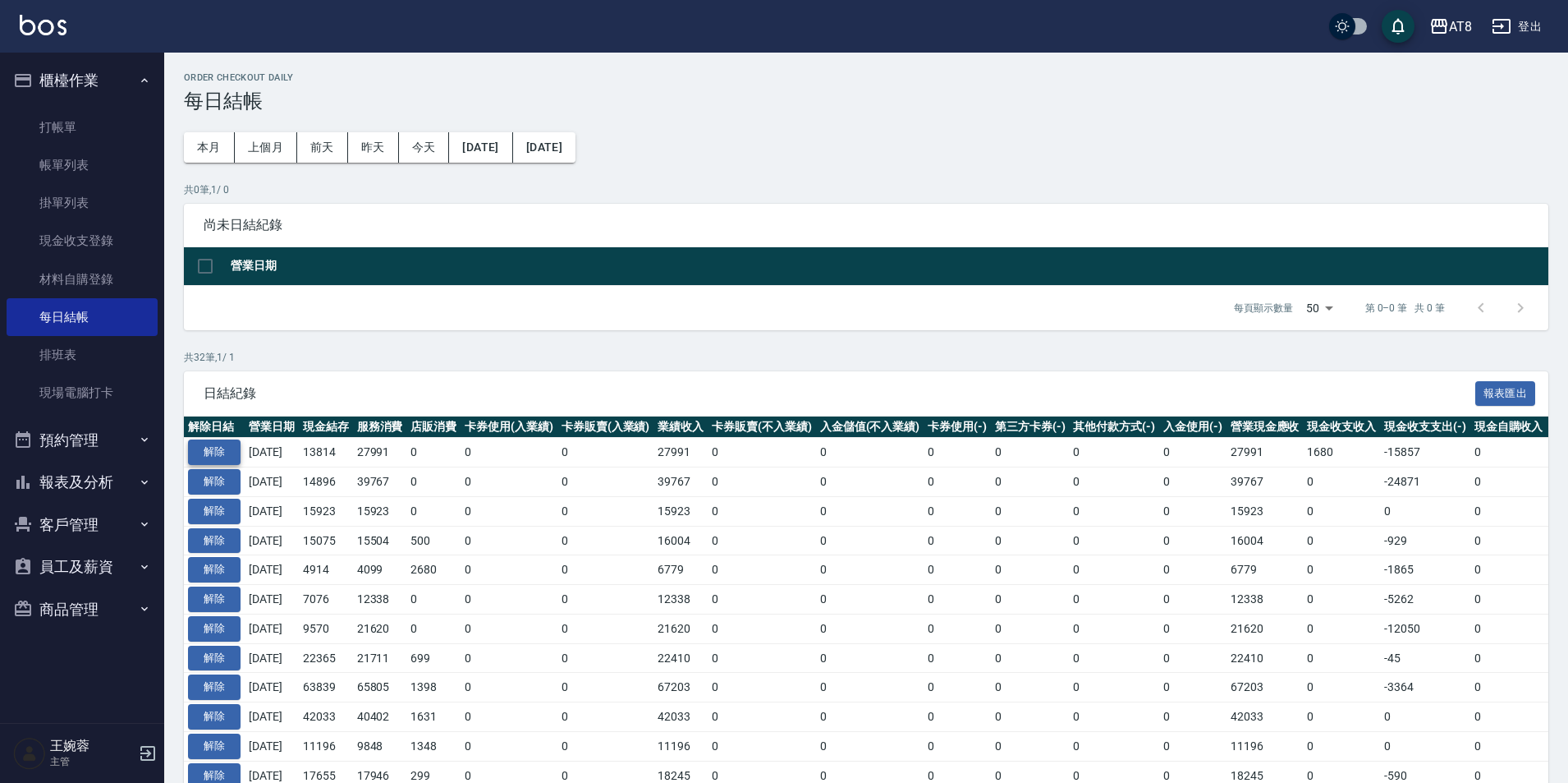
click at [212, 465] on button "解除" at bounding box center [214, 451] width 53 height 26
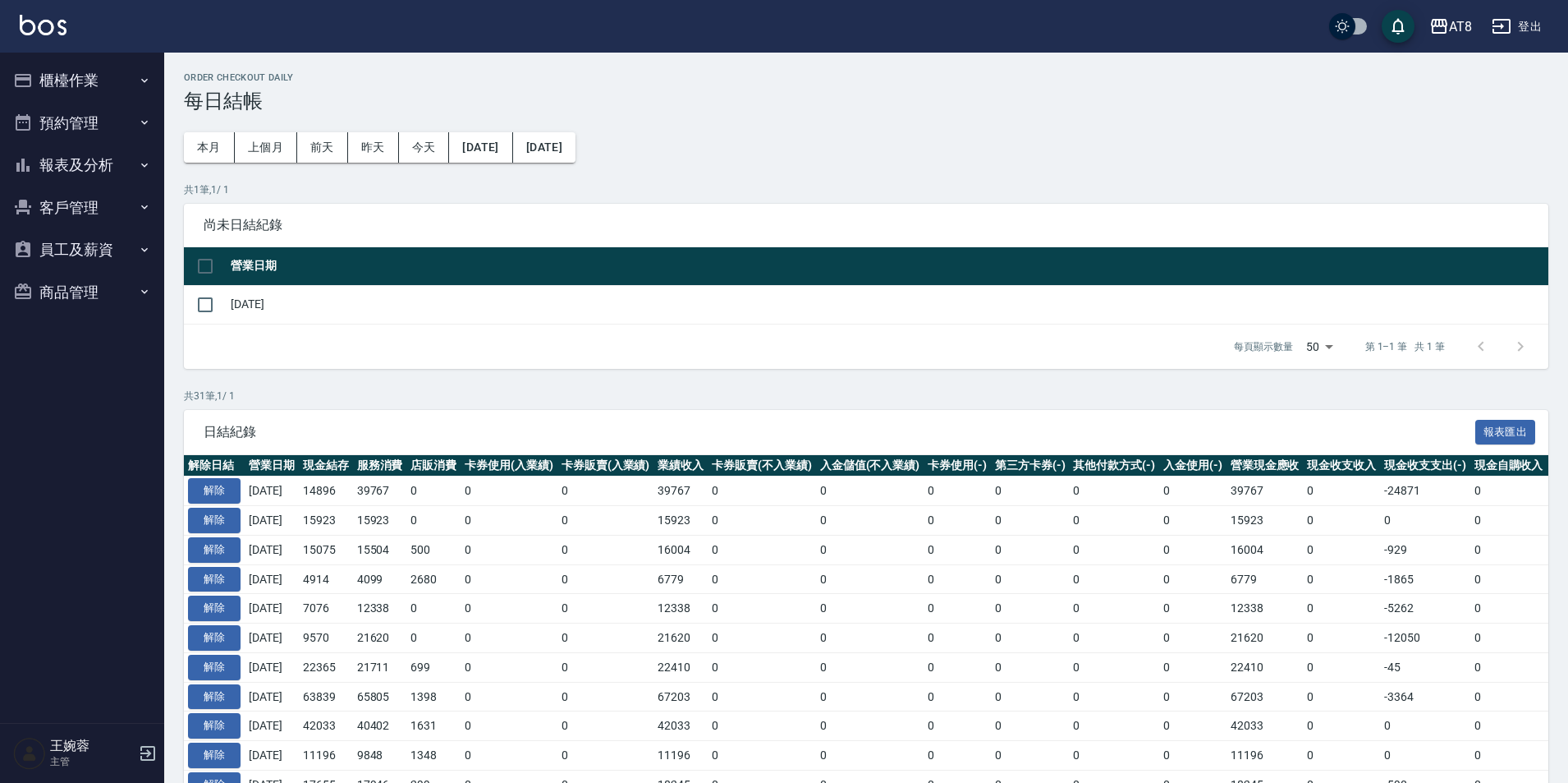
click at [125, 78] on button "櫃檯作業" at bounding box center [82, 81] width 151 height 43
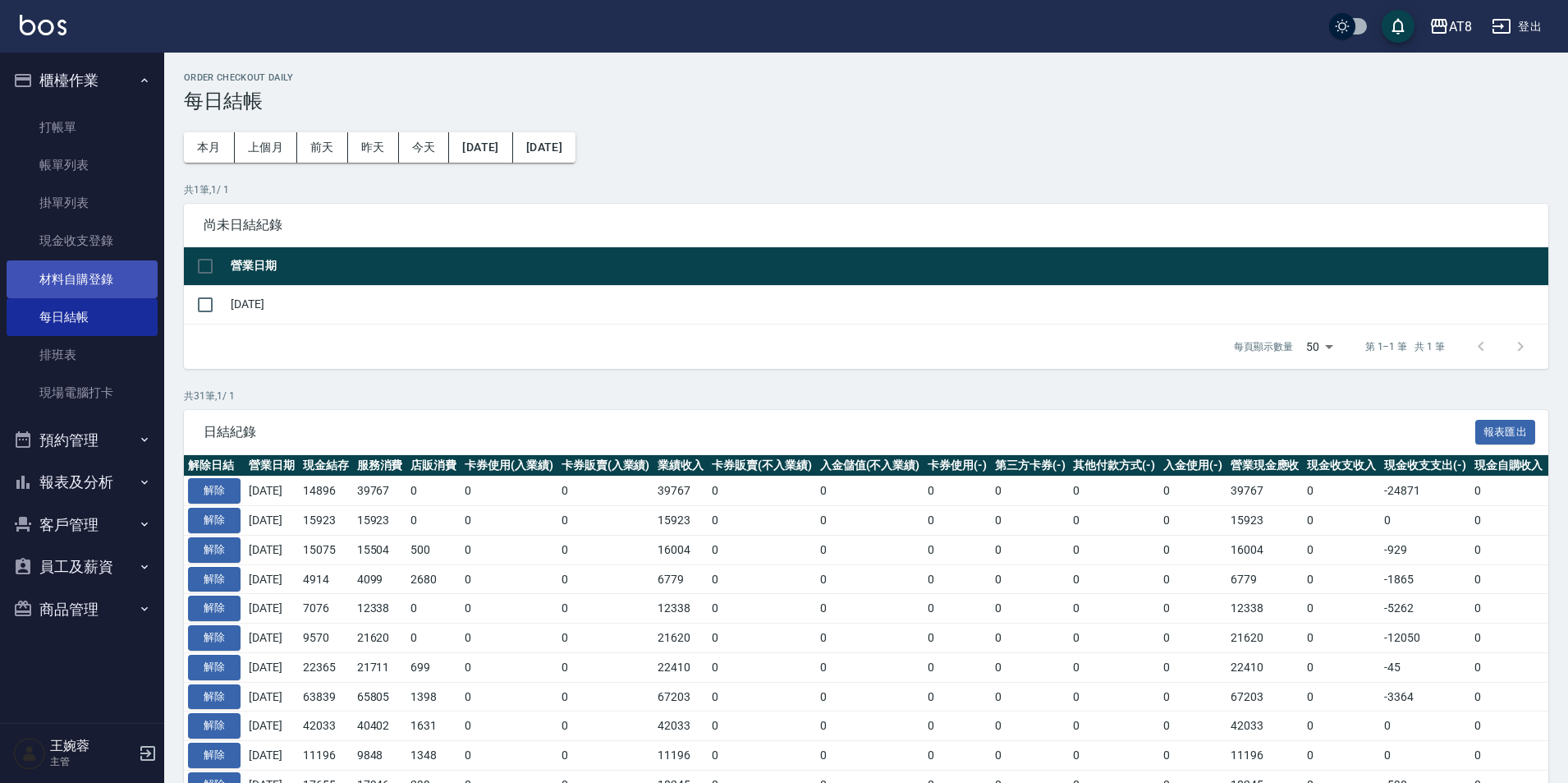
click at [49, 282] on link "材料自購登錄" at bounding box center [82, 280] width 151 height 38
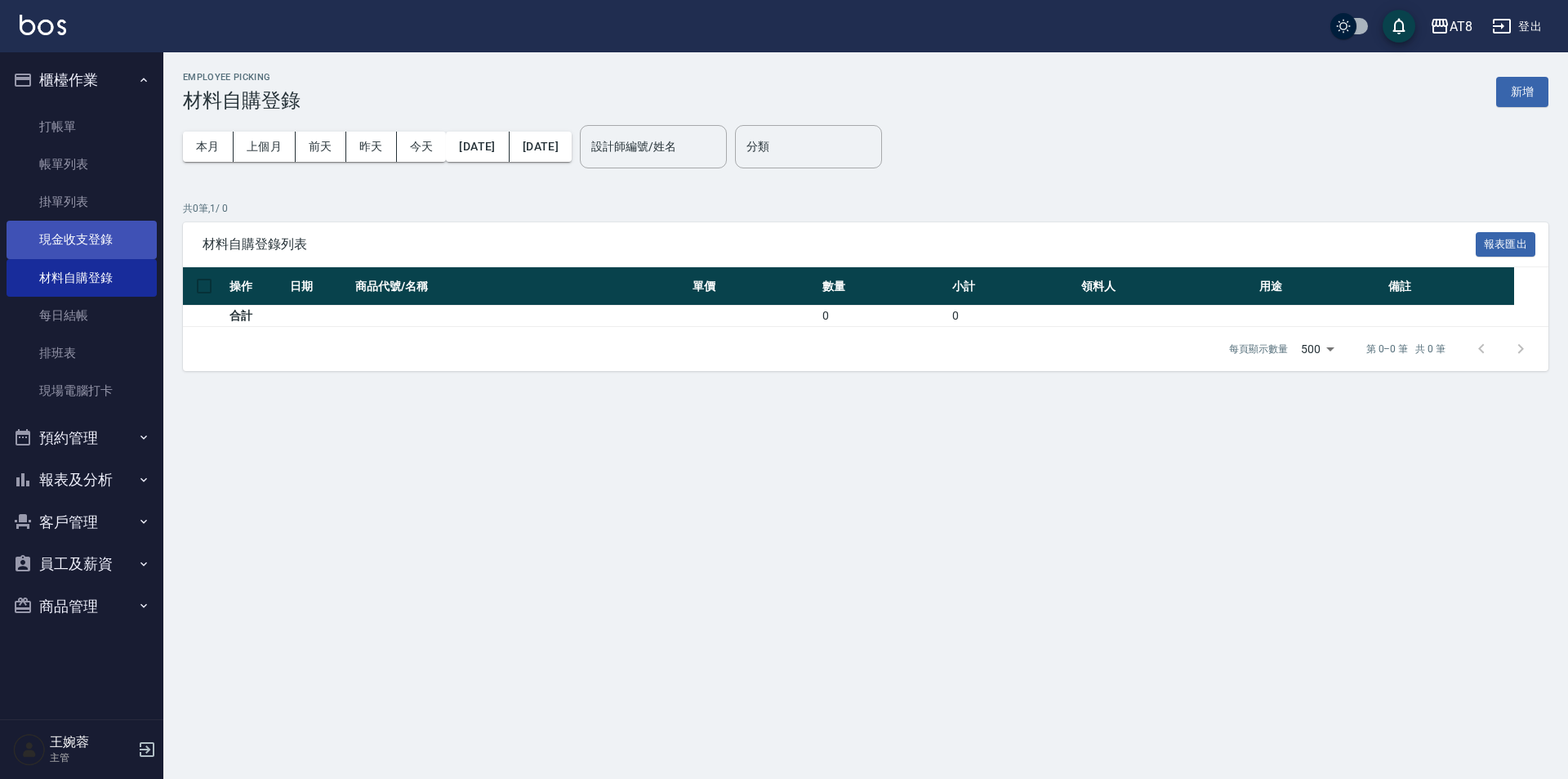
click at [89, 245] on link "現金收支登錄" at bounding box center [81, 240] width 150 height 38
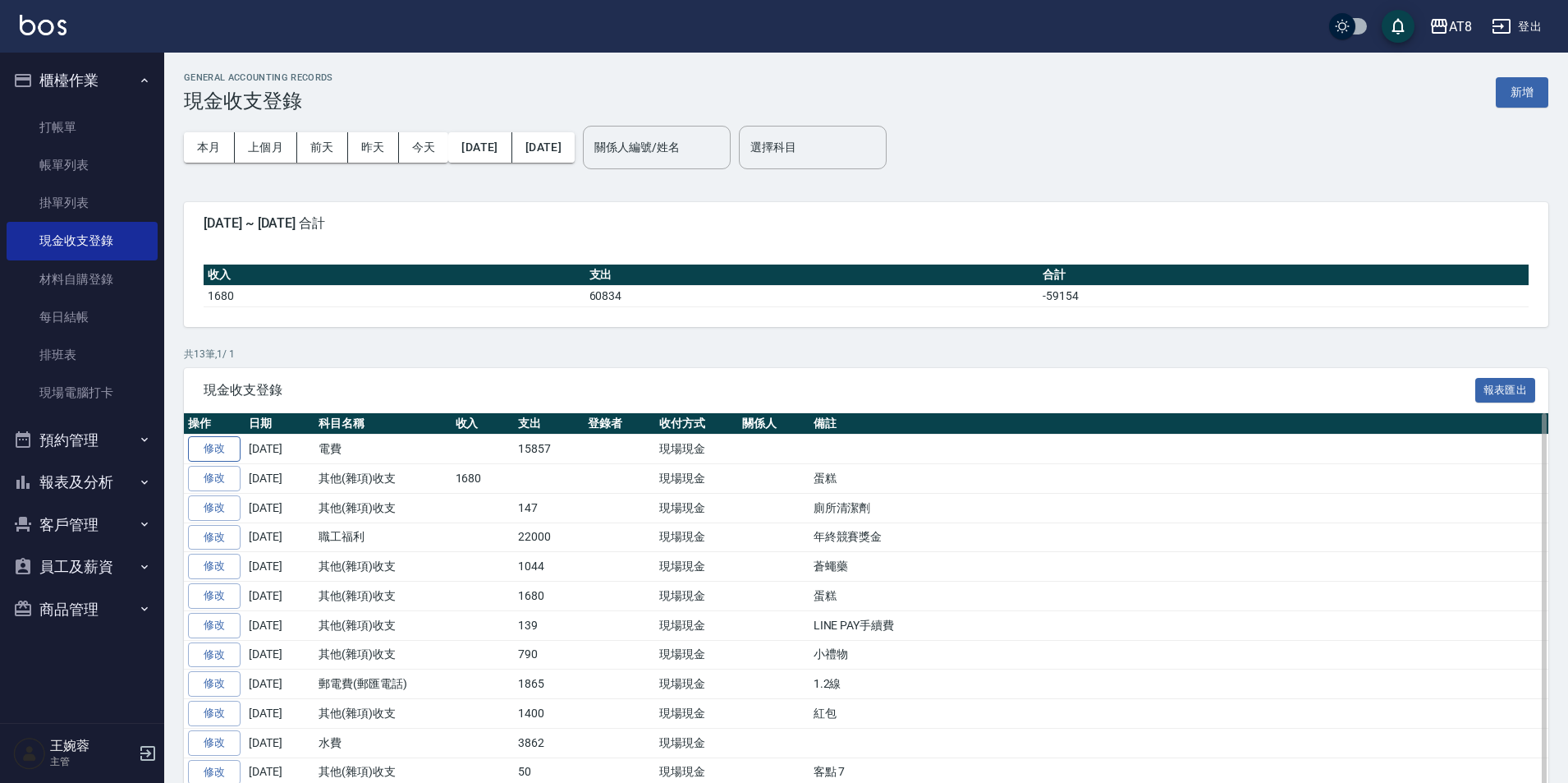
click at [210, 460] on link "修改" at bounding box center [214, 449] width 53 height 26
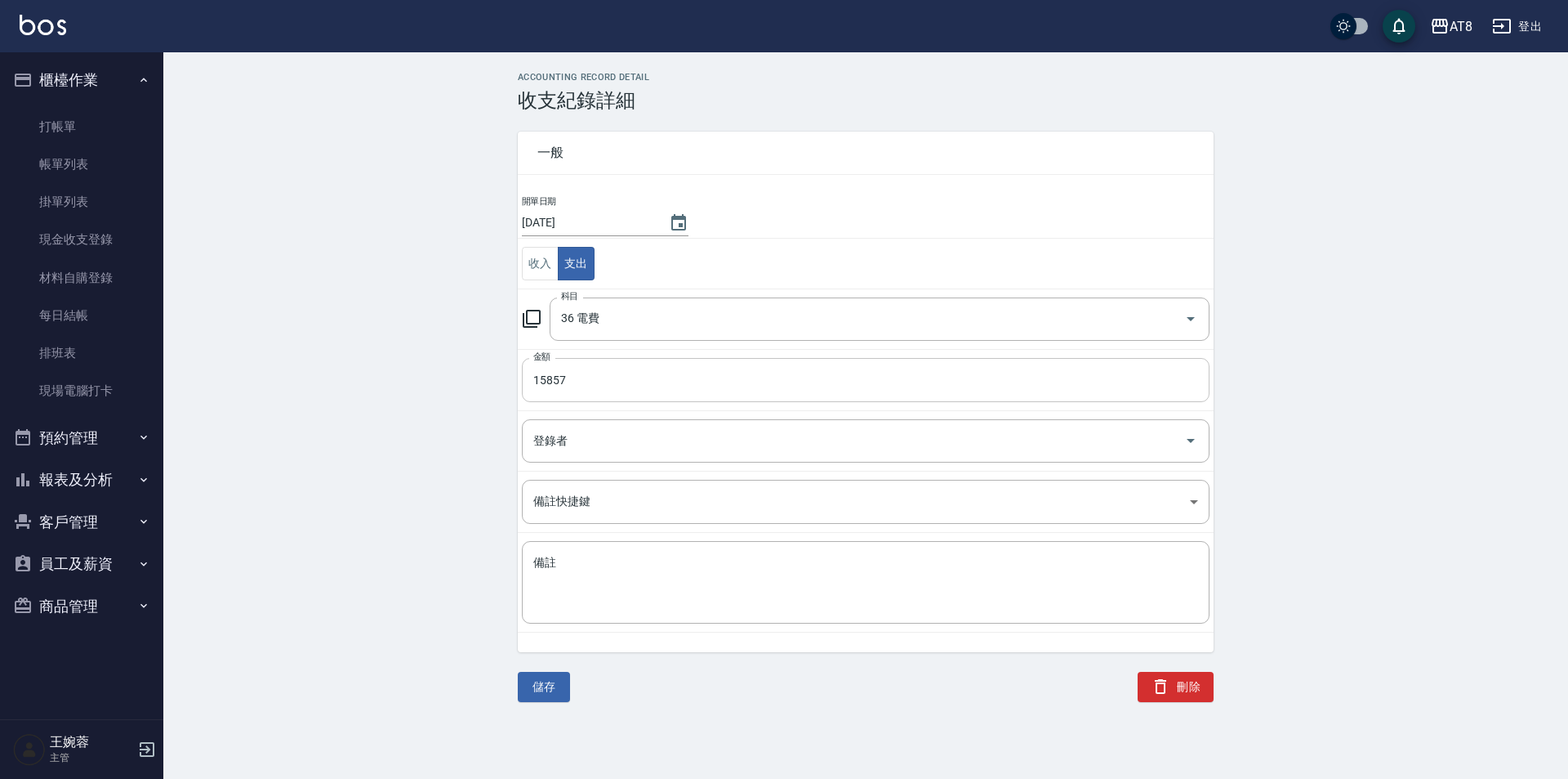
drag, startPoint x: 538, startPoint y: 379, endPoint x: 547, endPoint y: 369, distance: 13.5
click at [538, 378] on input "15857" at bounding box center [866, 380] width 688 height 44
click at [542, 385] on input "15857" at bounding box center [866, 380] width 688 height 44
type input "25857"
click at [551, 690] on button "儲存" at bounding box center [544, 686] width 53 height 30
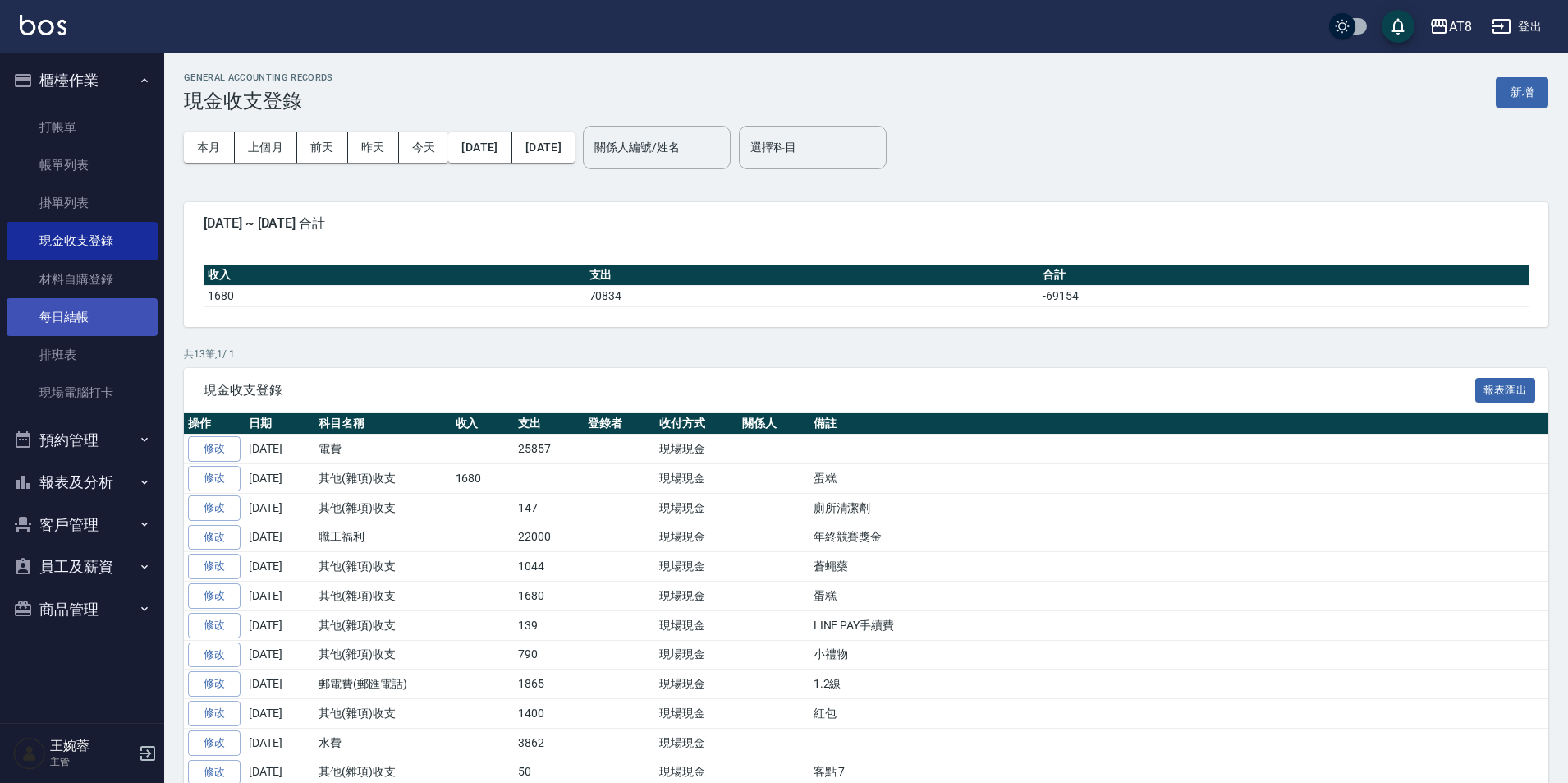
click at [87, 323] on link "每日結帳" at bounding box center [82, 317] width 151 height 38
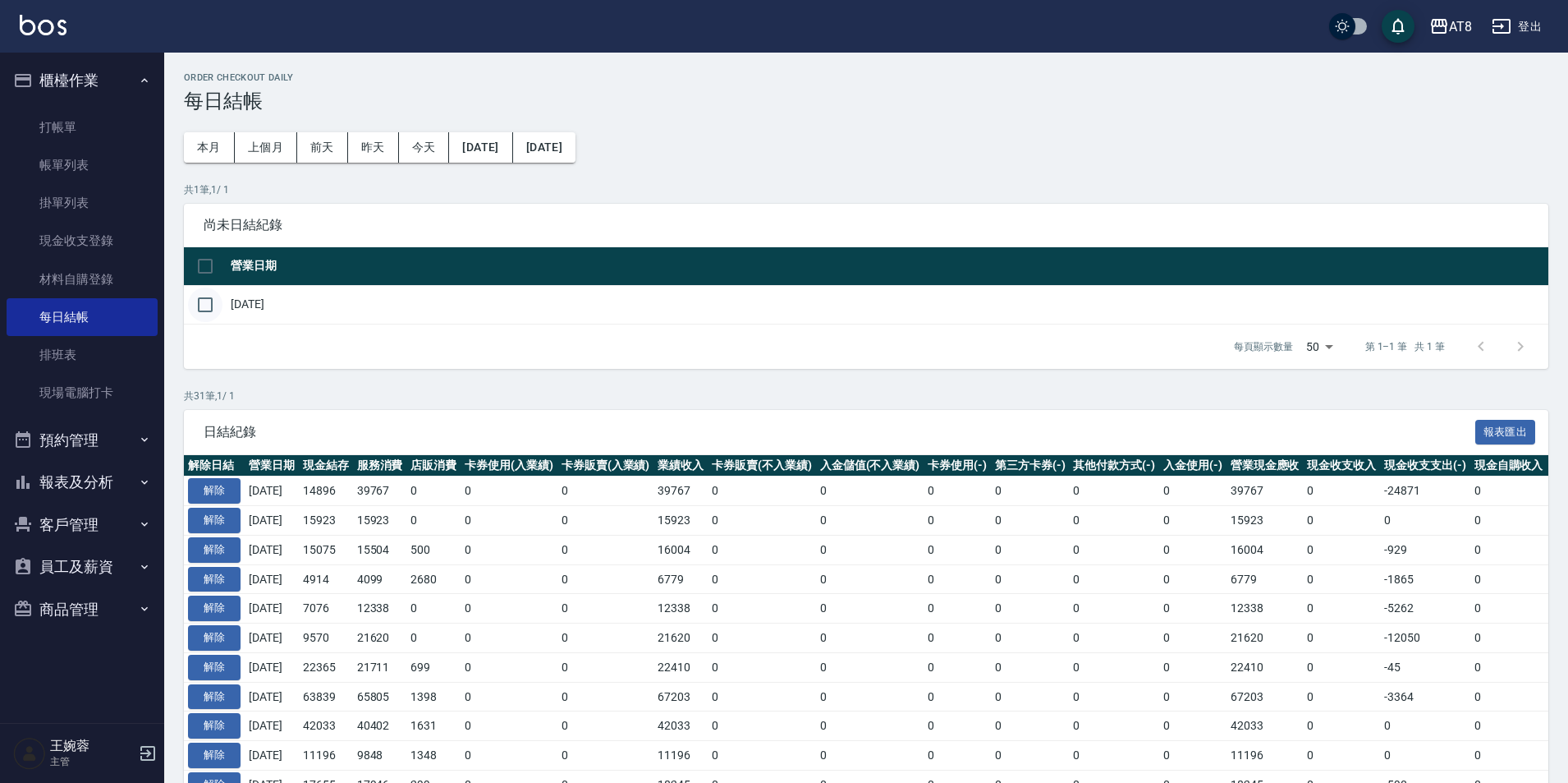
click at [198, 304] on input "checkbox" at bounding box center [205, 304] width 35 height 35
checkbox input "true"
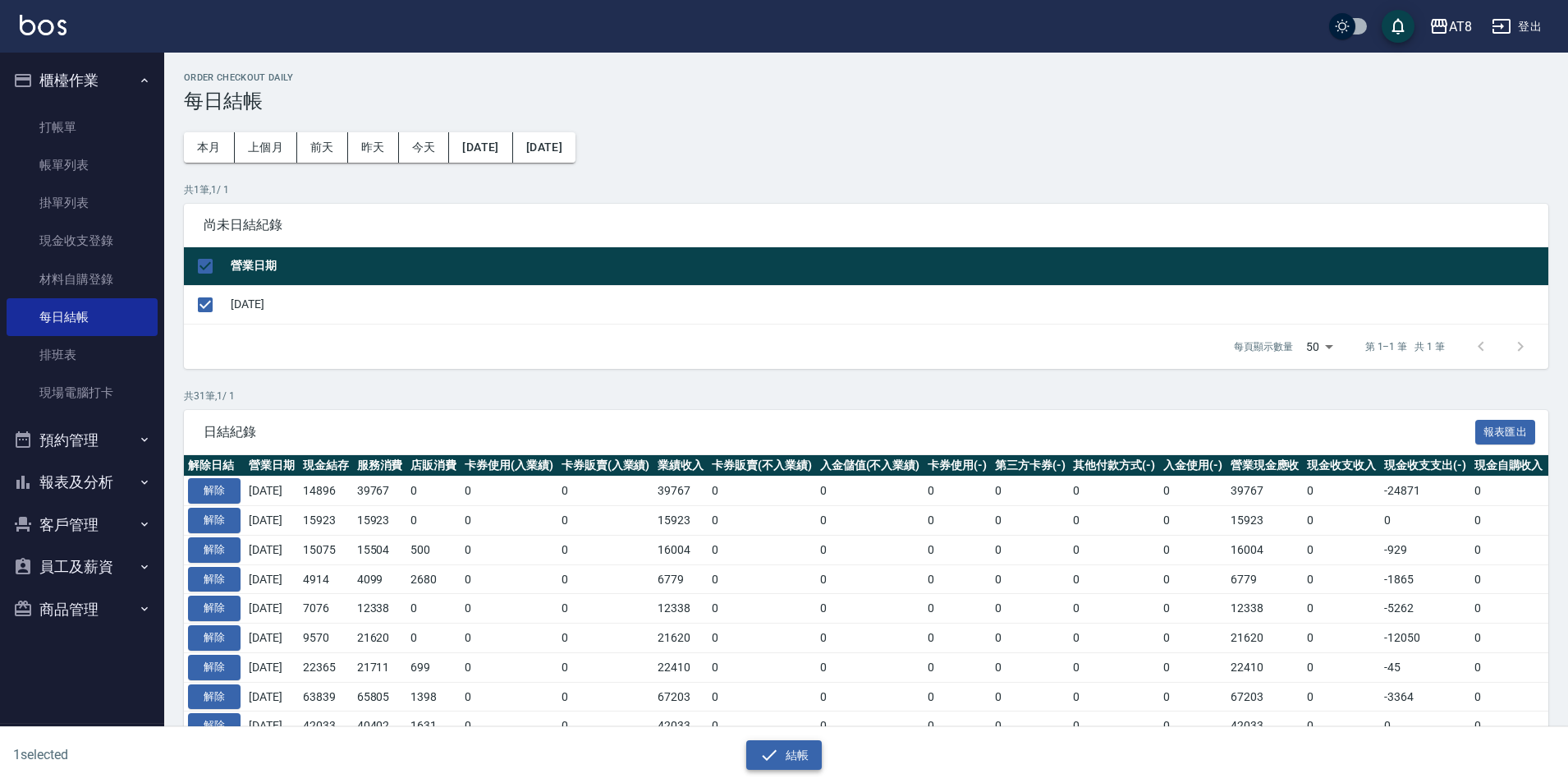
click at [753, 752] on button "結帳" at bounding box center [784, 755] width 77 height 31
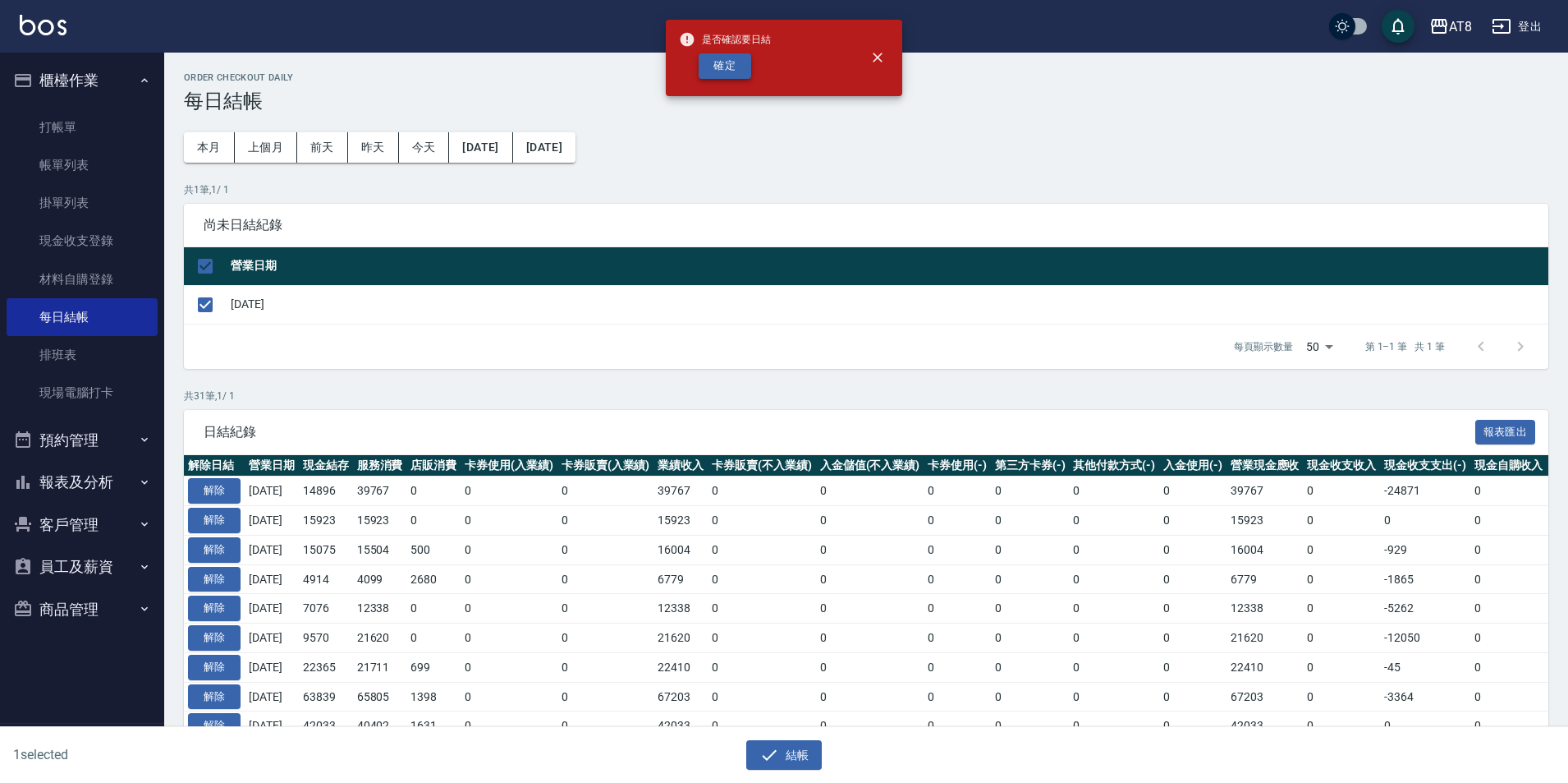
click at [719, 68] on button "確定" at bounding box center [725, 66] width 53 height 26
checkbox input "false"
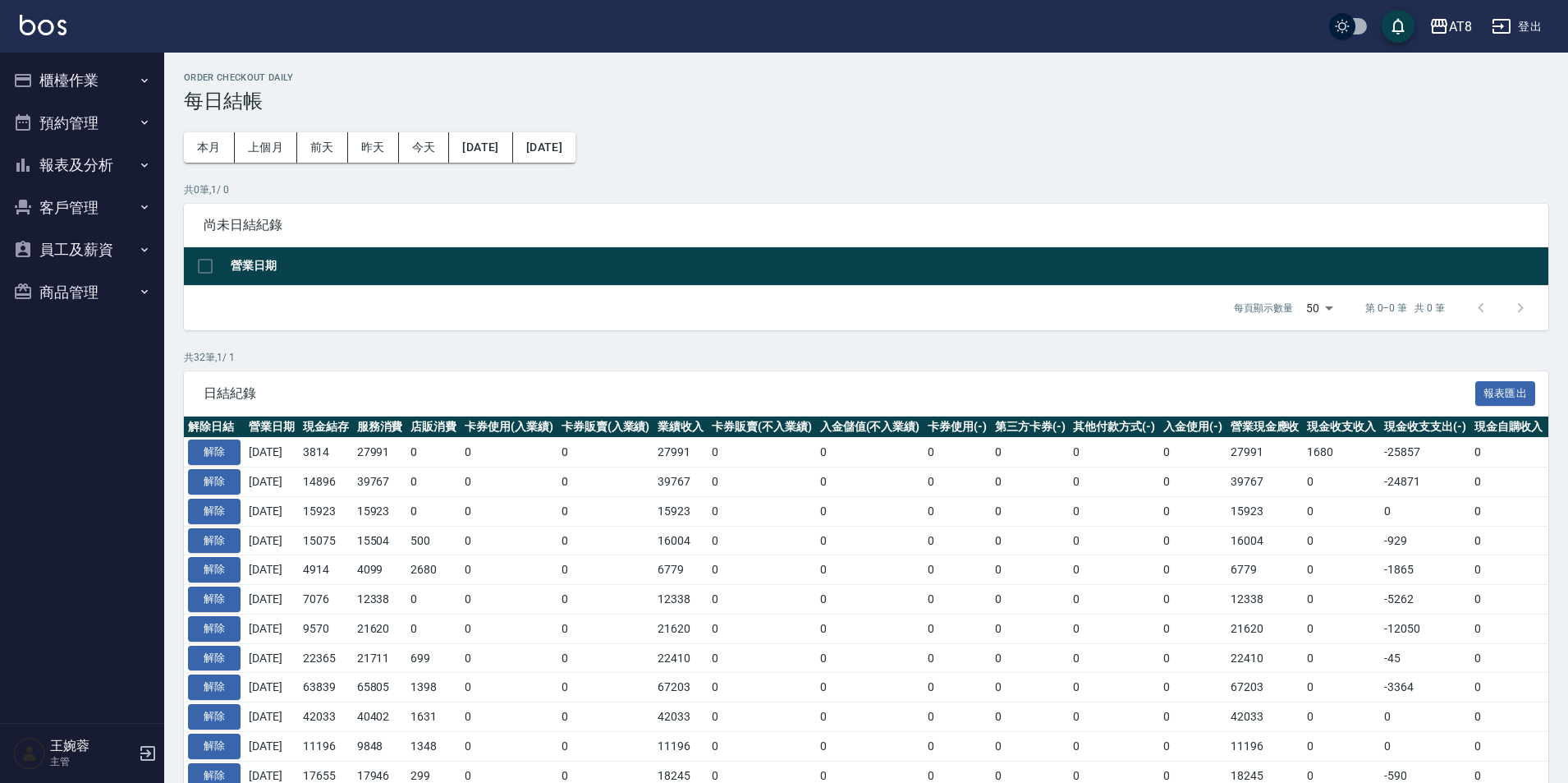
click at [110, 168] on button "報表及分析" at bounding box center [82, 165] width 151 height 43
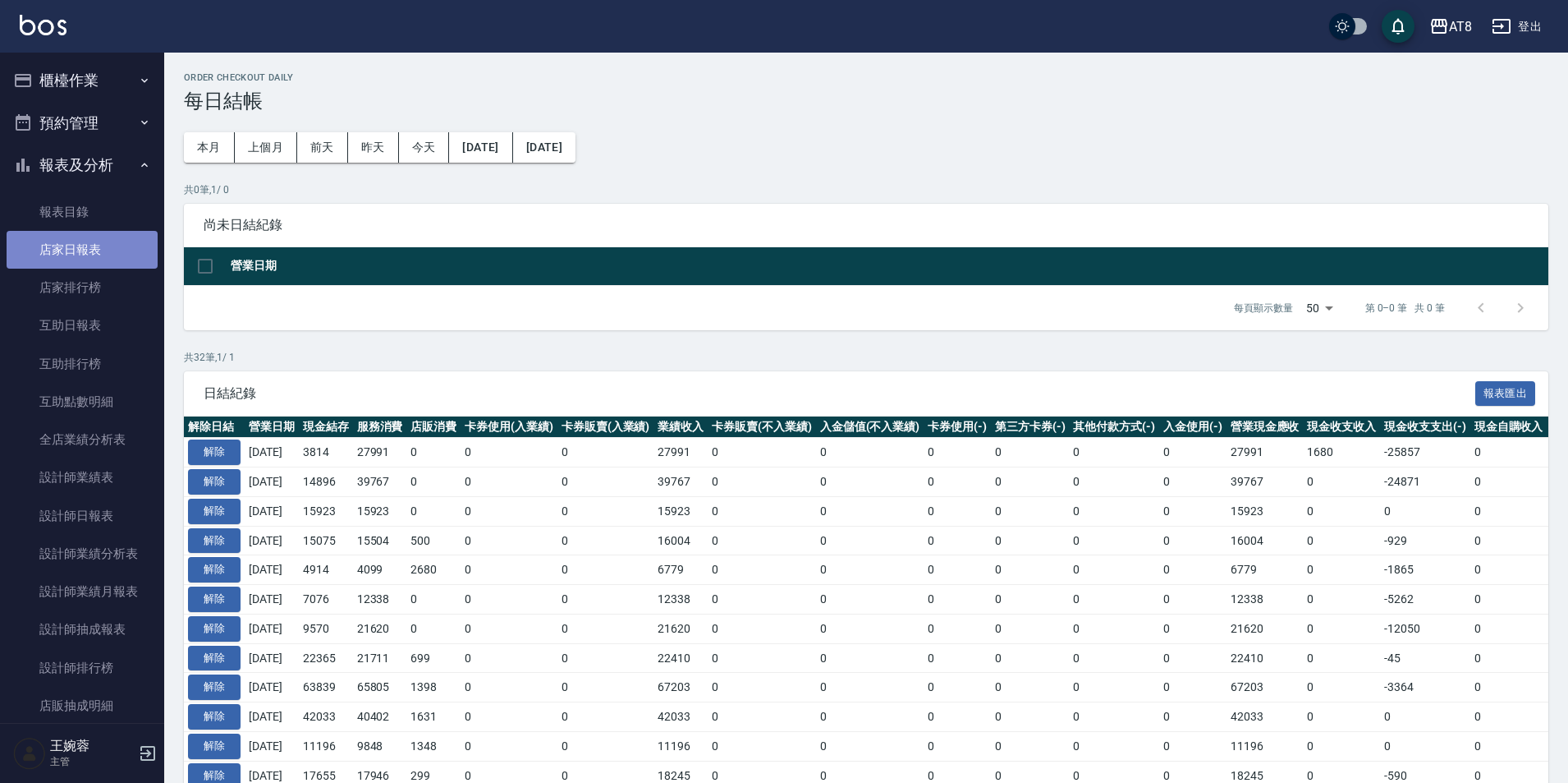
click at [101, 252] on link "店家日報表" at bounding box center [82, 250] width 151 height 38
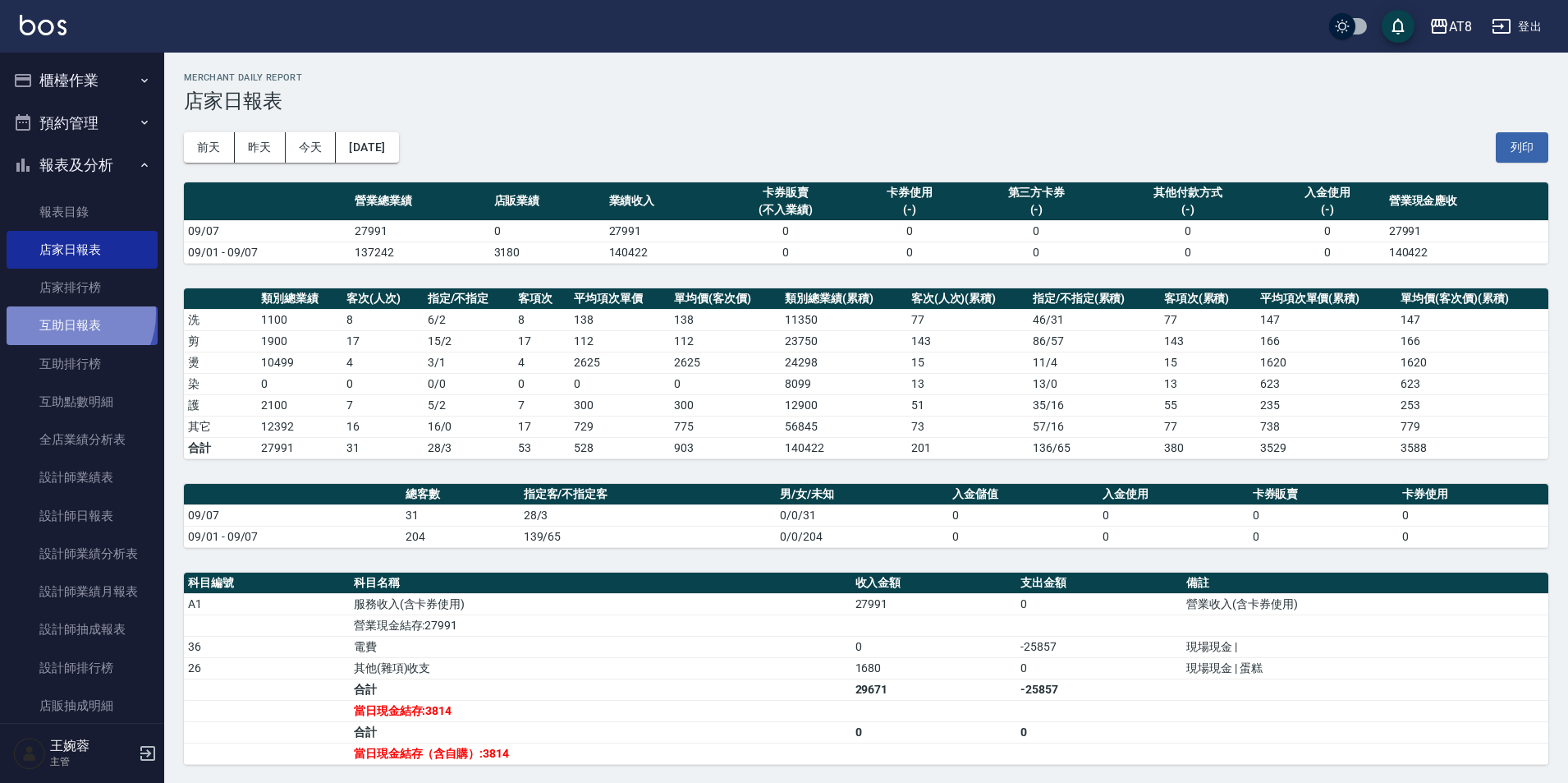
click at [68, 313] on link "互助日報表" at bounding box center [82, 325] width 151 height 38
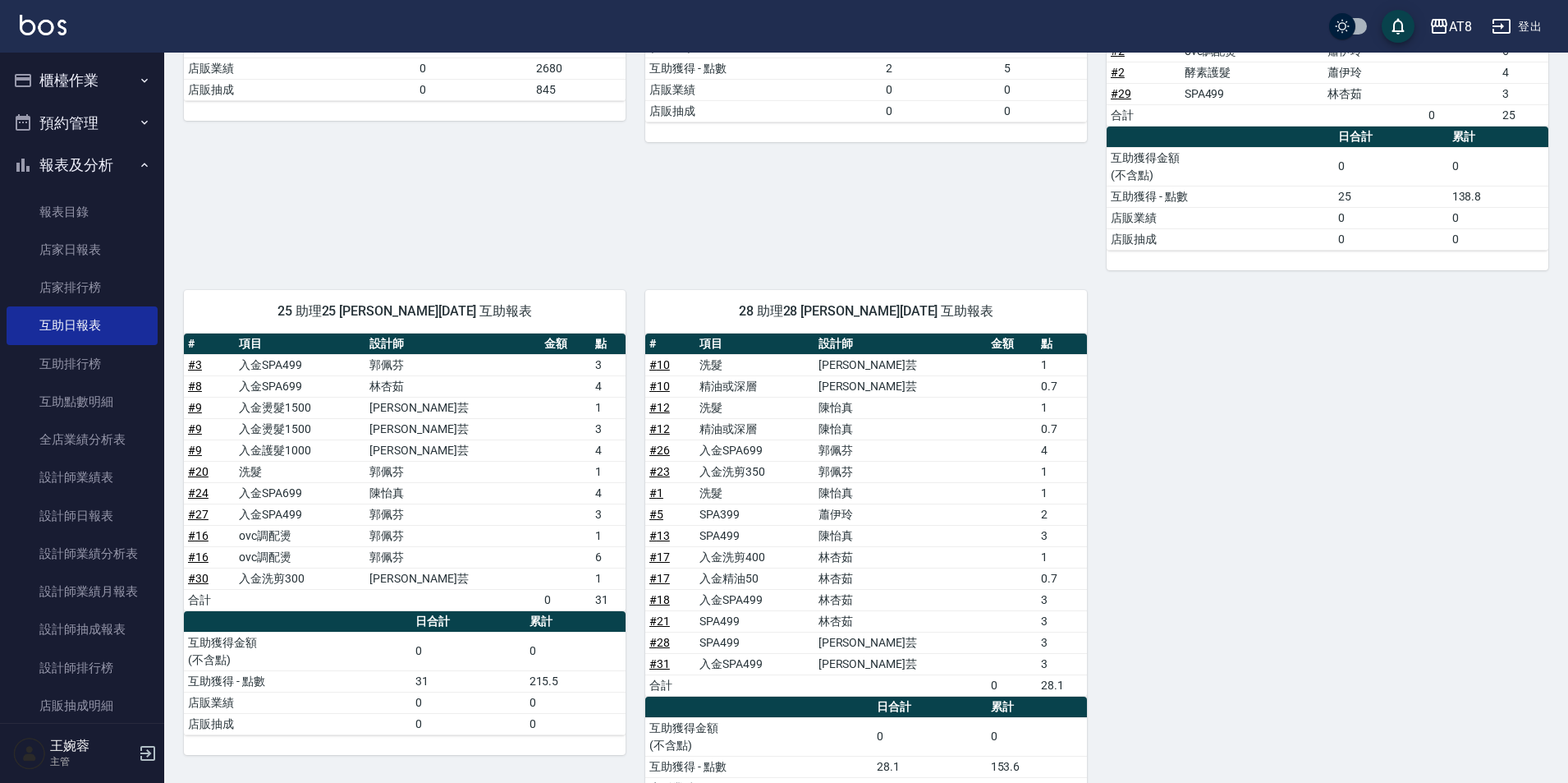
scroll to position [450, 0]
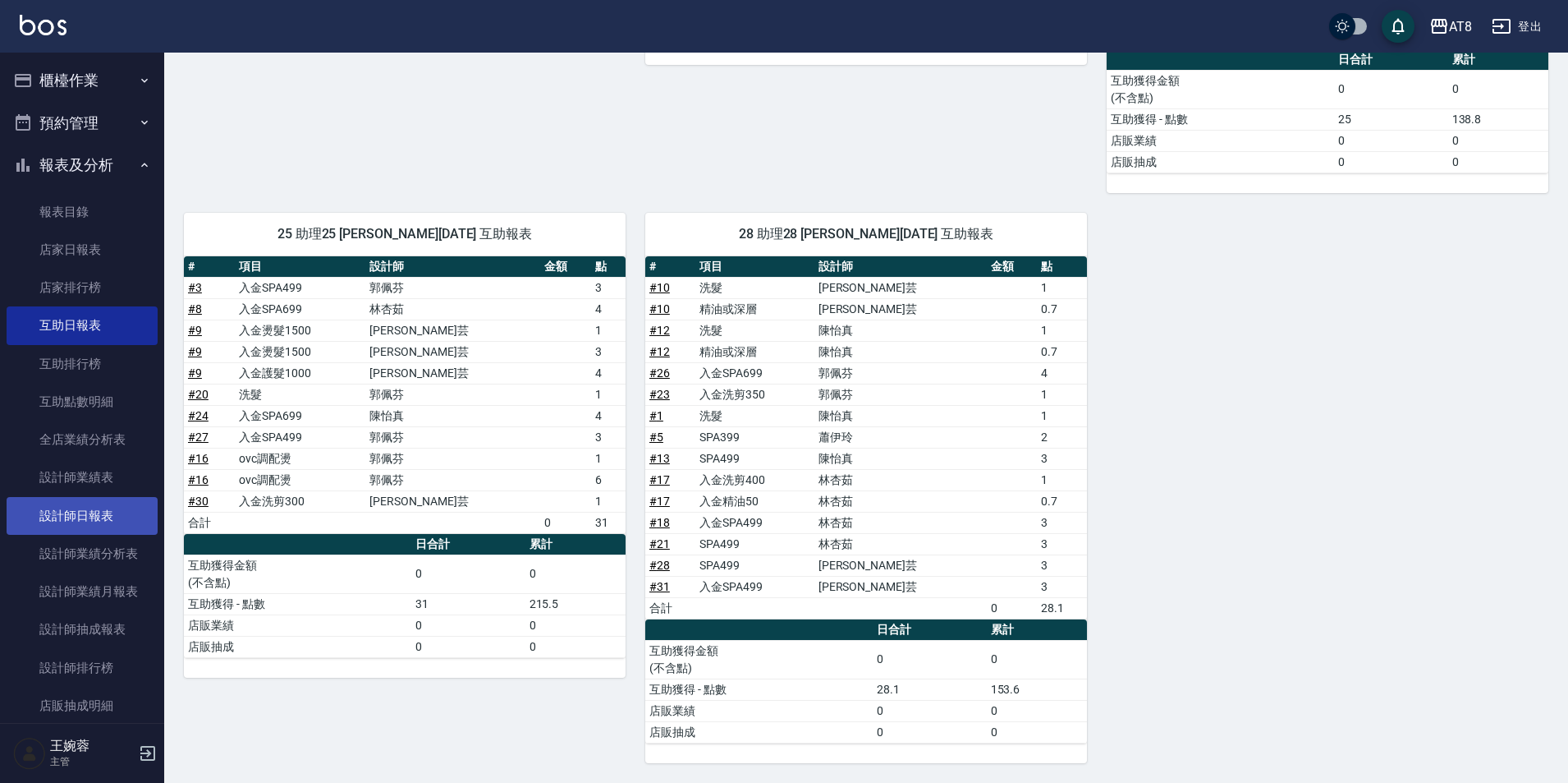
click at [85, 517] on link "設計師日報表" at bounding box center [82, 516] width 151 height 38
